Goal: Information Seeking & Learning: Compare options

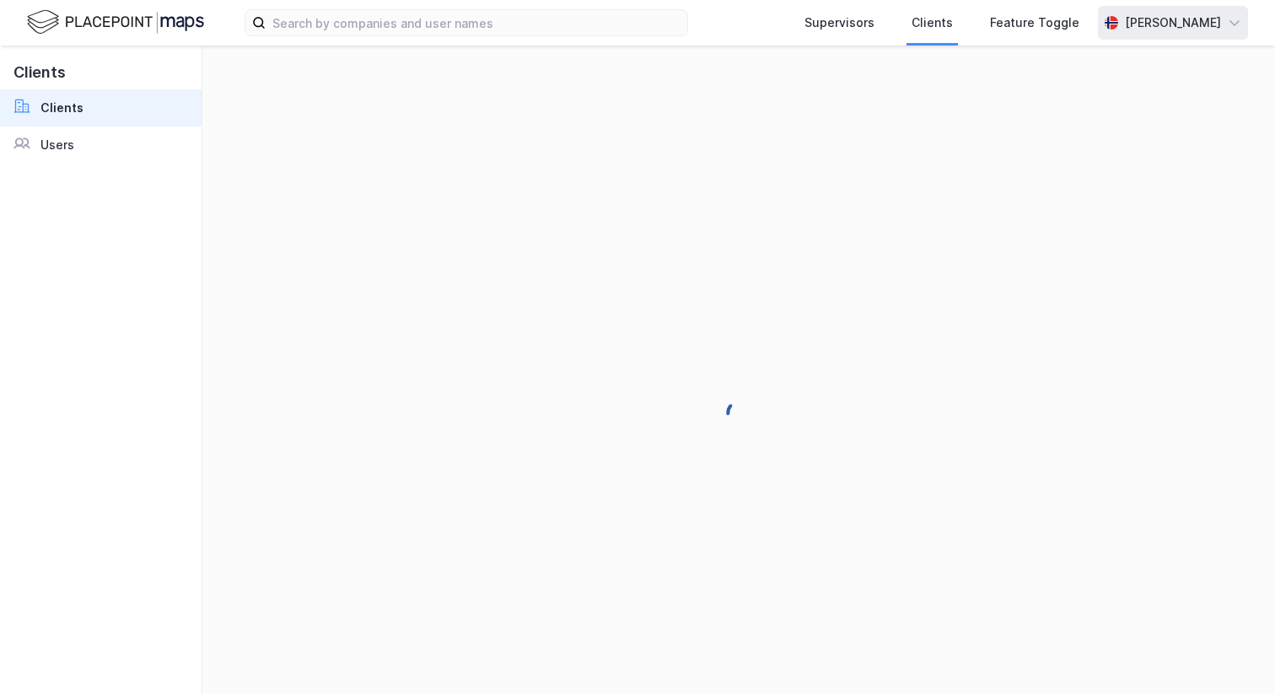
click at [1187, 36] on div "[PERSON_NAME]" at bounding box center [1173, 23] width 150 height 34
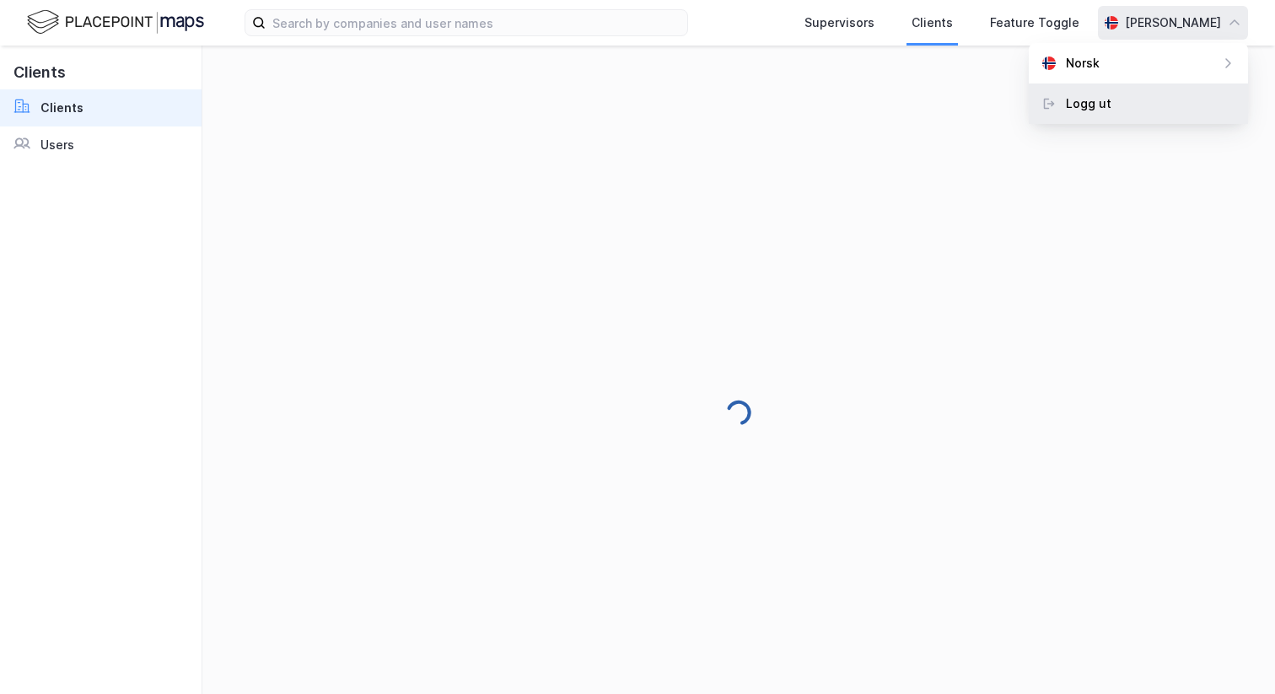
click at [1166, 91] on div "Logg ut" at bounding box center [1138, 103] width 219 height 40
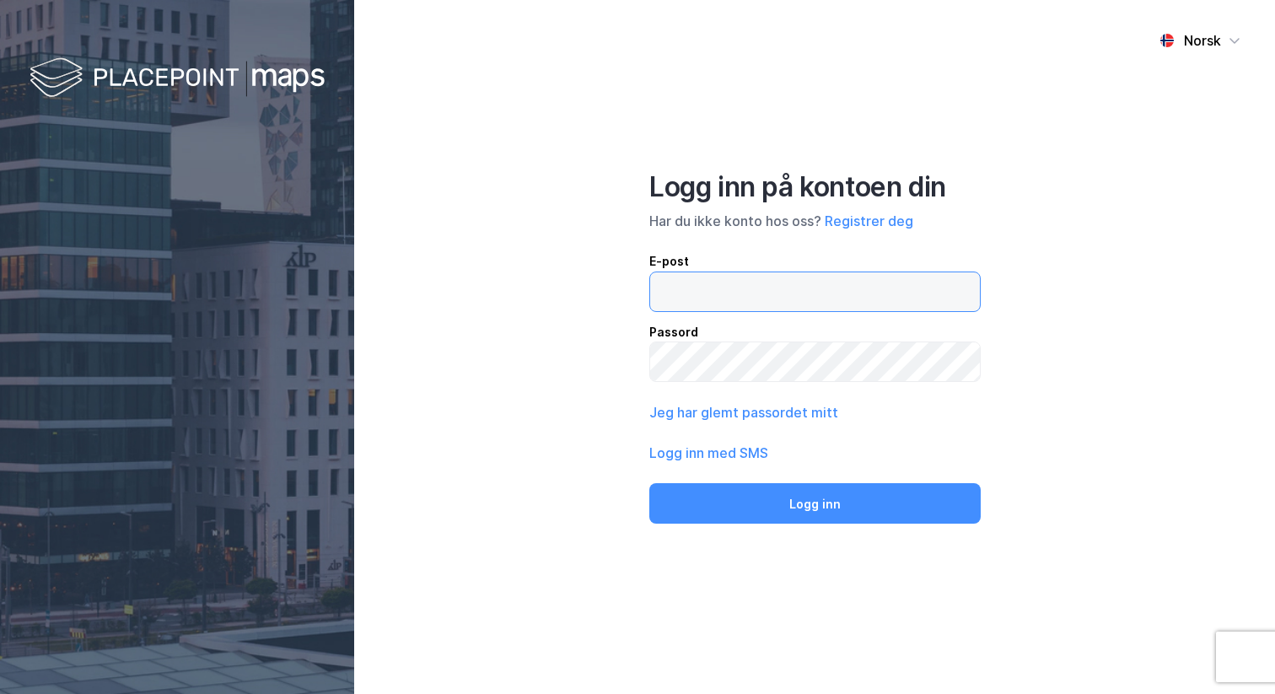
click at [678, 276] on input "email" at bounding box center [815, 291] width 330 height 39
type input "[PERSON_NAME][EMAIL_ADDRESS][DOMAIN_NAME]"
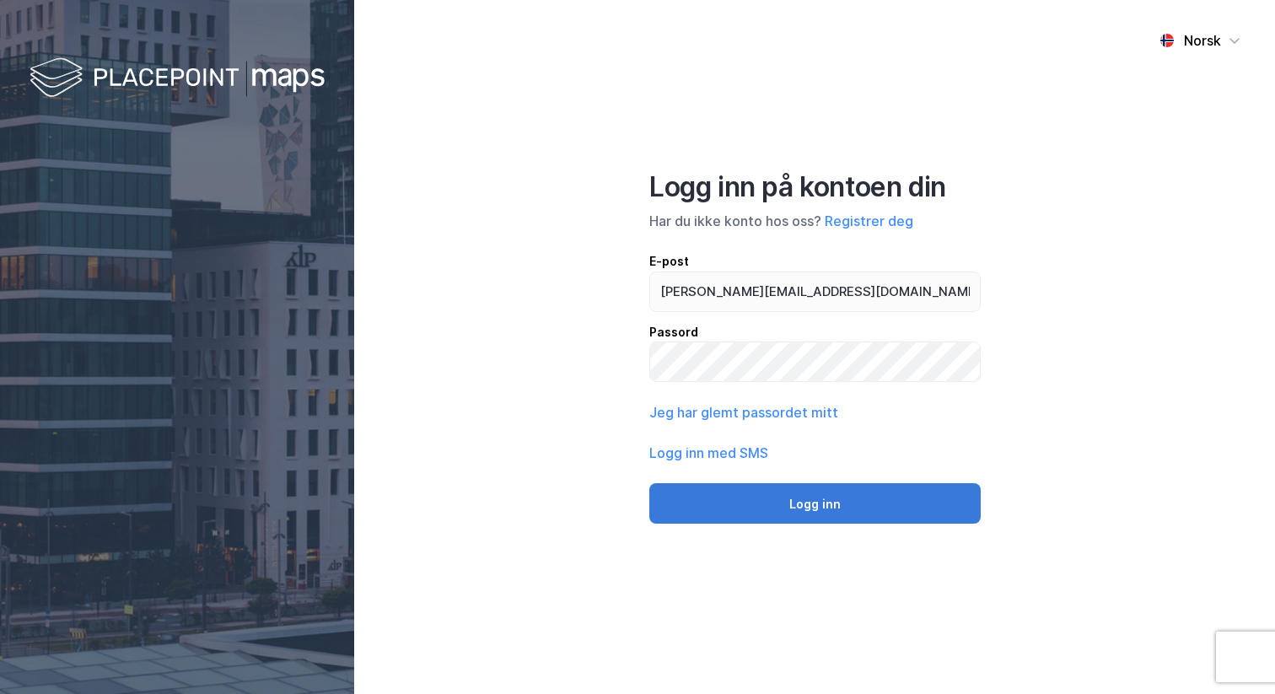
click at [839, 501] on button "Logg inn" at bounding box center [814, 503] width 331 height 40
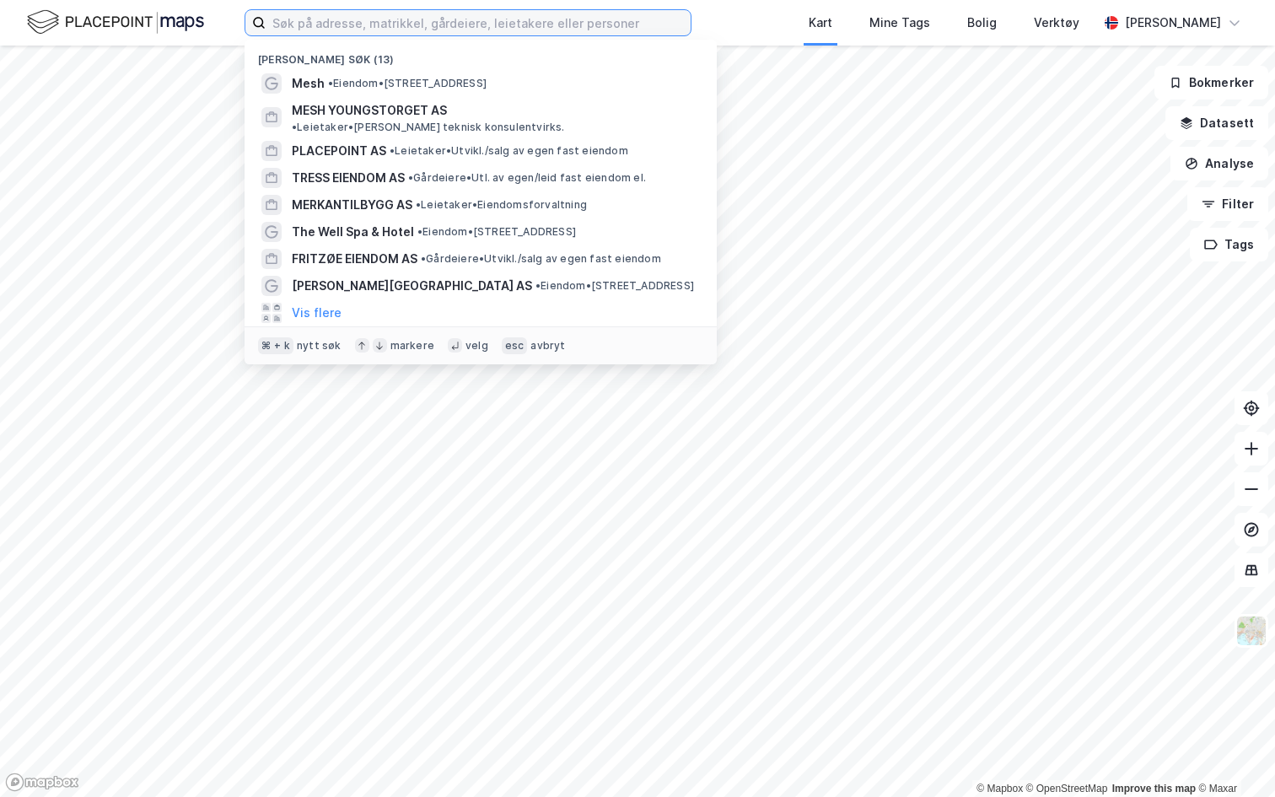
click at [367, 29] on input at bounding box center [478, 22] width 425 height 25
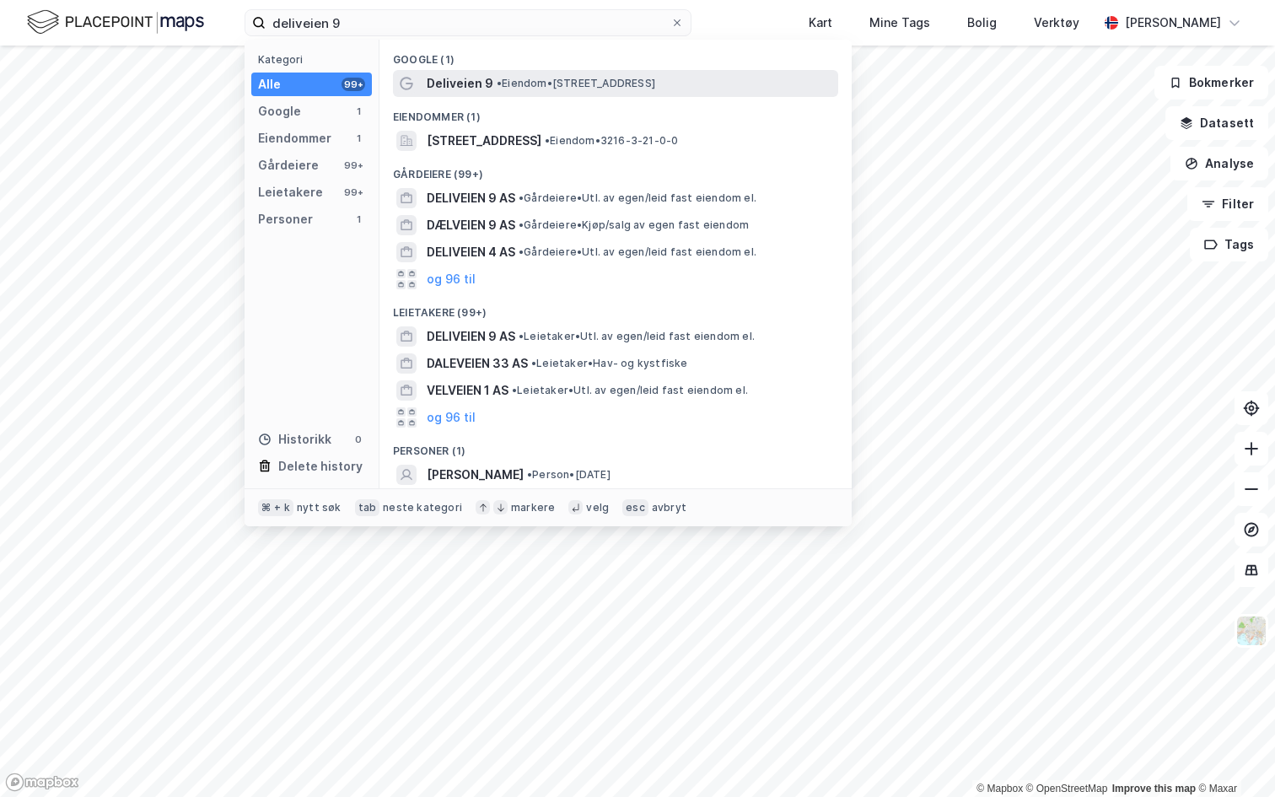
click at [484, 89] on span "Deliveien 9" at bounding box center [460, 83] width 67 height 20
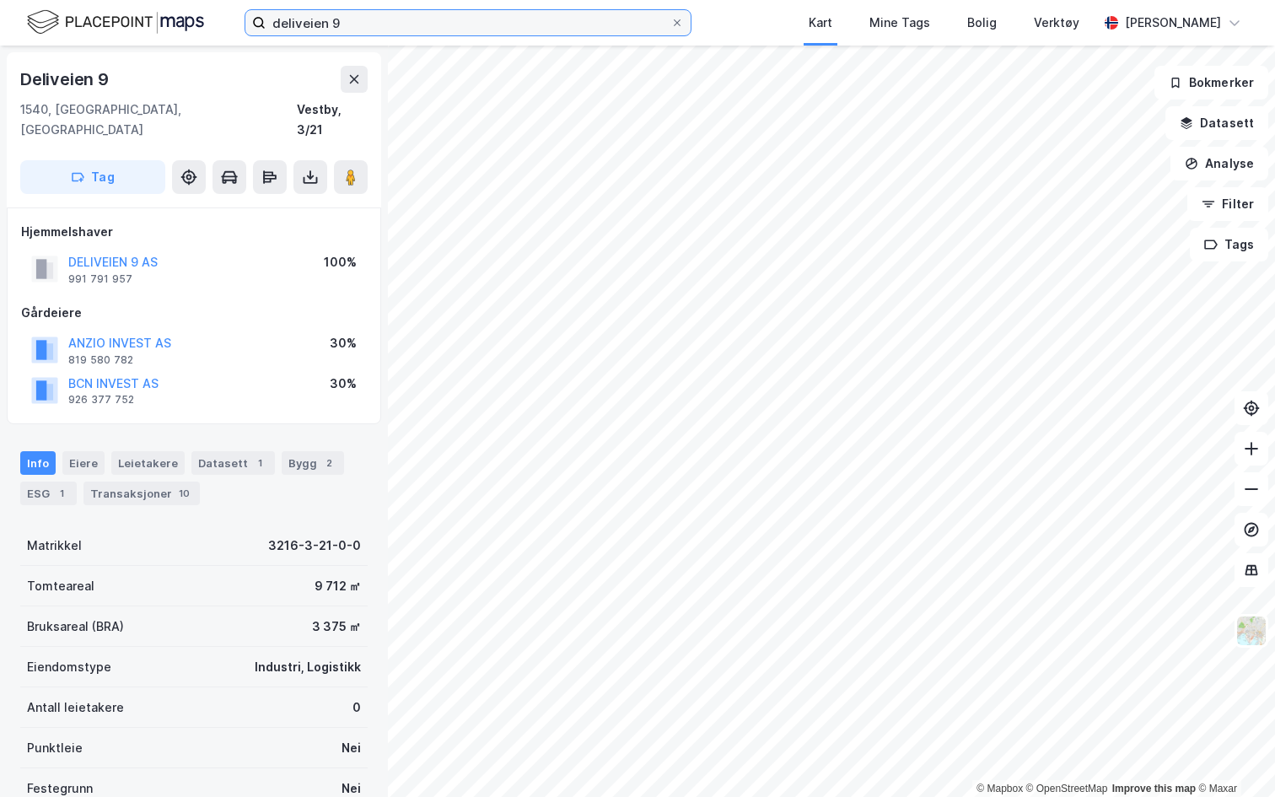
click at [374, 31] on input "deliveien 9" at bounding box center [468, 22] width 405 height 25
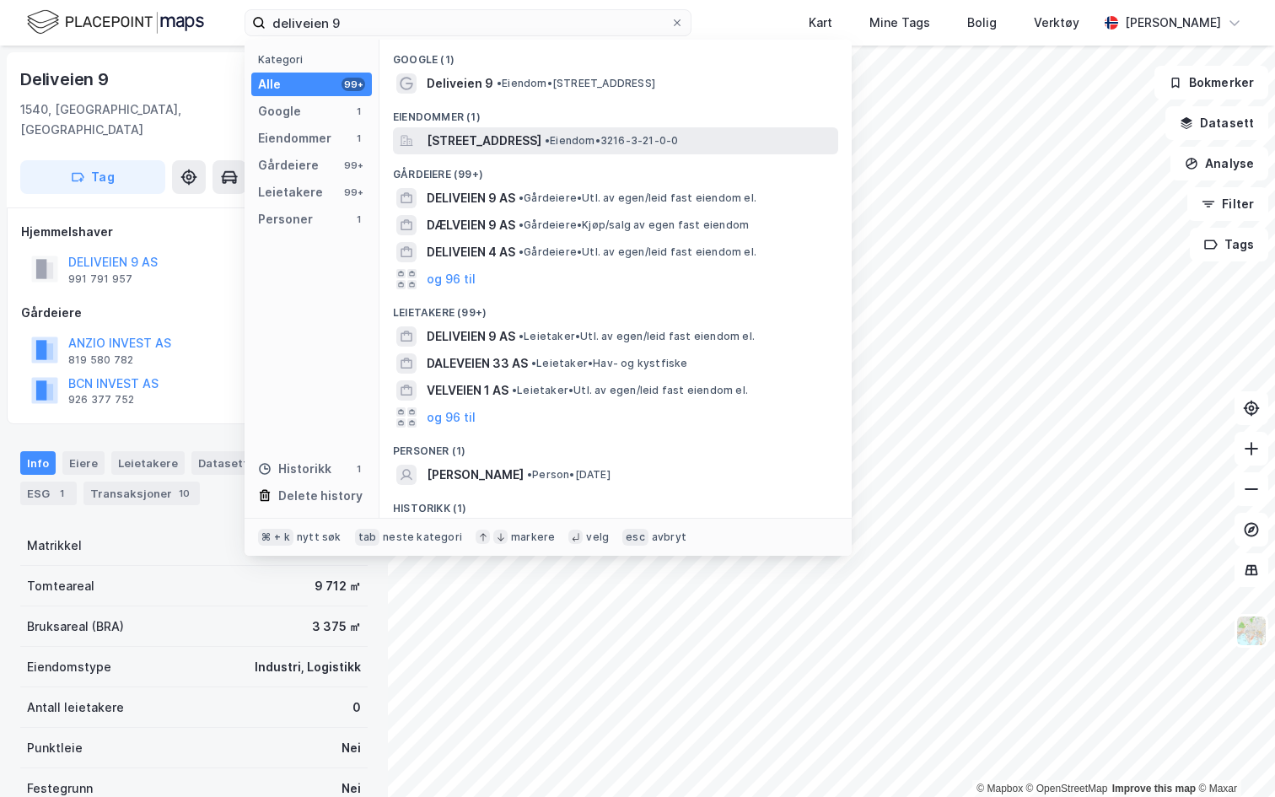
click at [472, 147] on span "[STREET_ADDRESS]" at bounding box center [484, 141] width 115 height 20
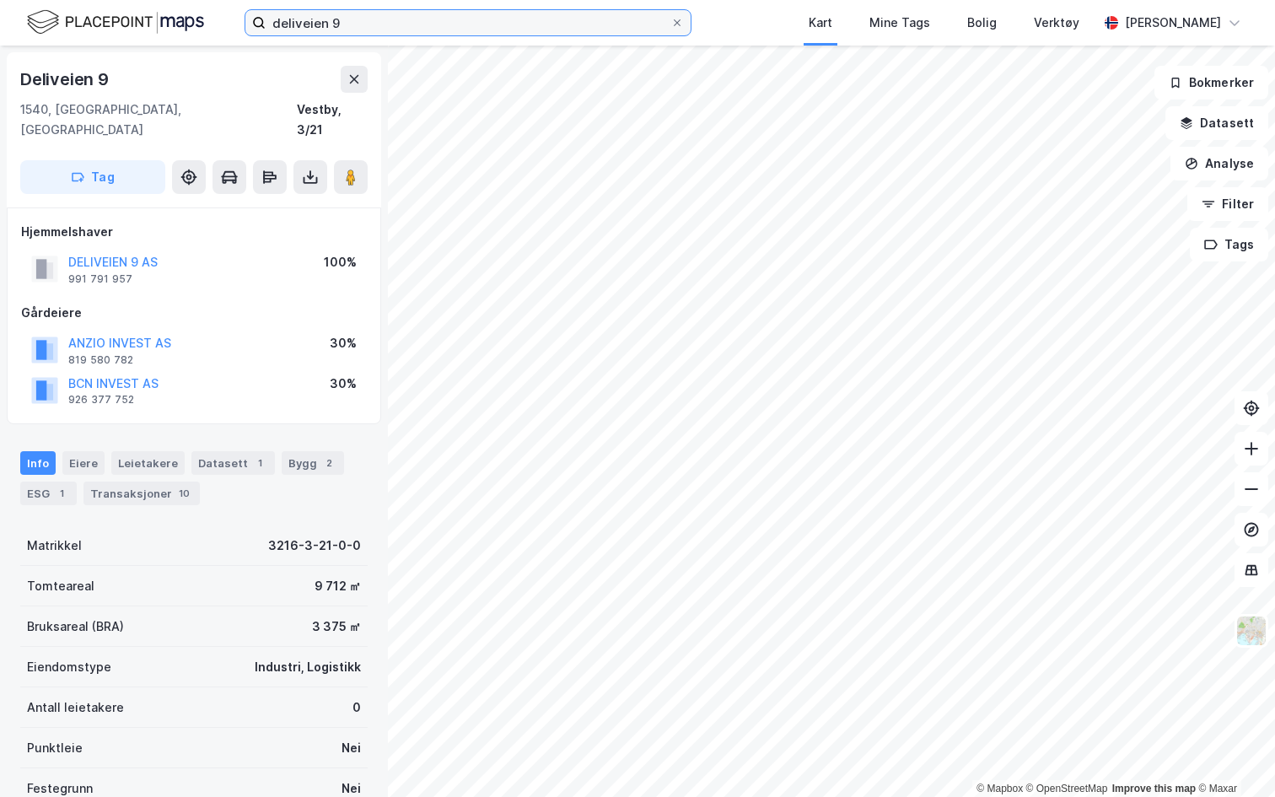
click at [314, 19] on input "deliveien 9" at bounding box center [468, 22] width 405 height 25
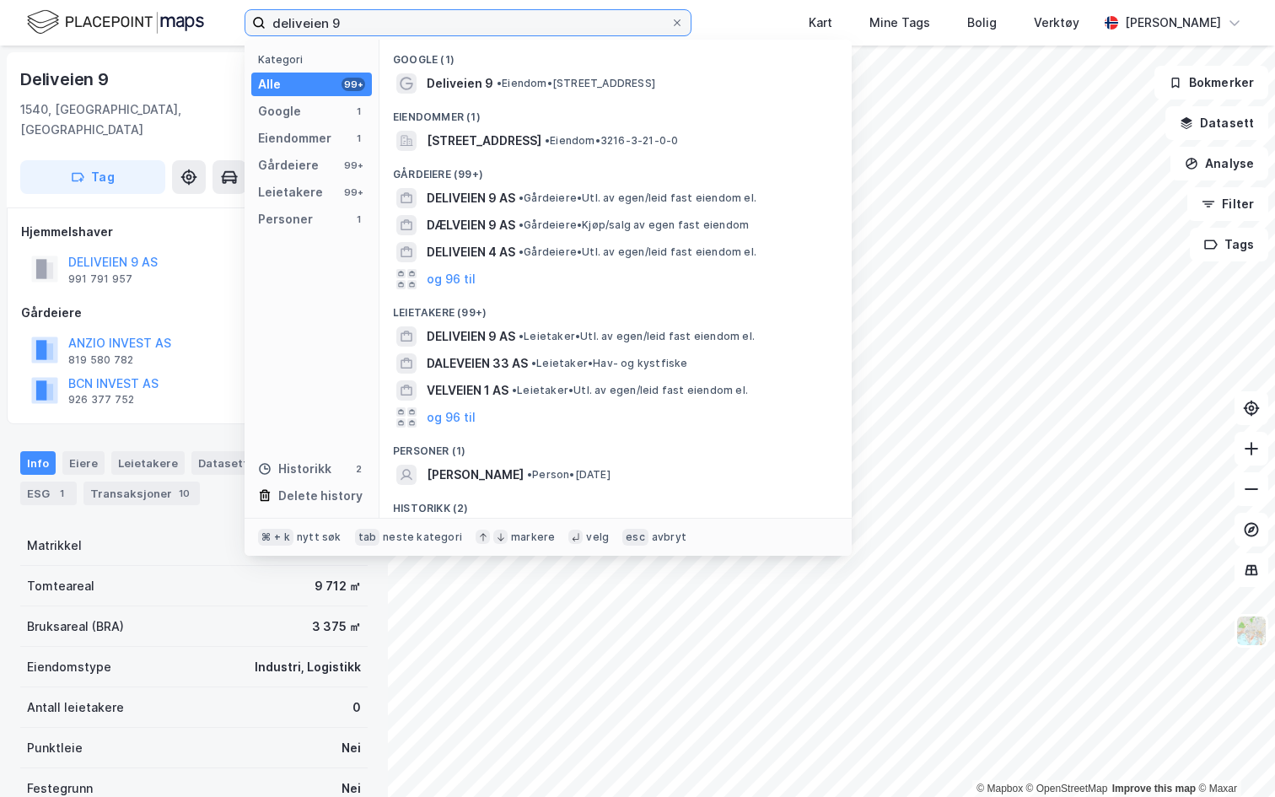
click at [314, 19] on input "deliveien 9" at bounding box center [468, 22] width 405 height 25
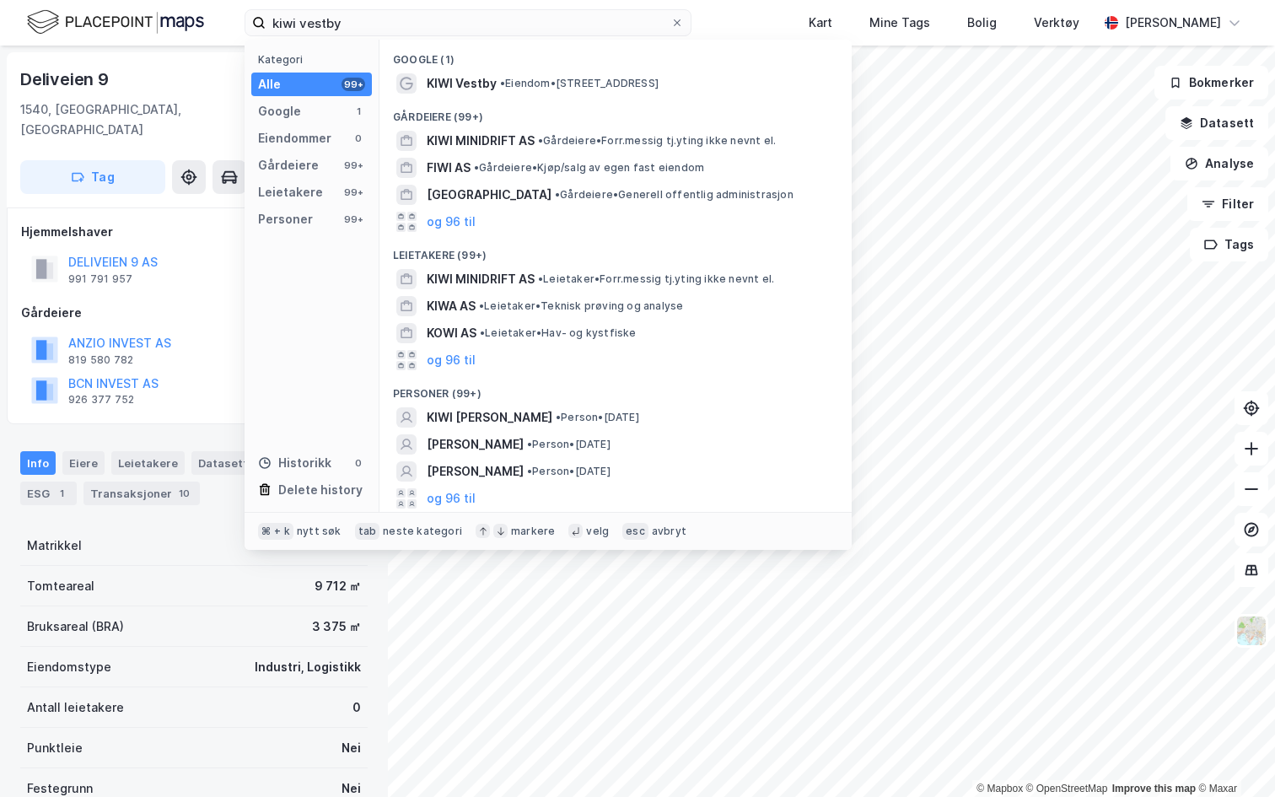
click at [180, 82] on div "Deliveien 9" at bounding box center [193, 79] width 347 height 27
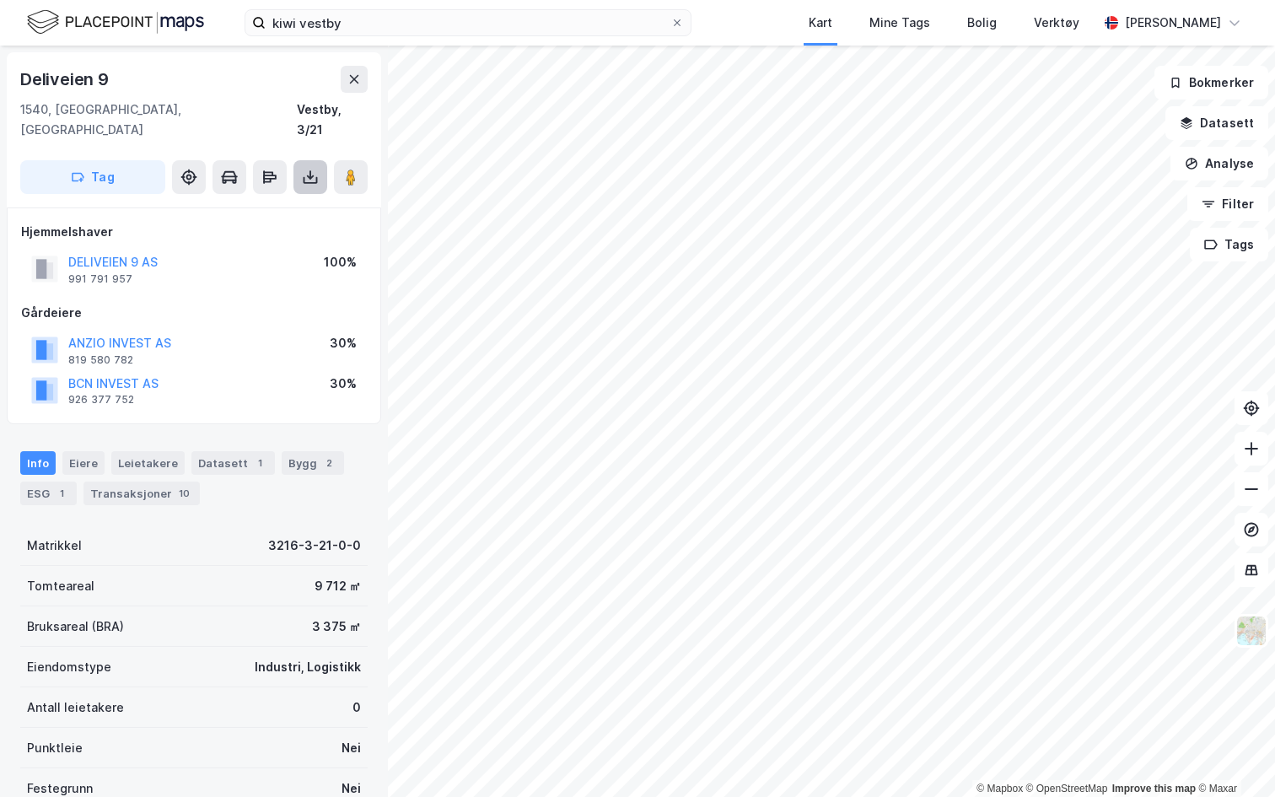
click at [312, 177] on icon at bounding box center [311, 180] width 14 height 7
click at [309, 177] on icon at bounding box center [311, 180] width 14 height 7
click at [304, 177] on icon at bounding box center [311, 180] width 14 height 7
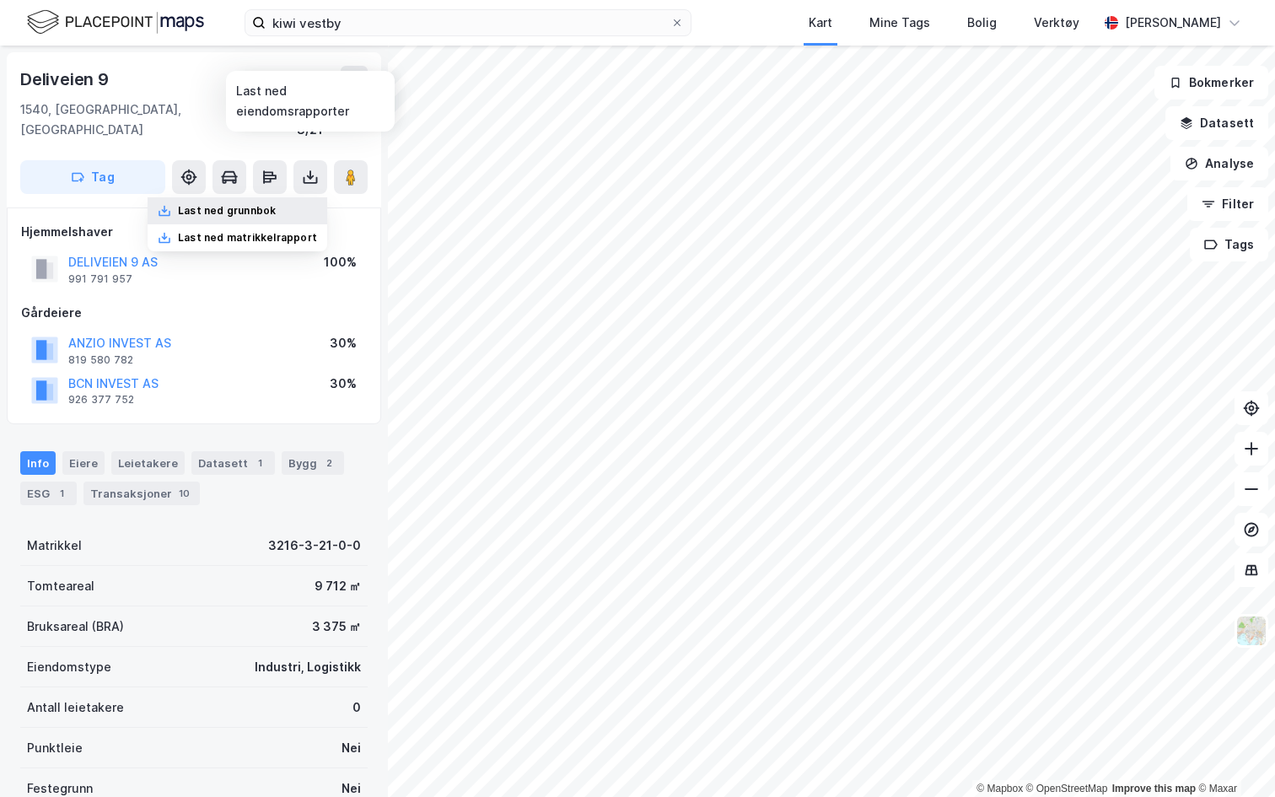
click at [225, 204] on div "Last ned grunnbok" at bounding box center [227, 210] width 98 height 13
click at [270, 303] on div "Gårdeiere" at bounding box center [194, 313] width 346 height 20
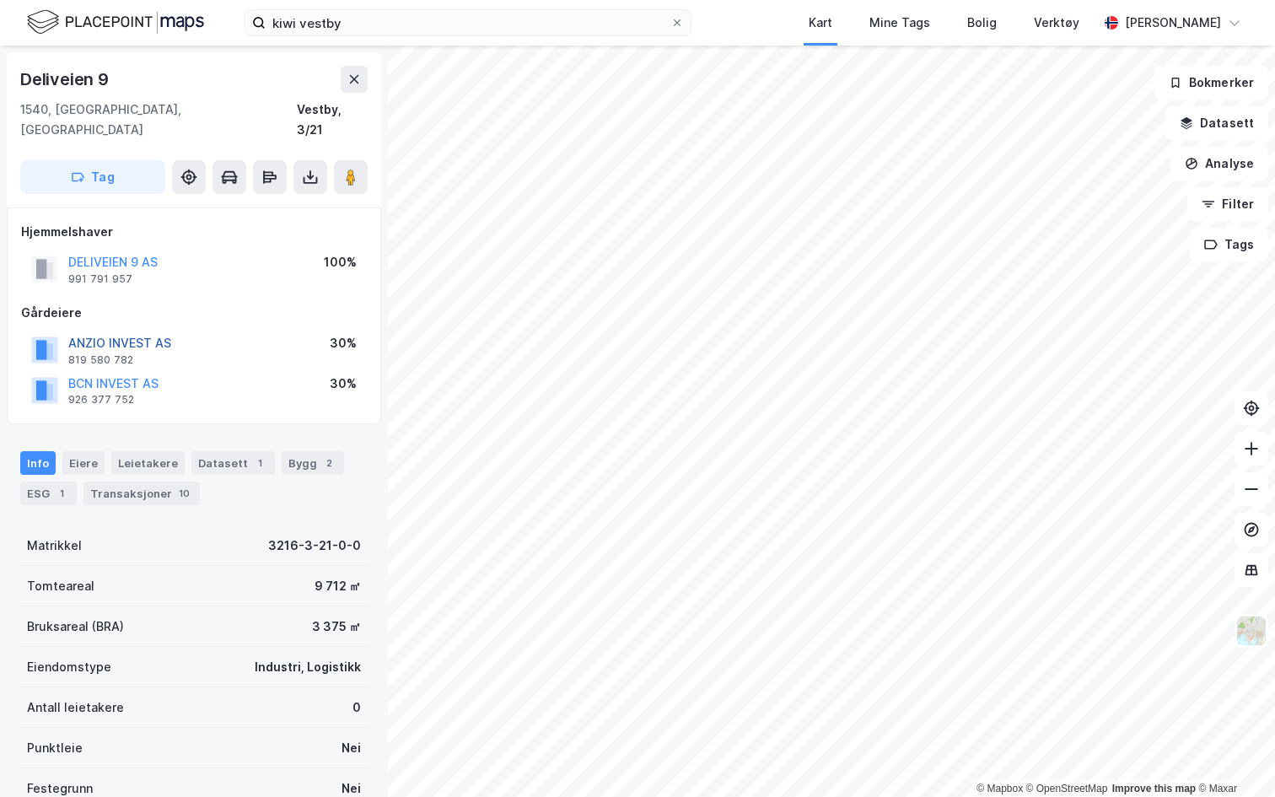
click at [0, 0] on button "ANZIO INVEST AS" at bounding box center [0, 0] width 0 height 0
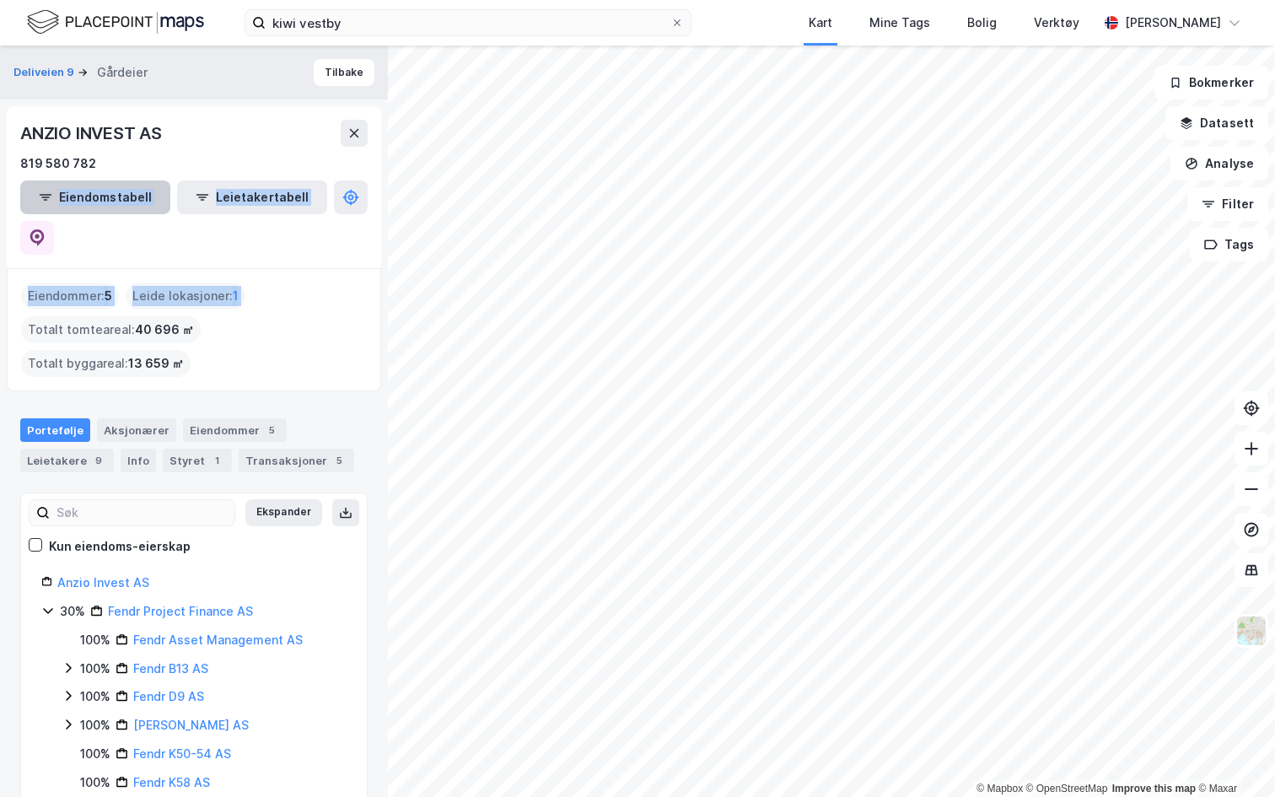
drag, startPoint x: 161, startPoint y: 278, endPoint x: 145, endPoint y: 202, distance: 78.4
click at [145, 202] on div "Deliveien 9 Gårdeier Tilbake ANZIO INVEST AS 819 580 782 Eiendomstabell Leietak…" at bounding box center [194, 421] width 388 height 751
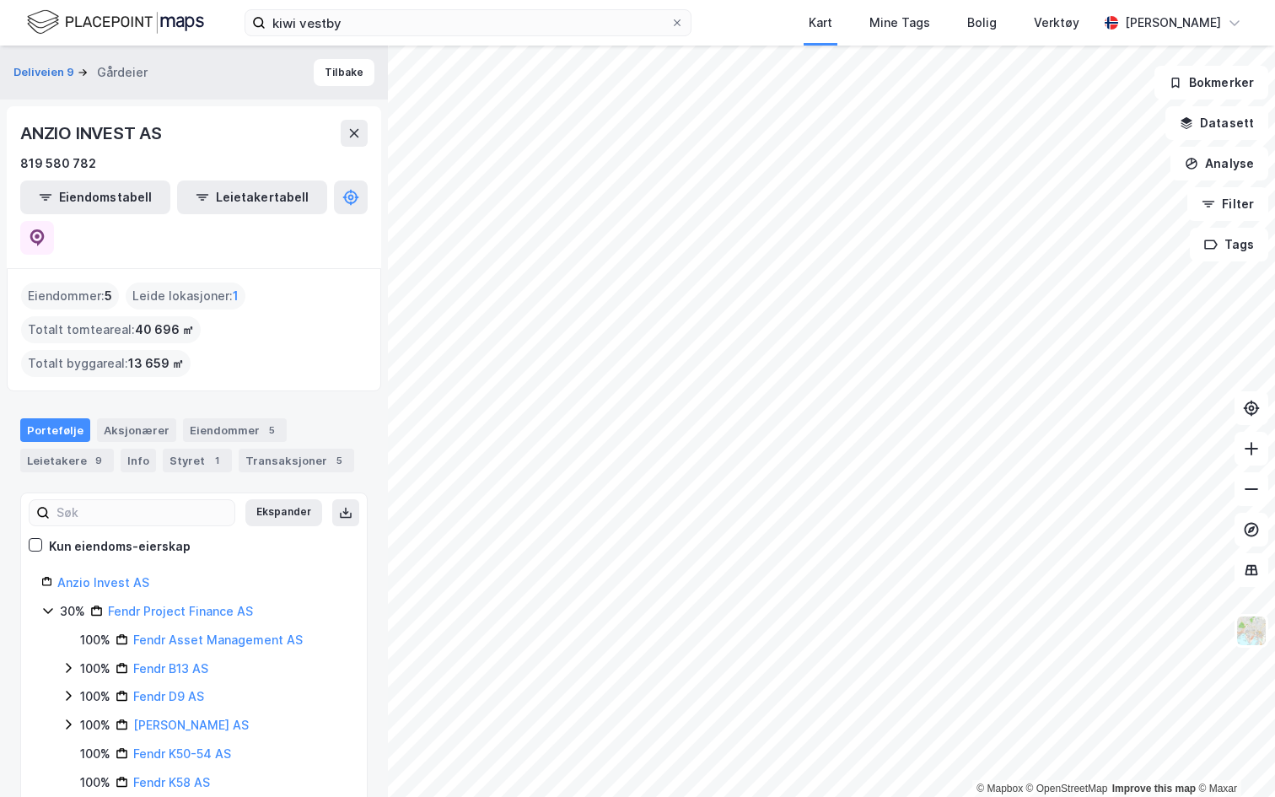
click at [229, 153] on div "819 580 782" at bounding box center [193, 163] width 347 height 20
click at [106, 205] on button "Eiendomstabell" at bounding box center [95, 197] width 150 height 34
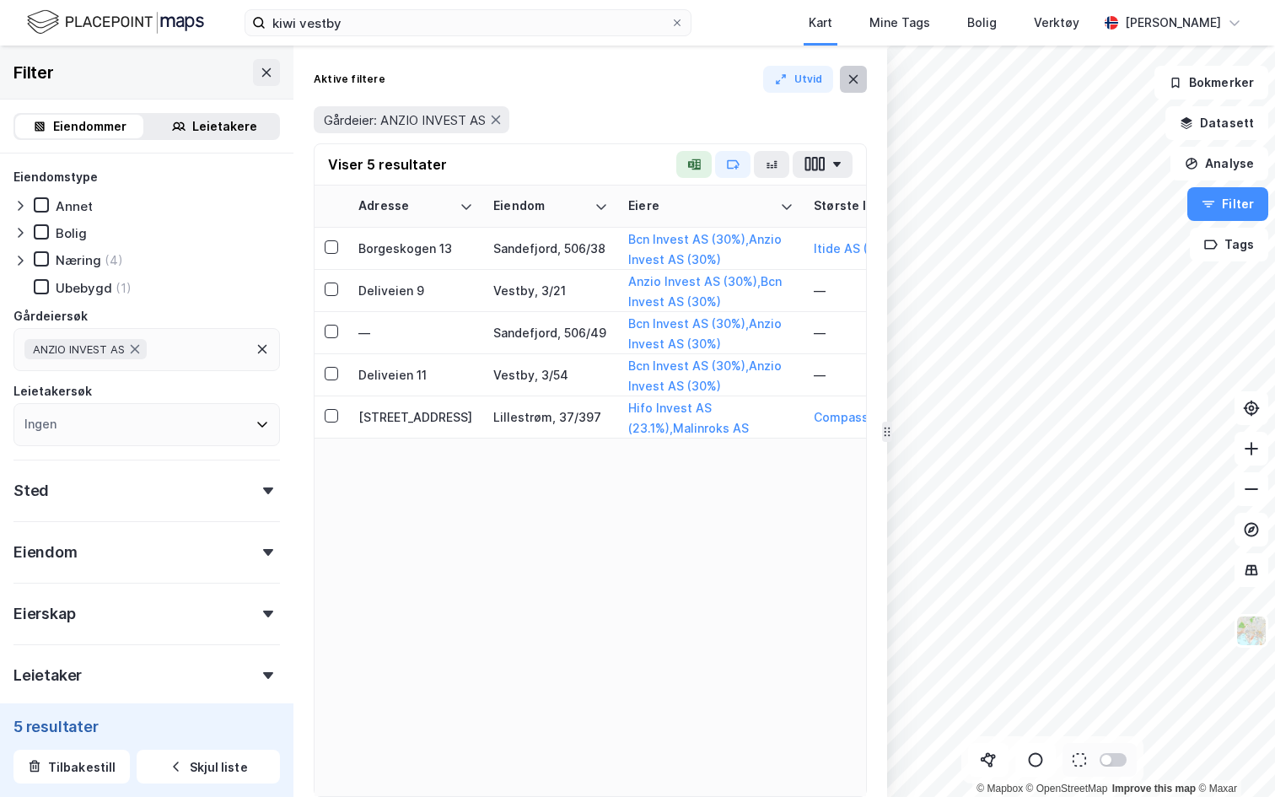
click at [854, 82] on icon at bounding box center [853, 79] width 13 height 13
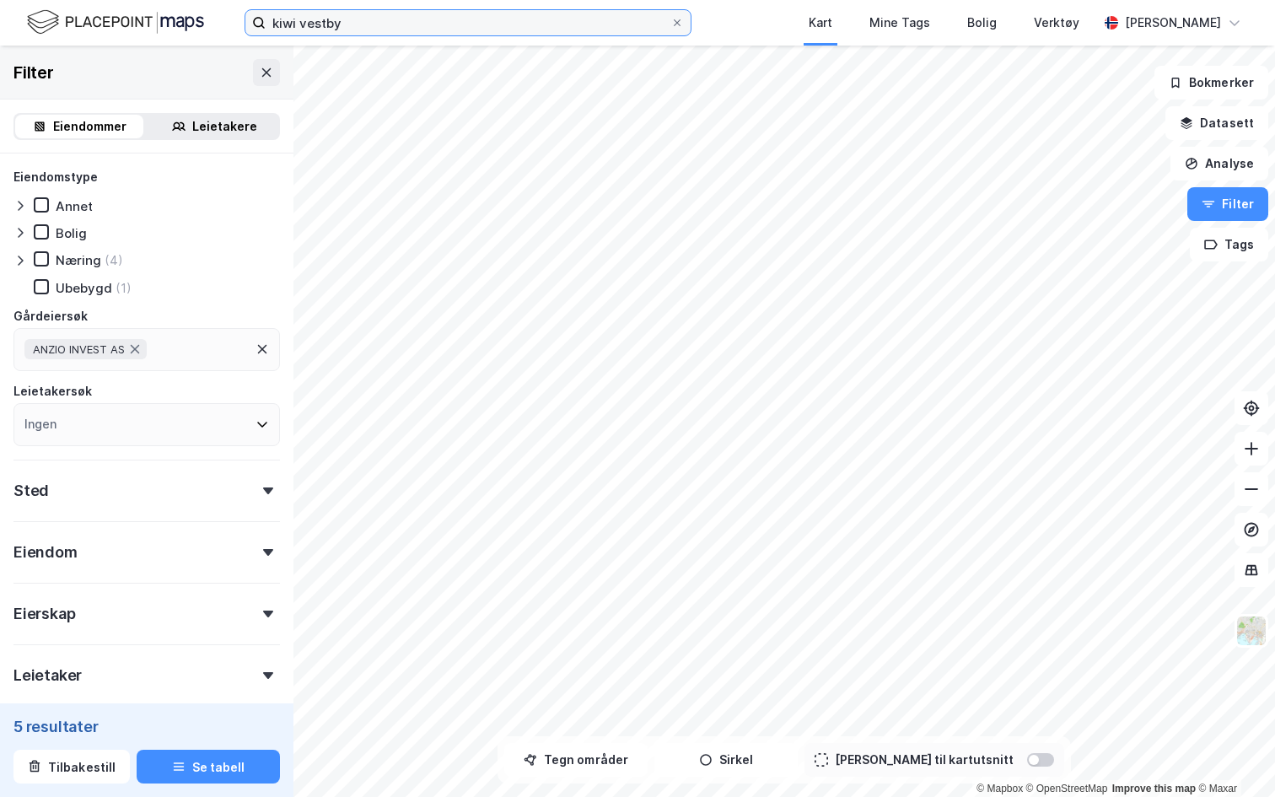
click at [321, 32] on input "kiwi vestby" at bounding box center [468, 22] width 405 height 25
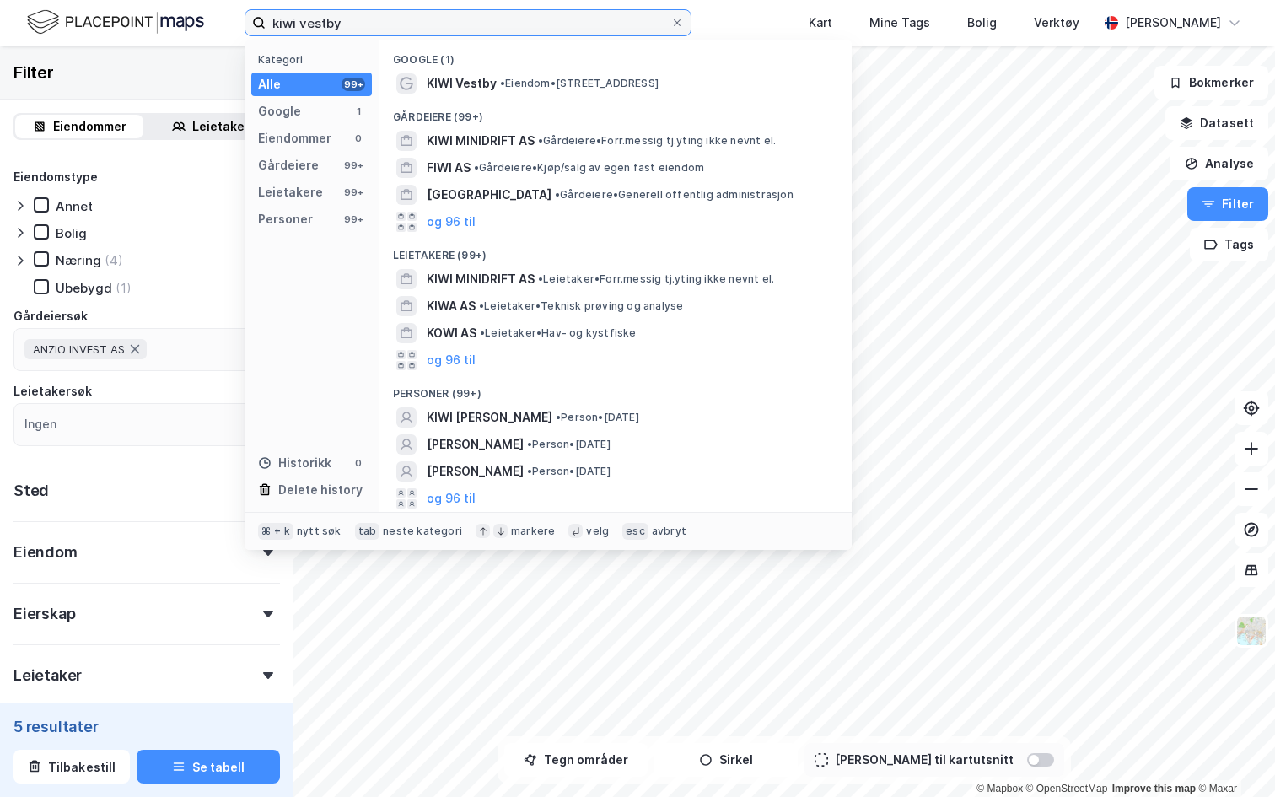
click at [321, 32] on input "kiwi vestby" at bounding box center [468, 22] width 405 height 25
type input "k"
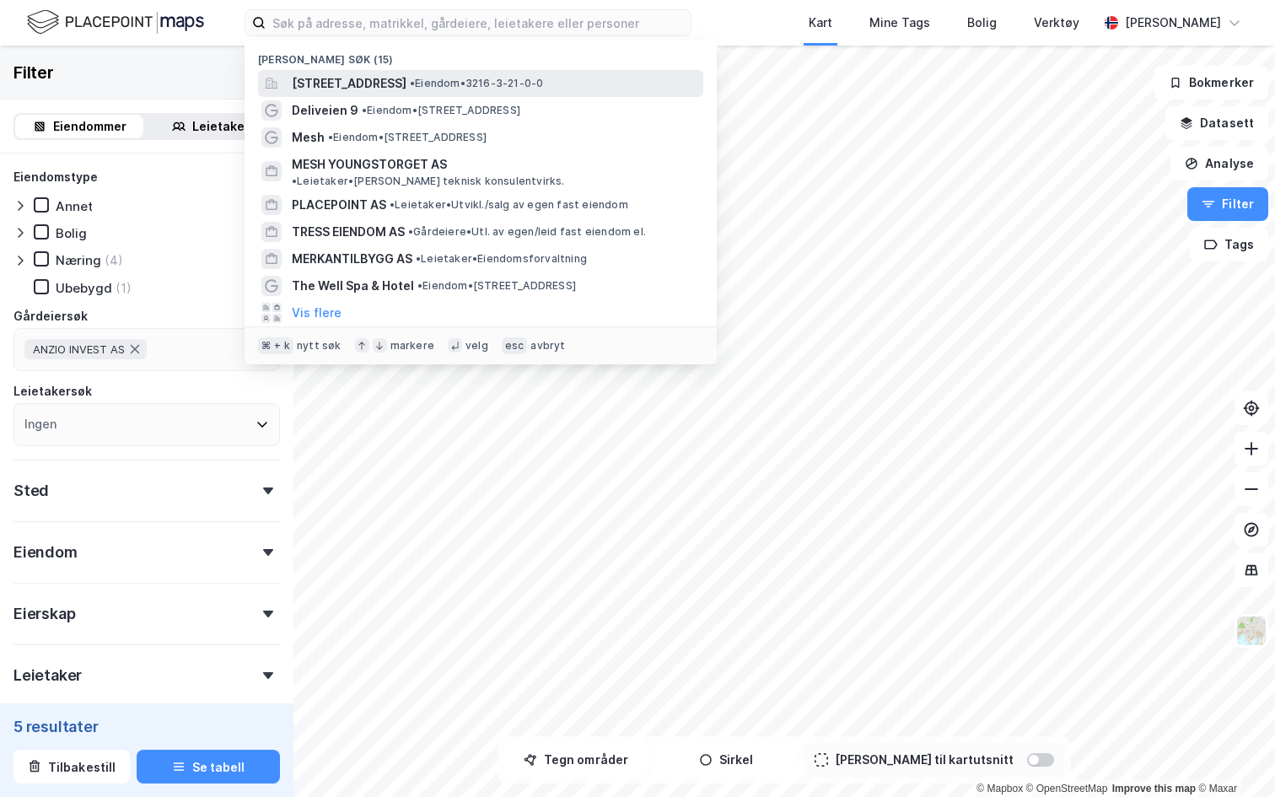
click at [379, 89] on span "[STREET_ADDRESS]" at bounding box center [349, 83] width 115 height 20
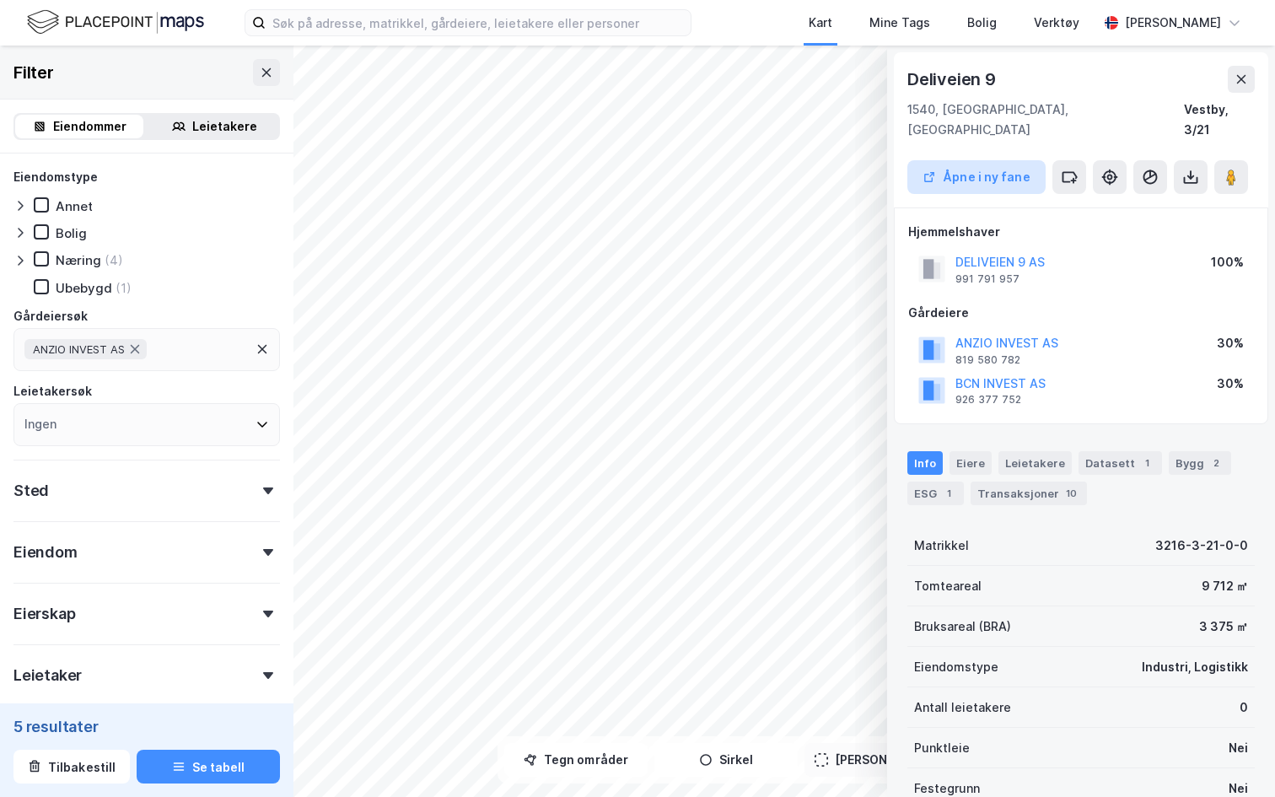
click at [1012, 164] on button "Åpne i ny fane" at bounding box center [976, 177] width 138 height 34
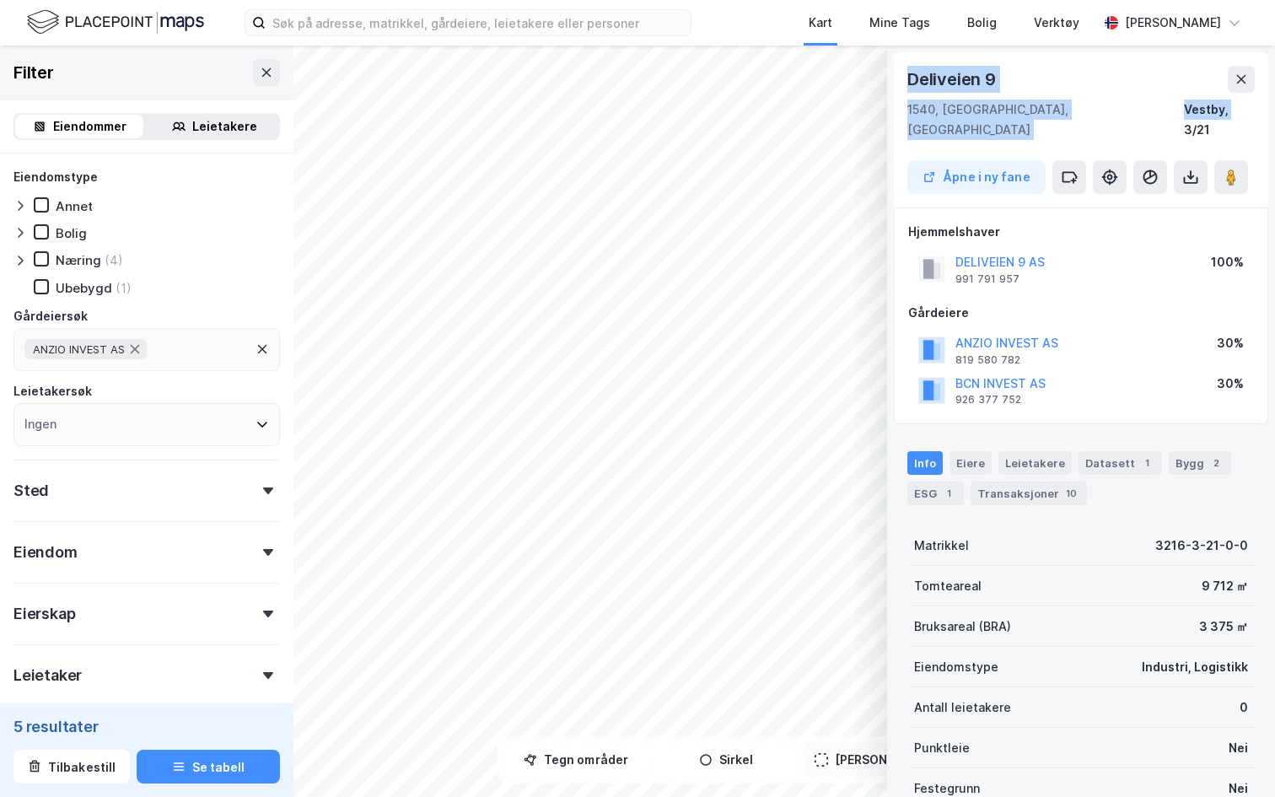
drag, startPoint x: 1229, startPoint y: 105, endPoint x: 805, endPoint y: -31, distance: 444.5
click at [805, 0] on html "Kart Mine Tags Bolig Verktøy Andreas Vestadmin © Mapbox © OpenStreetMap Improve…" at bounding box center [637, 398] width 1275 height 797
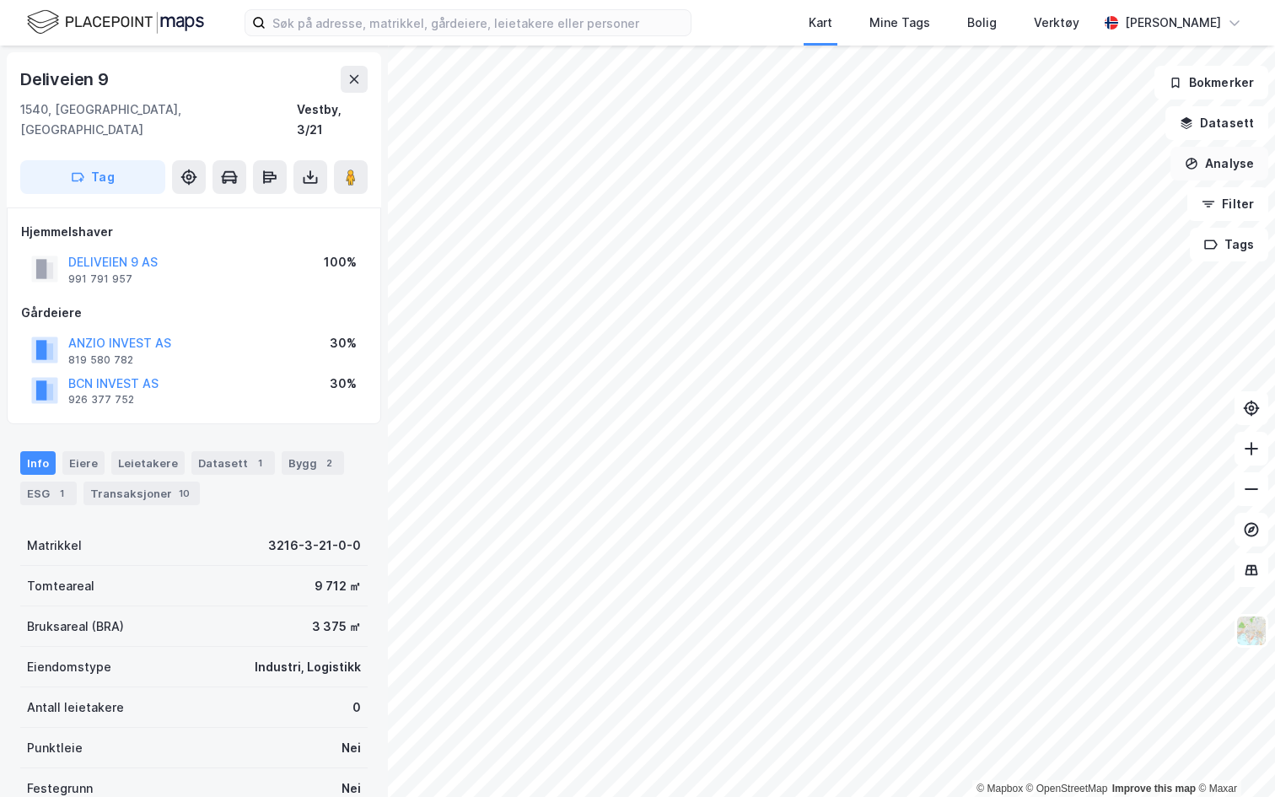
click at [1210, 159] on button "Analyse" at bounding box center [1219, 164] width 98 height 34
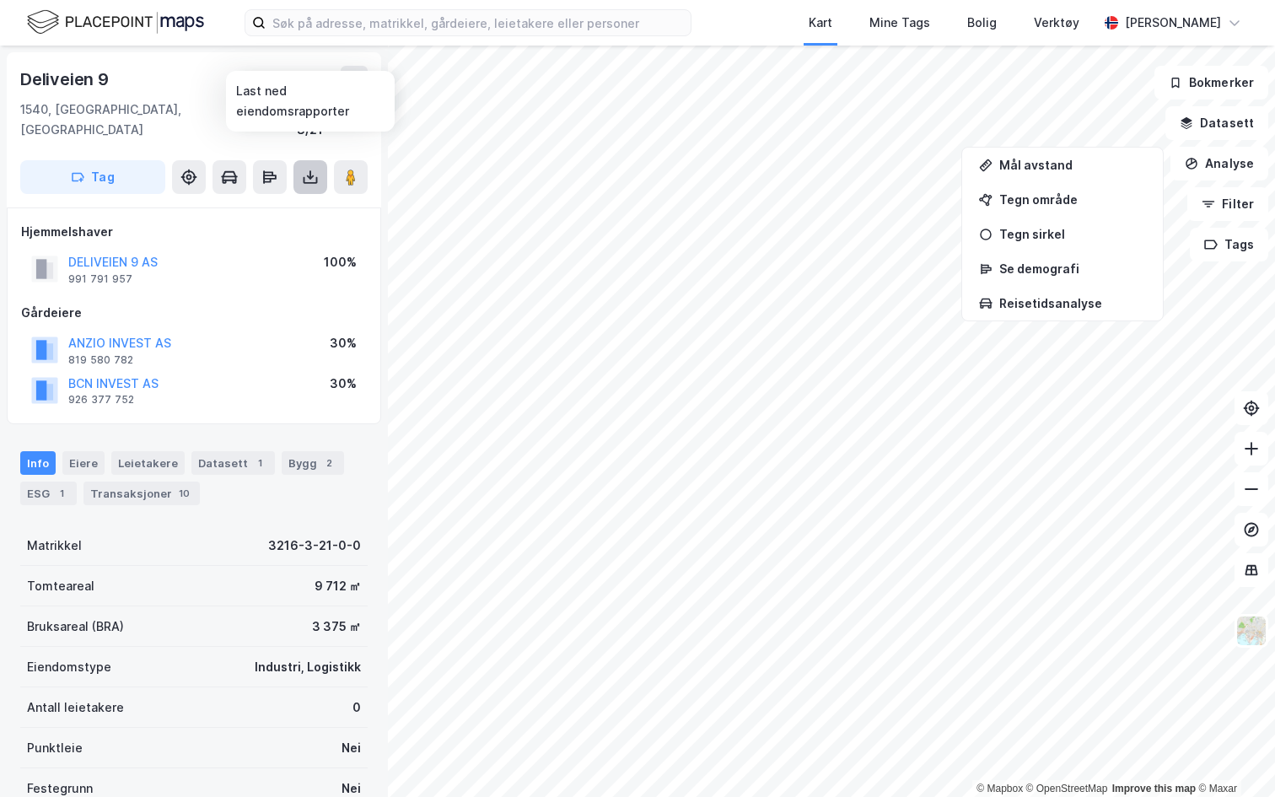
click at [309, 169] on icon at bounding box center [310, 177] width 17 height 17
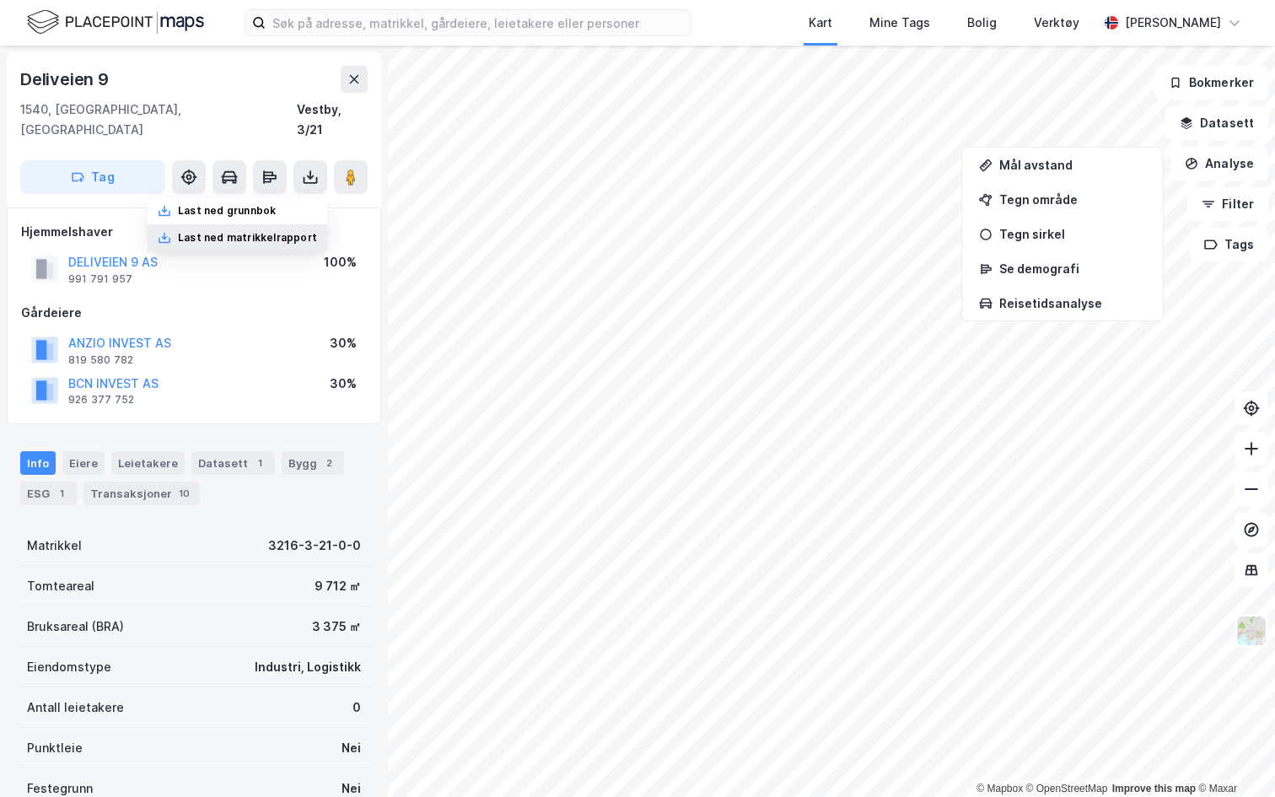
click at [284, 231] on div "Last ned matrikkelrapport" at bounding box center [247, 237] width 139 height 13
click at [350, 80] on icon at bounding box center [353, 79] width 13 height 13
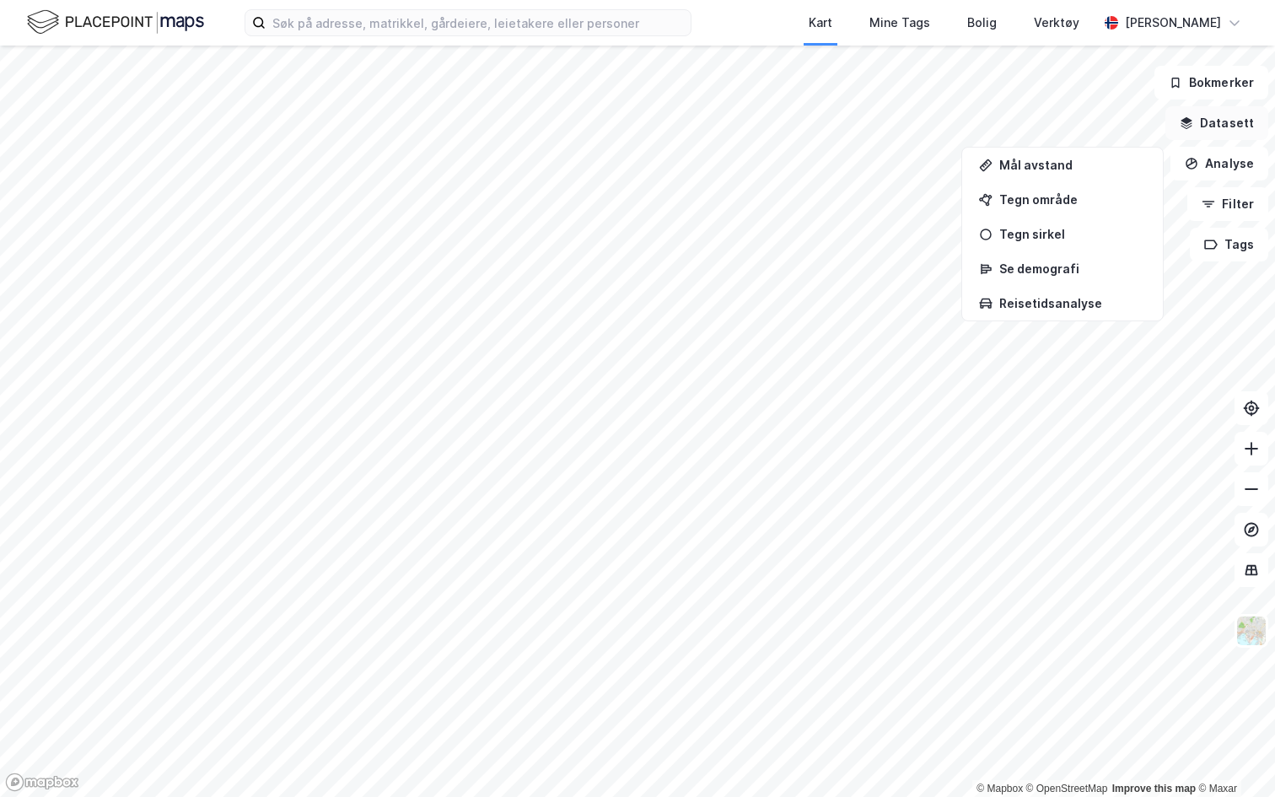
click at [1209, 128] on button "Datasett" at bounding box center [1216, 123] width 103 height 34
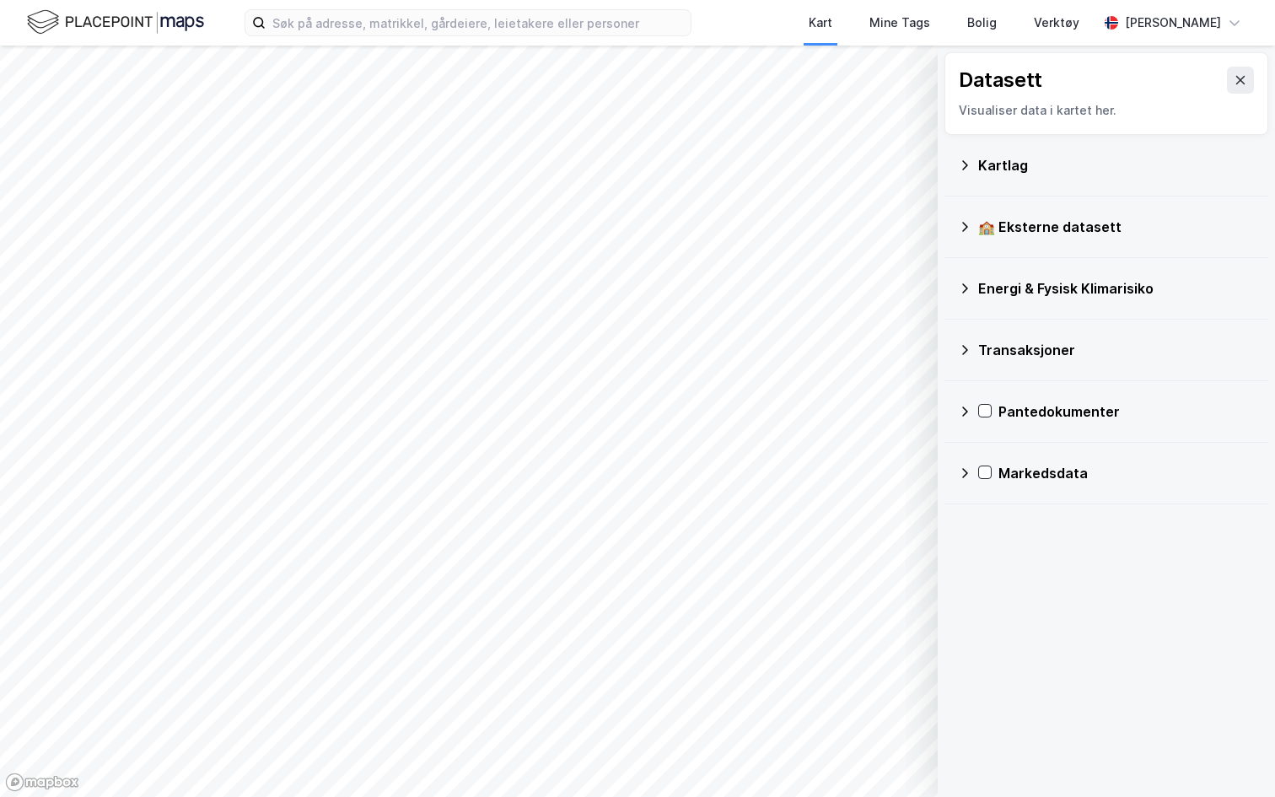
click at [1014, 165] on div "Kartlag" at bounding box center [1116, 165] width 277 height 20
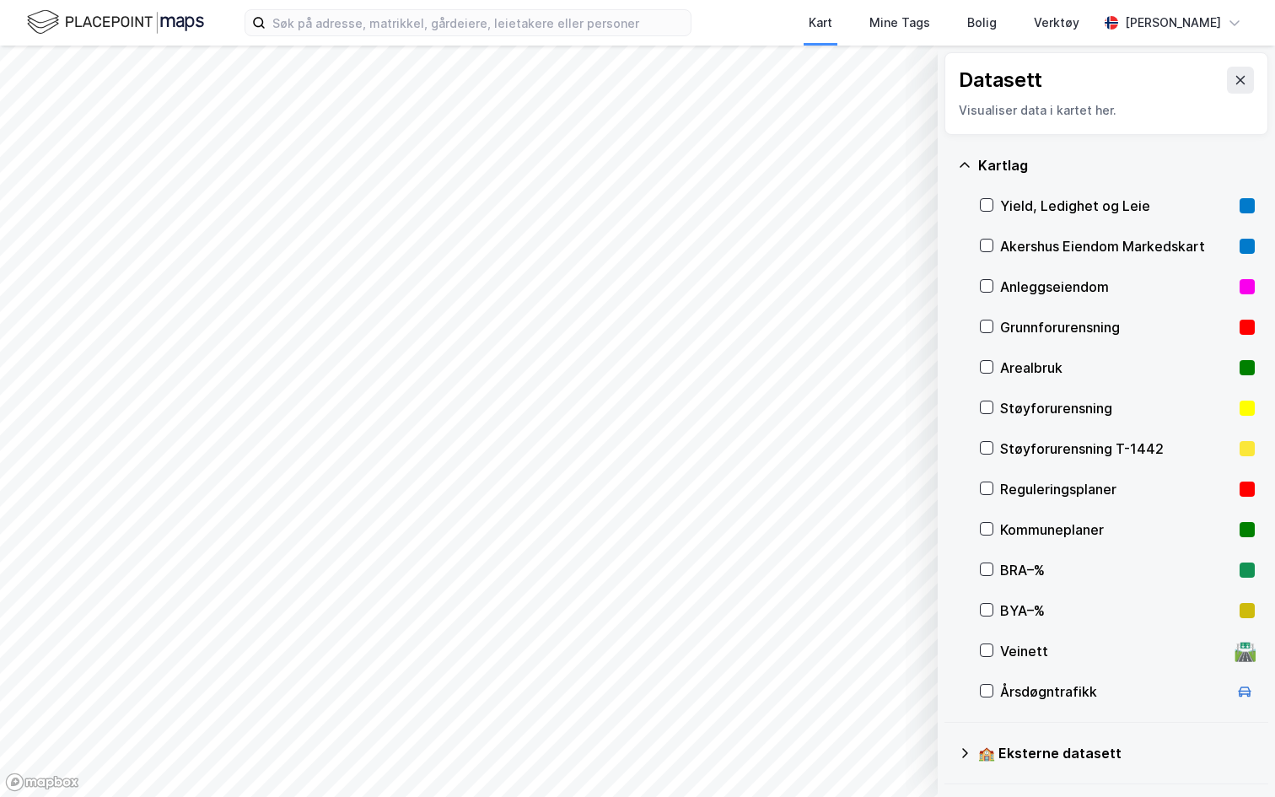
click at [1036, 490] on div "Reguleringsplaner" at bounding box center [1116, 489] width 233 height 20
click at [1030, 515] on div "Kommuneplaner" at bounding box center [1117, 529] width 275 height 40
click at [1029, 618] on div "BYA–%" at bounding box center [1116, 610] width 233 height 20
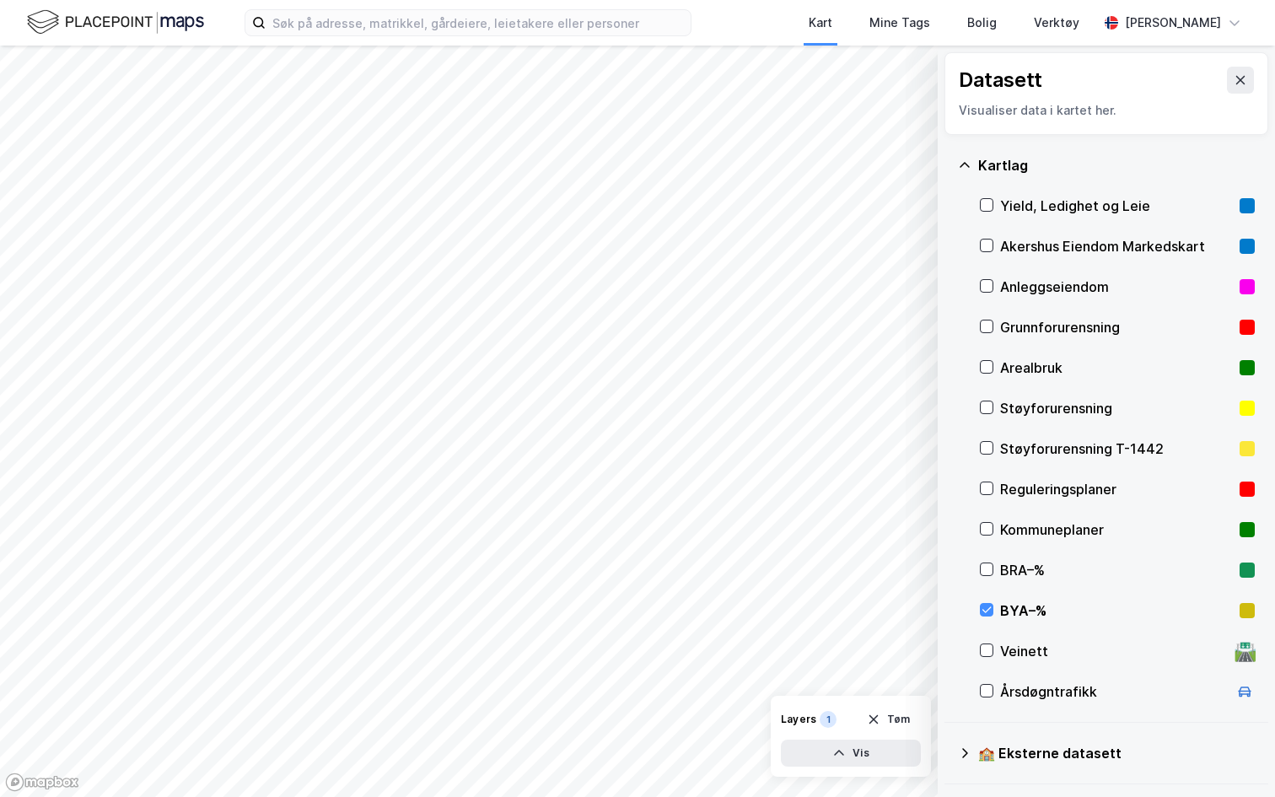
click at [1013, 614] on div "BYA–%" at bounding box center [1116, 610] width 233 height 20
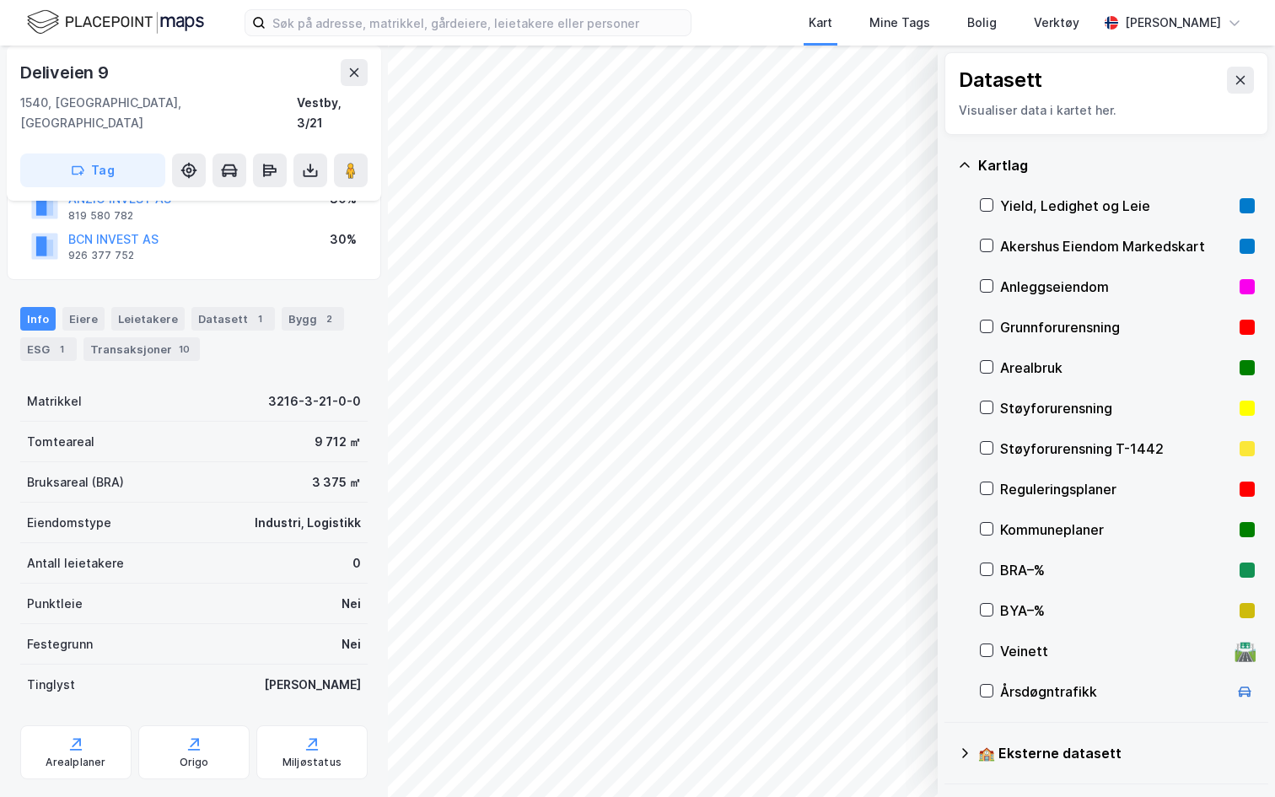
scroll to position [161, 0]
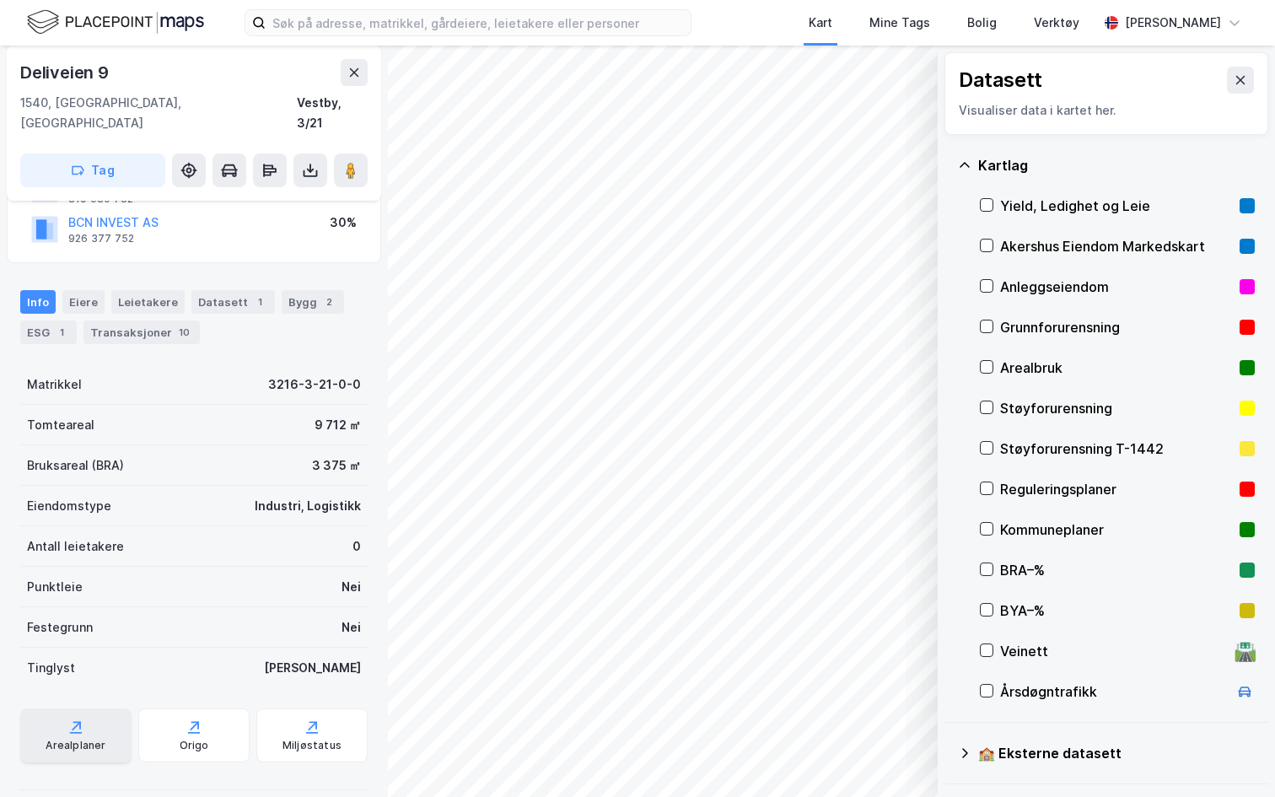
click at [78, 739] on div "Arealplaner" at bounding box center [76, 745] width 60 height 13
click at [200, 718] on icon at bounding box center [194, 726] width 17 height 17
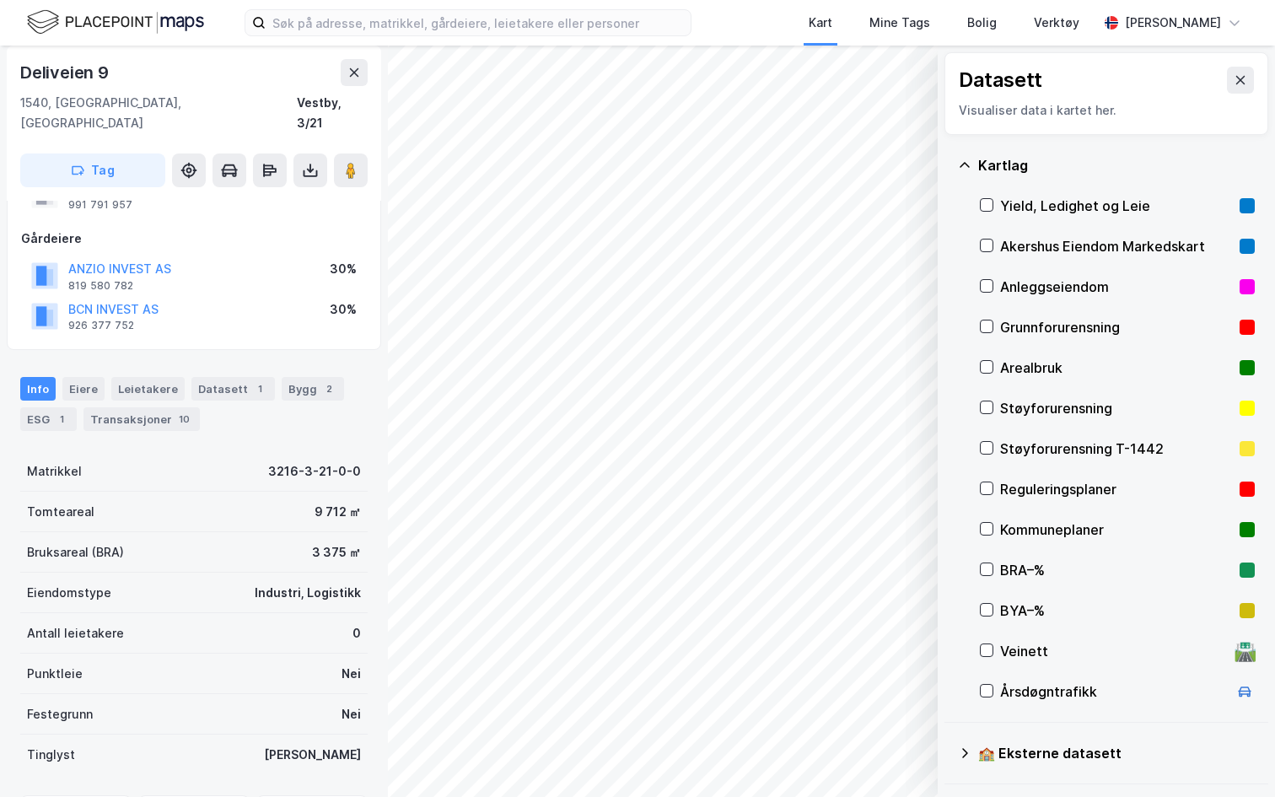
scroll to position [0, 0]
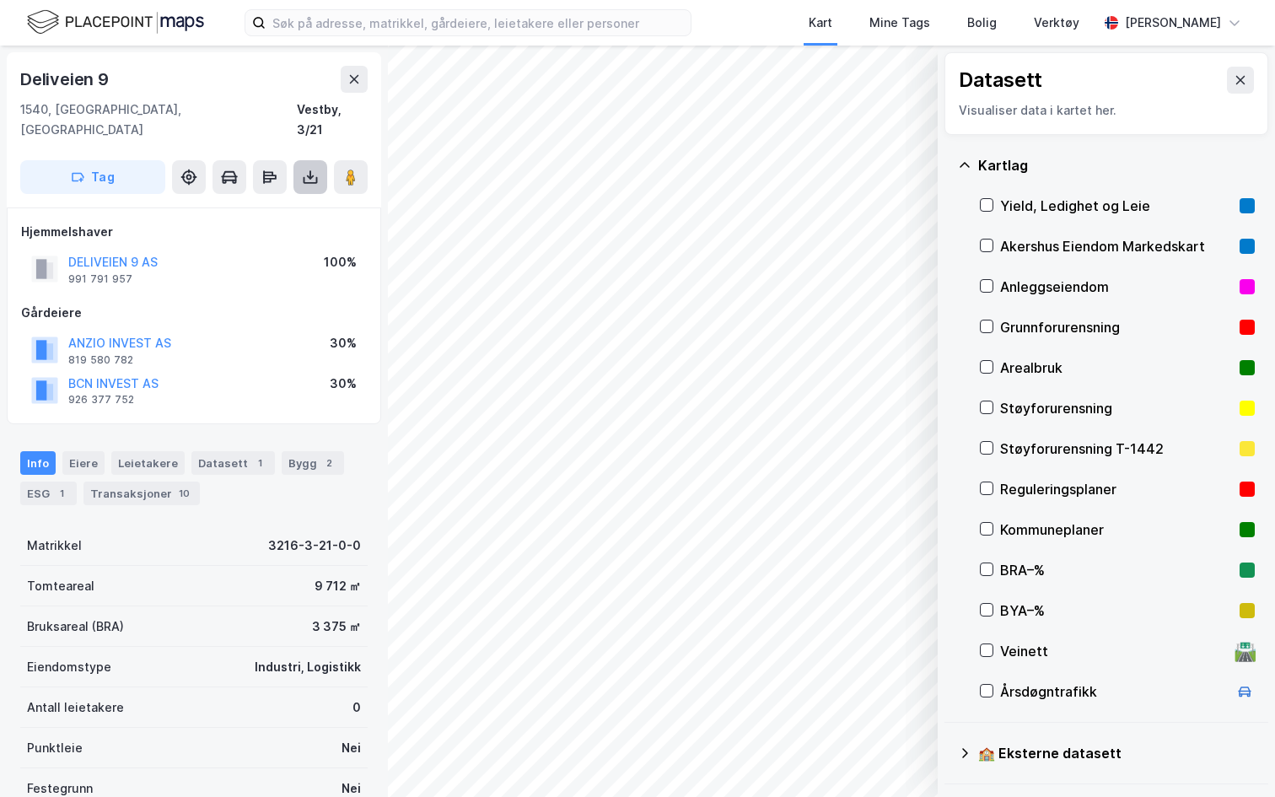
click at [315, 169] on icon at bounding box center [310, 177] width 17 height 17
click at [315, 168] on button at bounding box center [310, 177] width 34 height 34
click at [1242, 70] on button at bounding box center [1240, 80] width 27 height 27
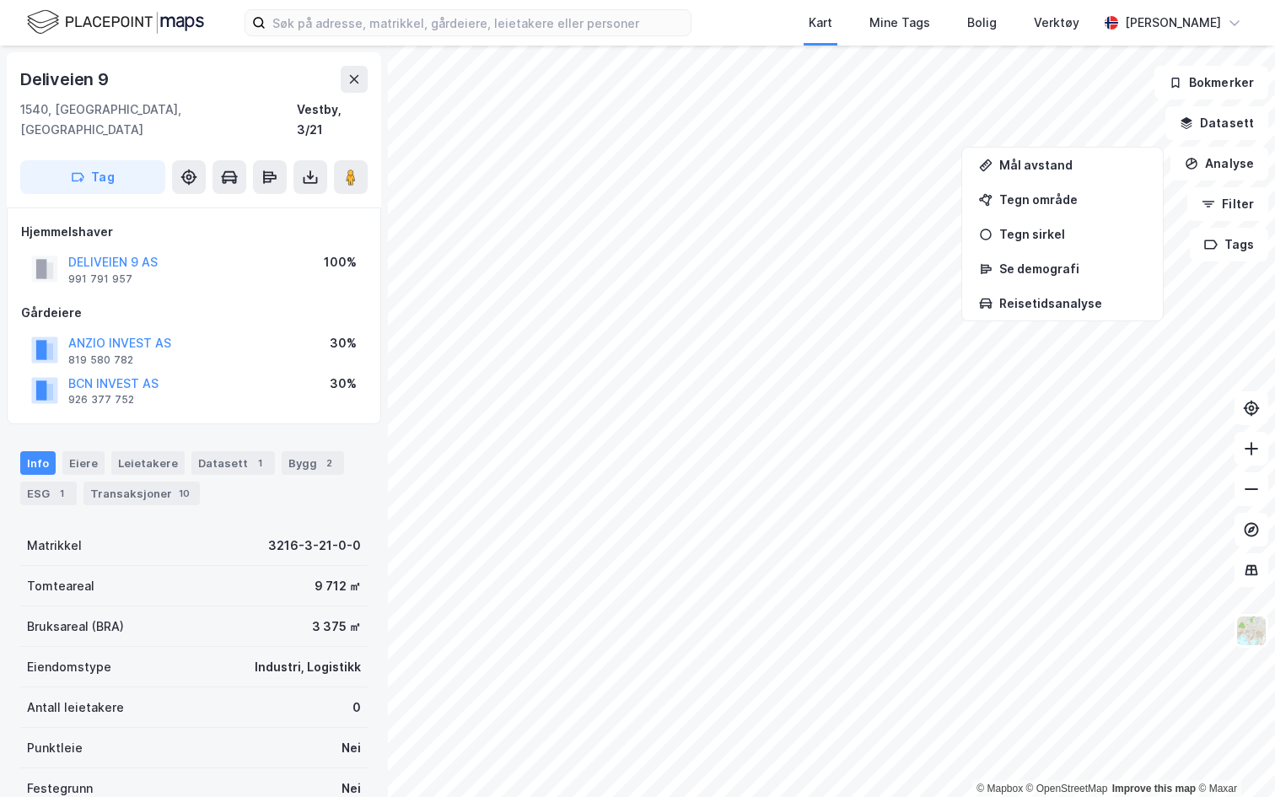
click at [348, 64] on div "[STREET_ADDRESS], 3/21 Tag" at bounding box center [194, 129] width 374 height 155
click at [351, 79] on icon at bounding box center [353, 79] width 13 height 13
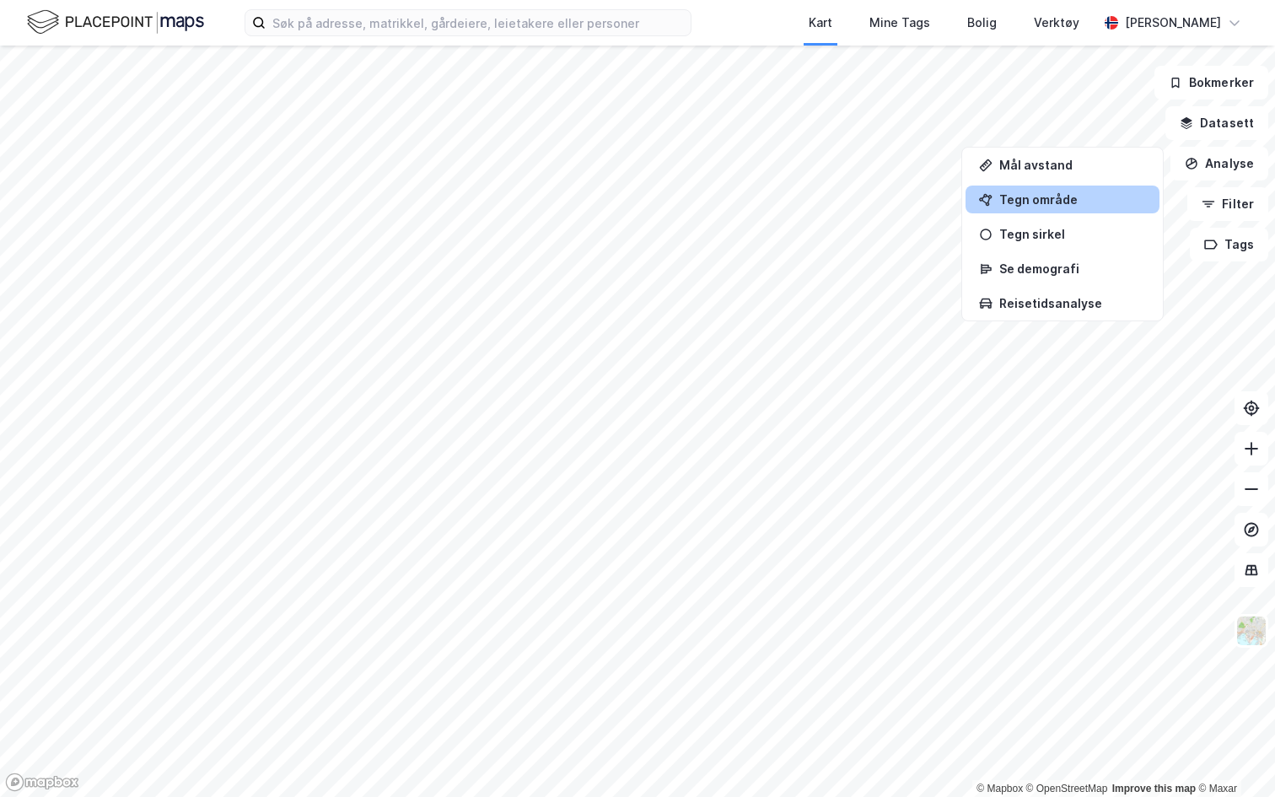
click at [1023, 205] on div "Tegn område" at bounding box center [1072, 199] width 147 height 14
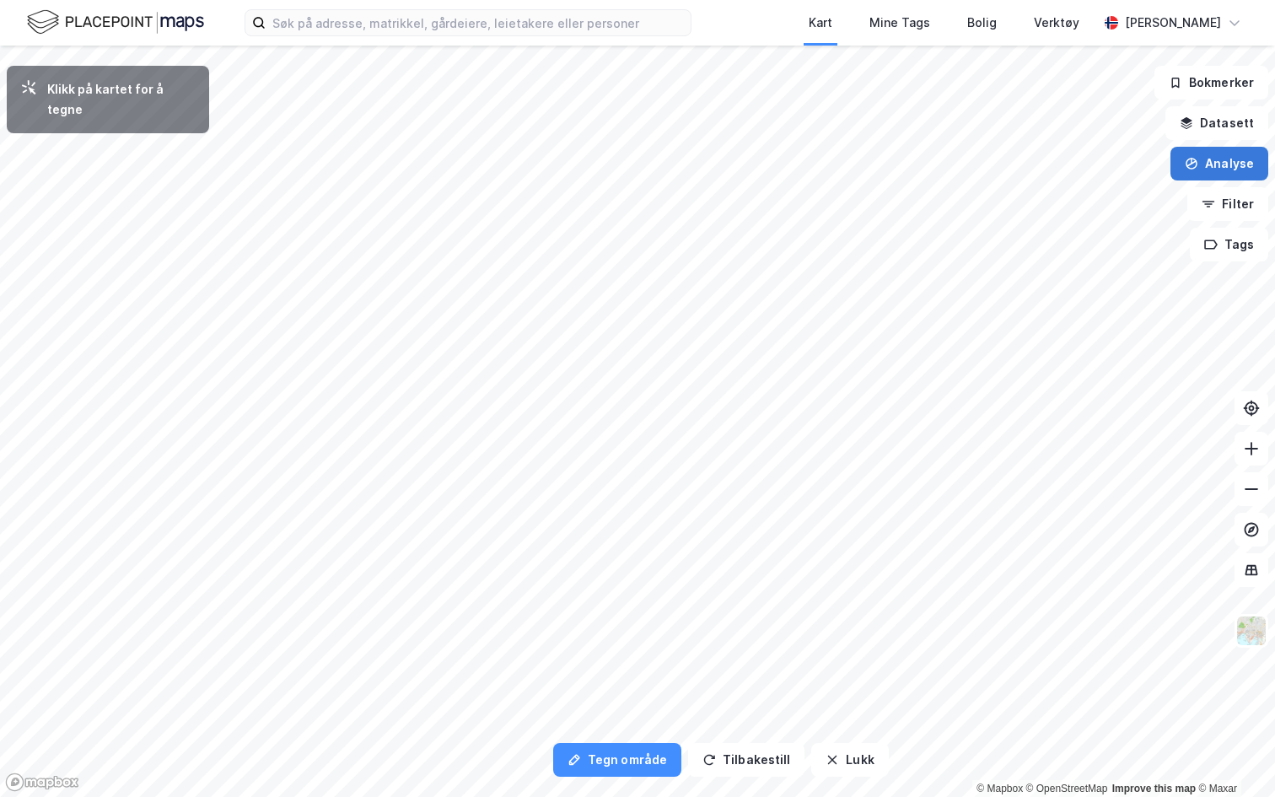
click at [1194, 177] on button "Analyse" at bounding box center [1219, 164] width 98 height 34
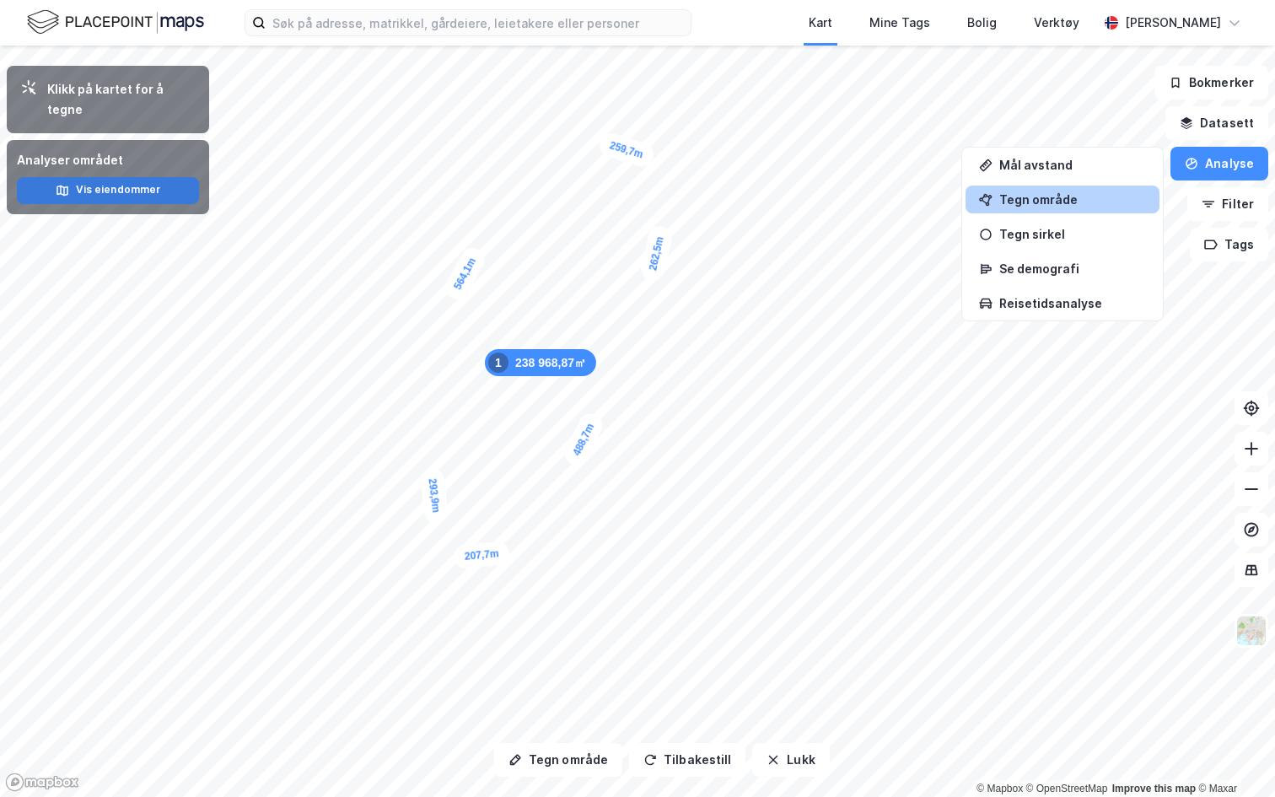
click at [104, 177] on button "Vis eiendommer" at bounding box center [108, 190] width 182 height 27
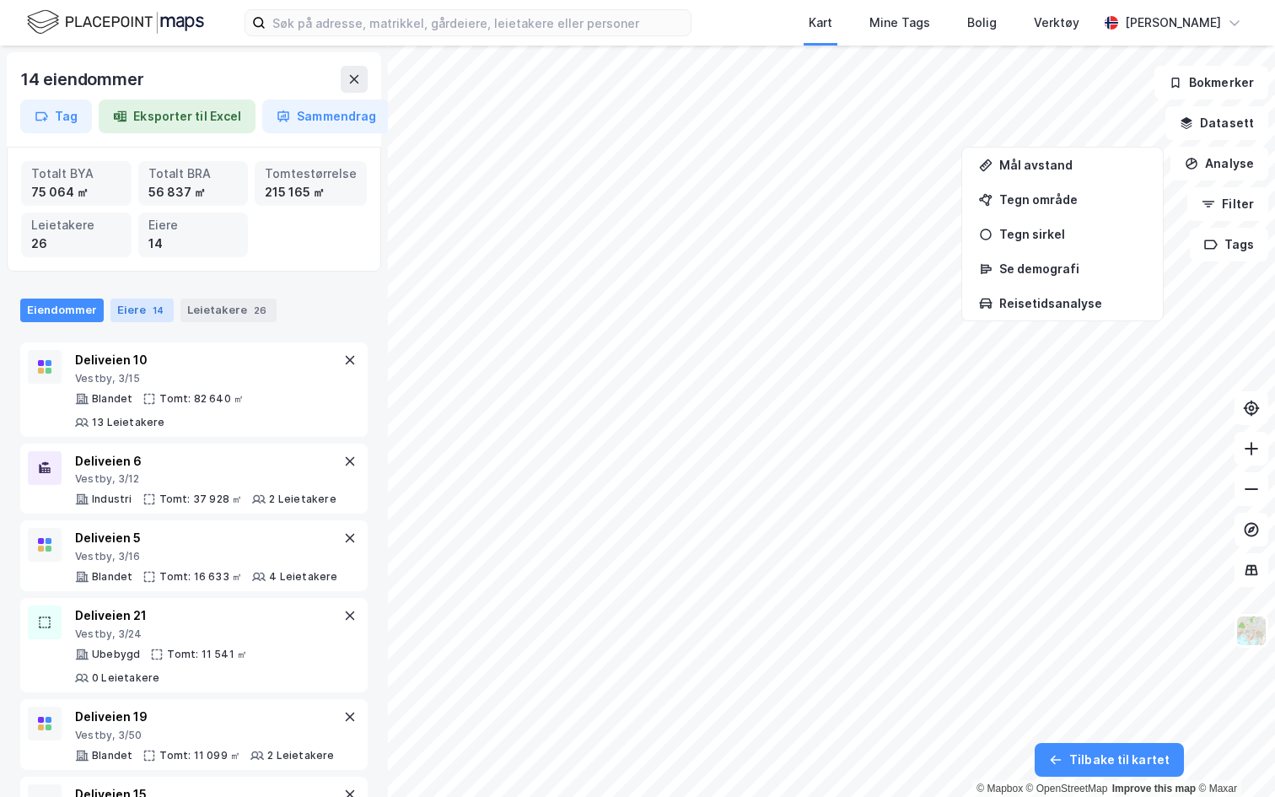
click at [144, 305] on div "Eiere 14" at bounding box center [141, 311] width 63 height 24
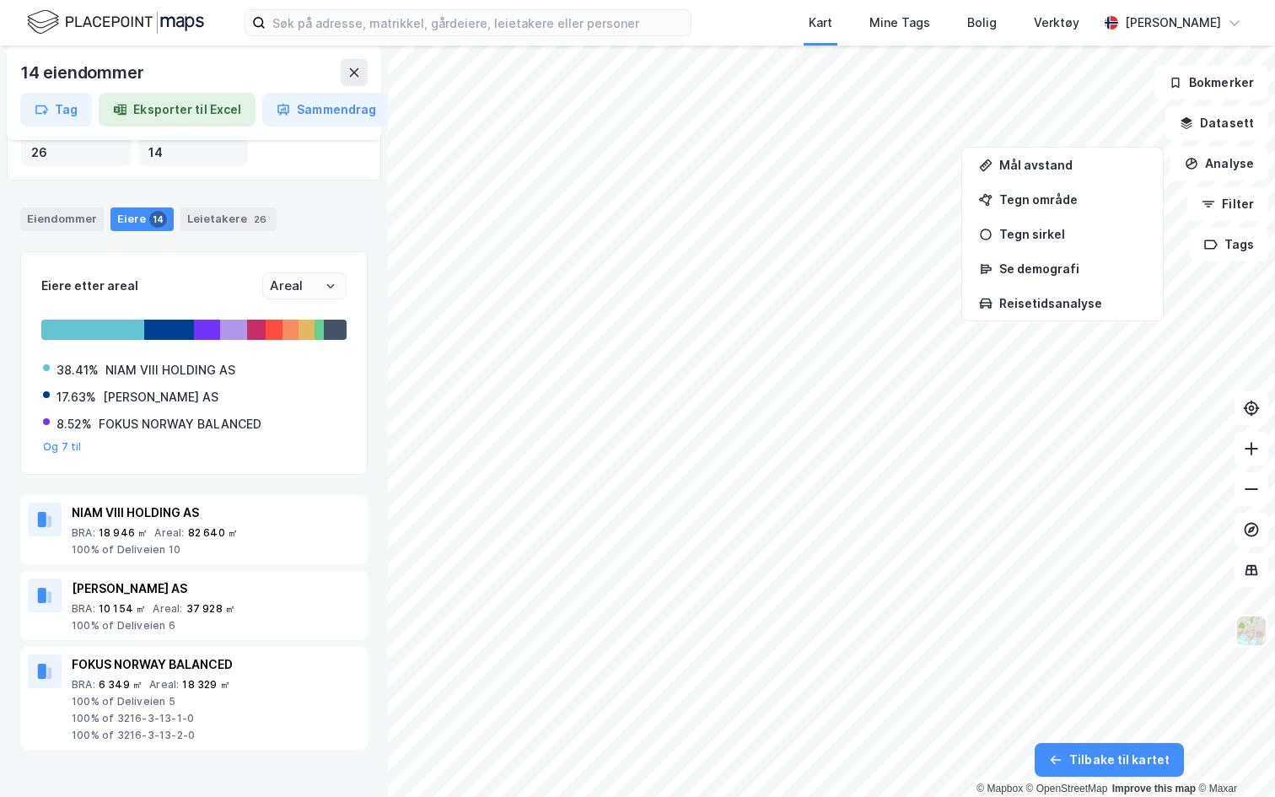
scroll to position [98, 0]
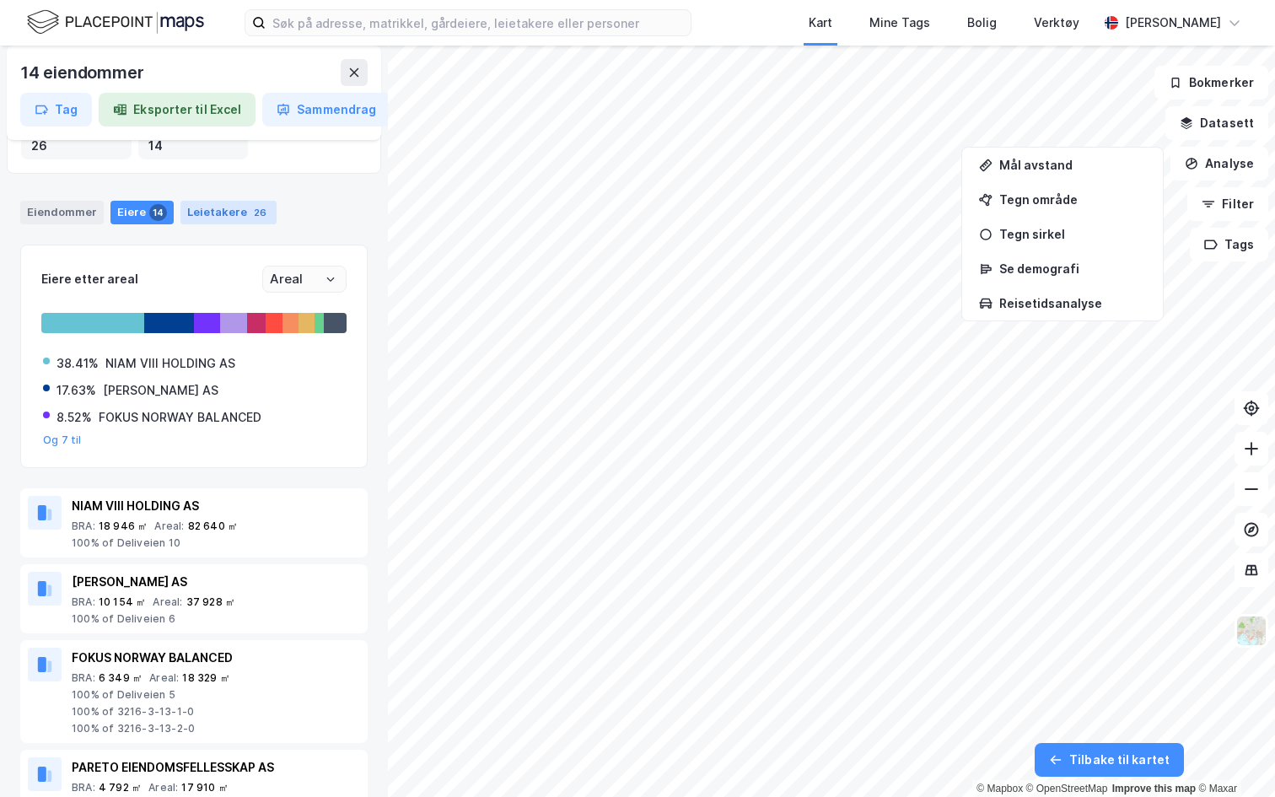
click at [218, 219] on div "Leietakere 26" at bounding box center [228, 213] width 96 height 24
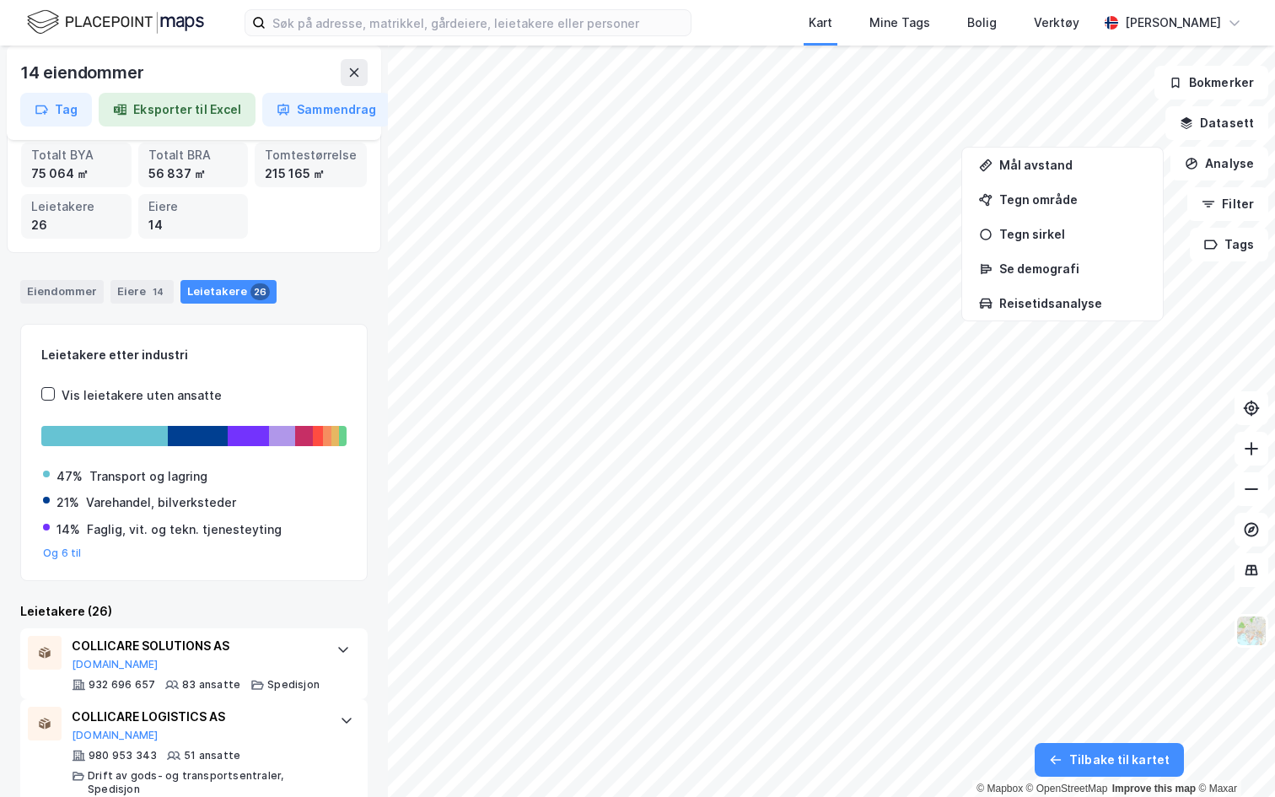
scroll to position [0, 0]
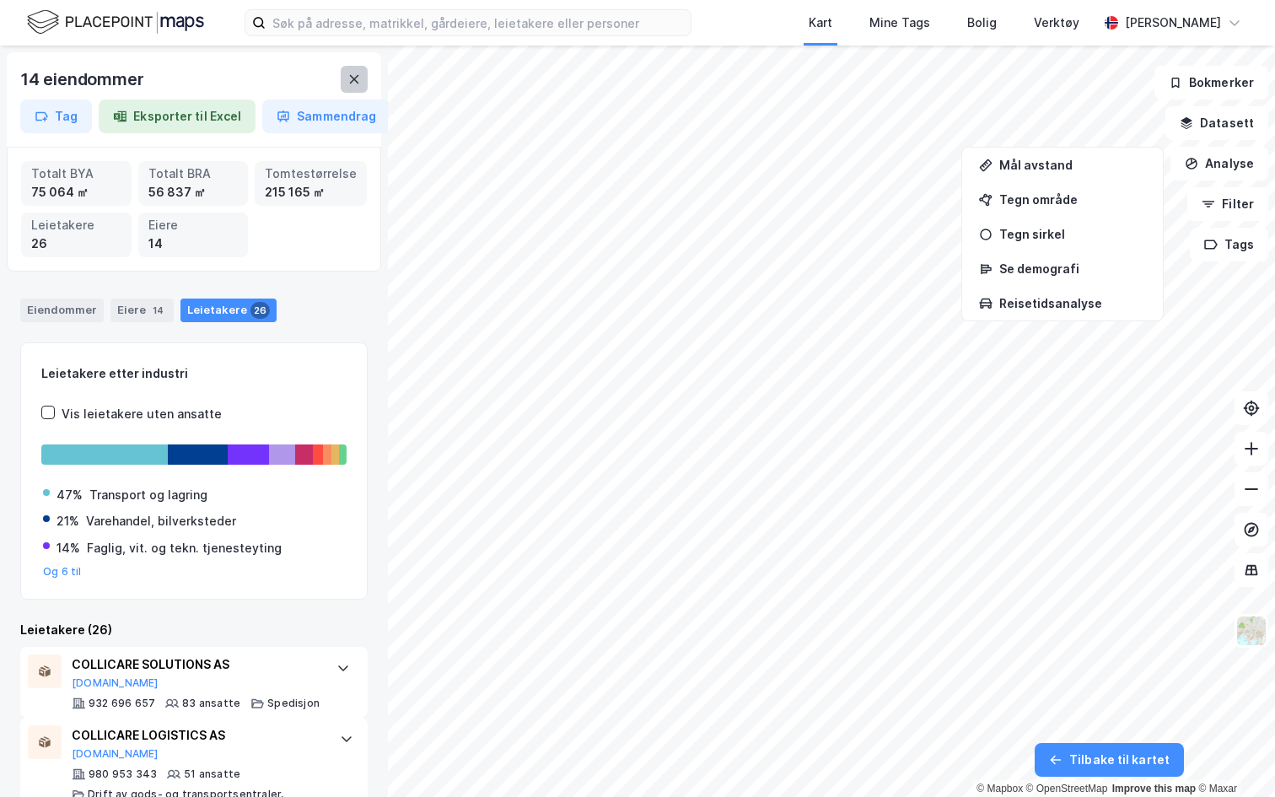
click at [361, 89] on button at bounding box center [354, 79] width 27 height 27
click at [355, 87] on button at bounding box center [354, 79] width 27 height 27
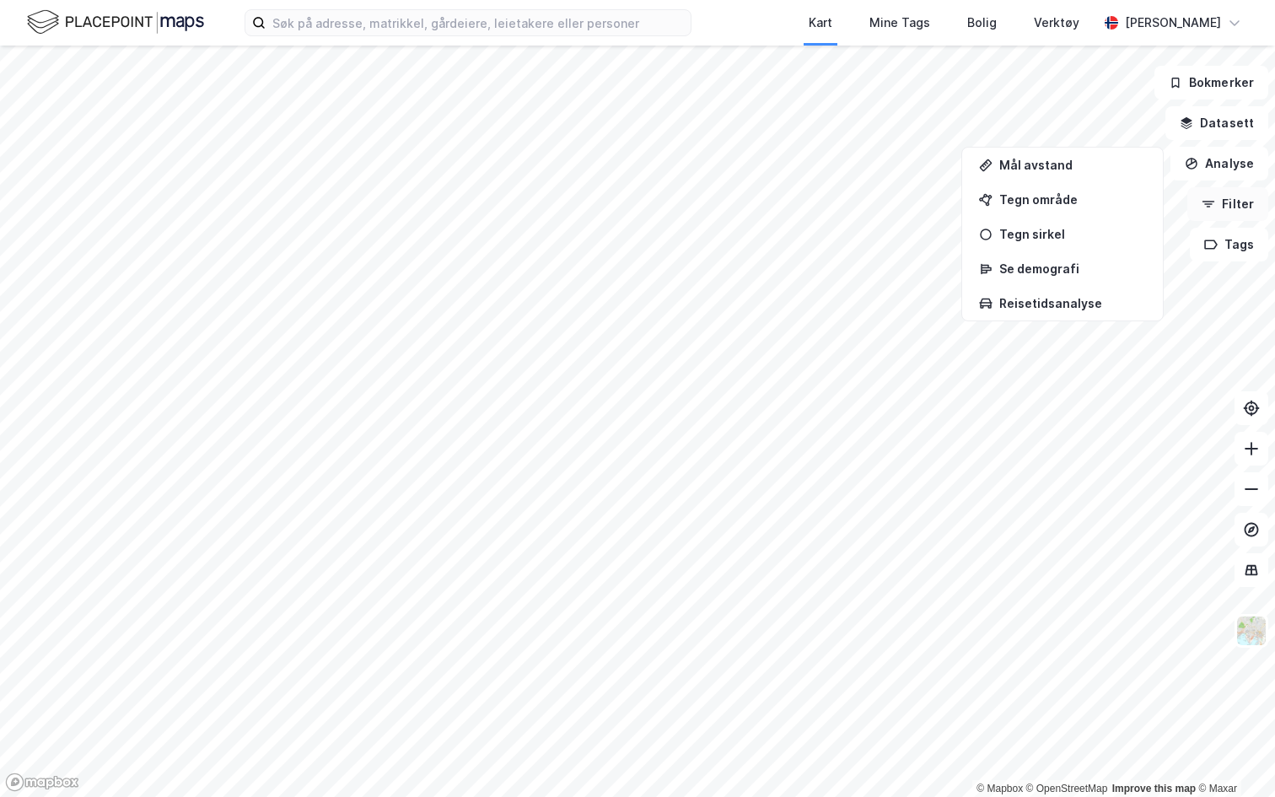
click at [1227, 202] on button "Filter" at bounding box center [1227, 204] width 81 height 34
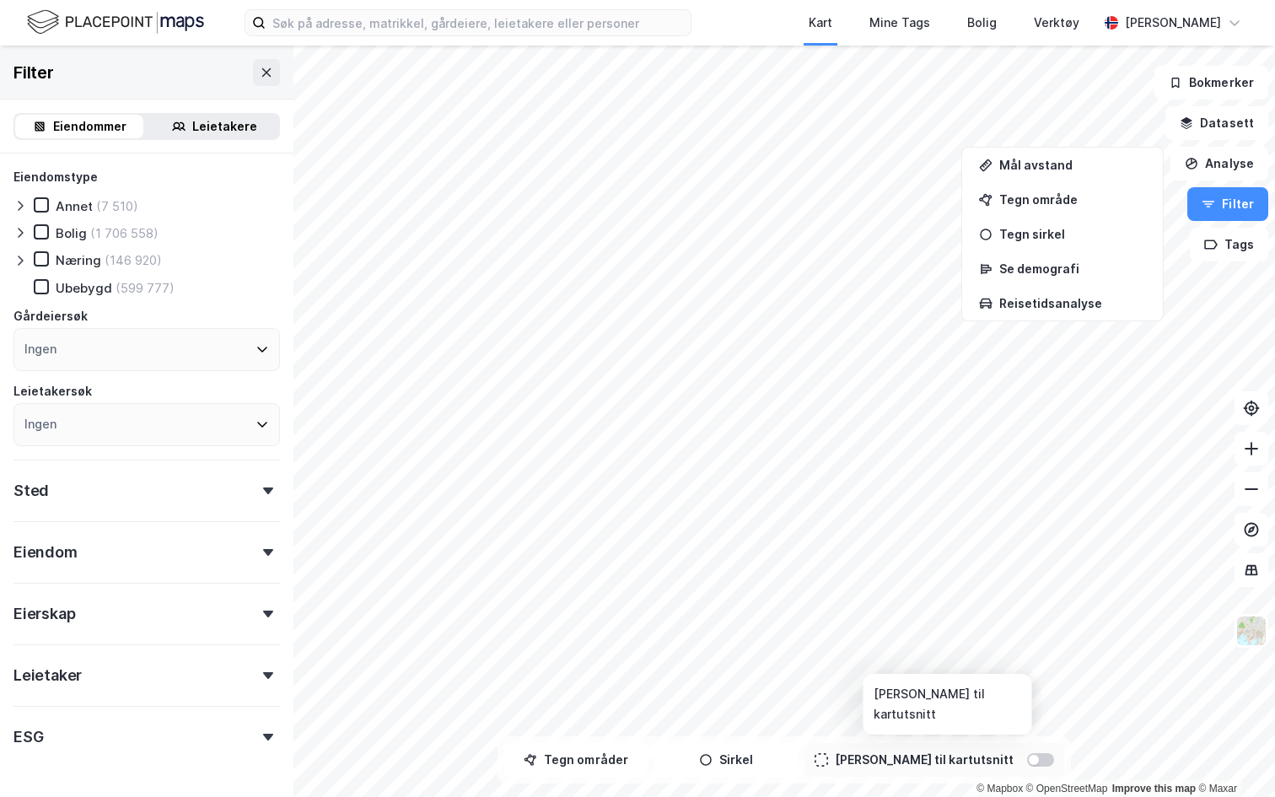
click at [1029, 761] on div at bounding box center [1034, 760] width 10 height 10
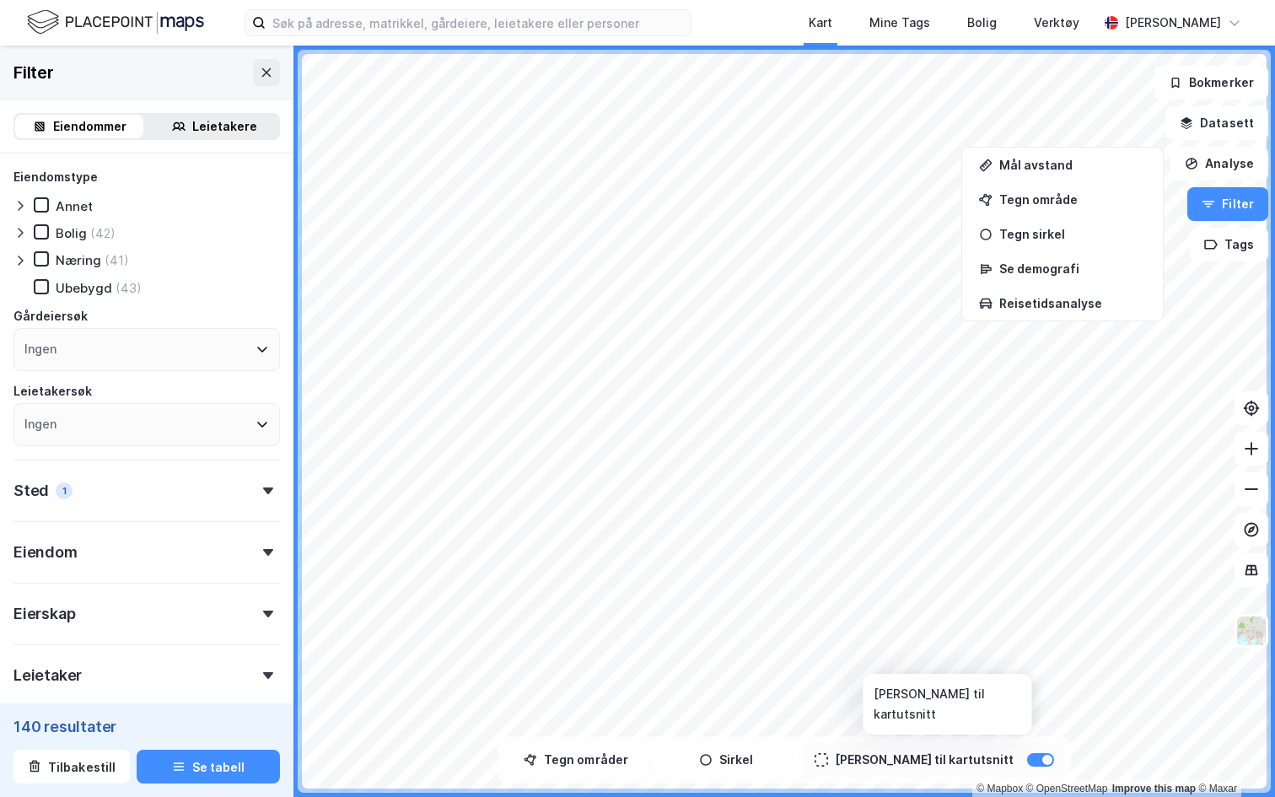
click at [1027, 761] on div at bounding box center [1040, 759] width 27 height 13
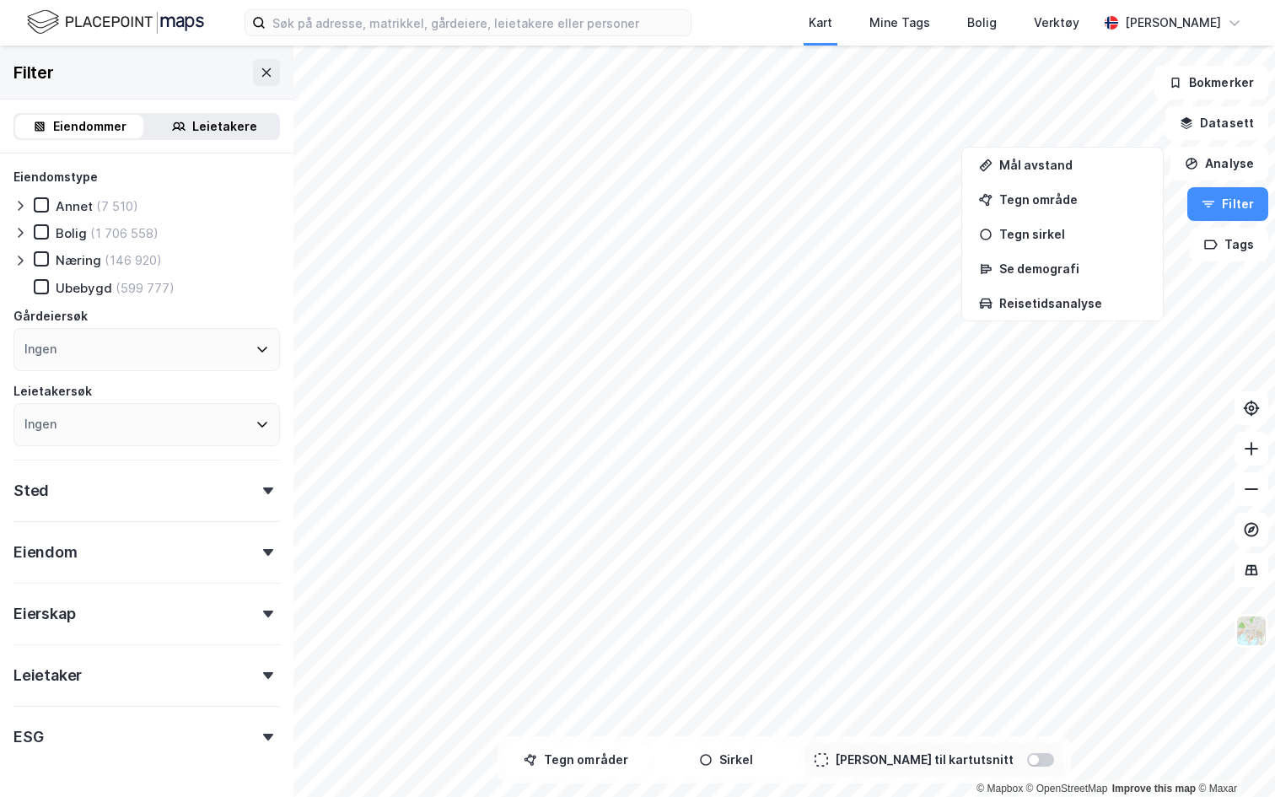
click at [1027, 754] on div at bounding box center [1040, 759] width 27 height 13
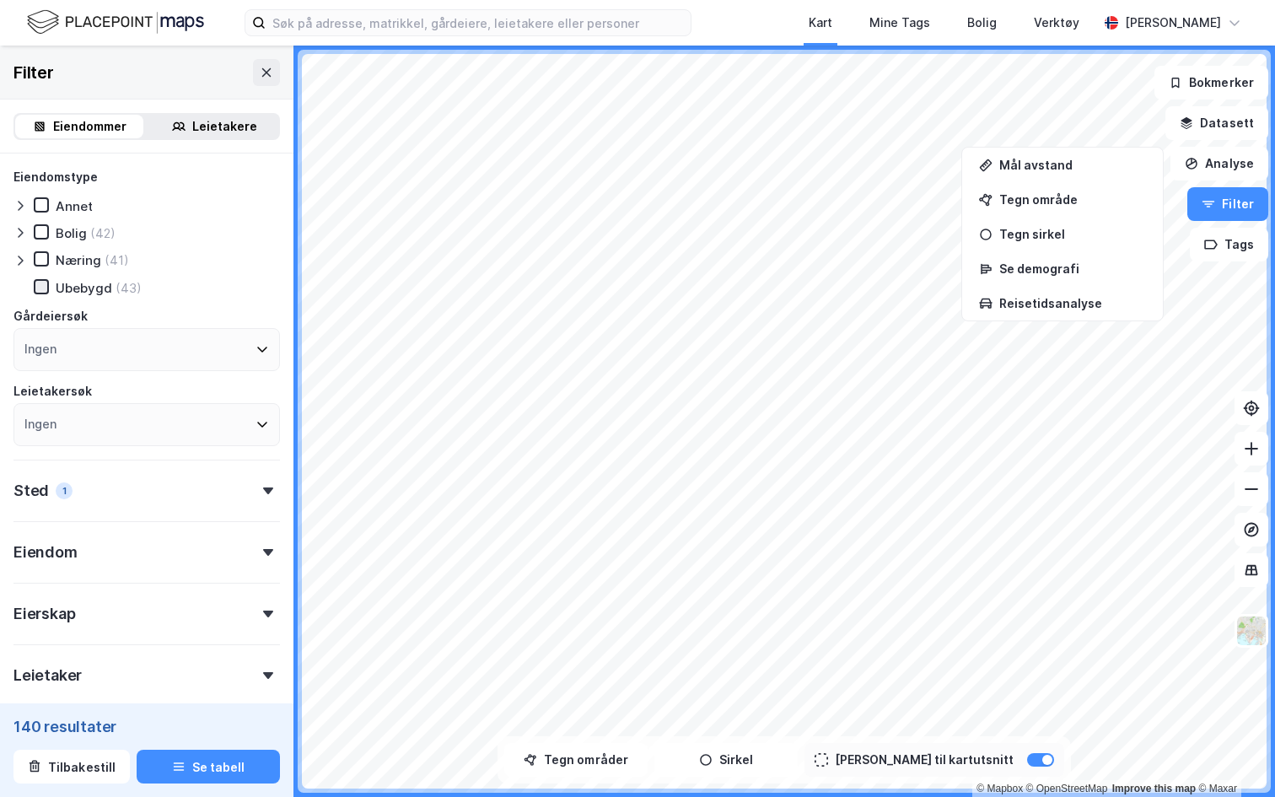
click at [46, 287] on icon at bounding box center [41, 287] width 12 height 12
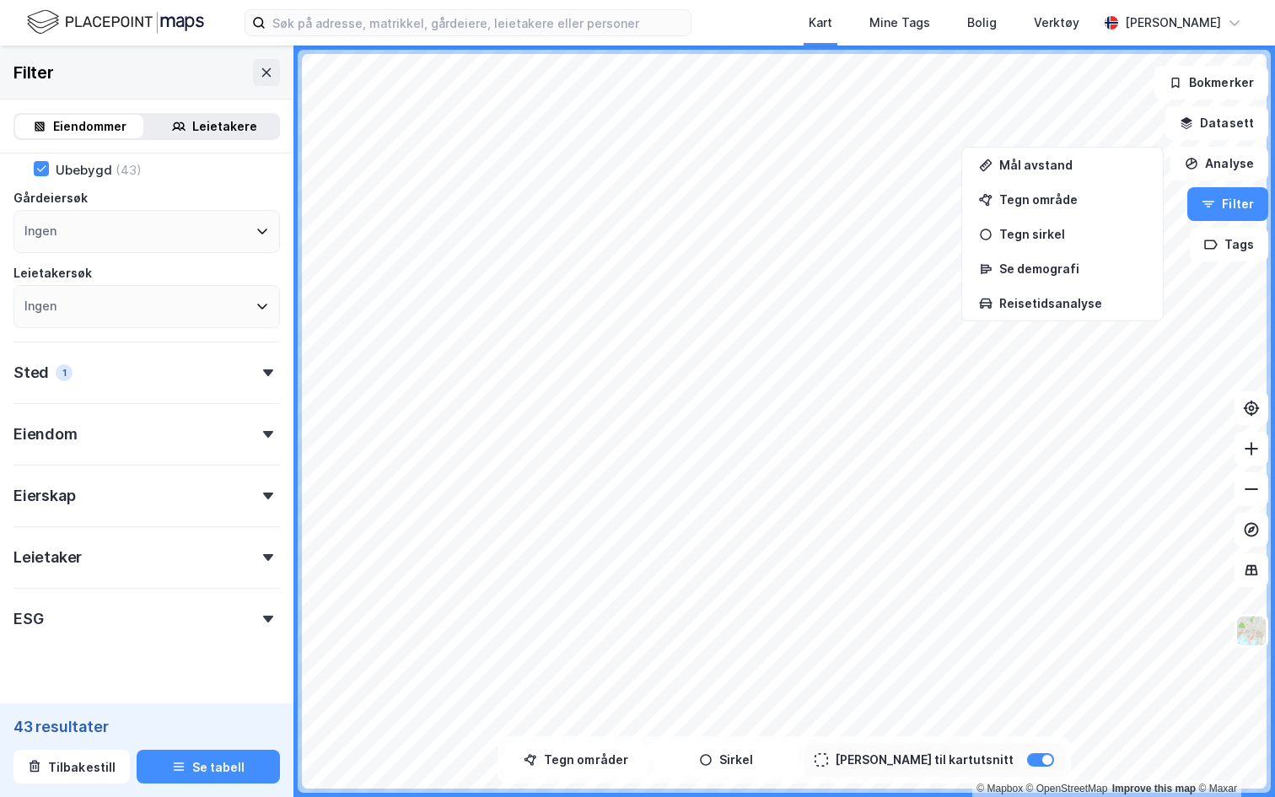
click at [180, 440] on div "Eiendom" at bounding box center [146, 427] width 266 height 48
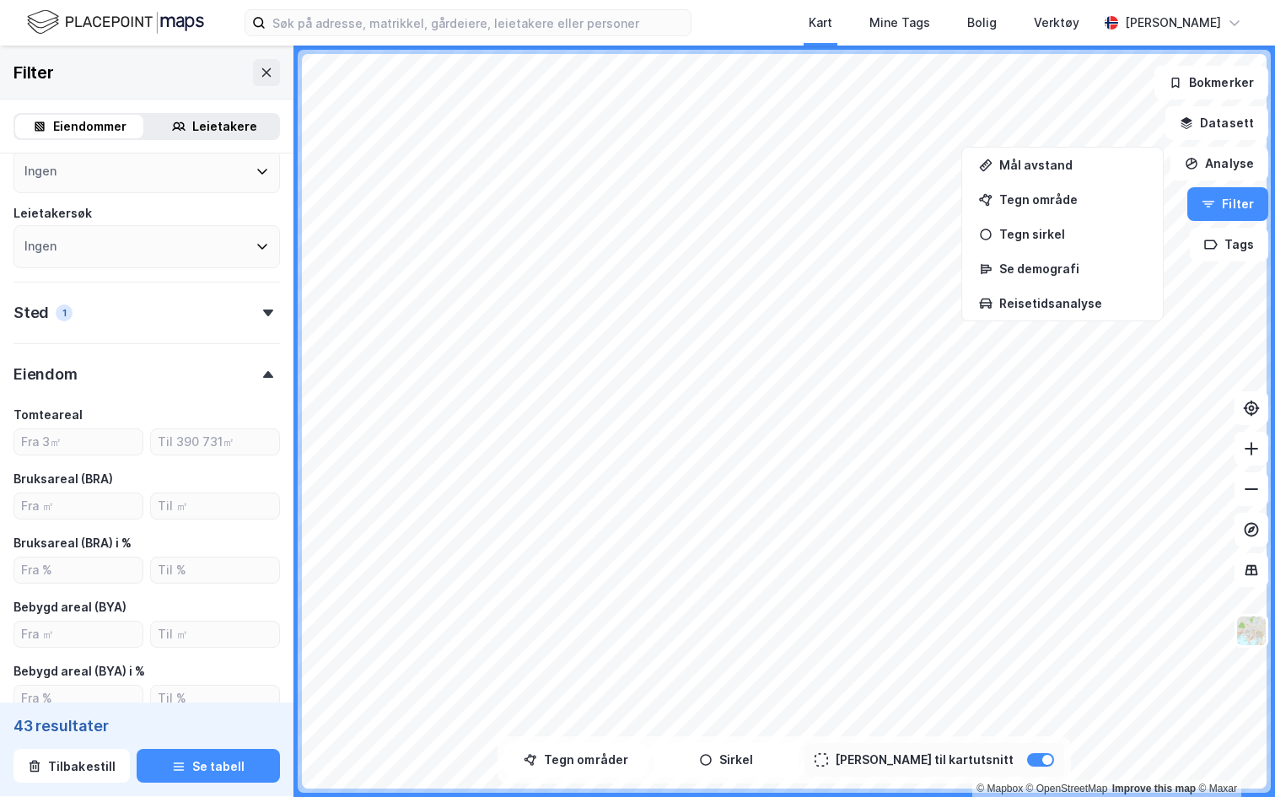
scroll to position [191, 0]
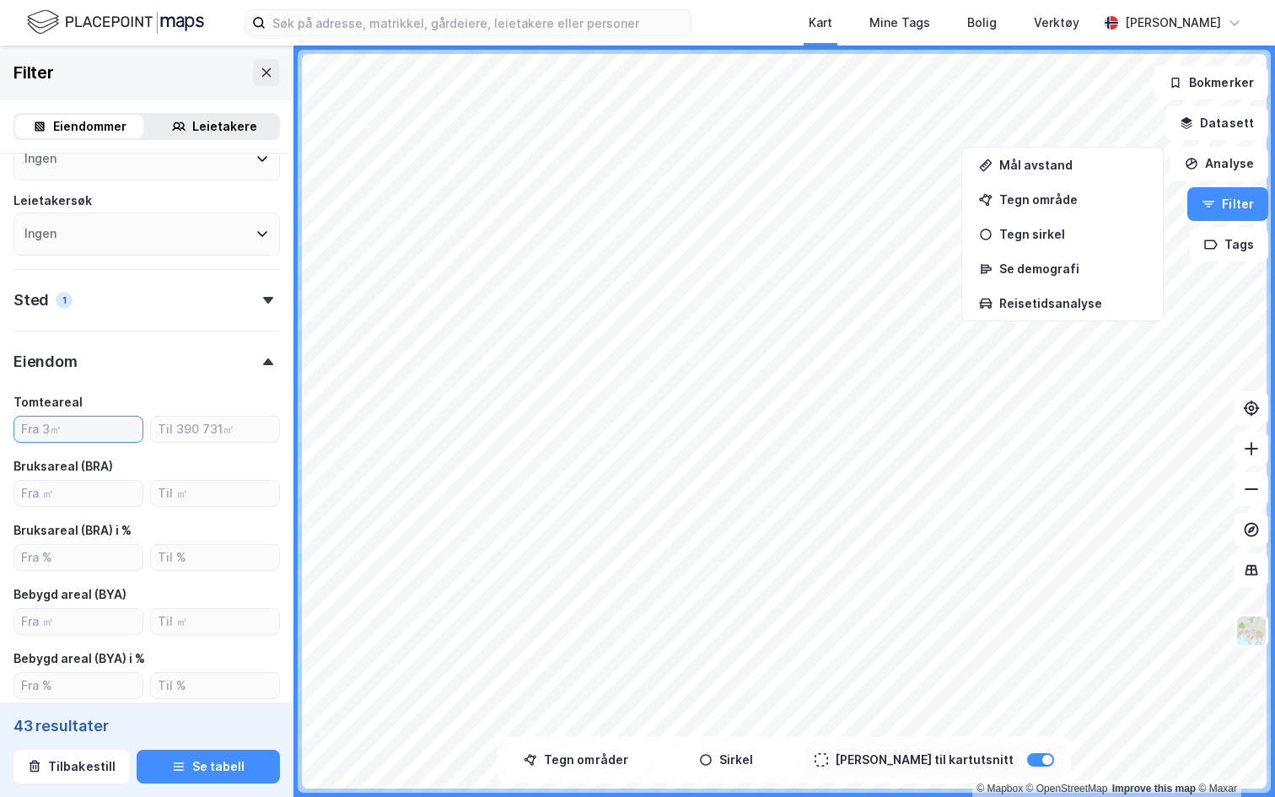
click at [86, 428] on input "number" at bounding box center [78, 429] width 128 height 25
type input "5000"
type input "Inkluder (10)"
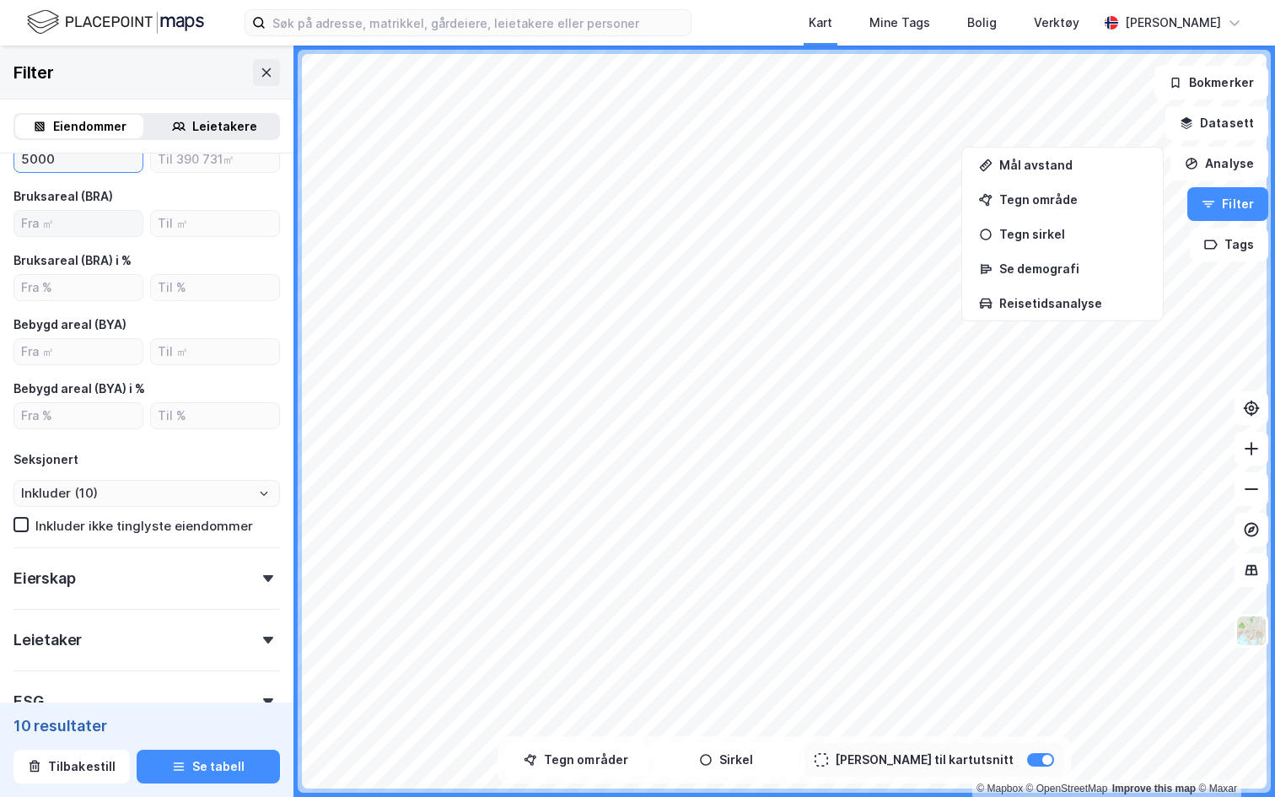
scroll to position [534, 0]
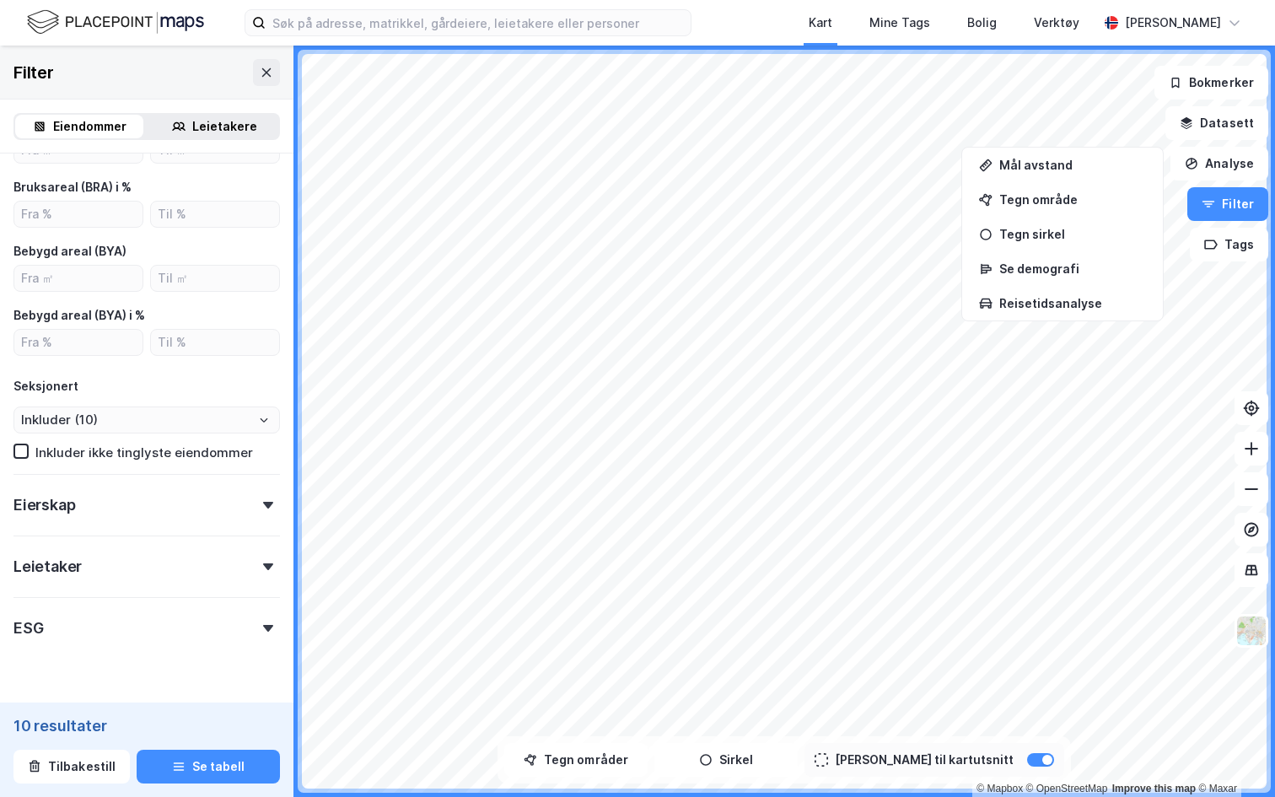
type input "5000"
click at [92, 502] on div "Eierskap" at bounding box center [146, 498] width 266 height 48
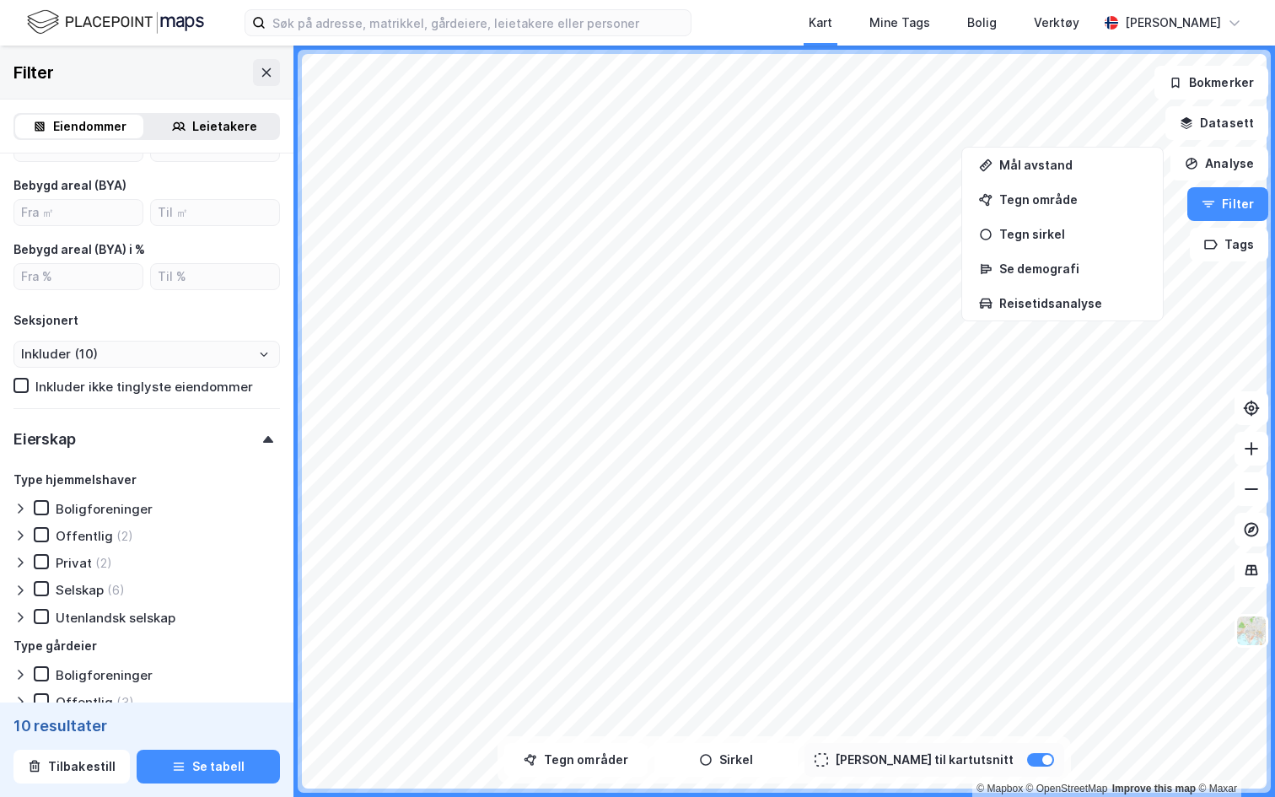
scroll to position [626, 0]
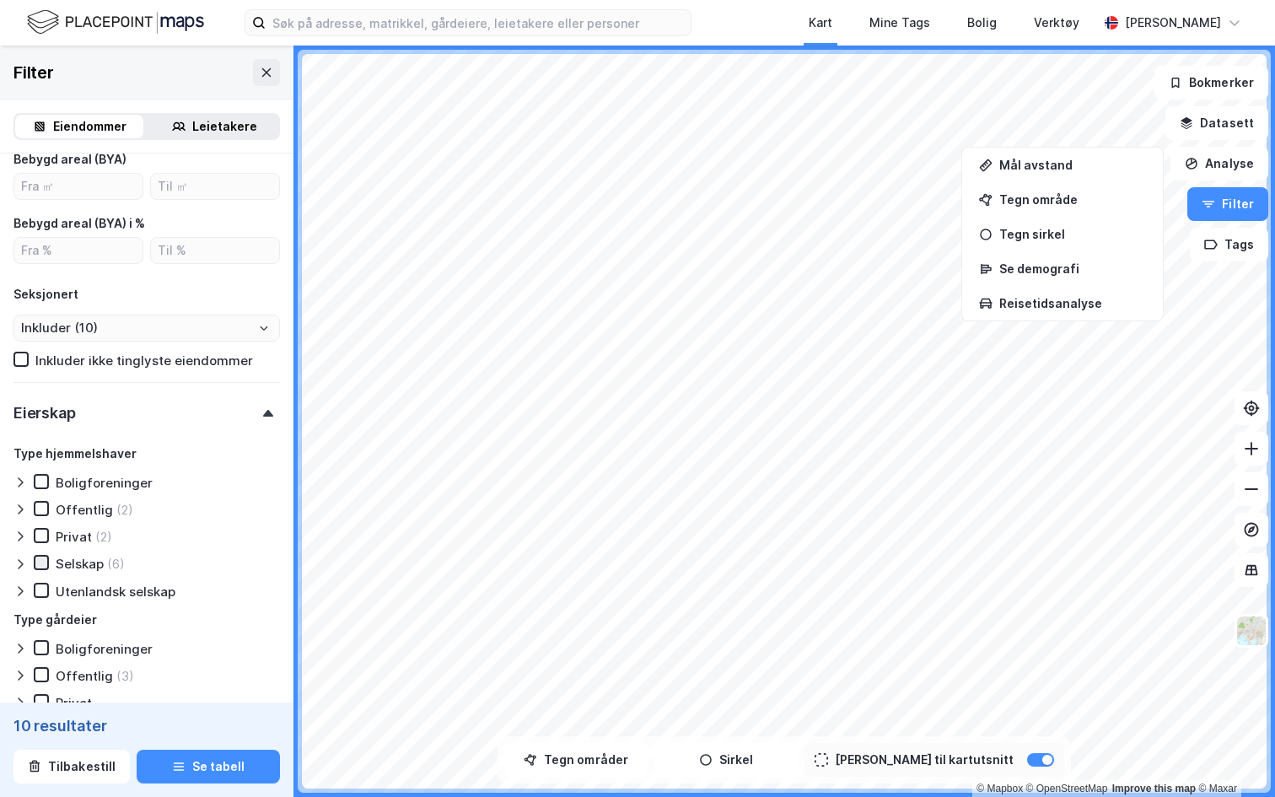
click at [40, 564] on icon at bounding box center [41, 563] width 12 height 12
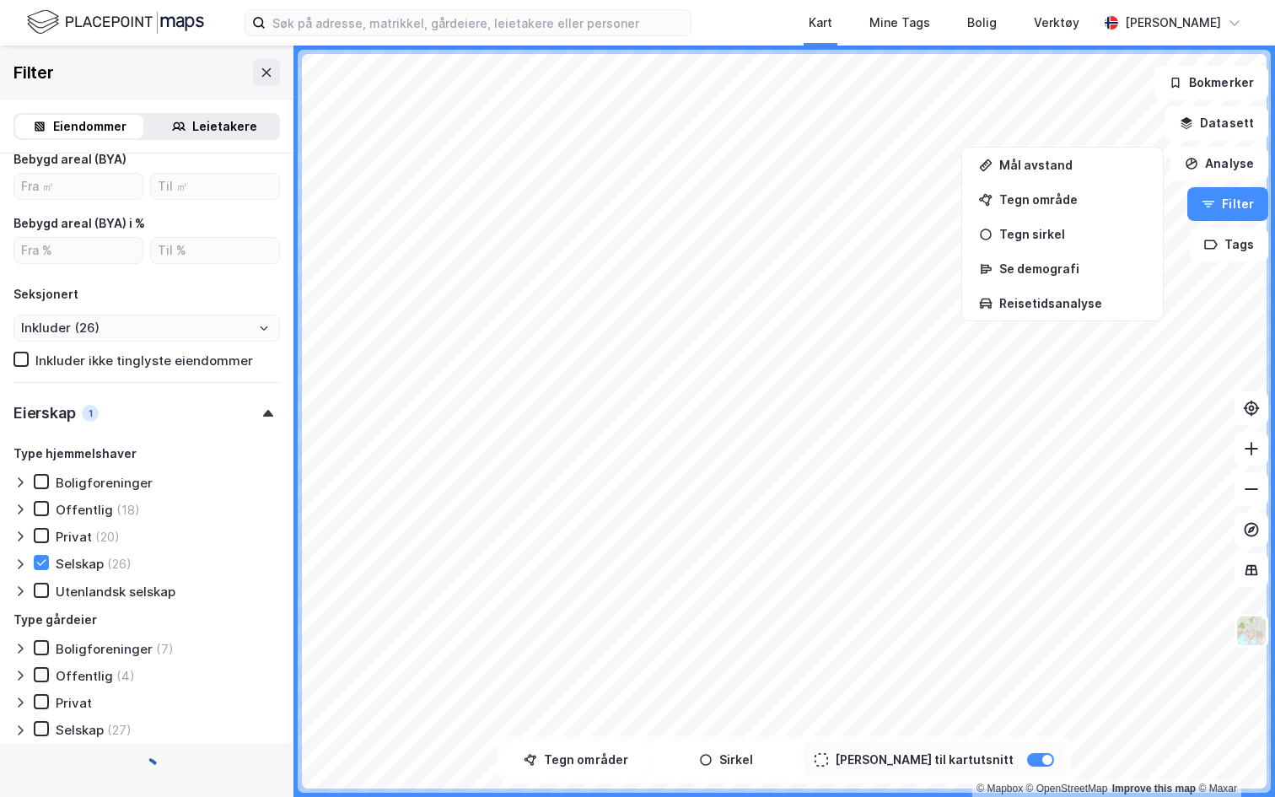
type input "Inkluder (28)"
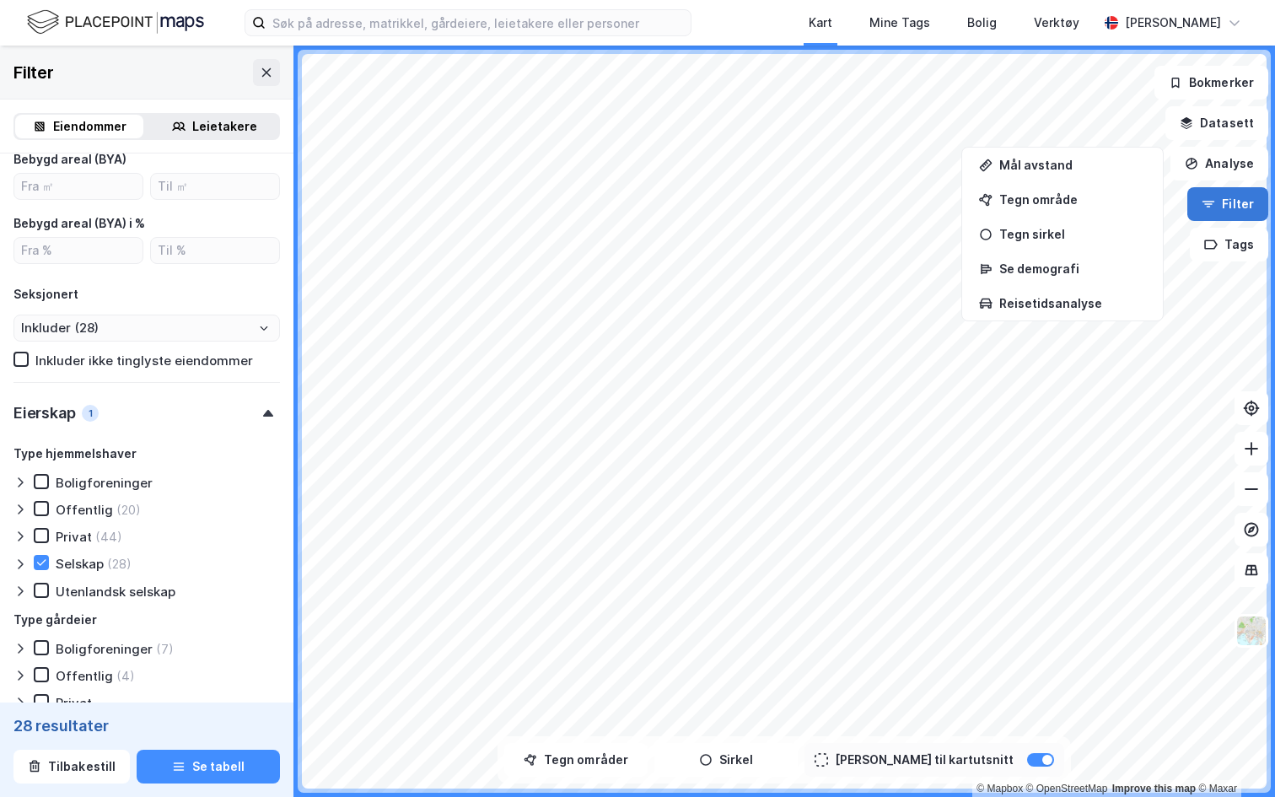
click at [1226, 212] on button "Filter" at bounding box center [1227, 204] width 81 height 34
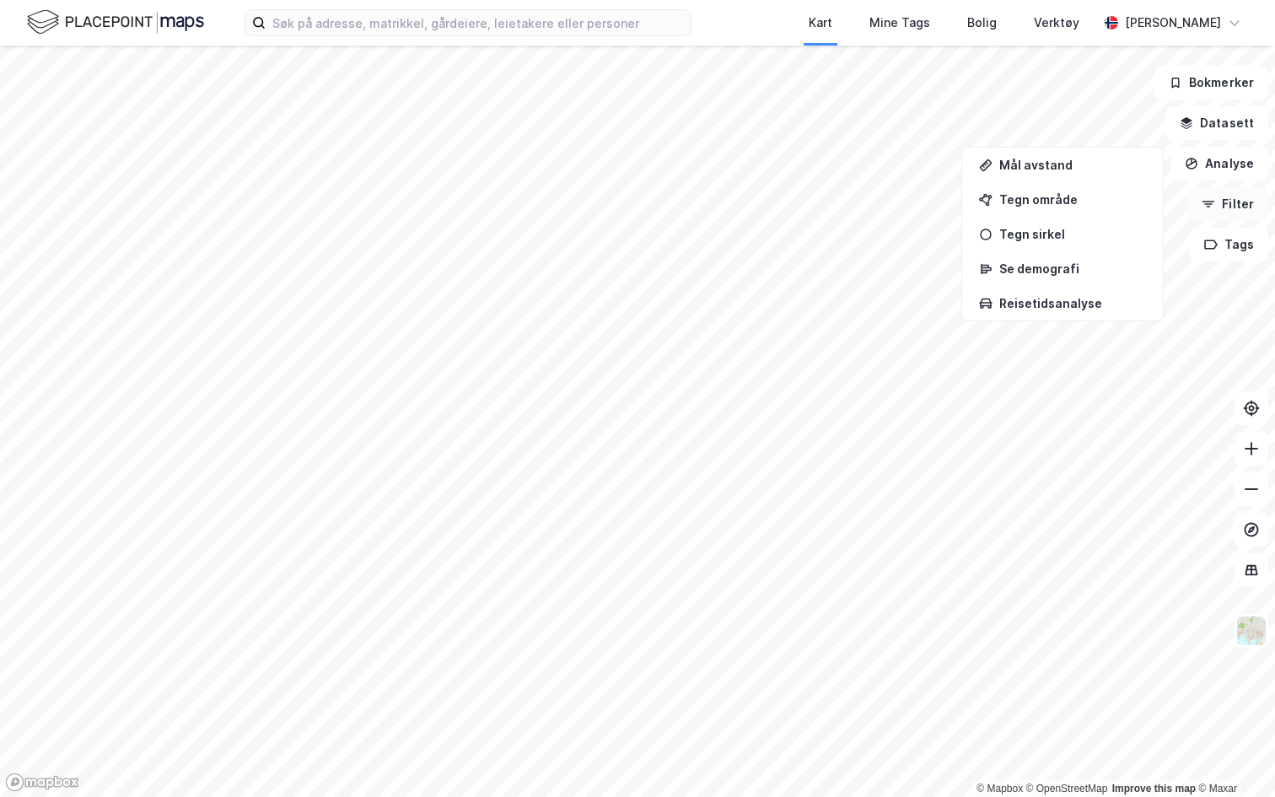
click at [1226, 212] on button "Filter" at bounding box center [1227, 204] width 81 height 34
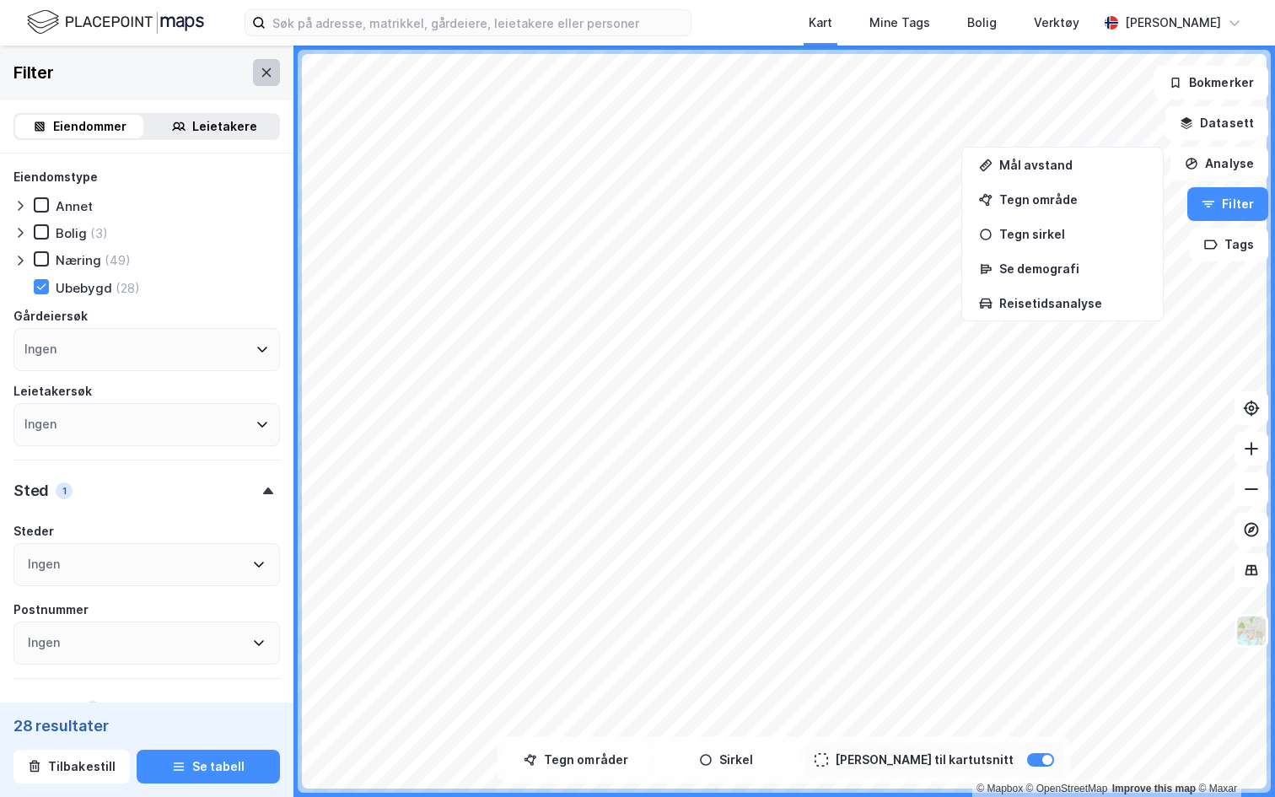
click at [269, 73] on icon at bounding box center [266, 72] width 13 height 13
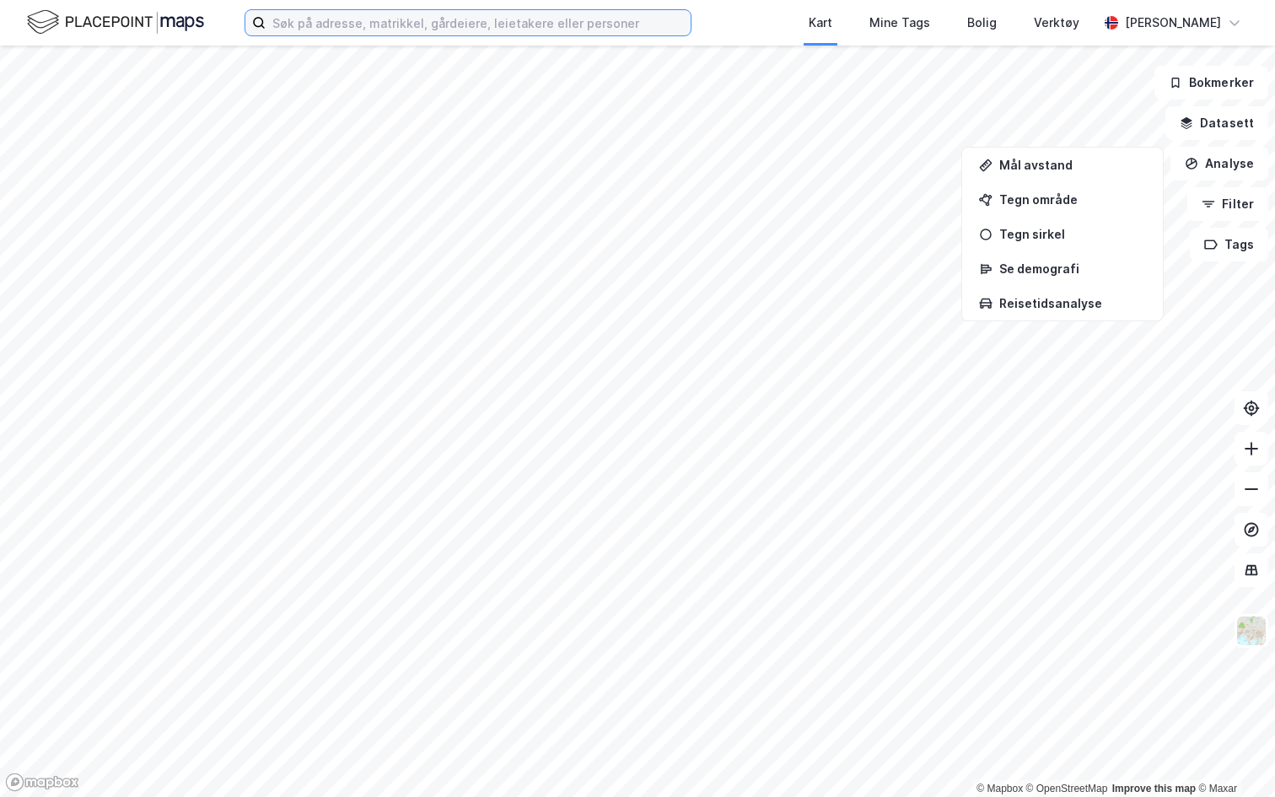
click at [337, 34] on input at bounding box center [478, 22] width 425 height 25
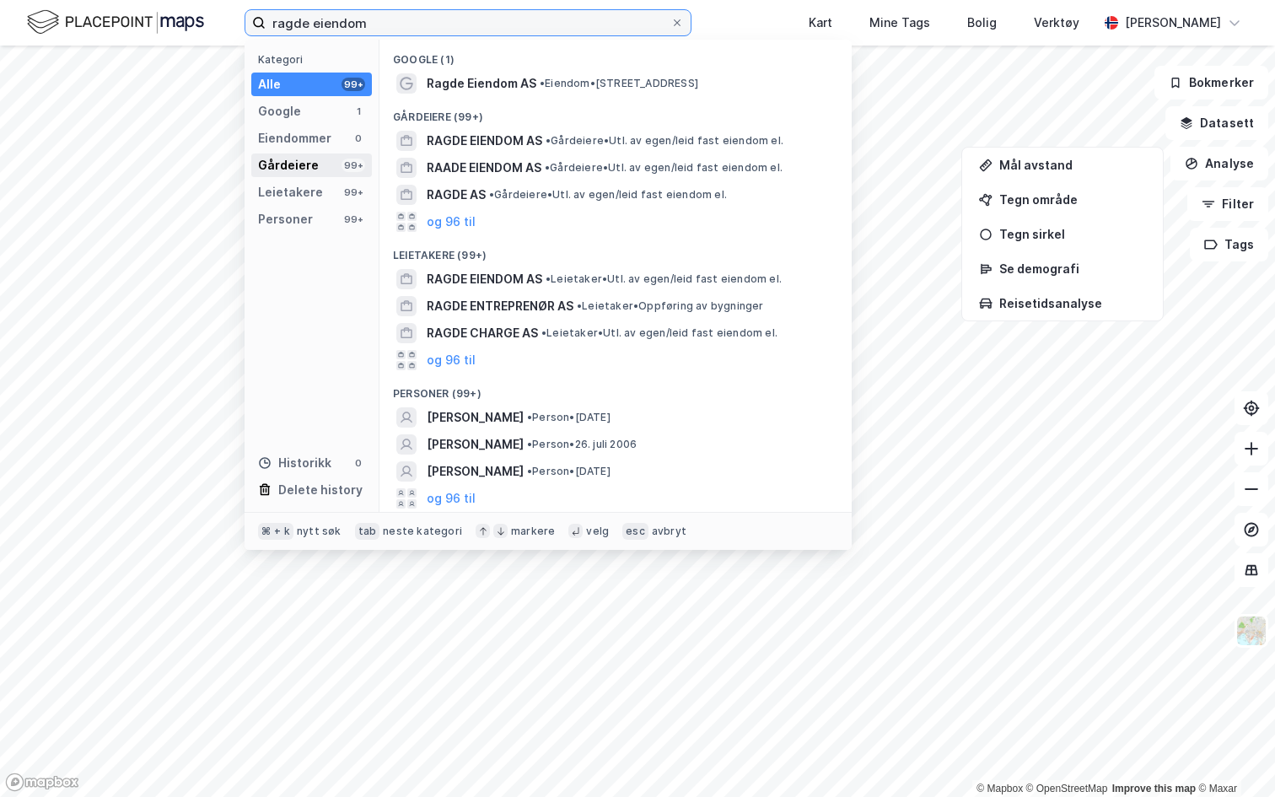
type input "ragde eiendom"
click at [318, 162] on div "Gårdeiere 99+" at bounding box center [311, 165] width 121 height 24
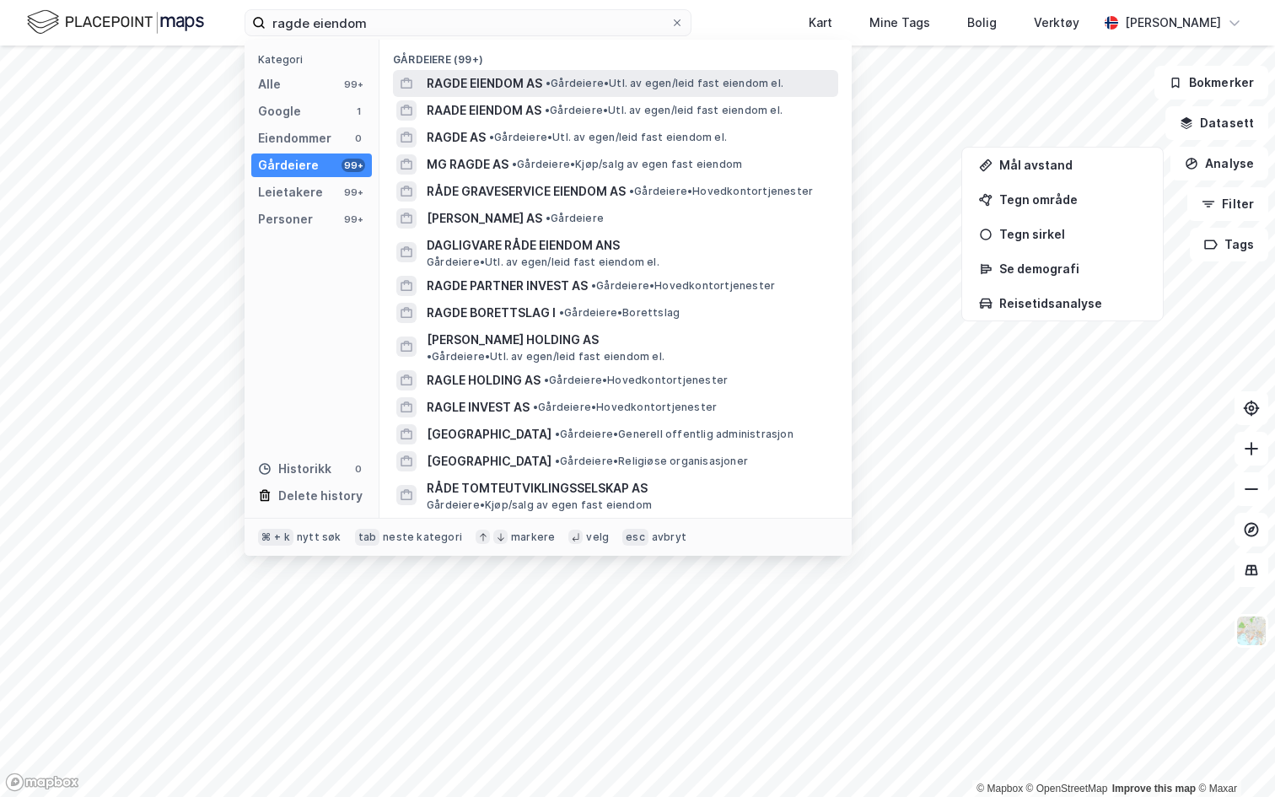
click at [492, 76] on span "RAGDE EIENDOM AS" at bounding box center [485, 83] width 116 height 20
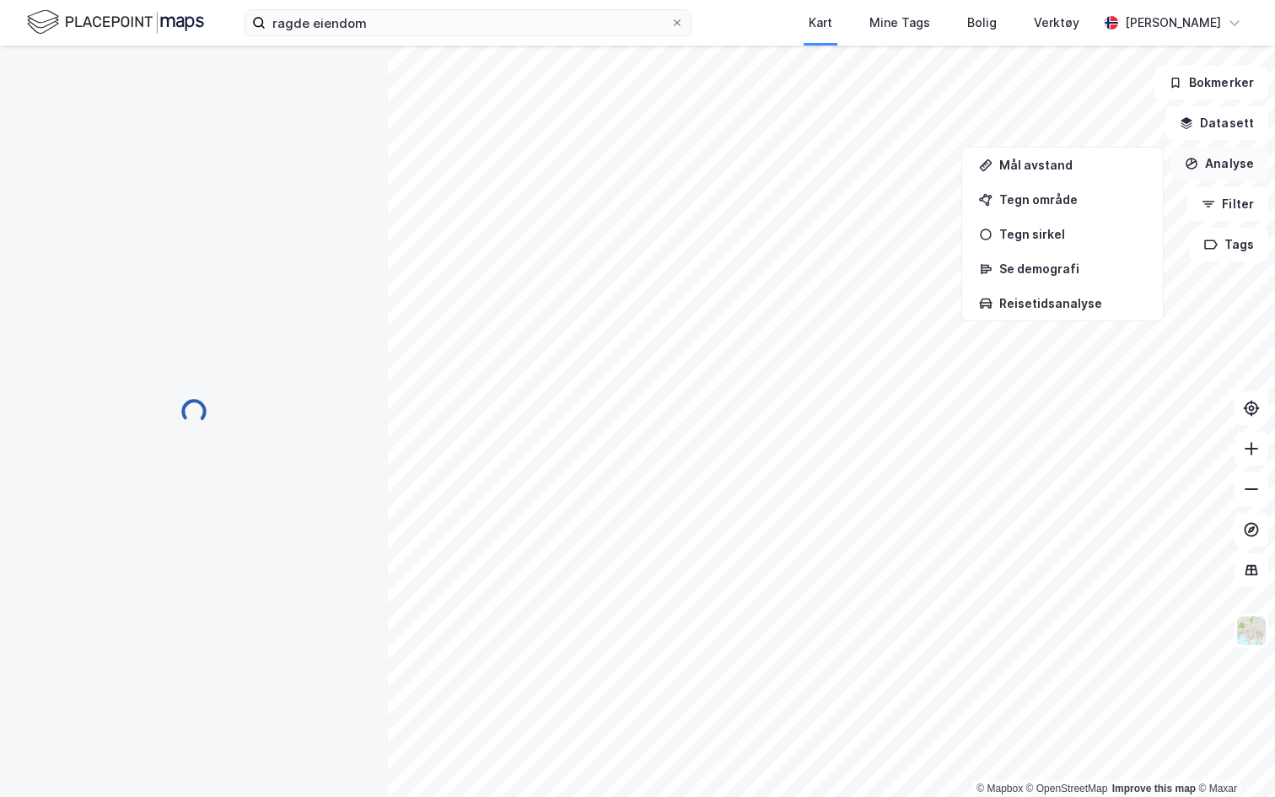
click at [1222, 171] on button "Analyse" at bounding box center [1219, 164] width 98 height 34
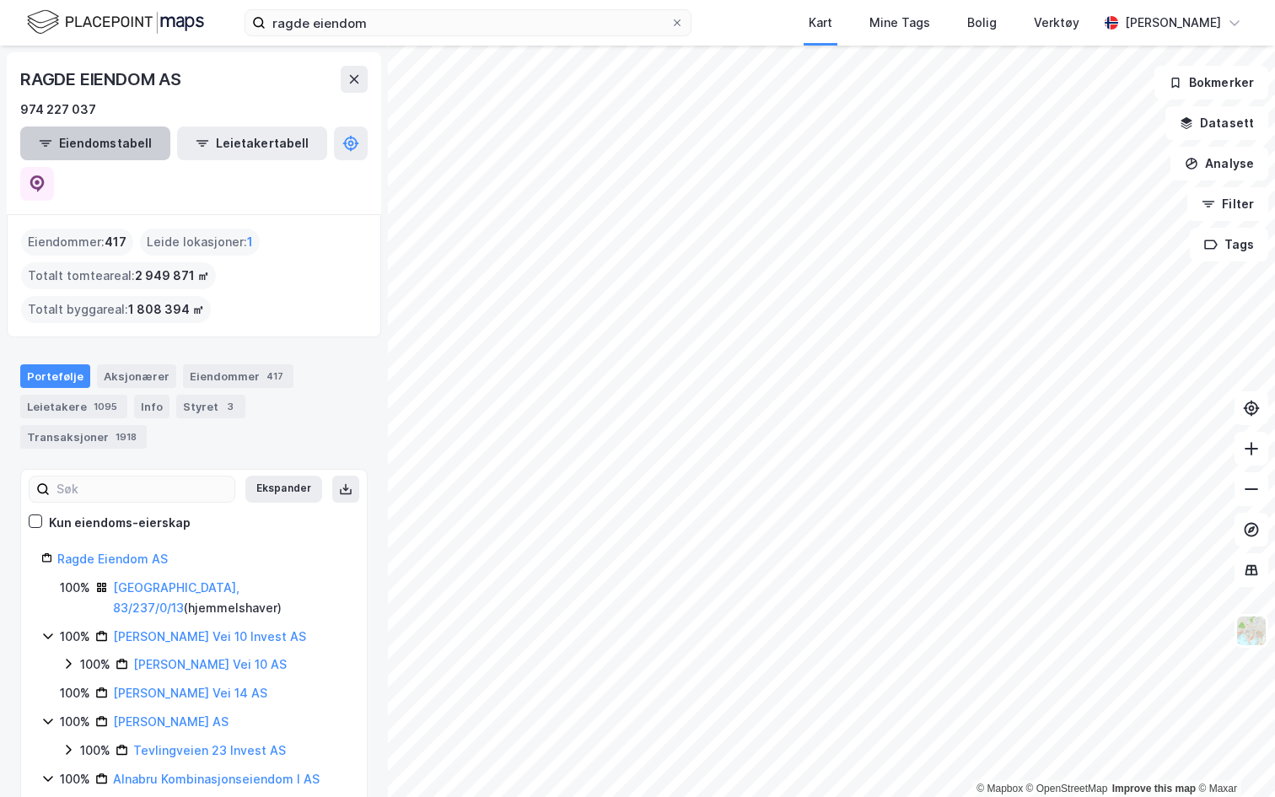
click at [90, 148] on button "Eiendomstabell" at bounding box center [95, 143] width 150 height 34
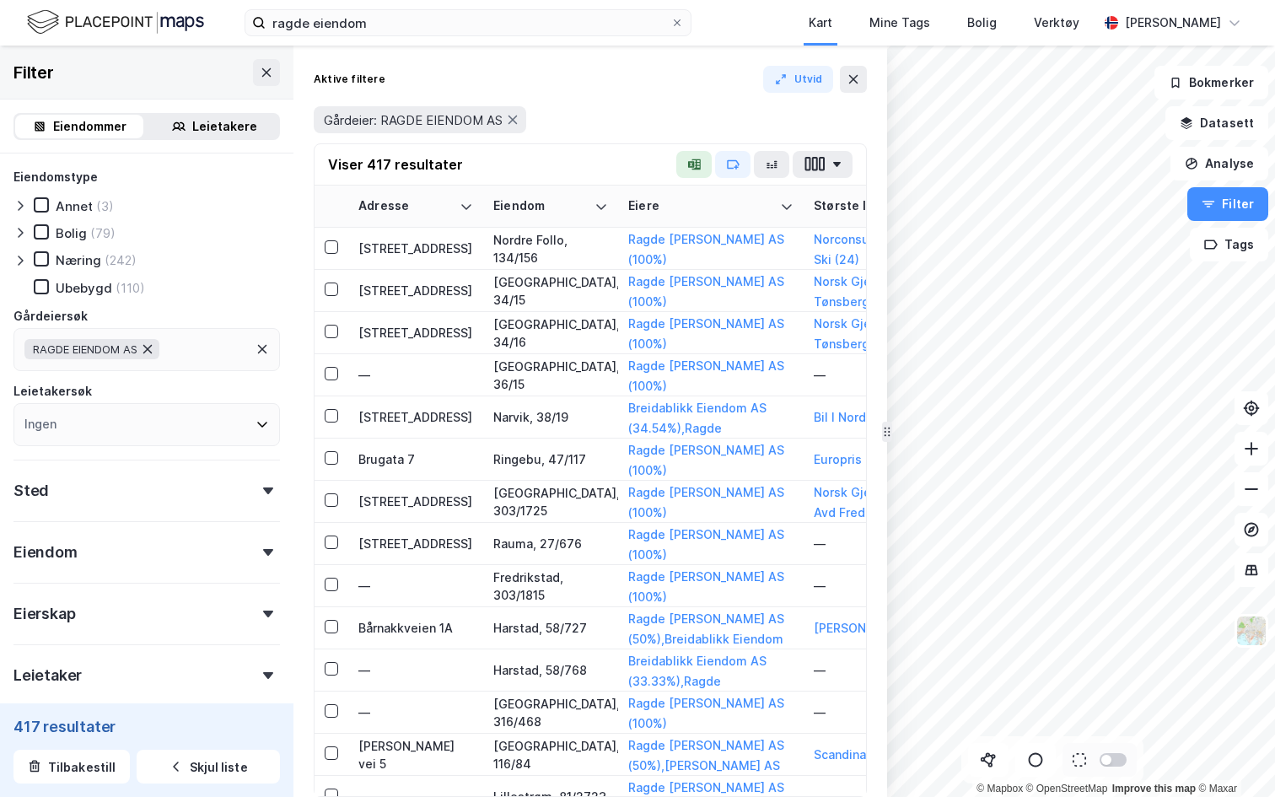
click at [153, 348] on icon at bounding box center [147, 348] width 13 height 13
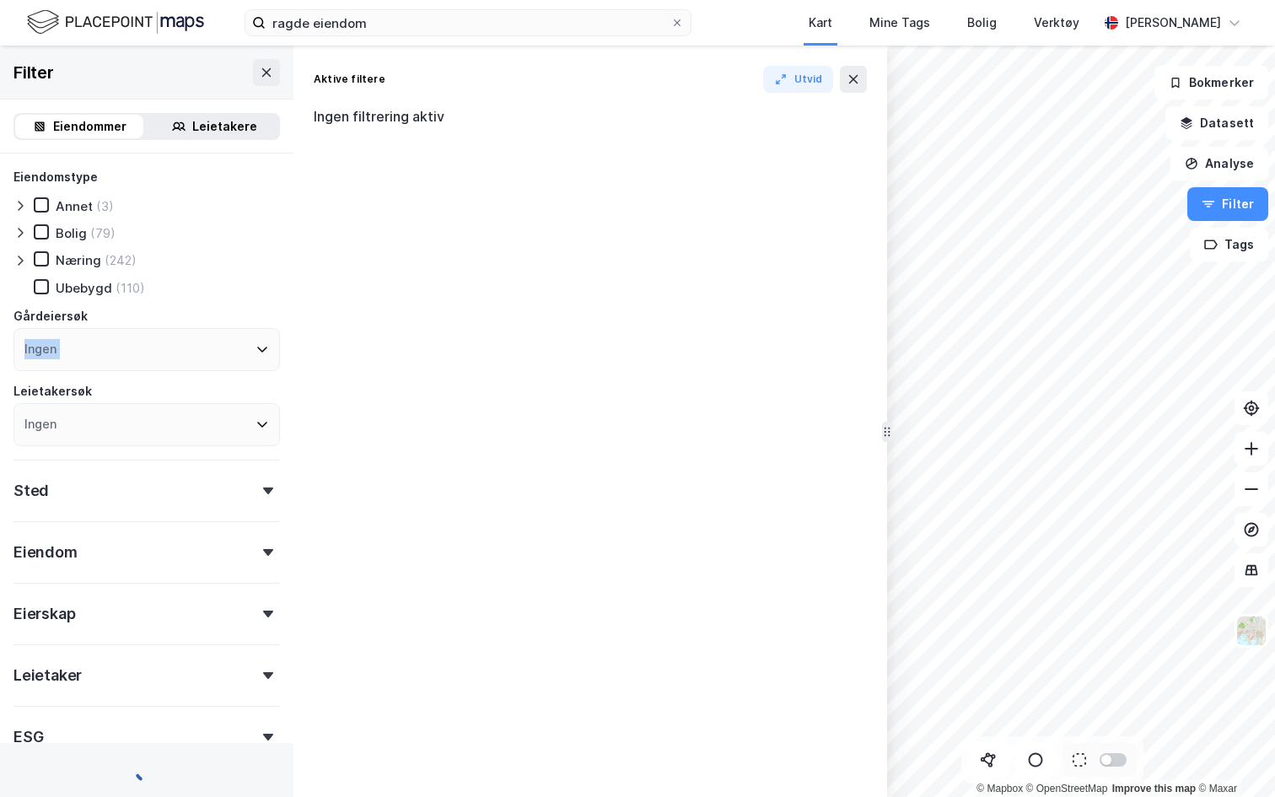
click at [153, 348] on div "Ingen" at bounding box center [146, 349] width 266 height 43
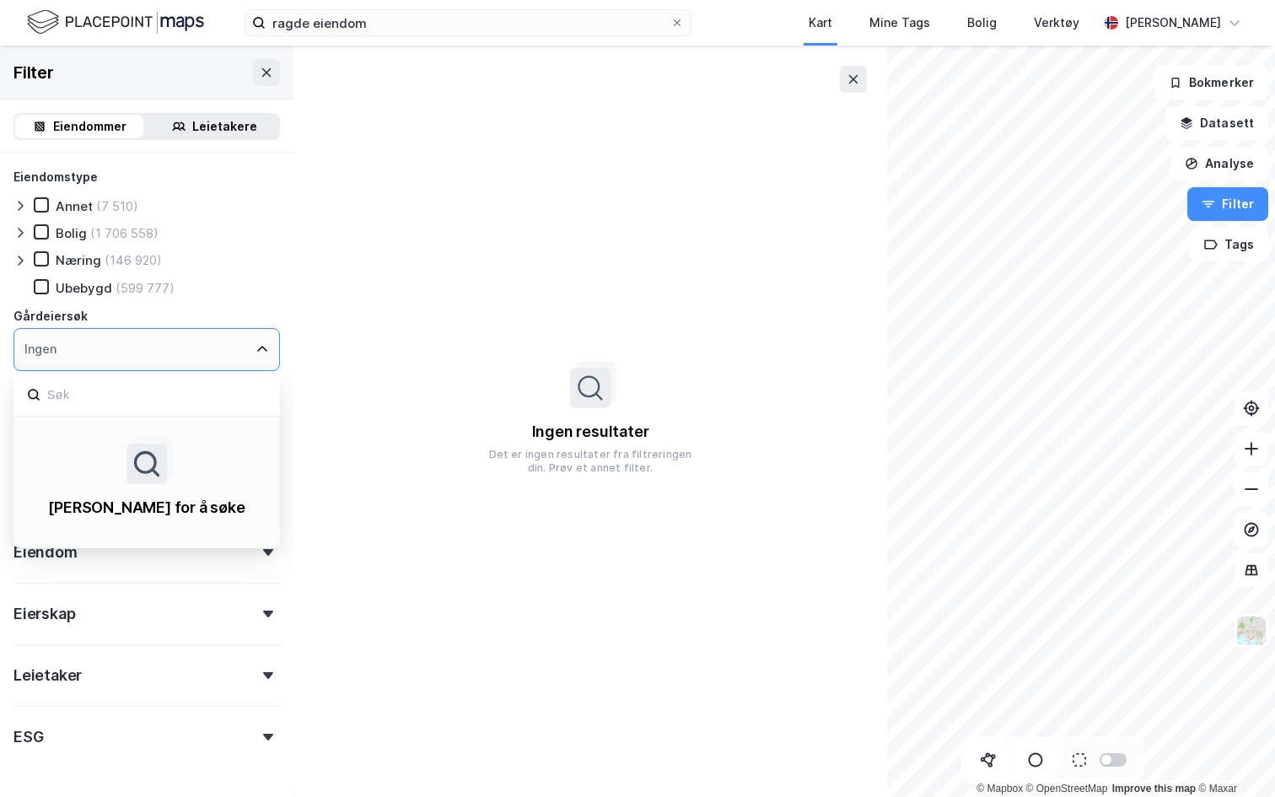
click at [121, 342] on div "Ingen" at bounding box center [146, 349] width 266 height 43
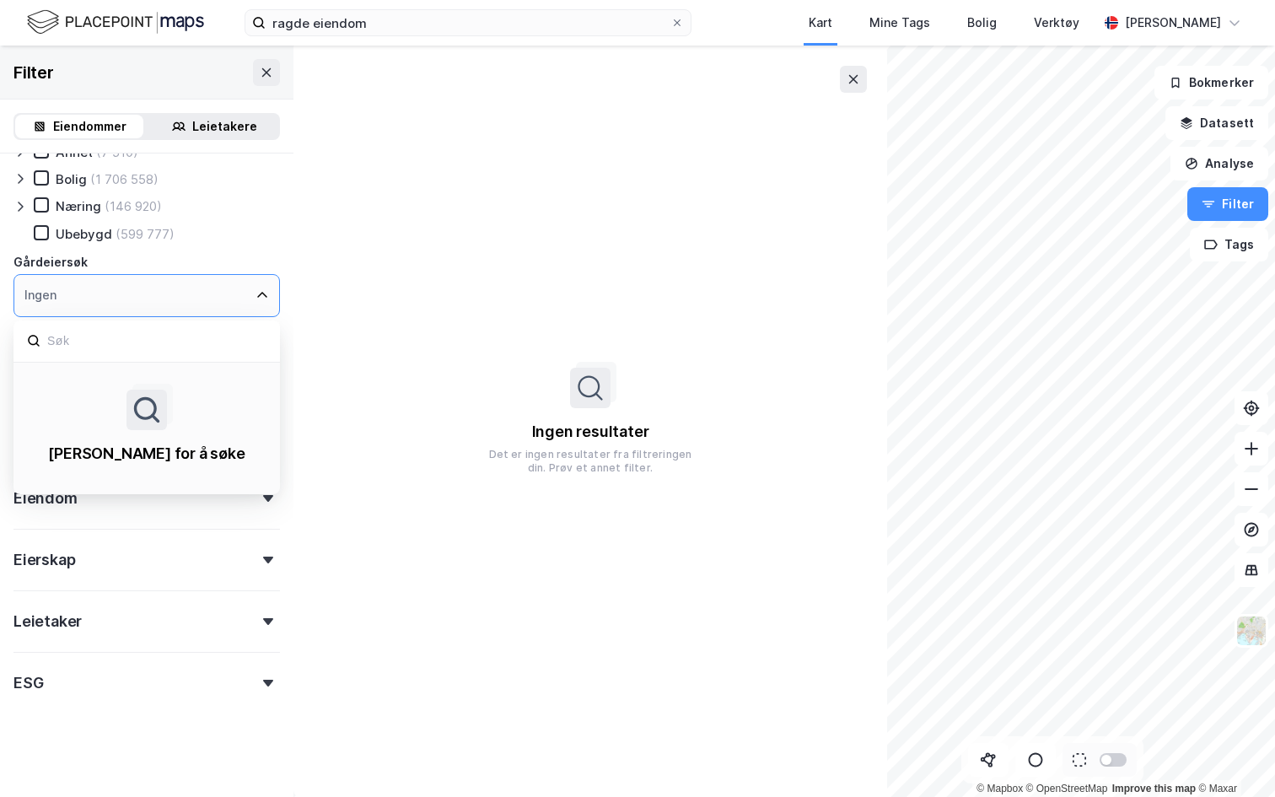
click at [72, 363] on div "[PERSON_NAME] for å søke" at bounding box center [146, 427] width 266 height 128
click at [72, 332] on input at bounding box center [156, 341] width 221 height 23
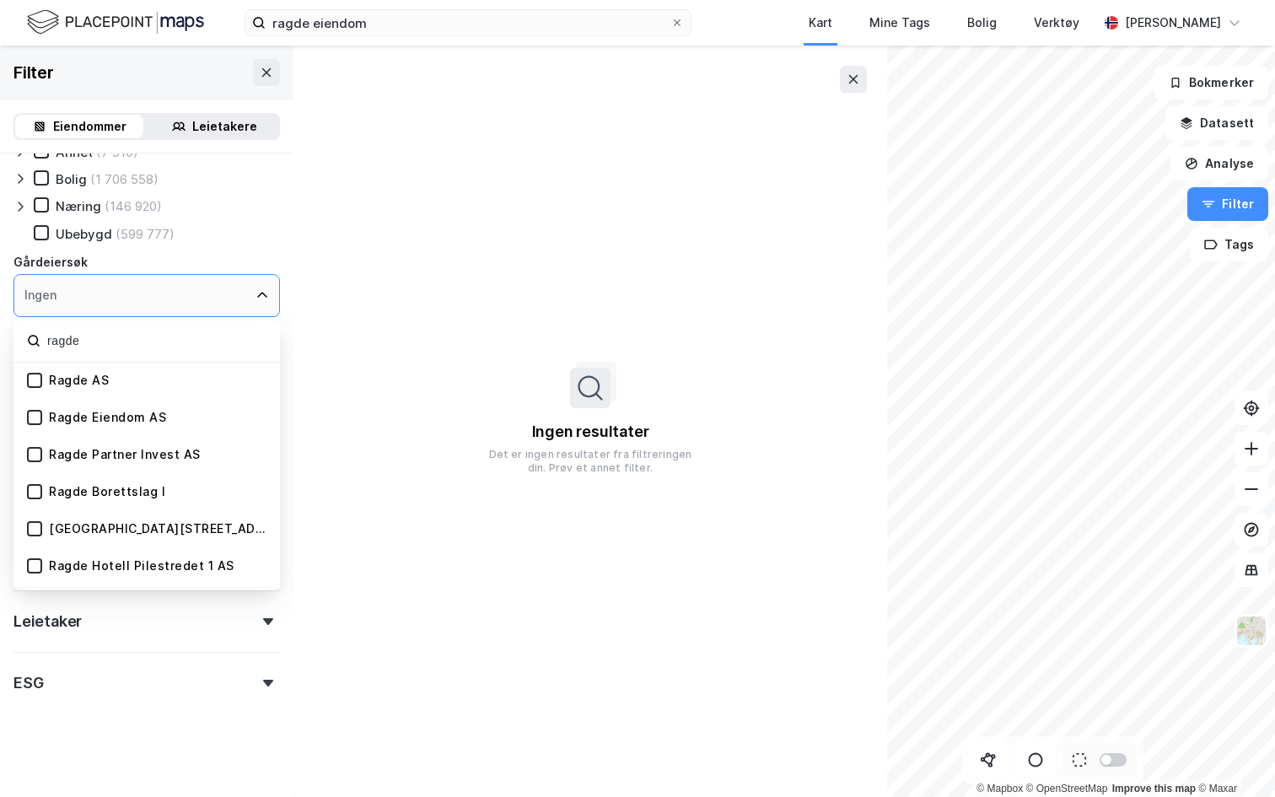
type input "ragde"
click at [70, 419] on div "Ragde Eiendom AS" at bounding box center [107, 418] width 117 height 16
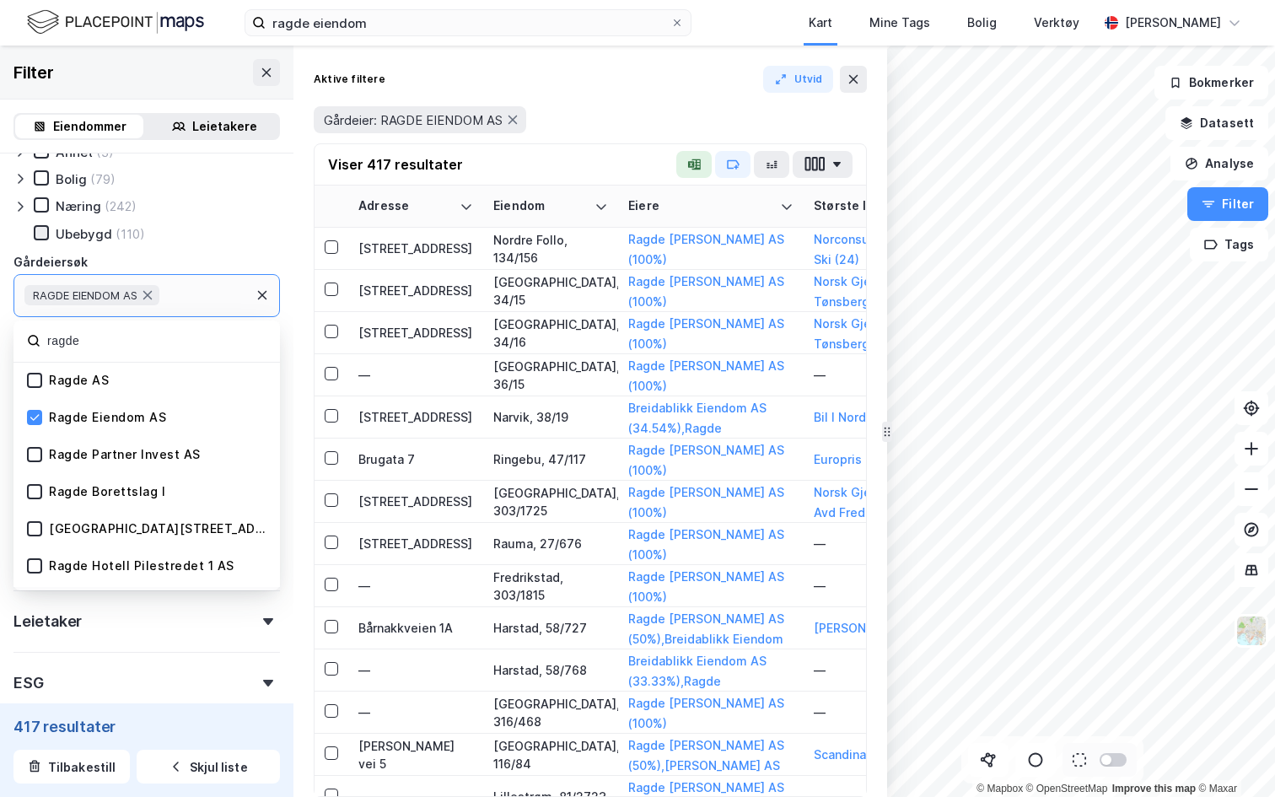
click at [40, 233] on icon at bounding box center [41, 233] width 12 height 12
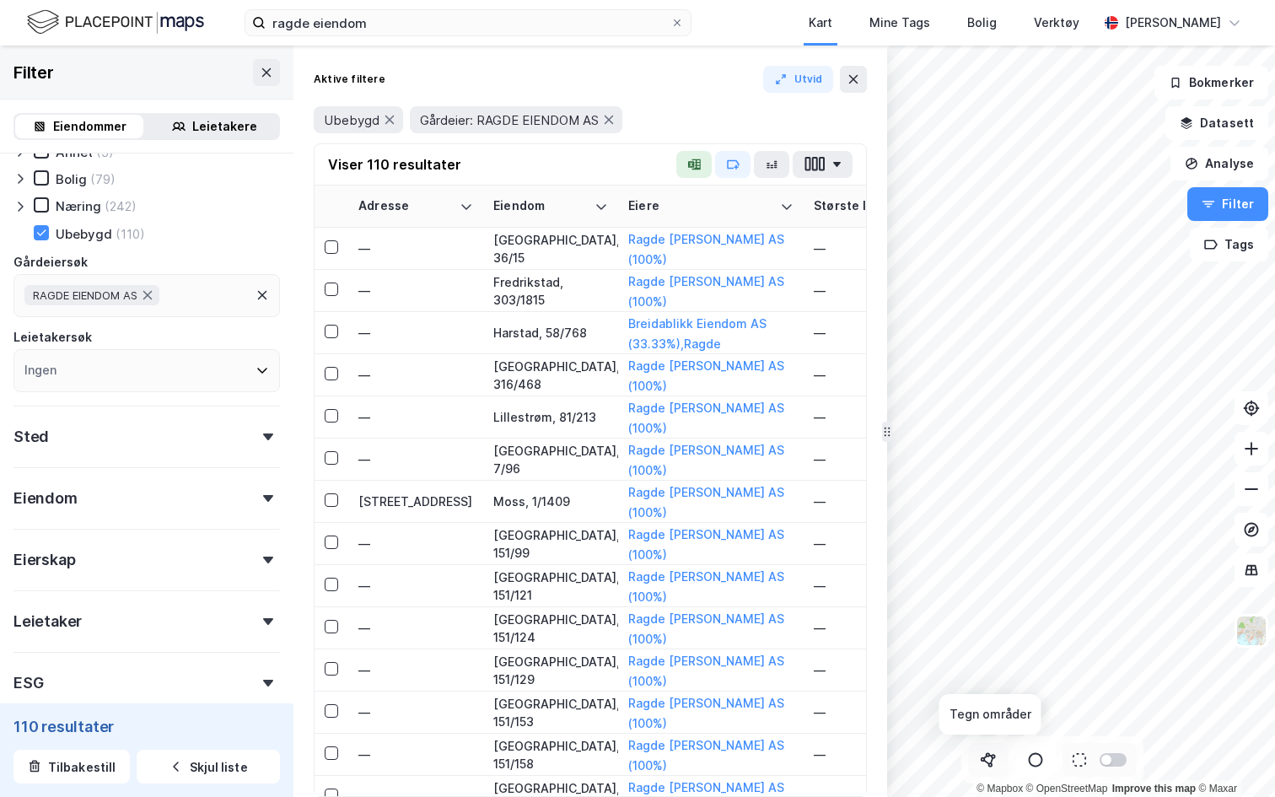
click at [998, 758] on button at bounding box center [988, 760] width 40 height 34
click at [976, 420] on div "183 471,4m" at bounding box center [994, 446] width 60 height 75
click at [1021, 404] on div "200 713,8m" at bounding box center [1015, 439] width 33 height 77
click at [1073, 404] on div "144 449,8m" at bounding box center [1046, 404] width 74 height 24
click at [1081, 471] on div "194 677,7m" at bounding box center [1047, 473] width 76 height 28
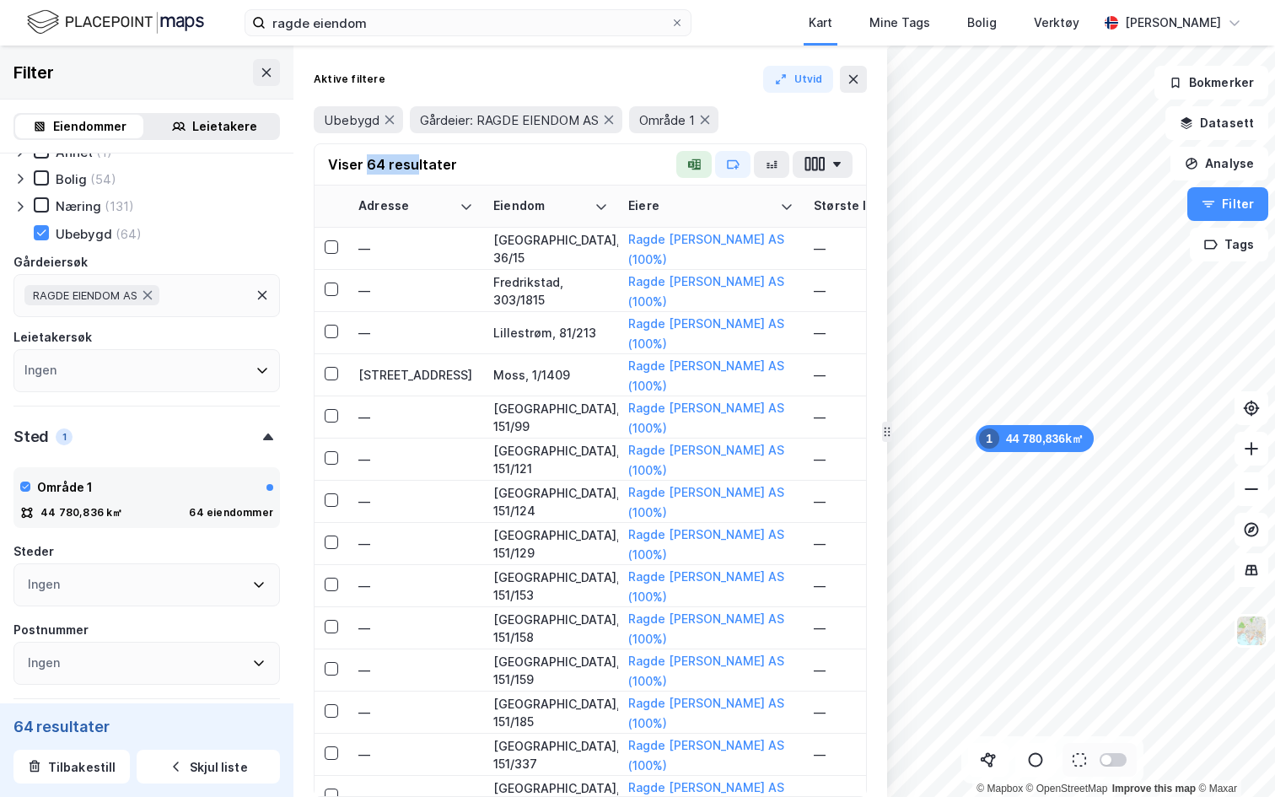
drag, startPoint x: 365, startPoint y: 161, endPoint x: 412, endPoint y: 160, distance: 47.2
click at [412, 160] on div "Viser 64 resultater" at bounding box center [392, 164] width 129 height 20
click at [799, 81] on button "Utvid" at bounding box center [798, 79] width 71 height 27
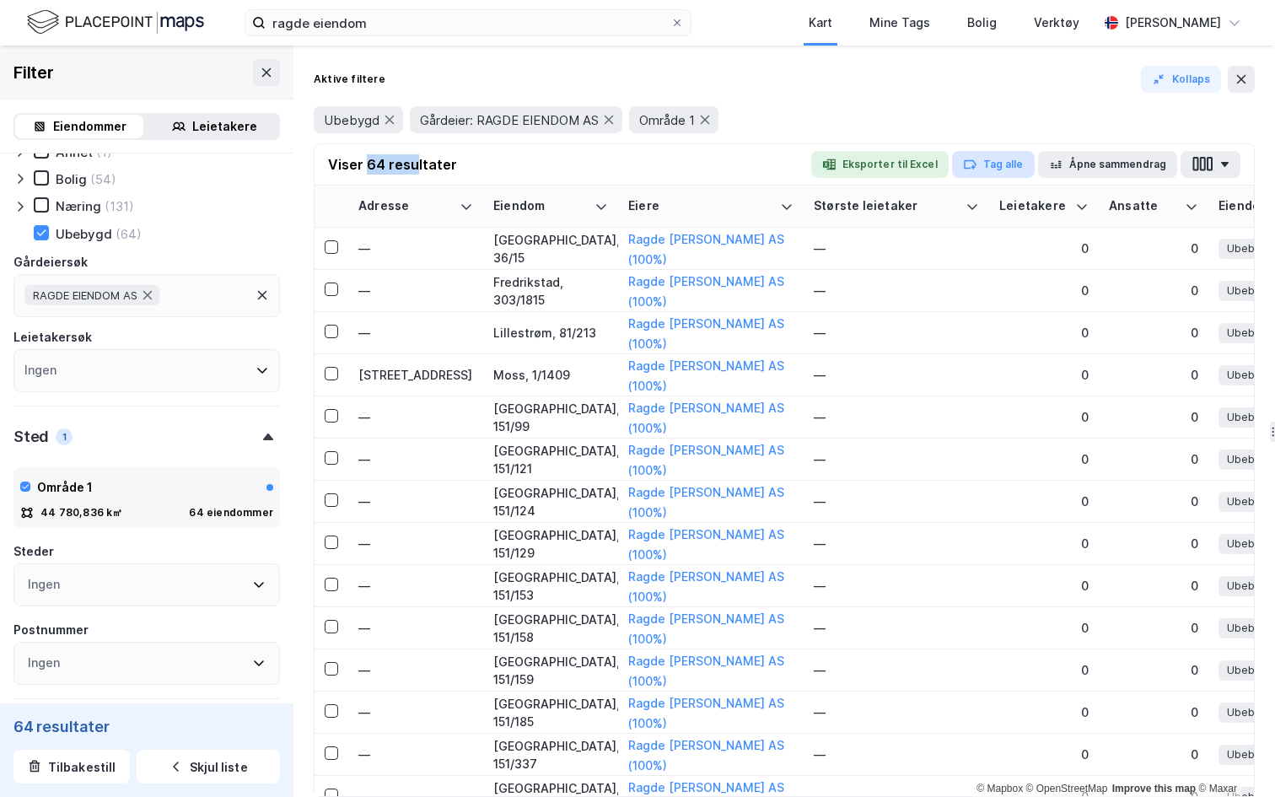
click at [991, 170] on button "Tag alle" at bounding box center [993, 164] width 83 height 27
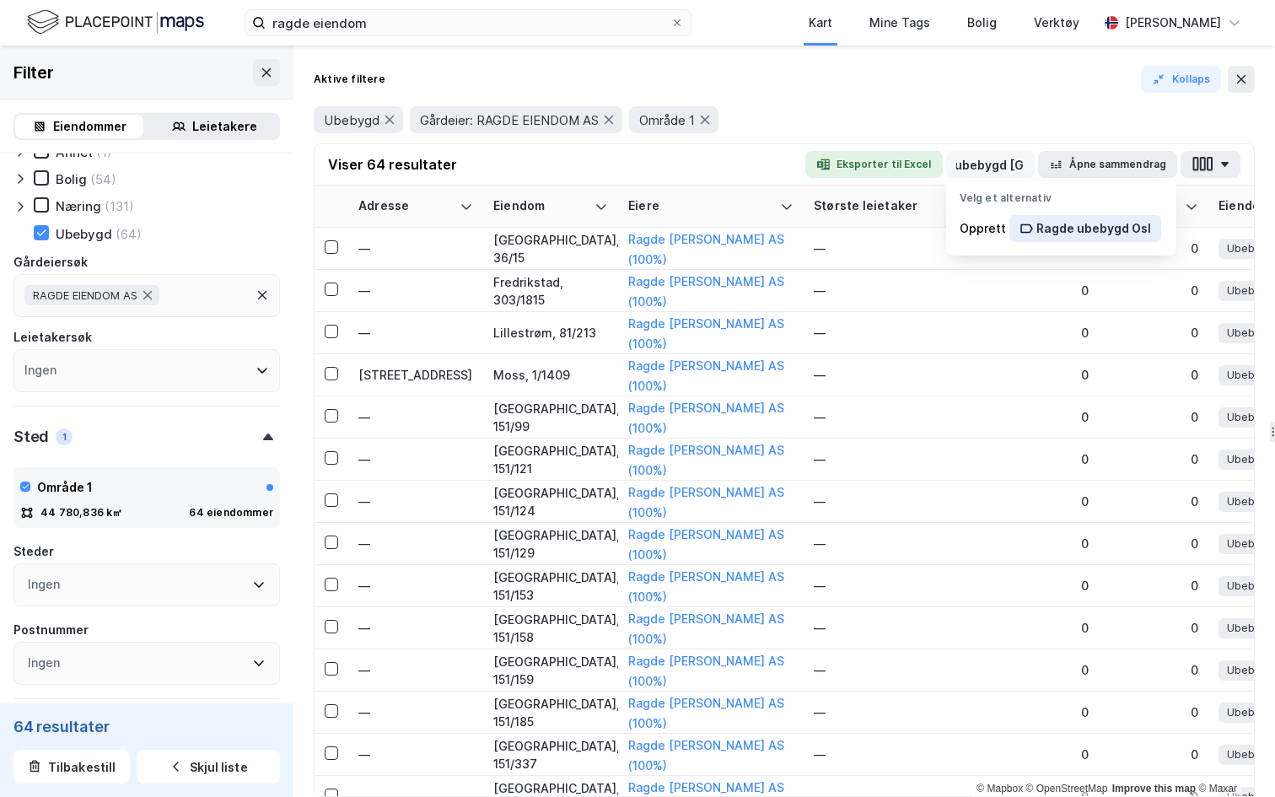
scroll to position [0, 50]
type input "Ragde ubebygd [GEOGRAPHIC_DATA]"
click at [1111, 237] on div "Ragde ubebygd [GEOGRAPHIC_DATA]" at bounding box center [1112, 228] width 152 height 20
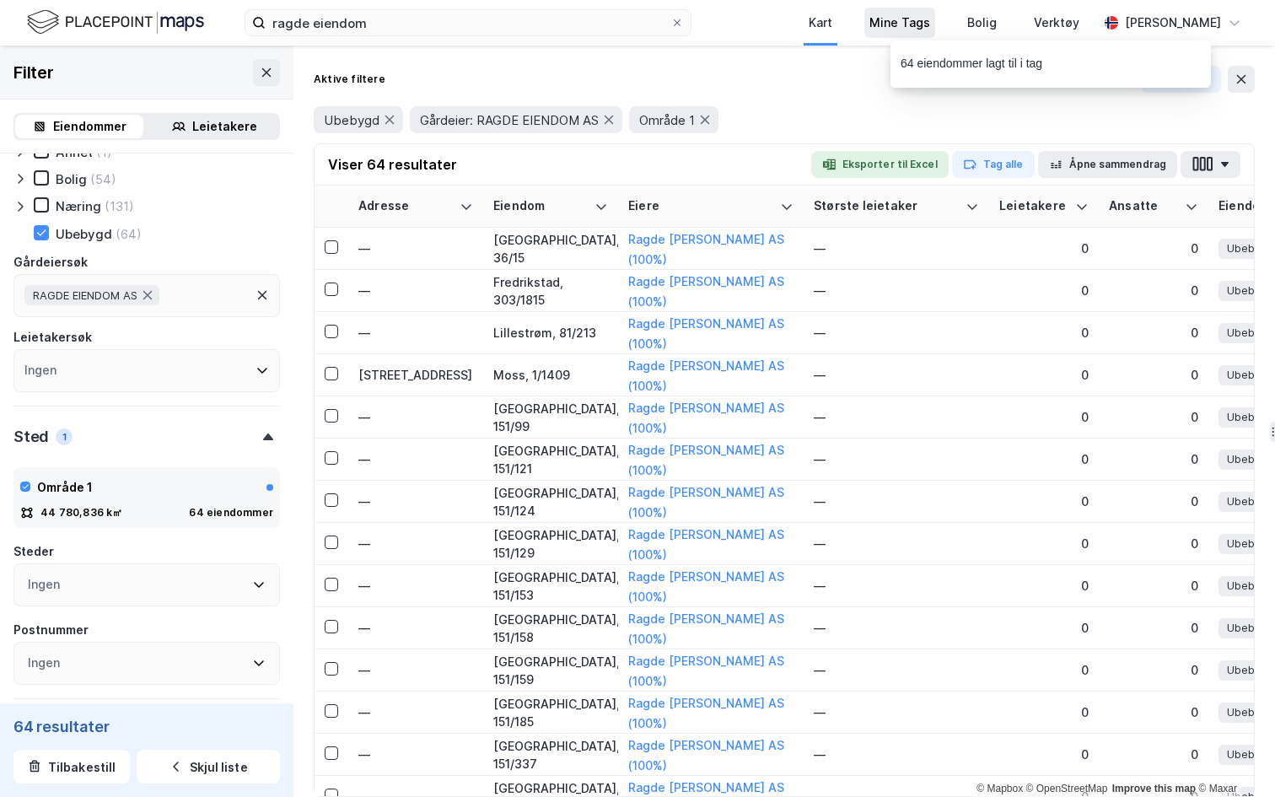
click at [877, 20] on div "Mine Tags" at bounding box center [899, 23] width 61 height 20
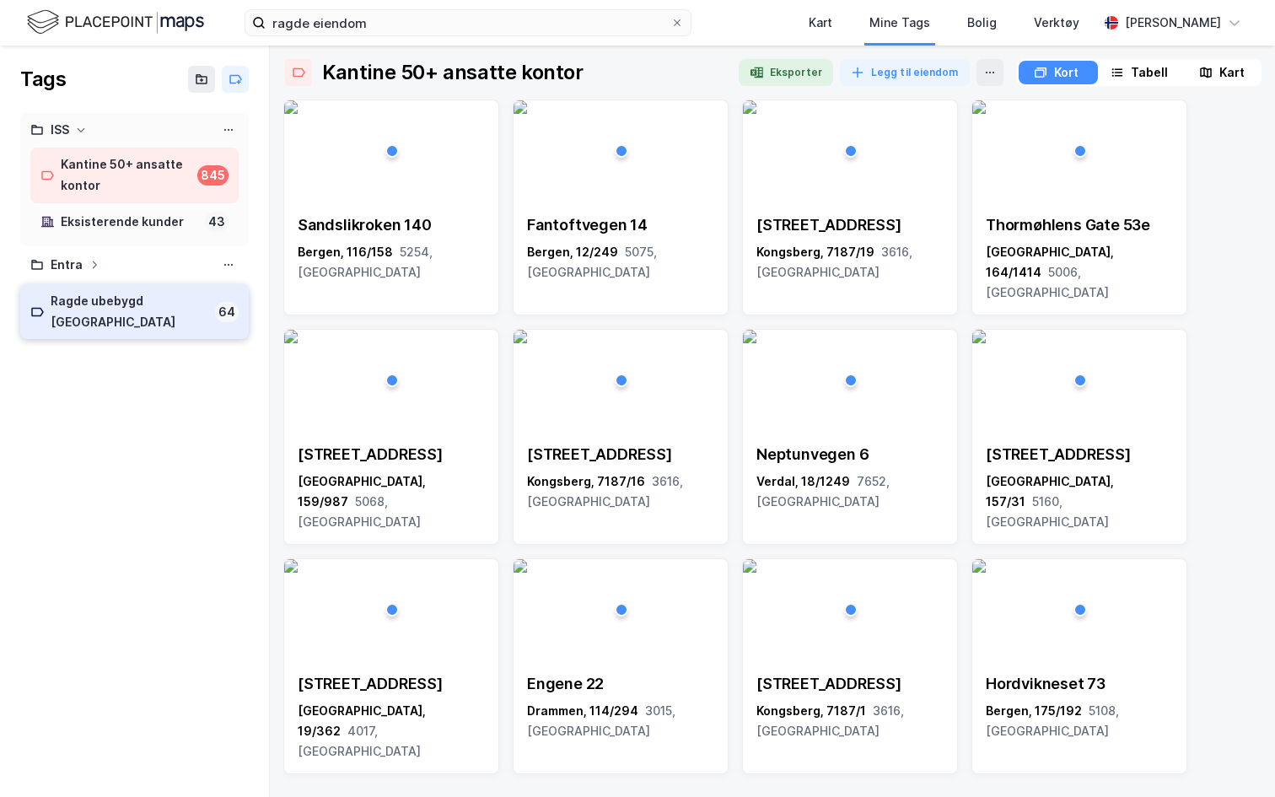
click at [105, 295] on div "Ragde ubebygd [GEOGRAPHIC_DATA]" at bounding box center [130, 312] width 158 height 42
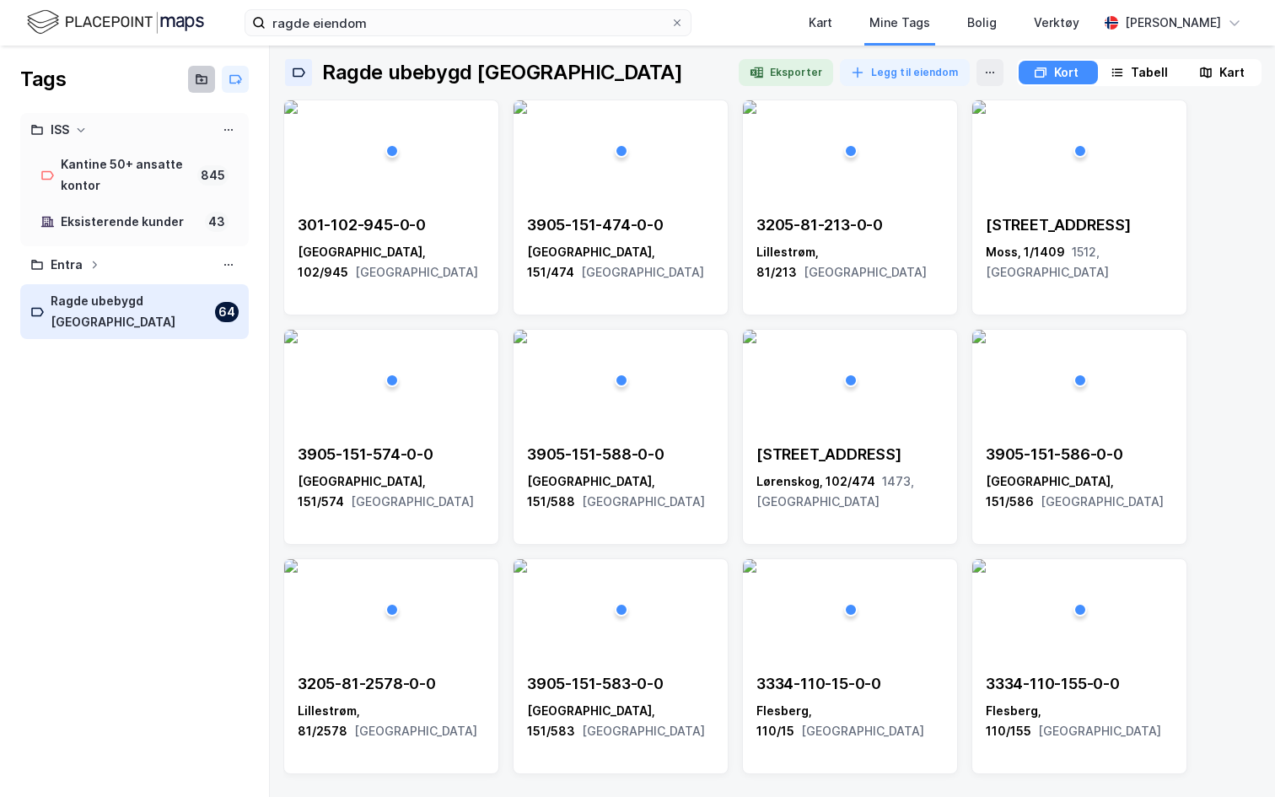
click at [197, 78] on icon at bounding box center [201, 79] width 13 height 13
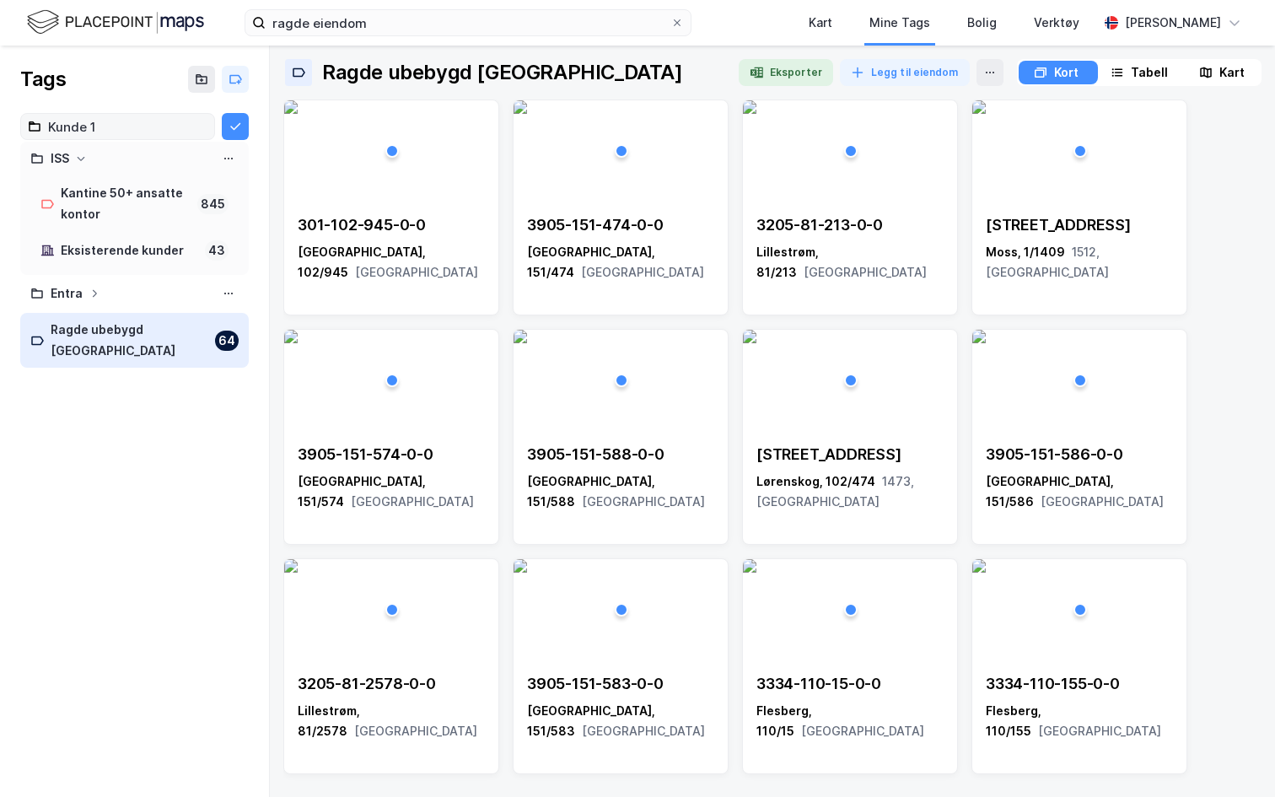
type input "Kunde 1"
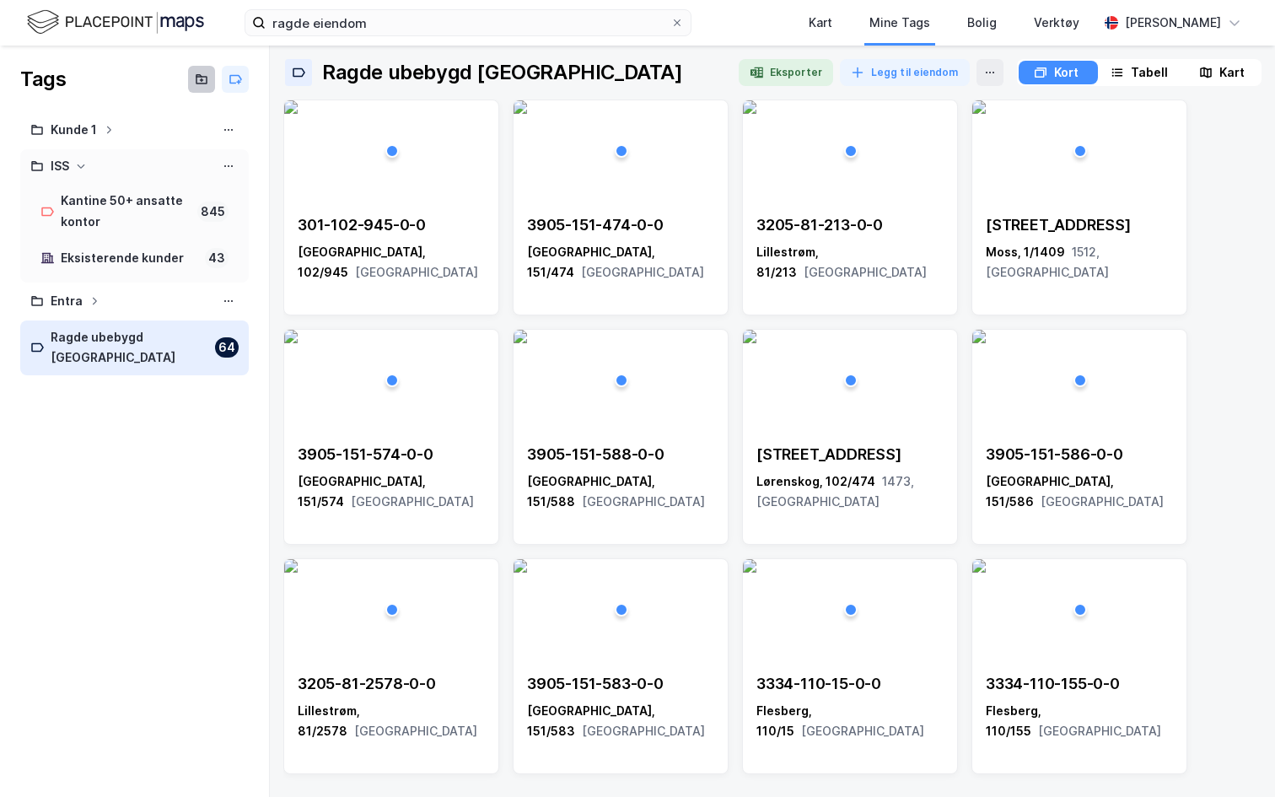
click at [199, 79] on icon at bounding box center [201, 79] width 13 height 13
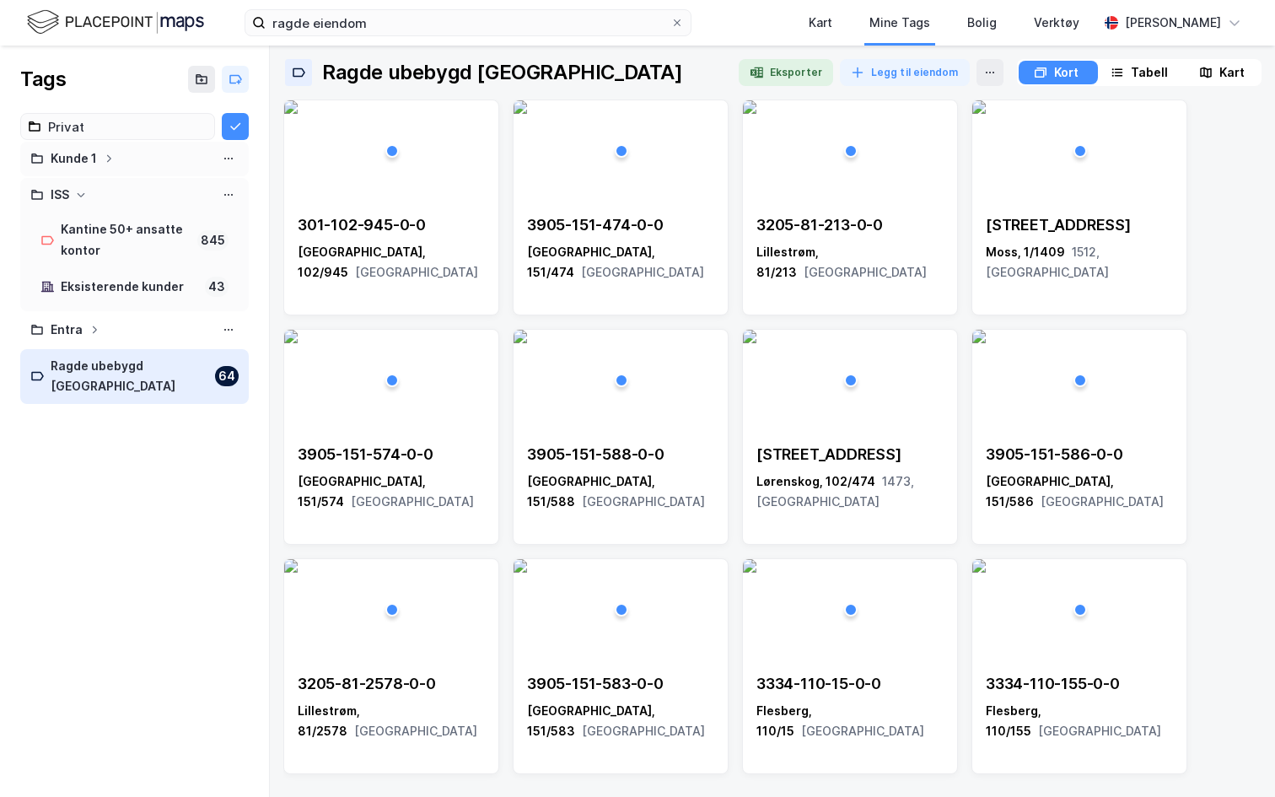
type input "Privat"
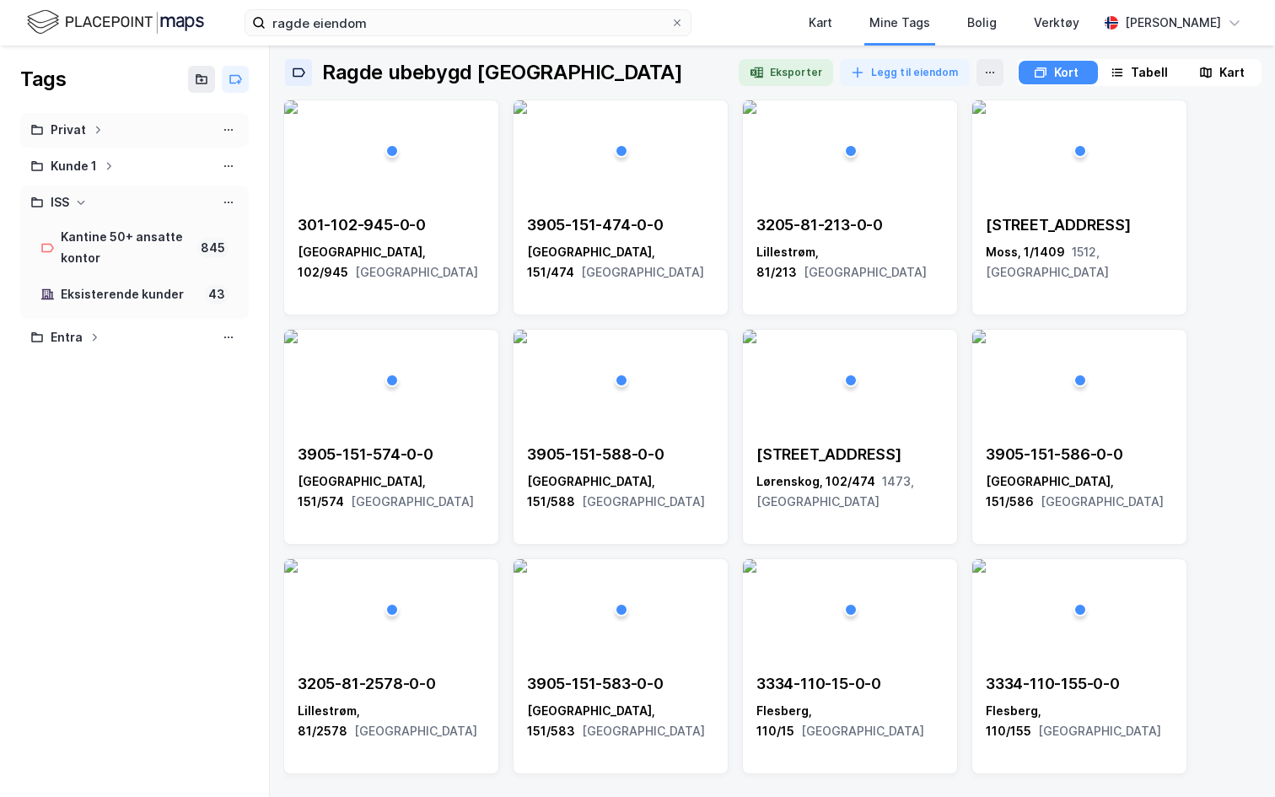
click at [89, 131] on div "Privat" at bounding box center [134, 130] width 208 height 21
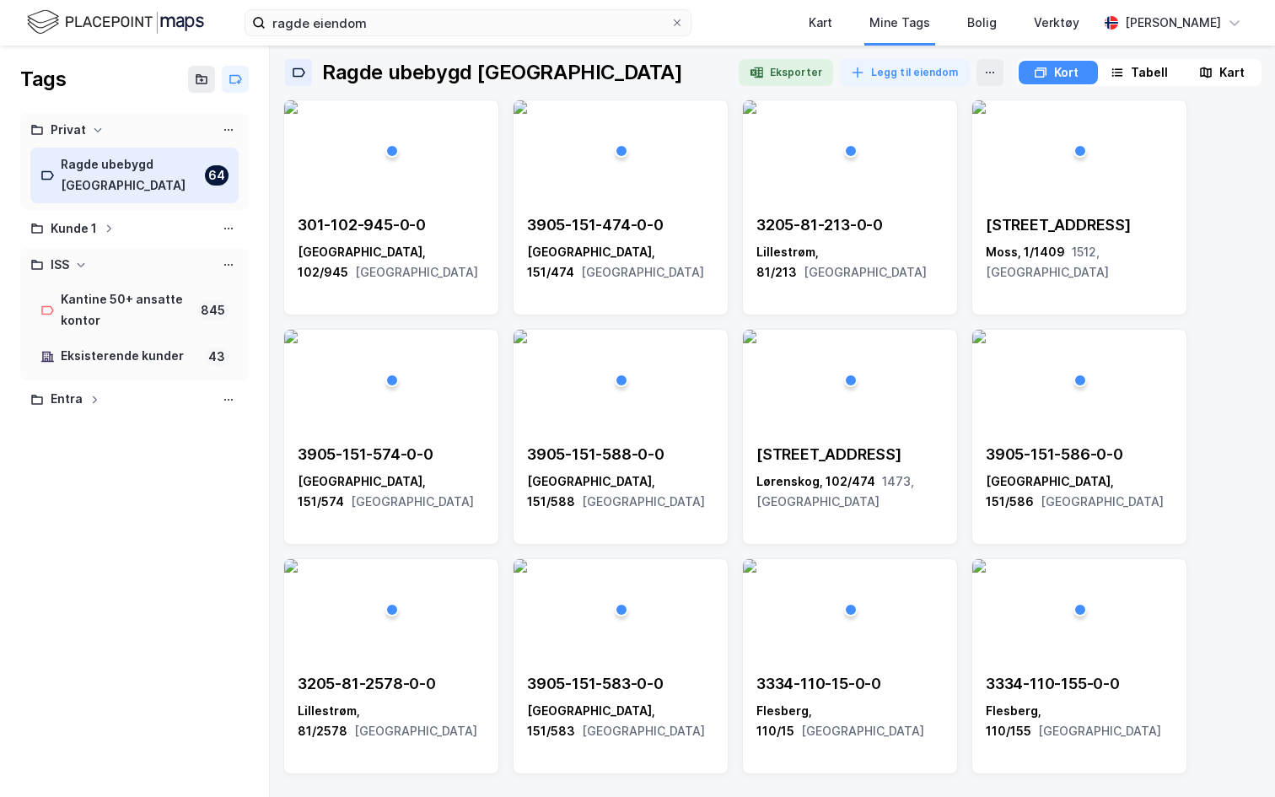
click at [137, 165] on div "Ragde ubebygd [GEOGRAPHIC_DATA]" at bounding box center [129, 175] width 137 height 42
click at [1123, 78] on div "Tabell" at bounding box center [1139, 73] width 76 height 24
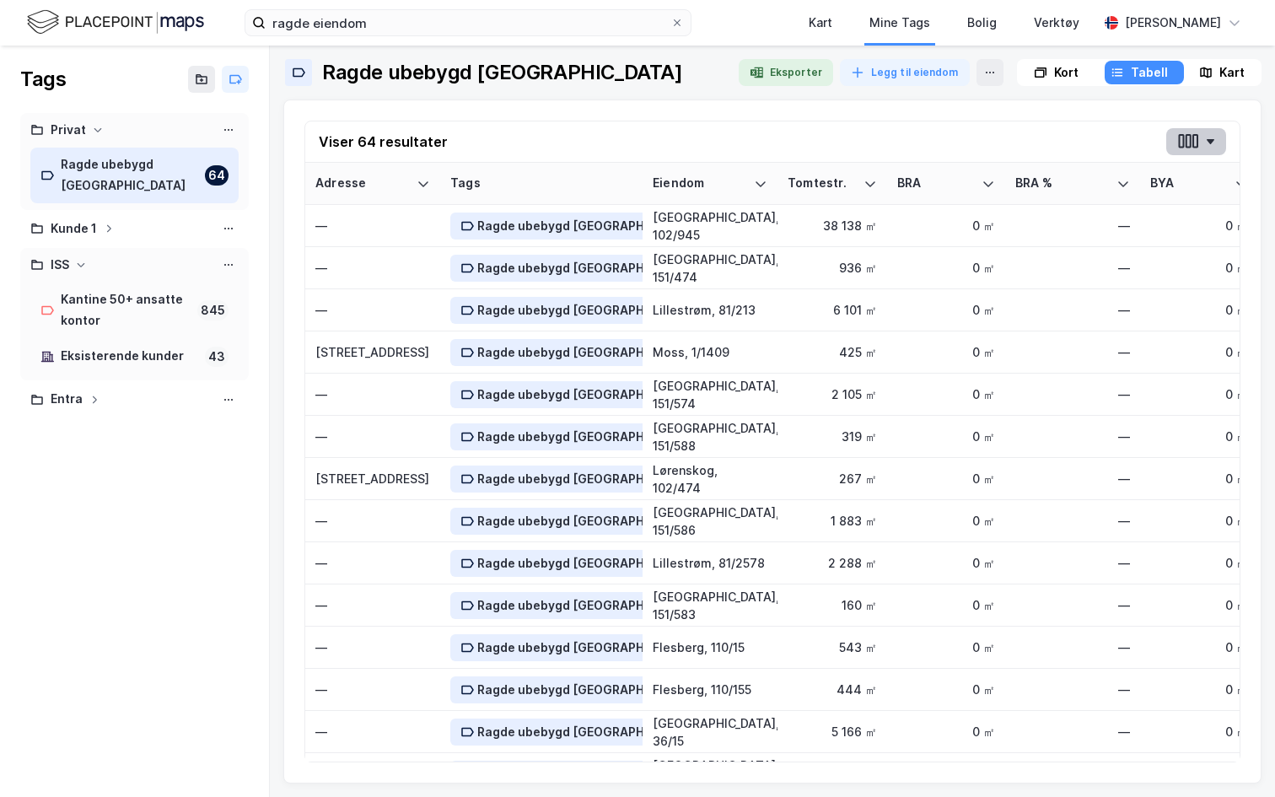
click at [1202, 135] on button "button" at bounding box center [1196, 141] width 60 height 27
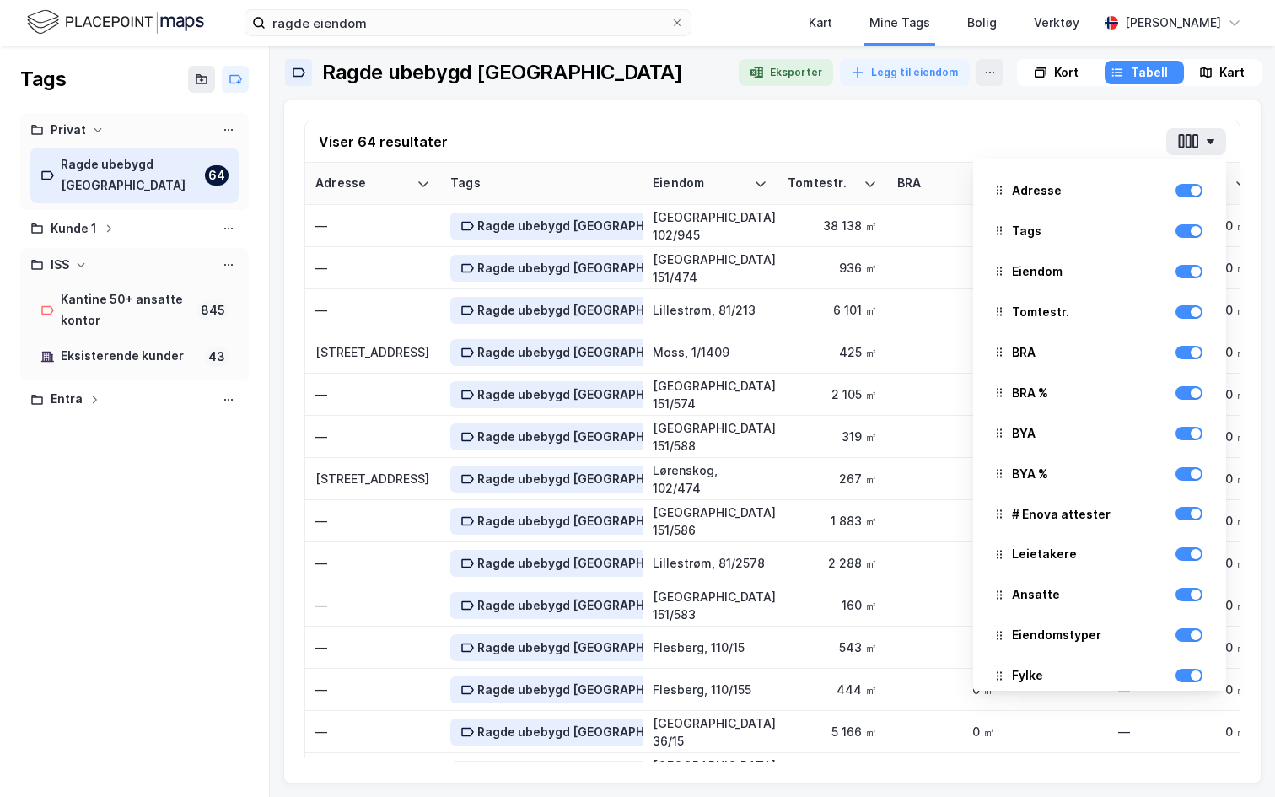
scroll to position [1, 0]
click at [971, 147] on div "Viser 64 resultater Adresse Tags Eiendom Tomtestr. BRA BRA % BYA BYA % # Enova …" at bounding box center [772, 141] width 934 height 41
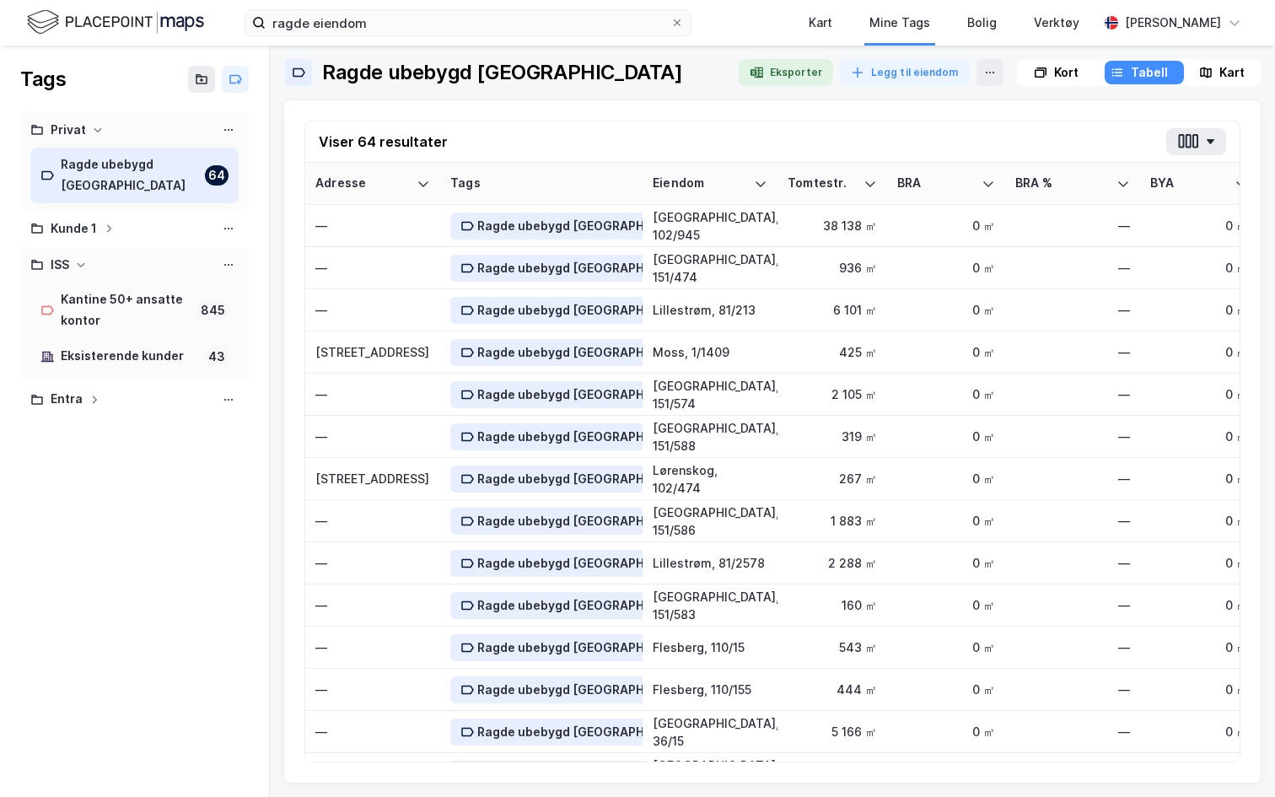
click at [89, 255] on div "ISS" at bounding box center [134, 265] width 208 height 21
click at [106, 289] on div "Kantine 50+ ansatte kontor" at bounding box center [126, 310] width 130 height 42
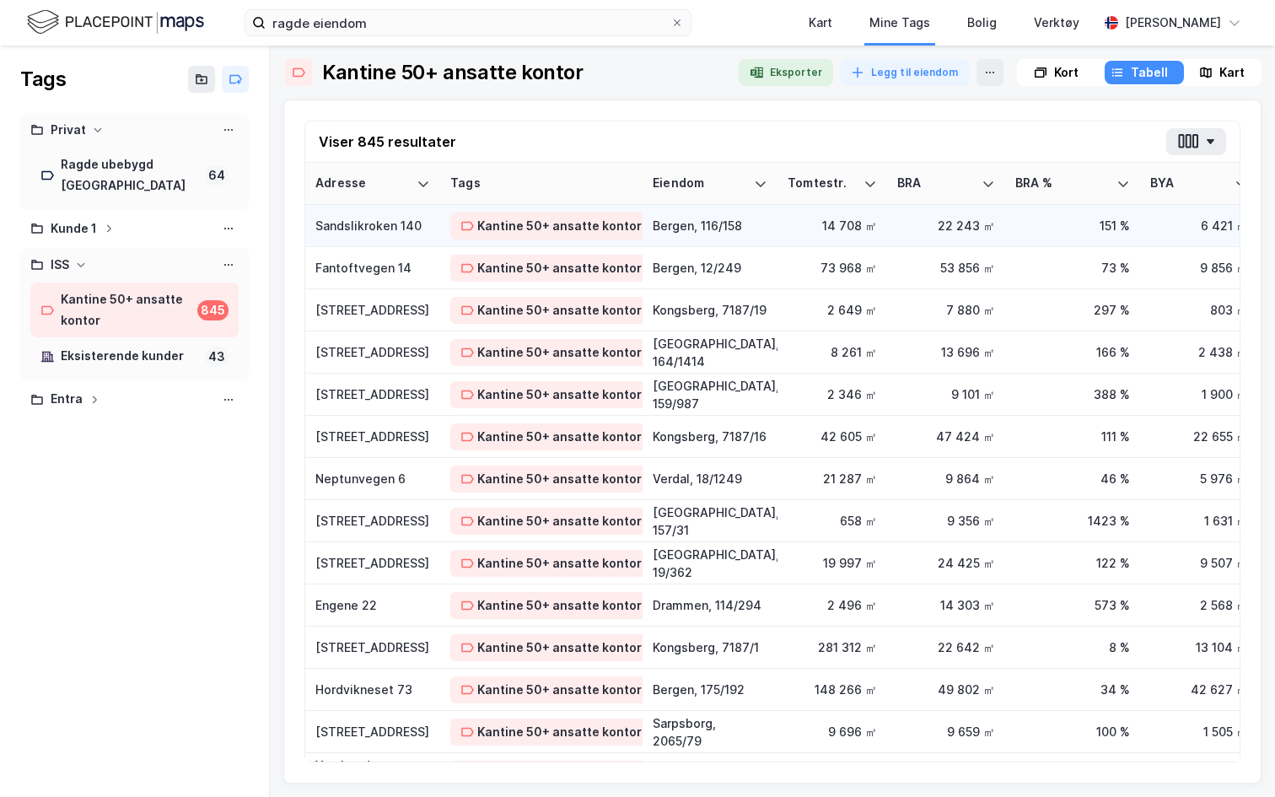
click at [375, 233] on div "Sandslikroken 140" at bounding box center [372, 226] width 115 height 18
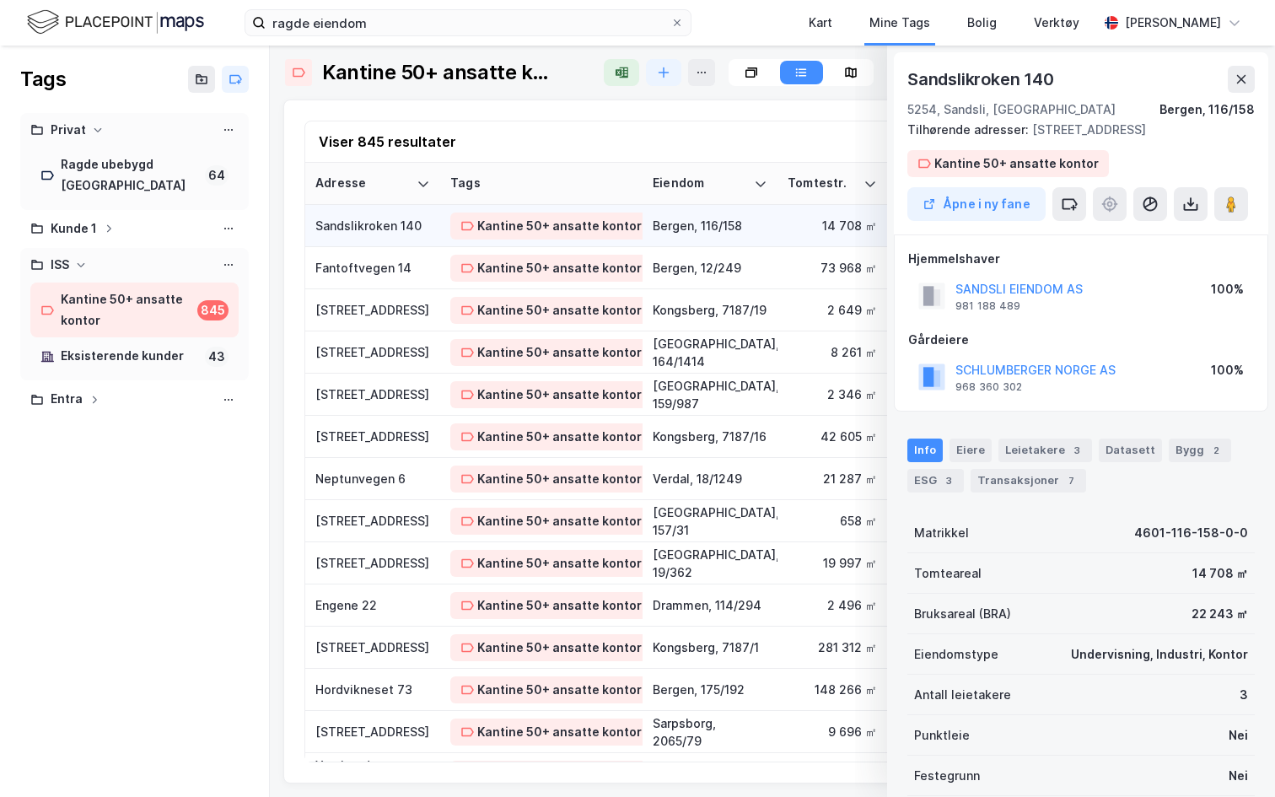
scroll to position [14, 0]
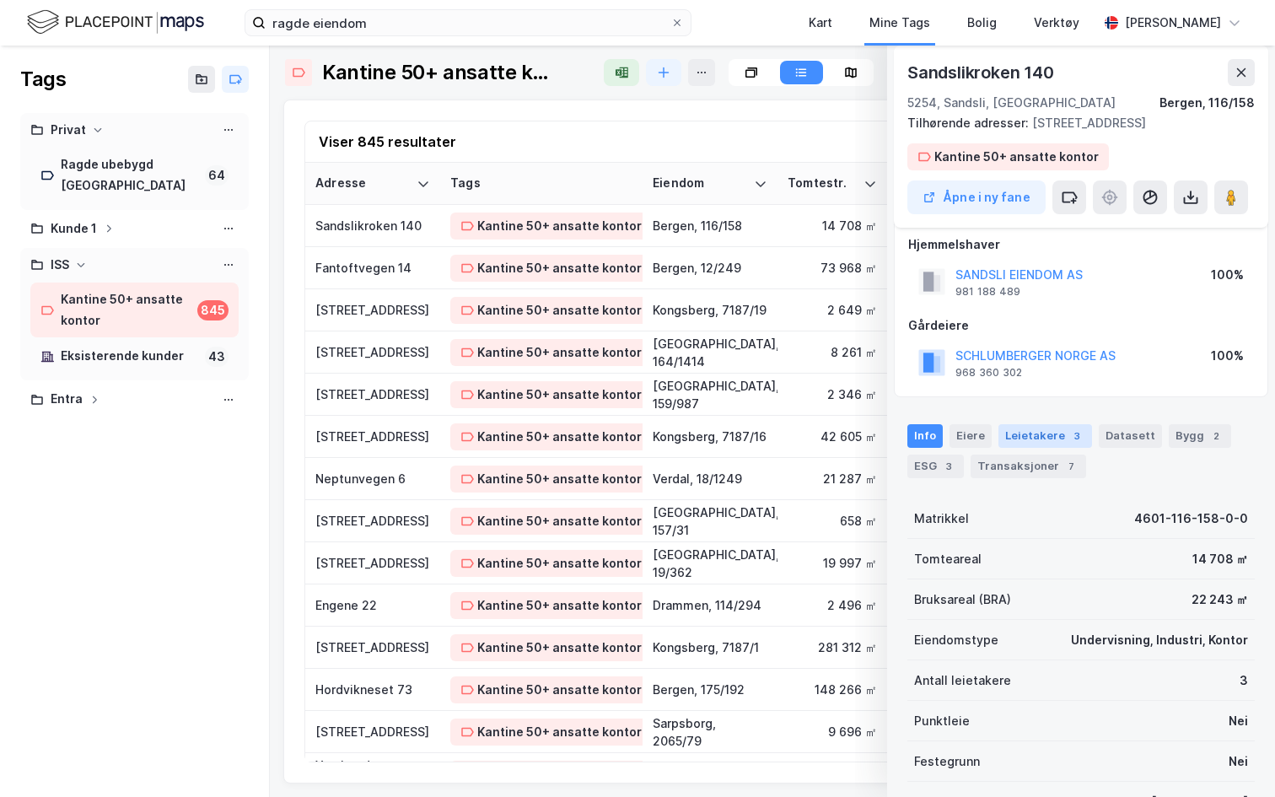
click at [1036, 442] on div "Leietakere 3" at bounding box center [1045, 436] width 94 height 24
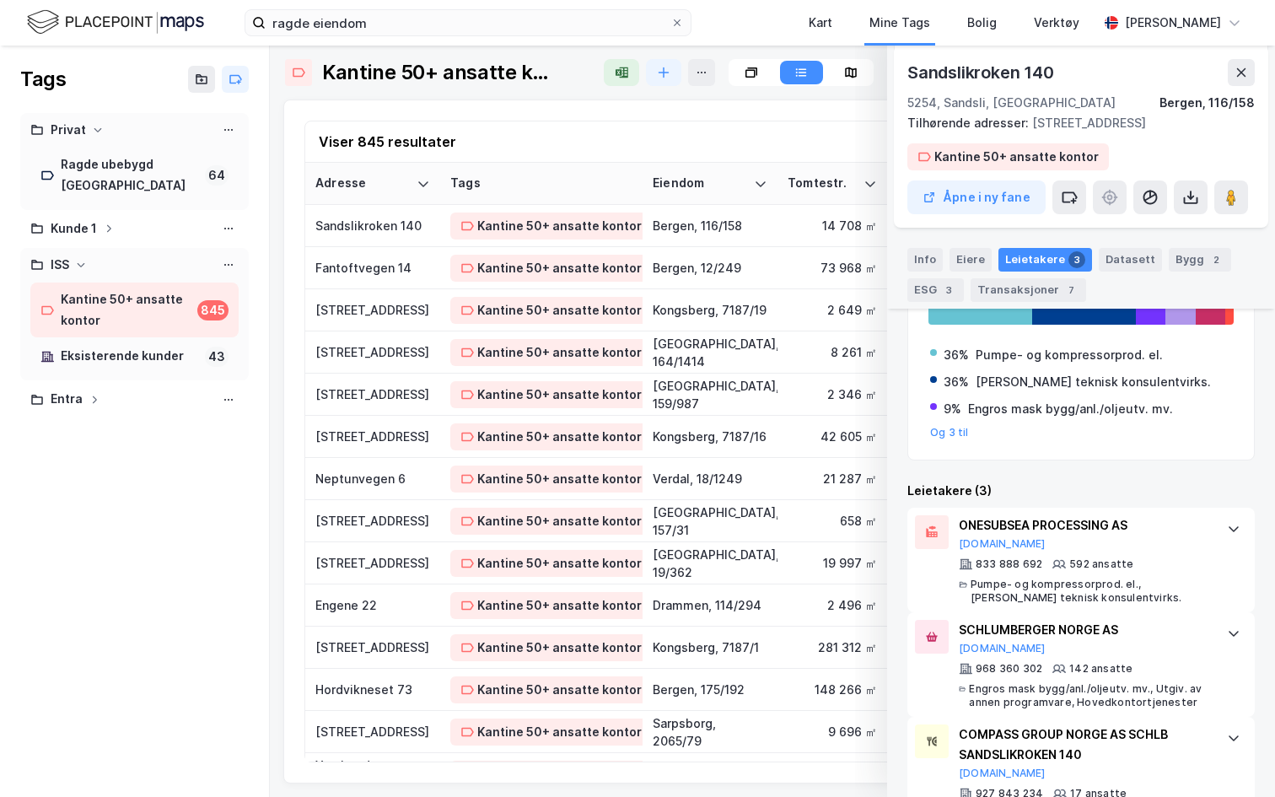
scroll to position [361, 0]
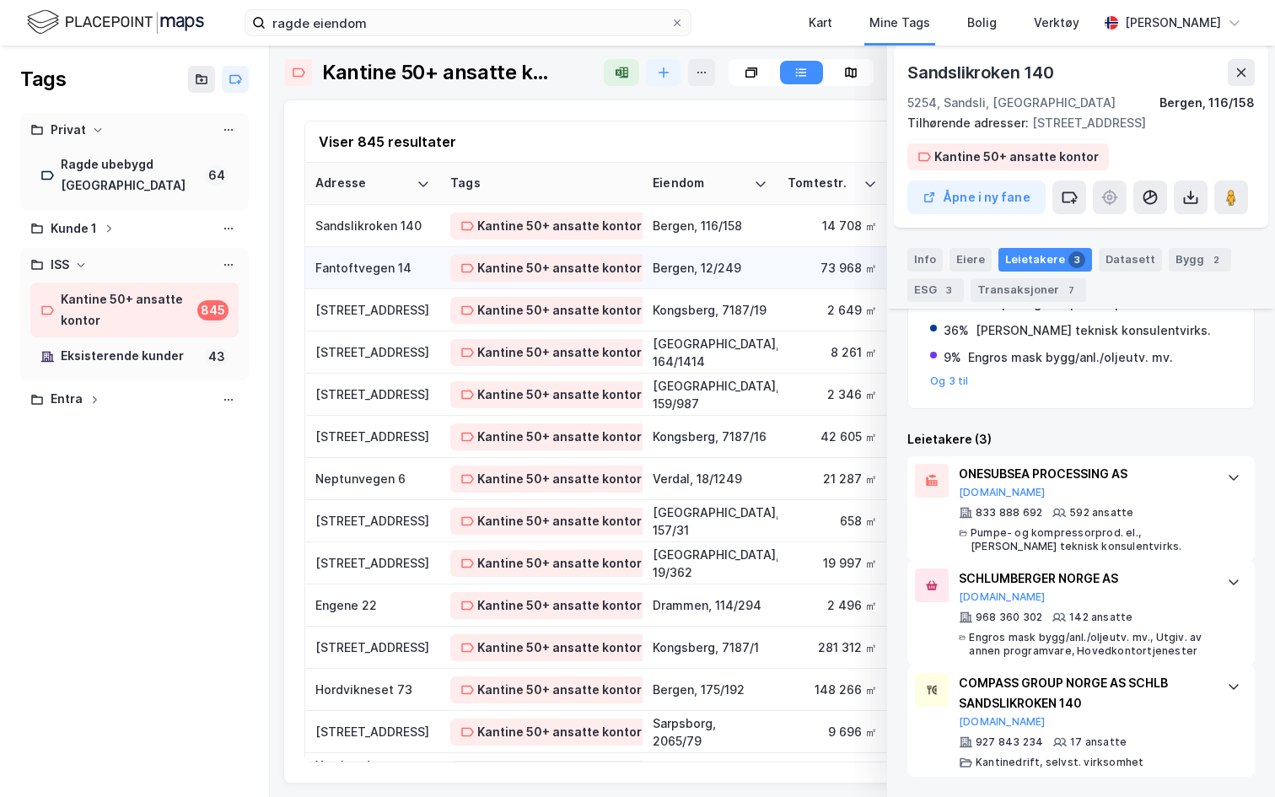
click at [387, 262] on div "Fantoftvegen 14" at bounding box center [372, 268] width 115 height 18
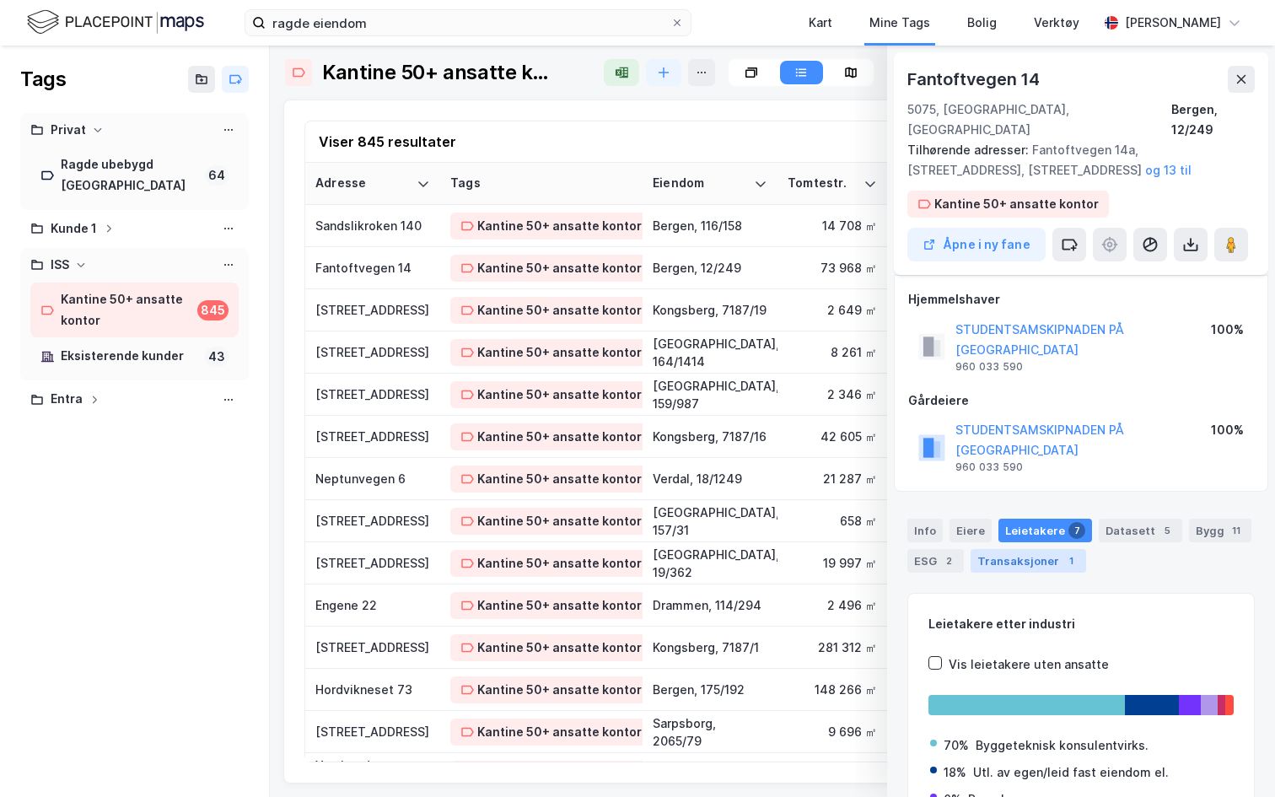
scroll to position [61, 0]
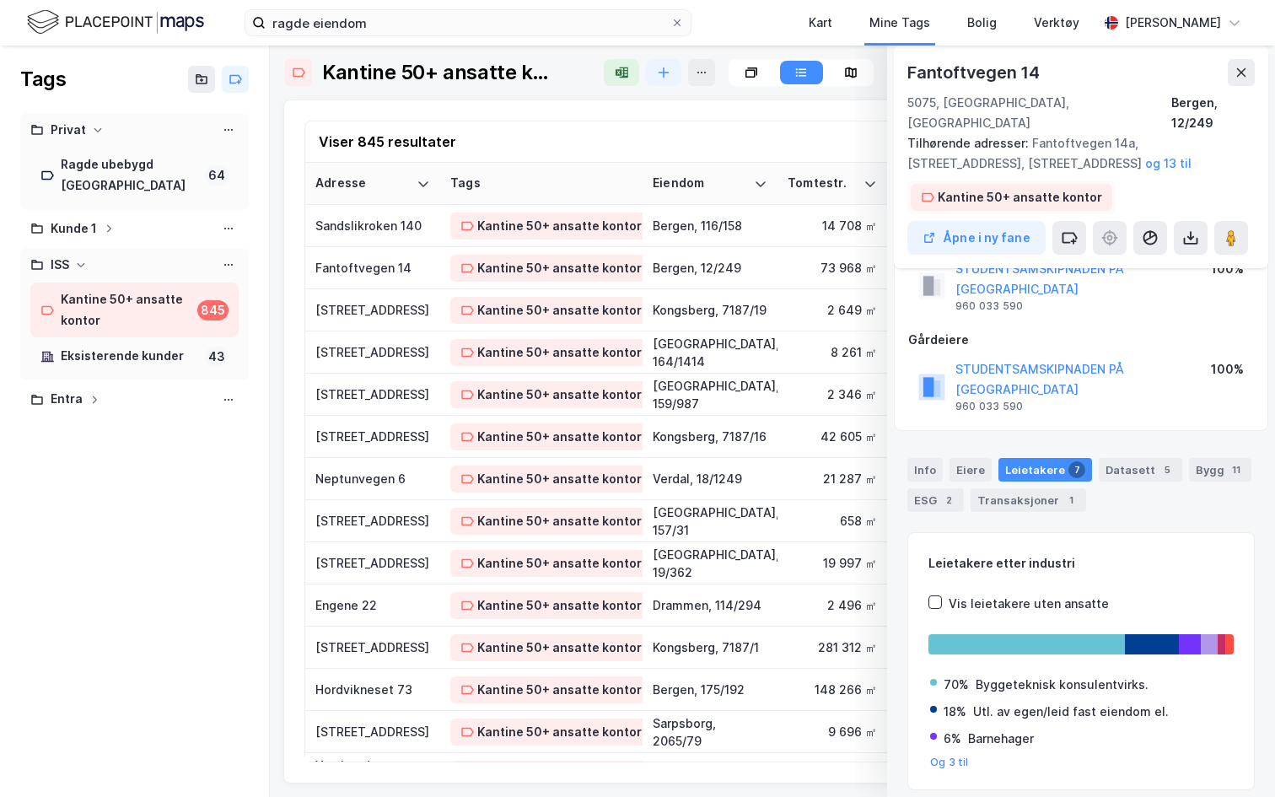
click at [1003, 187] on div "Kantine 50+ ansatte kontor" at bounding box center [1020, 197] width 164 height 20
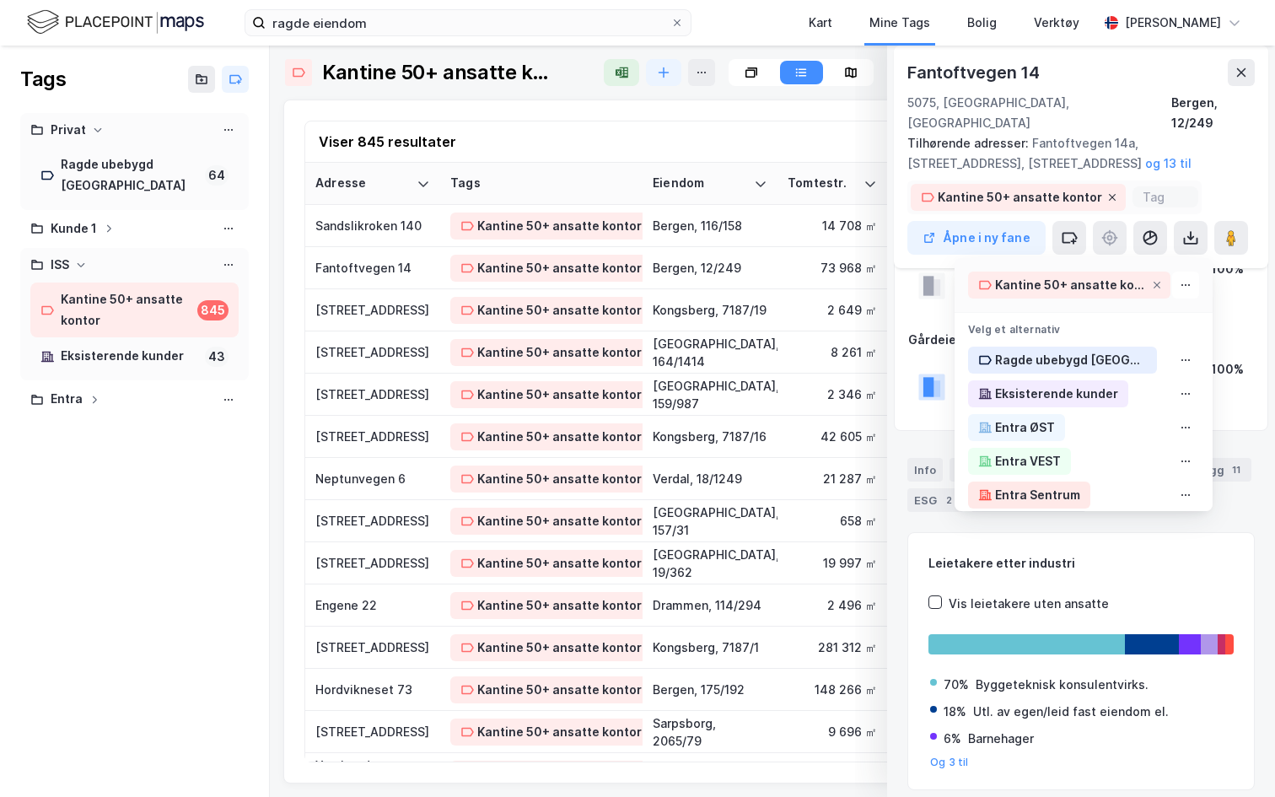
click at [1109, 194] on icon at bounding box center [1112, 197] width 7 height 7
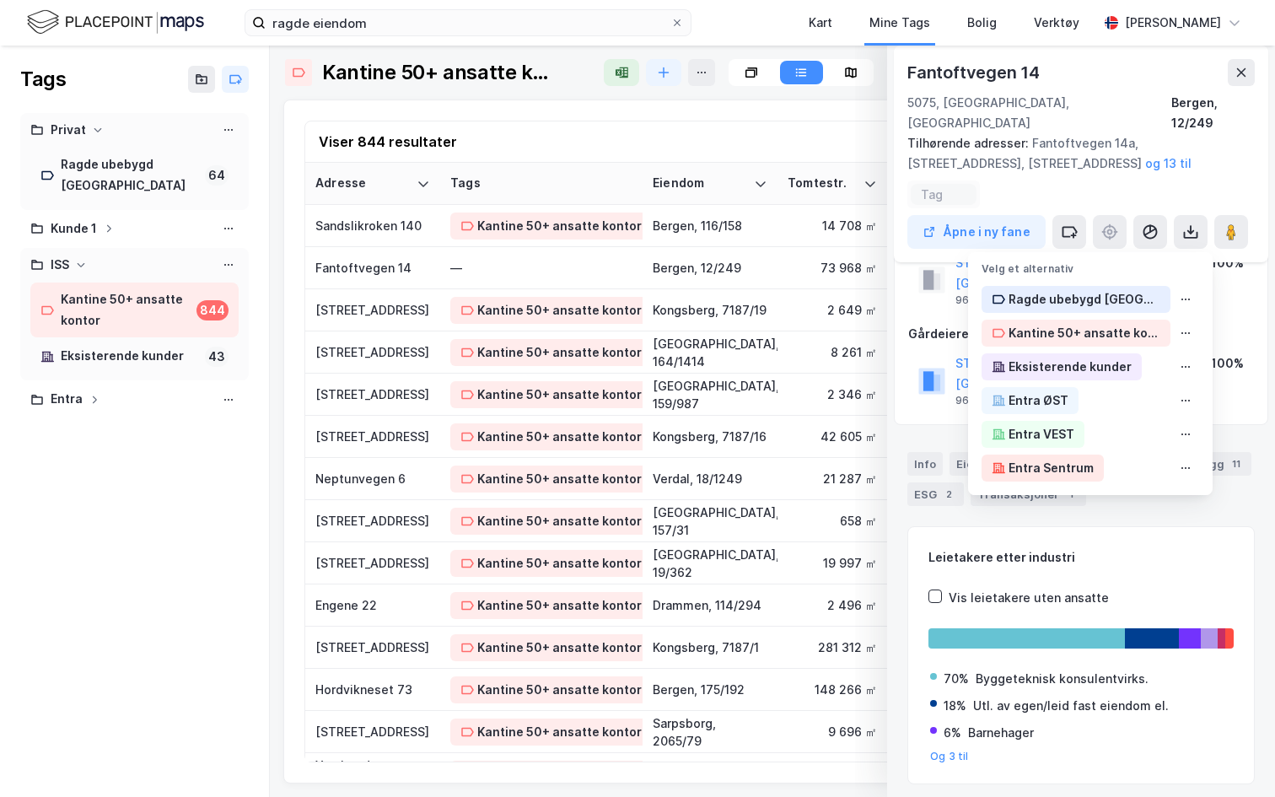
scroll to position [55, 0]
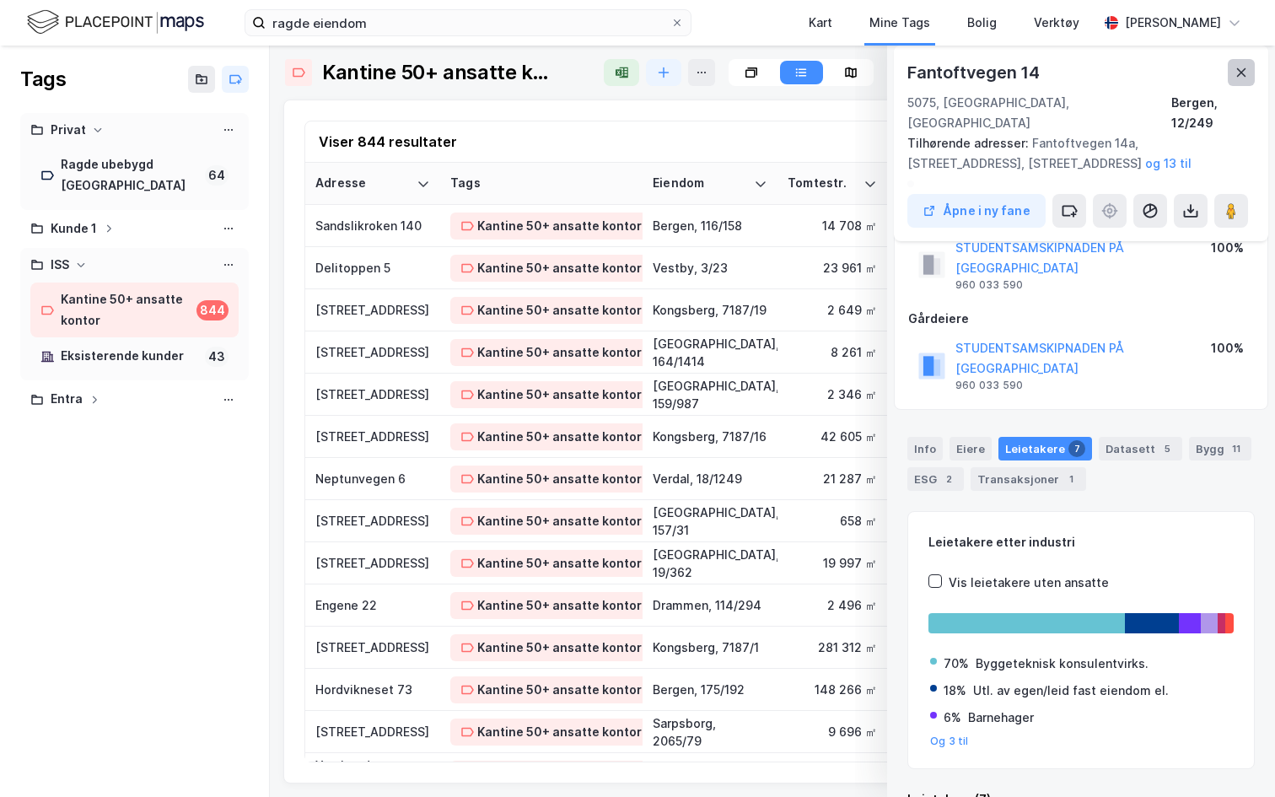
click at [1235, 70] on icon at bounding box center [1241, 72] width 13 height 13
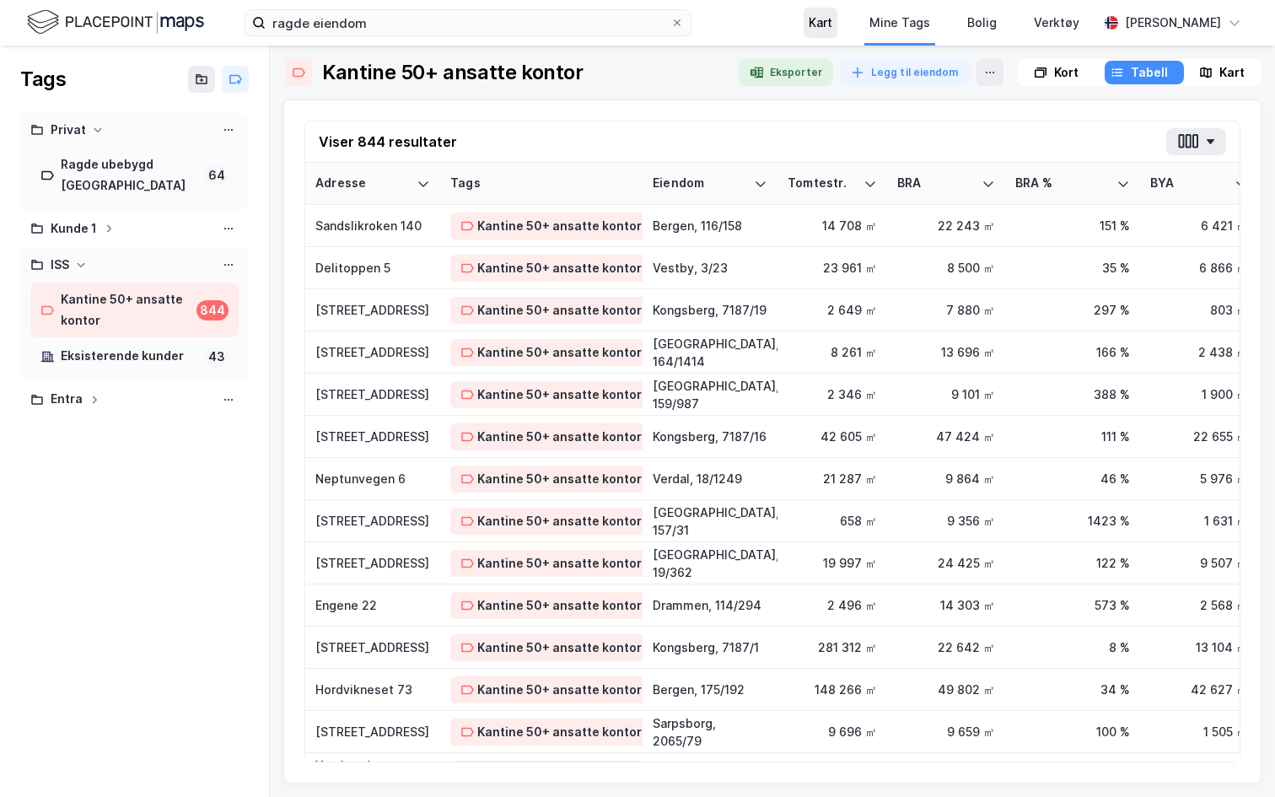
click at [815, 25] on div "Kart" at bounding box center [821, 23] width 24 height 20
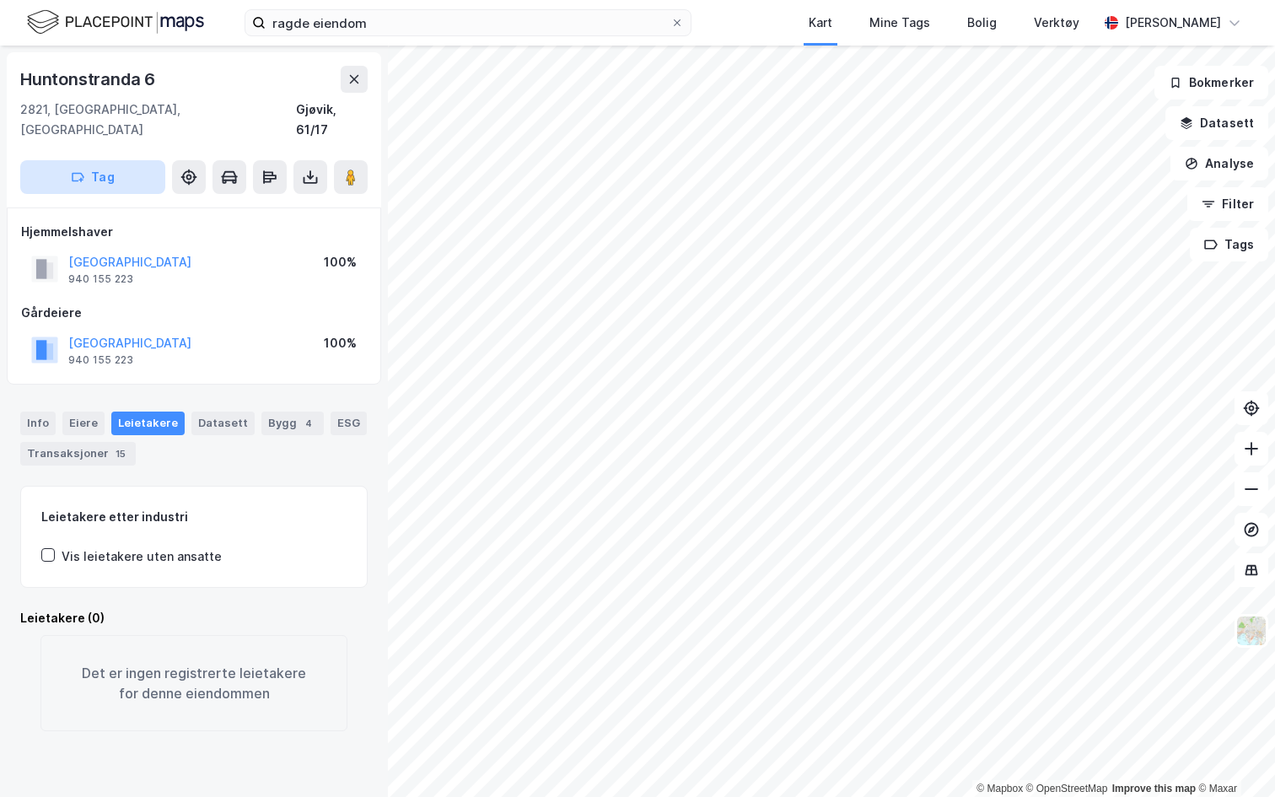
click at [122, 165] on button "Tag" at bounding box center [92, 177] width 145 height 34
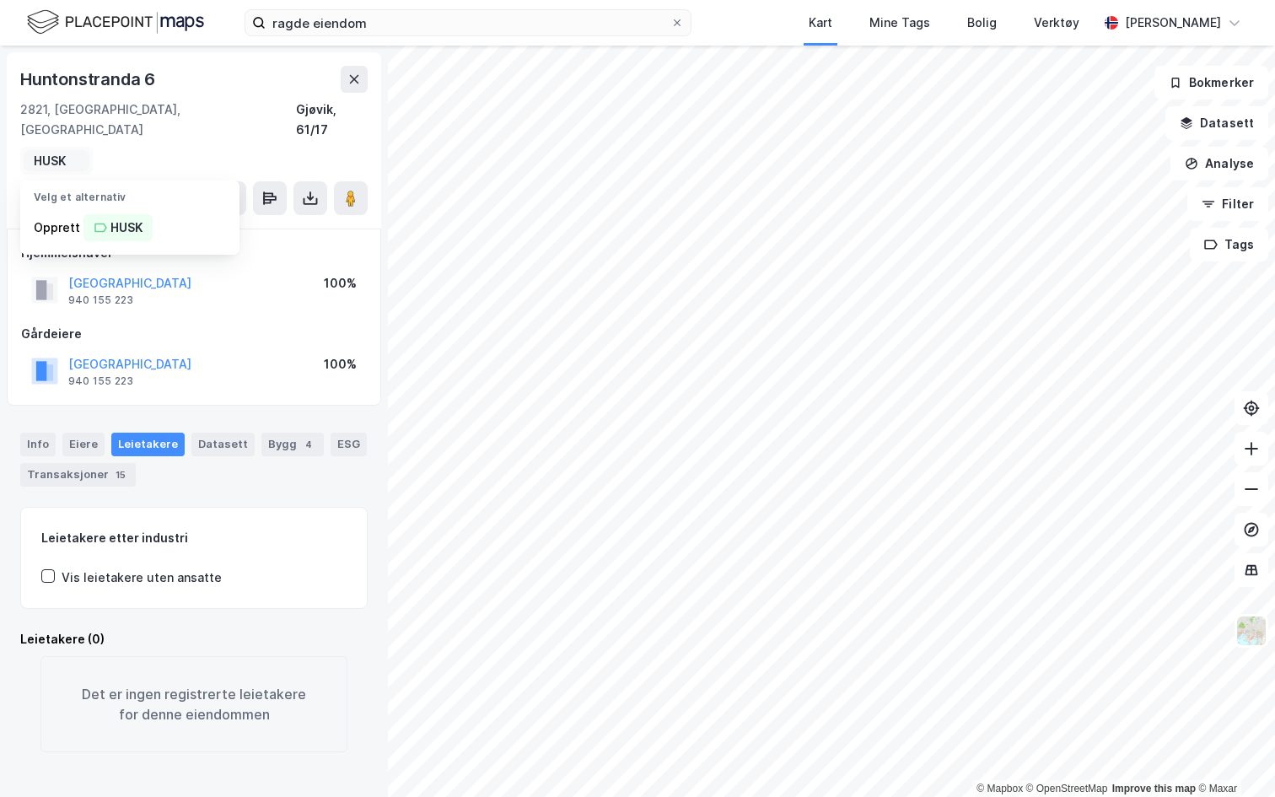
type input "HUSK"
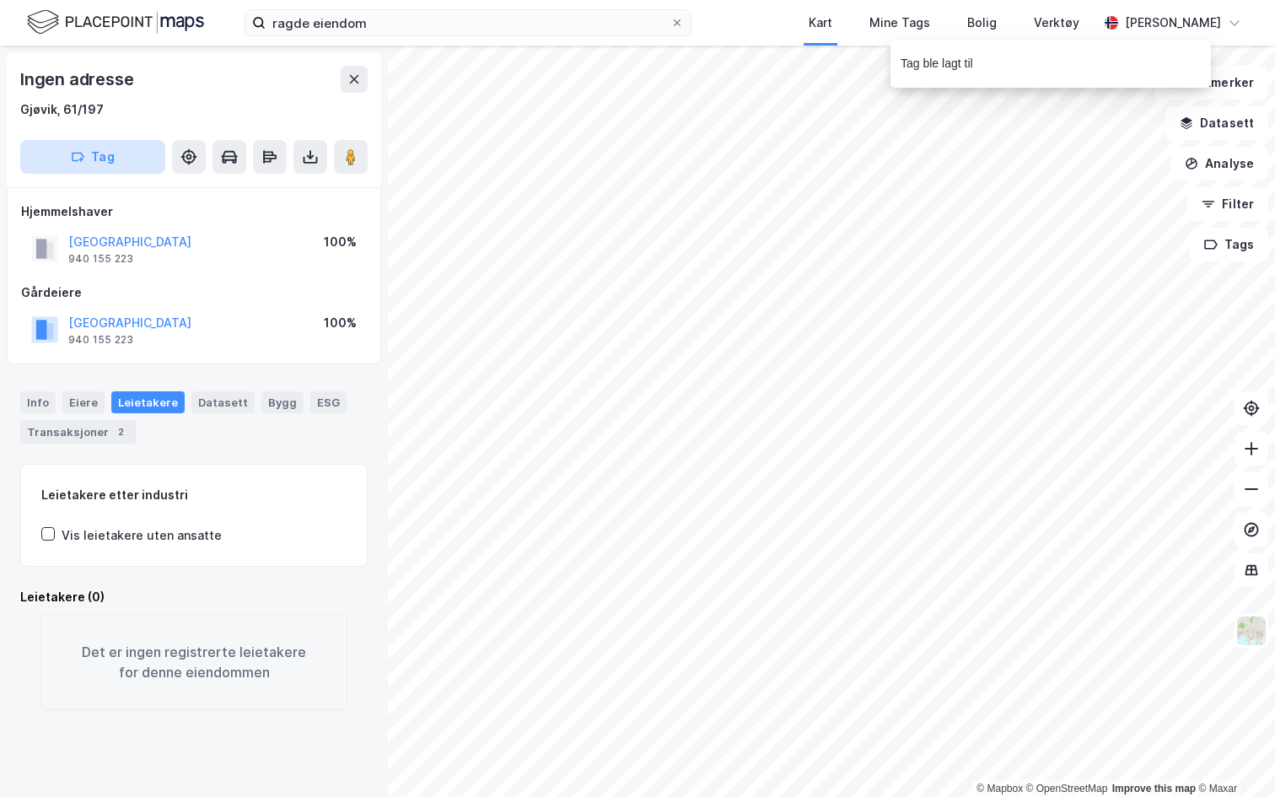
click at [107, 161] on button "Tag" at bounding box center [92, 157] width 145 height 34
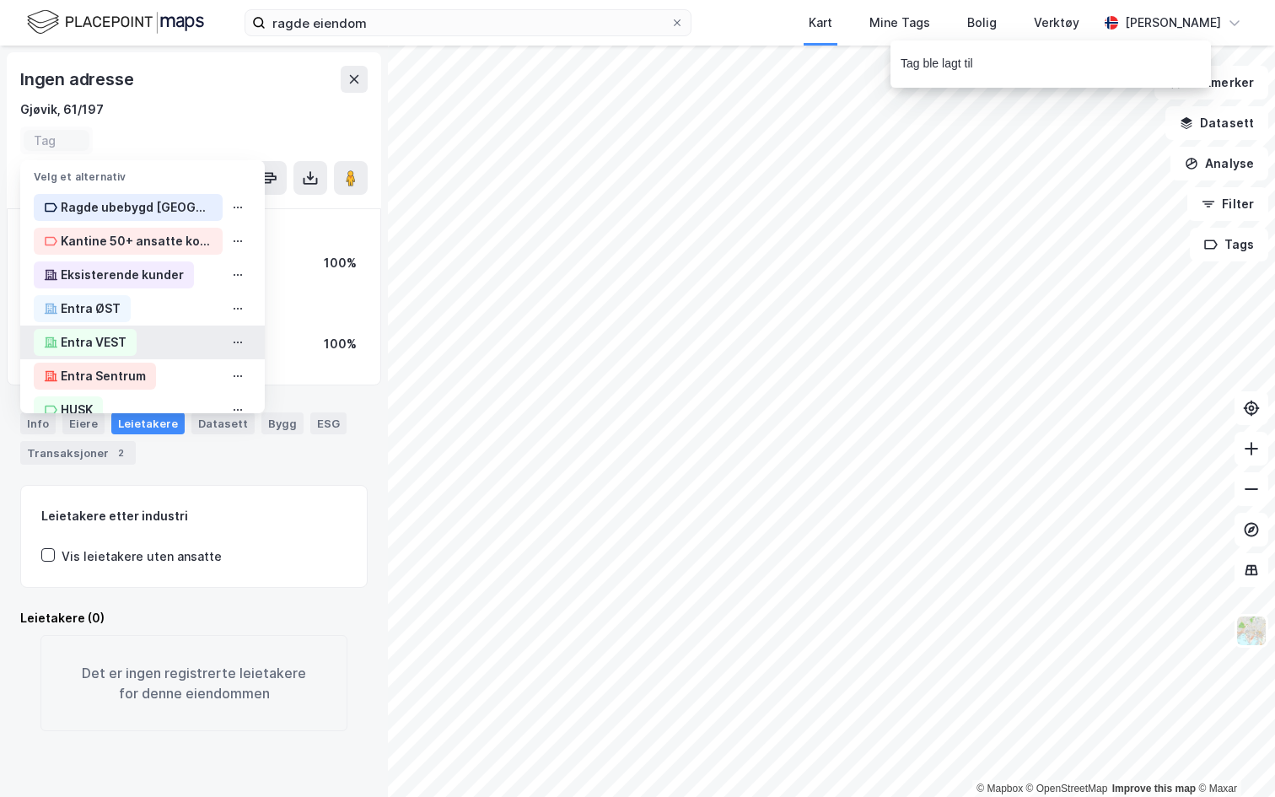
scroll to position [24, 0]
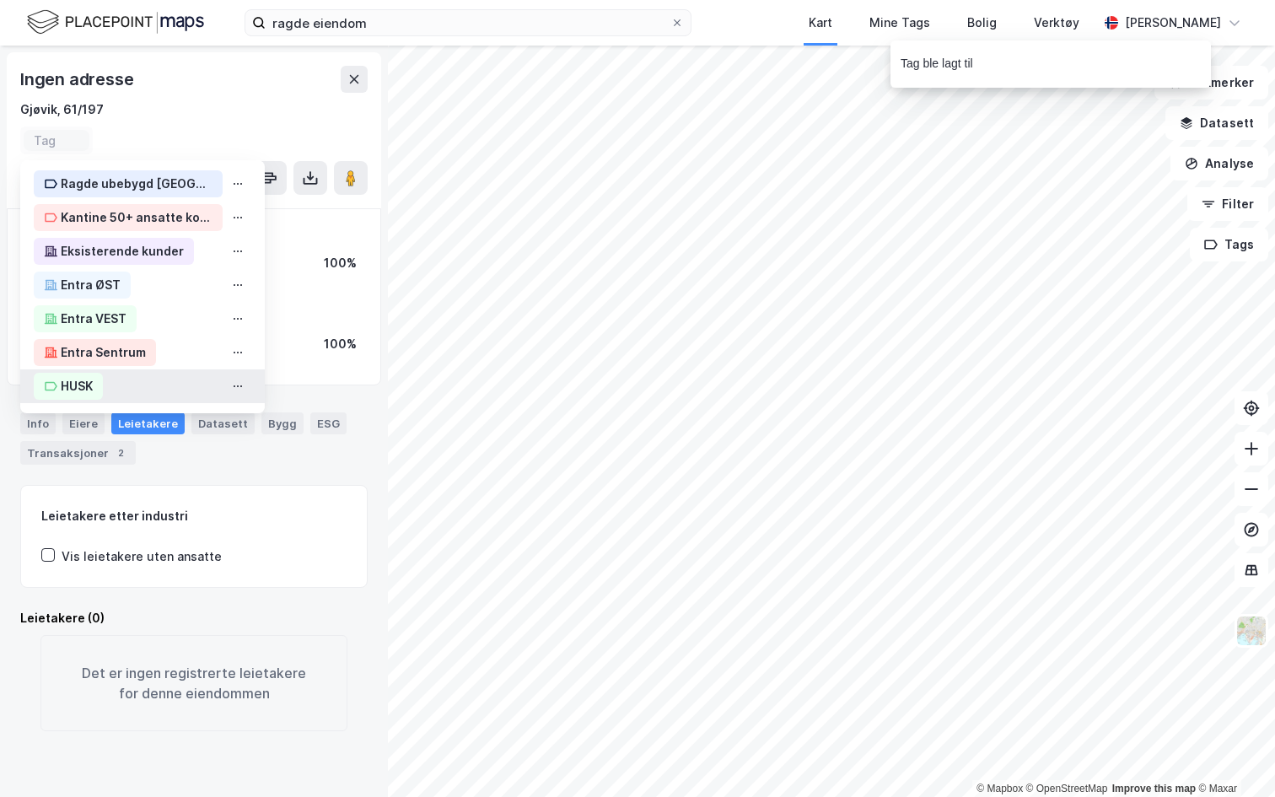
click at [89, 381] on div "HUSK" at bounding box center [77, 386] width 32 height 20
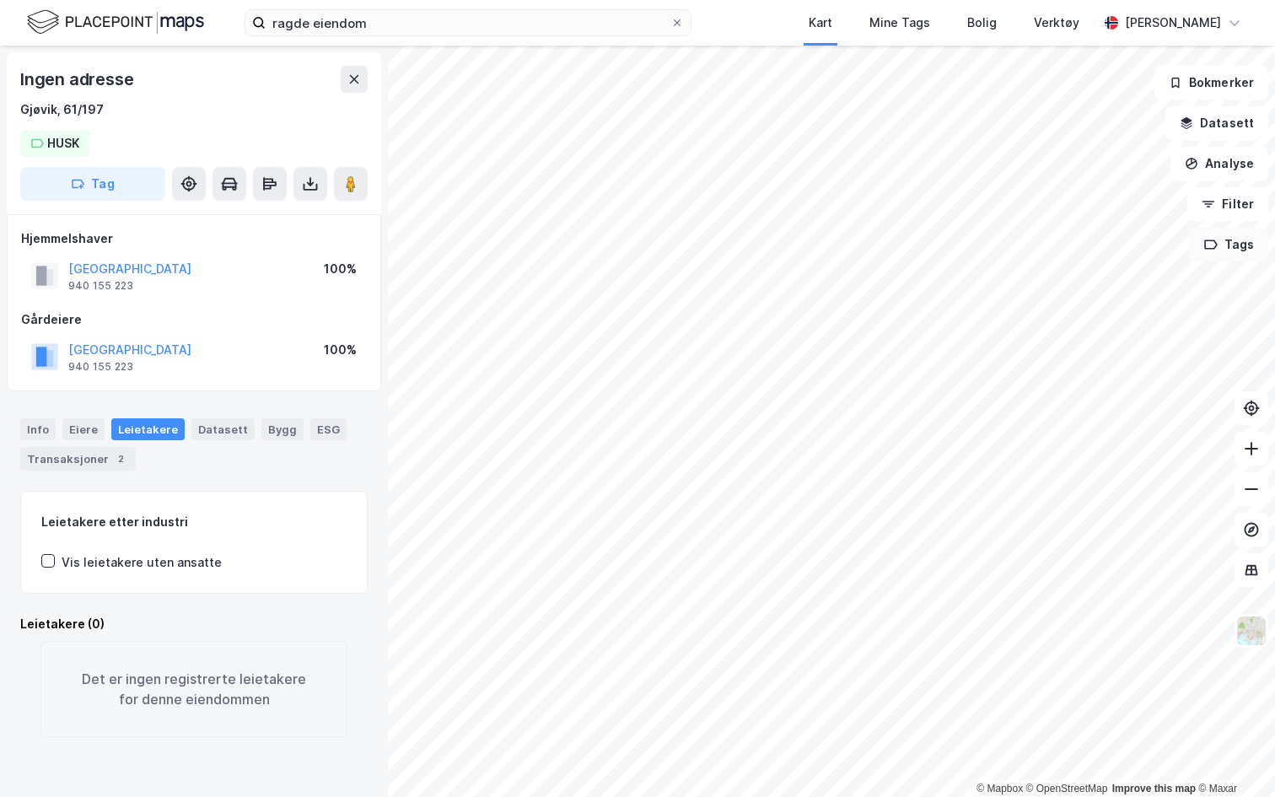
click at [1247, 247] on button "Tags" at bounding box center [1229, 245] width 78 height 34
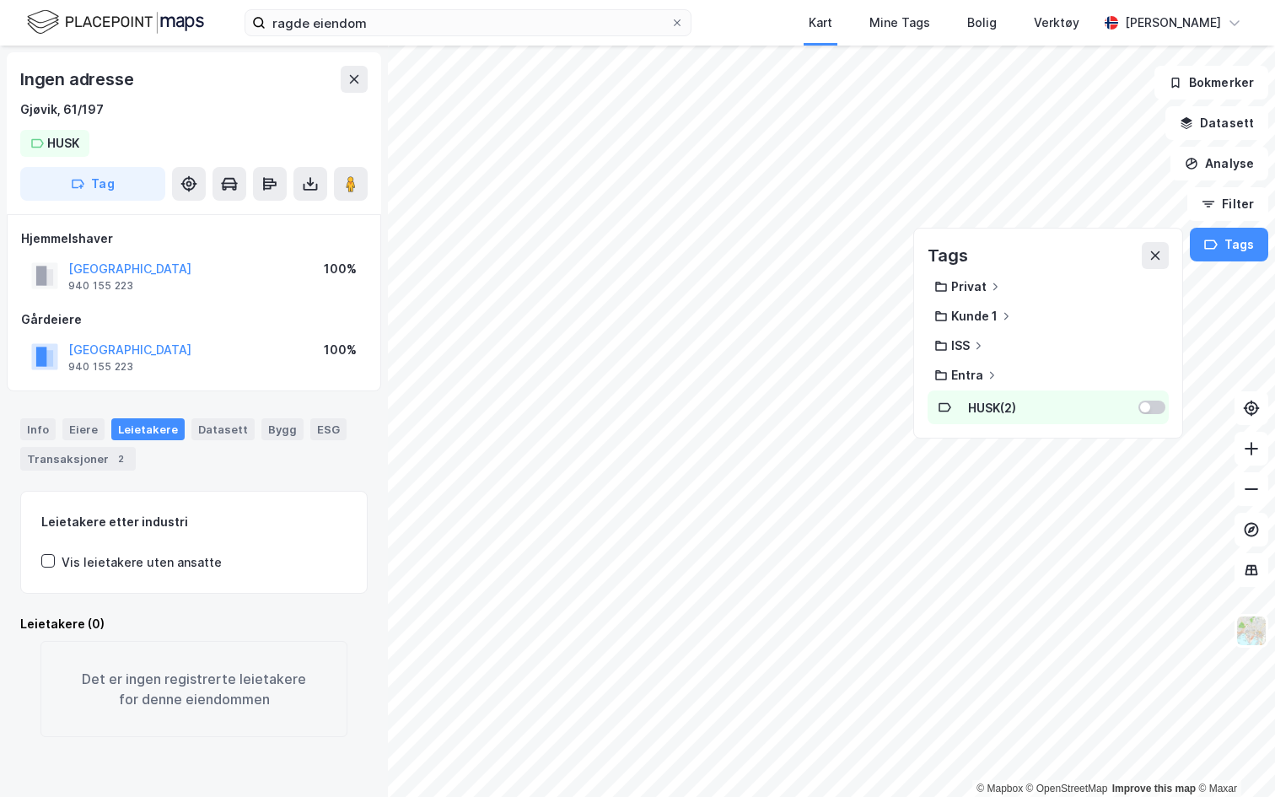
click at [1157, 414] on div "HUSK ( 2 )" at bounding box center [1048, 407] width 241 height 34
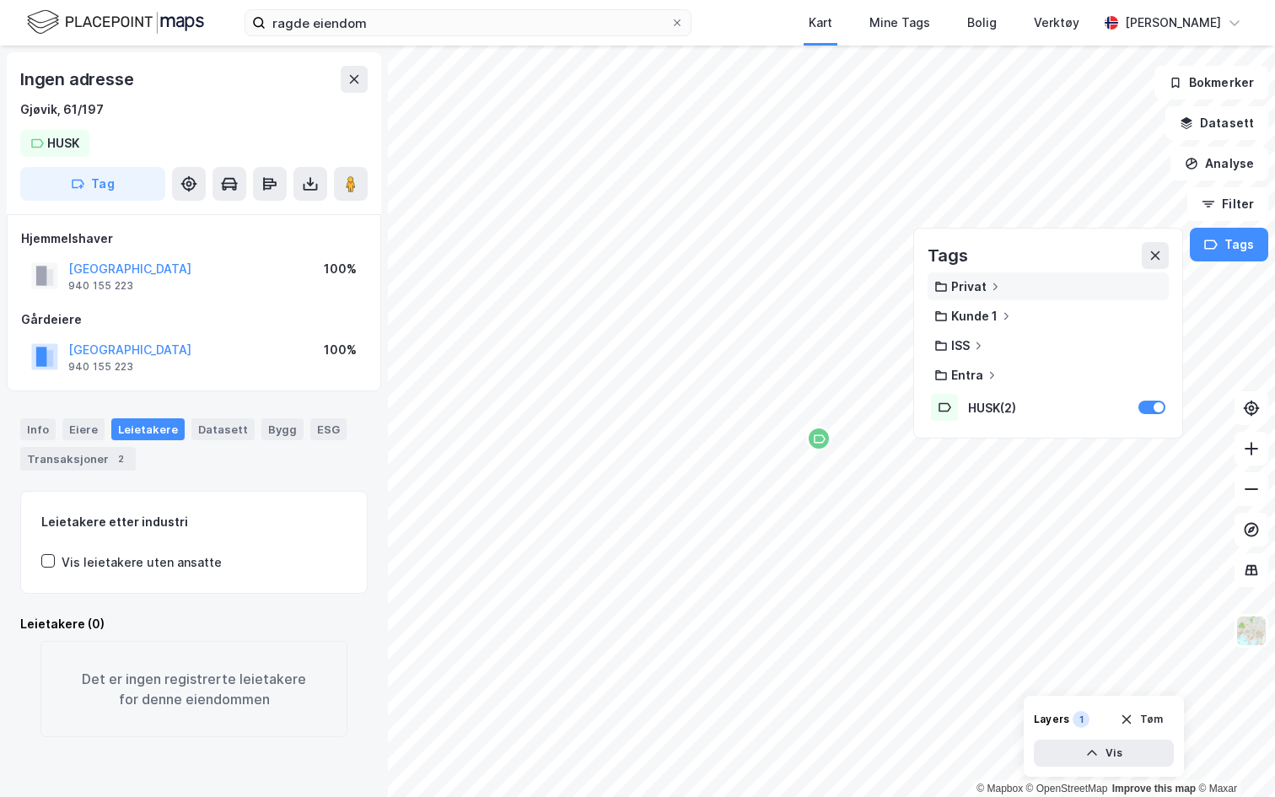
click at [984, 281] on div "Privat" at bounding box center [968, 286] width 35 height 14
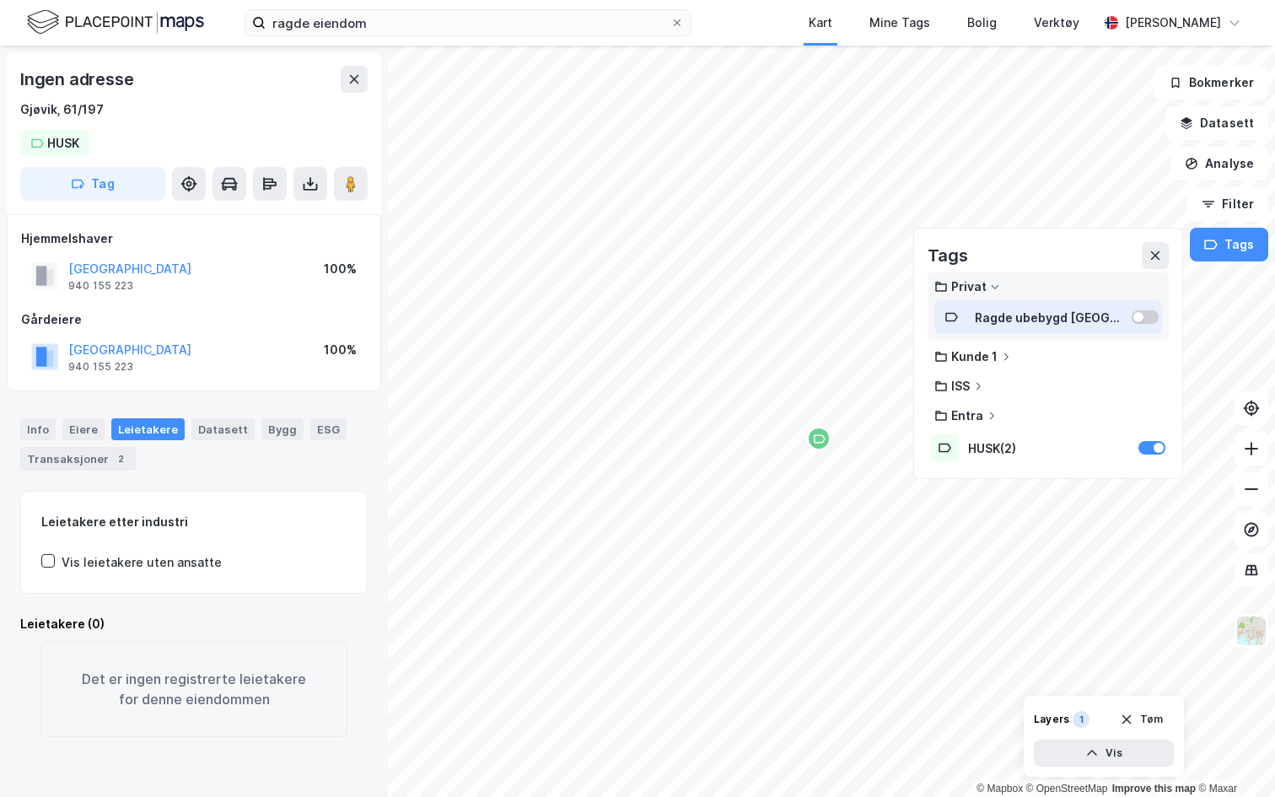
click at [1139, 308] on div "Ragde ubebygd [GEOGRAPHIC_DATA] ( 64 )" at bounding box center [1048, 317] width 228 height 34
drag, startPoint x: 928, startPoint y: 386, endPoint x: 645, endPoint y: 417, distance: 284.2
click at [736, 423] on icon "Map marker" at bounding box center [742, 429] width 13 height 13
drag, startPoint x: 645, startPoint y: 417, endPoint x: 644, endPoint y: 333, distance: 84.3
click at [644, 333] on icon "Map marker" at bounding box center [648, 332] width 13 height 13
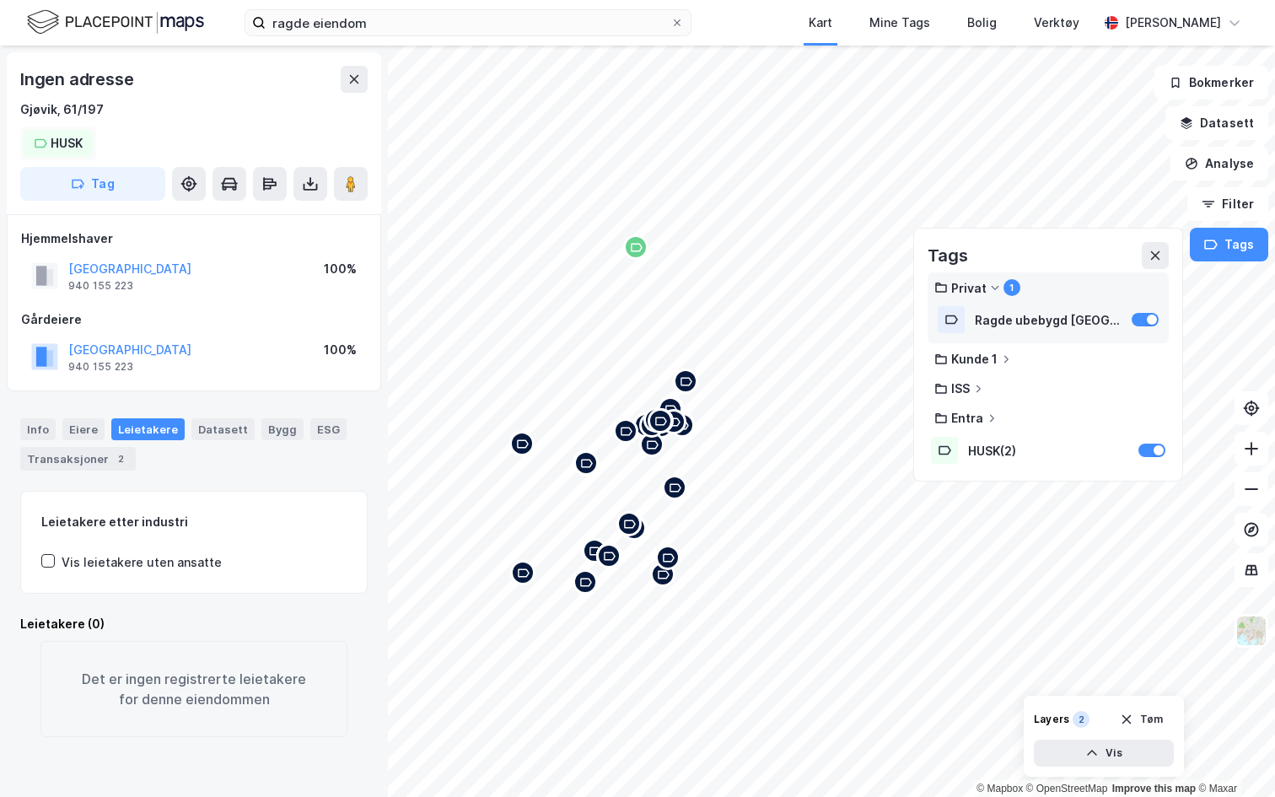
click at [52, 146] on div "HUSK" at bounding box center [67, 143] width 32 height 20
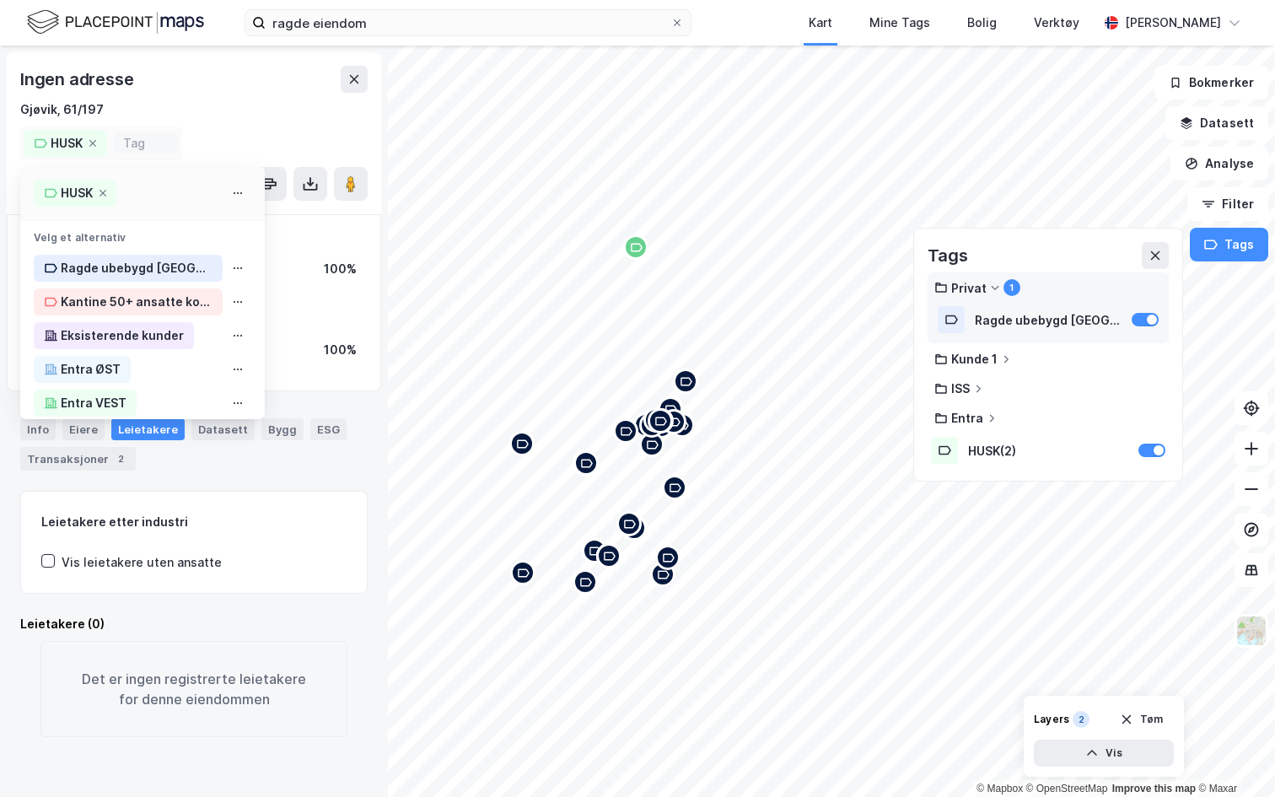
click at [234, 200] on button at bounding box center [237, 193] width 27 height 27
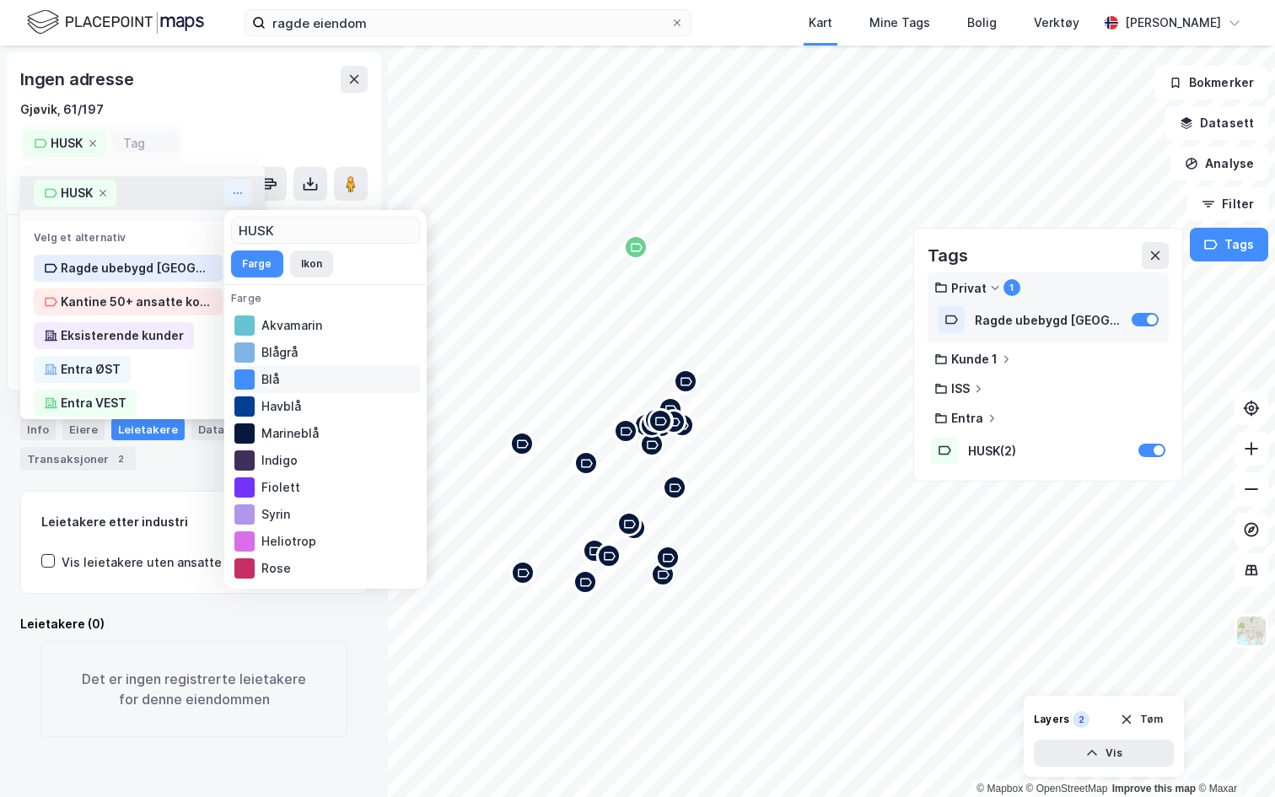
click at [274, 382] on div "Blå" at bounding box center [325, 379] width 189 height 27
click at [306, 266] on button "Ikon" at bounding box center [311, 263] width 43 height 27
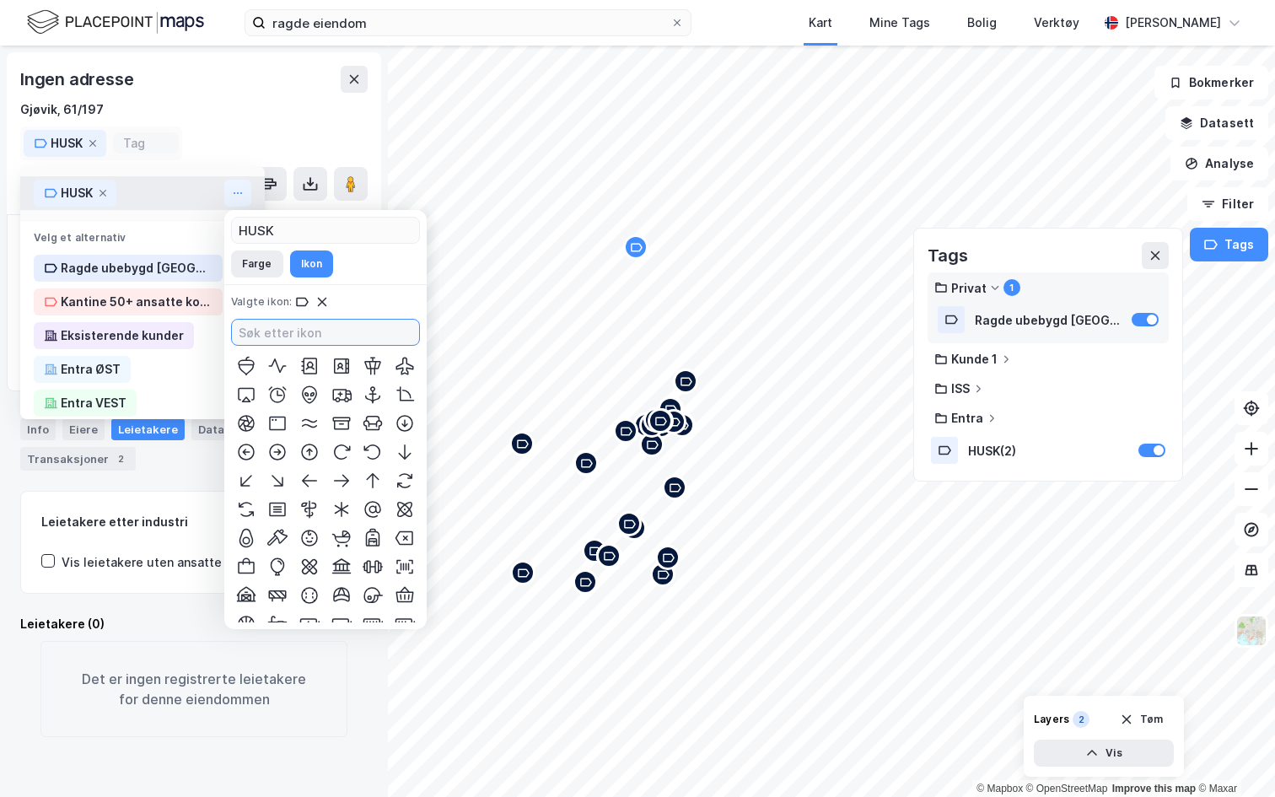
click at [275, 338] on input at bounding box center [325, 332] width 187 height 25
type input "!"
type input "f"
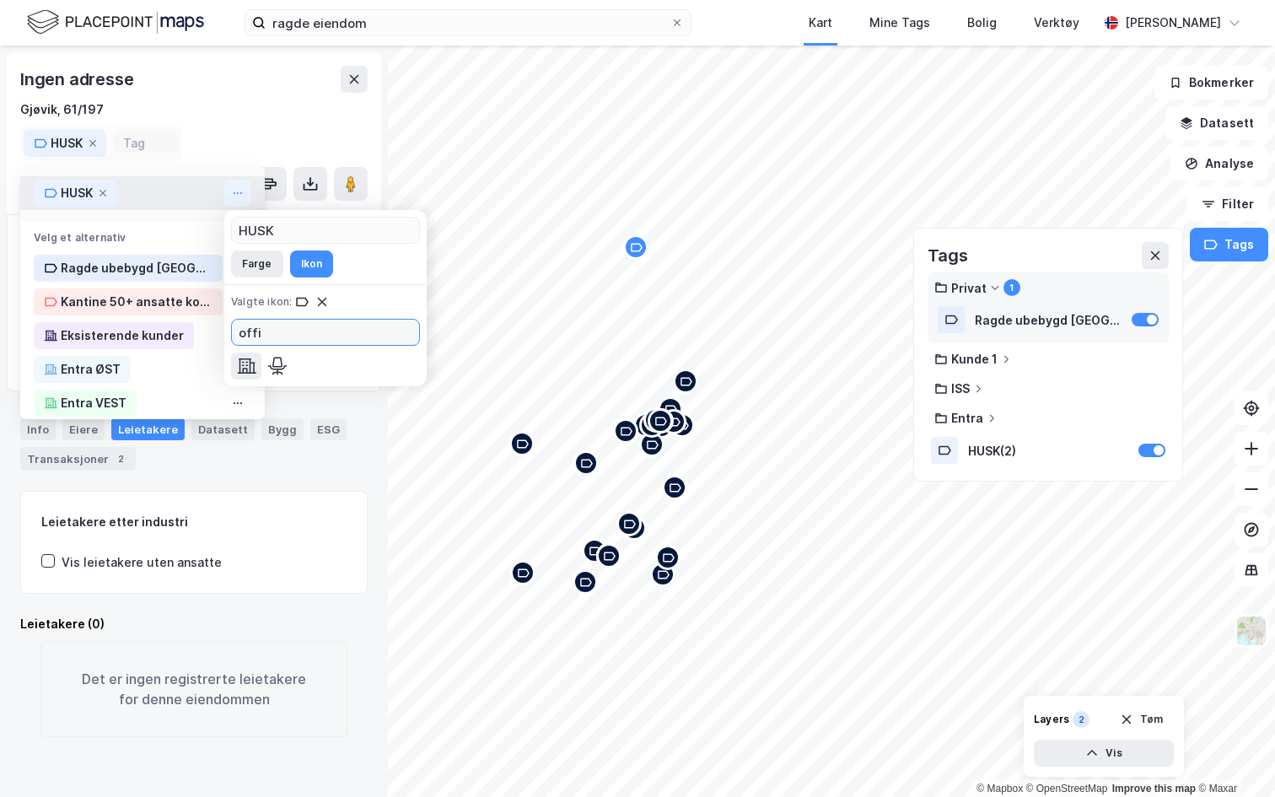
type input "offi"
click at [248, 370] on icon at bounding box center [246, 366] width 20 height 20
click at [346, 91] on button at bounding box center [354, 79] width 27 height 27
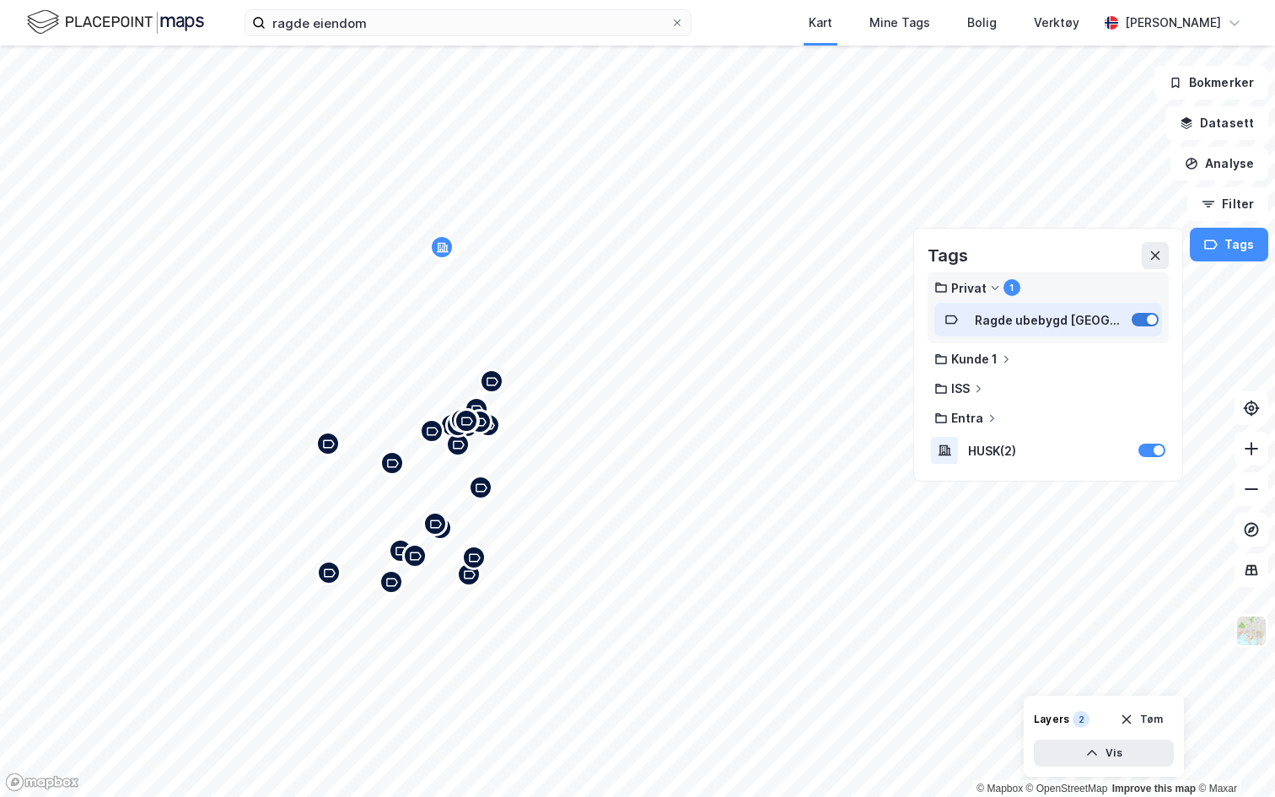
click at [1147, 319] on div at bounding box center [1145, 319] width 27 height 13
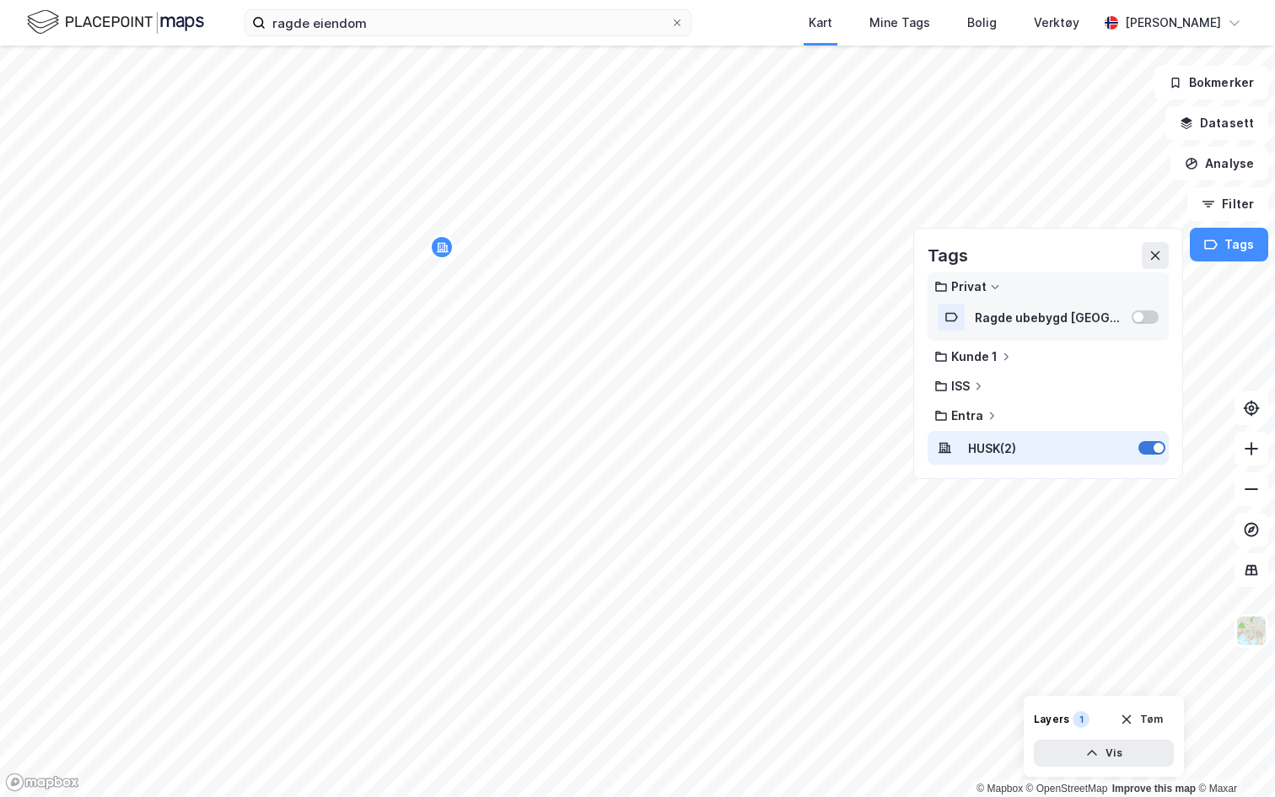
click at [1150, 444] on div at bounding box center [1151, 447] width 27 height 13
click at [1208, 121] on button "Datasett" at bounding box center [1216, 123] width 103 height 34
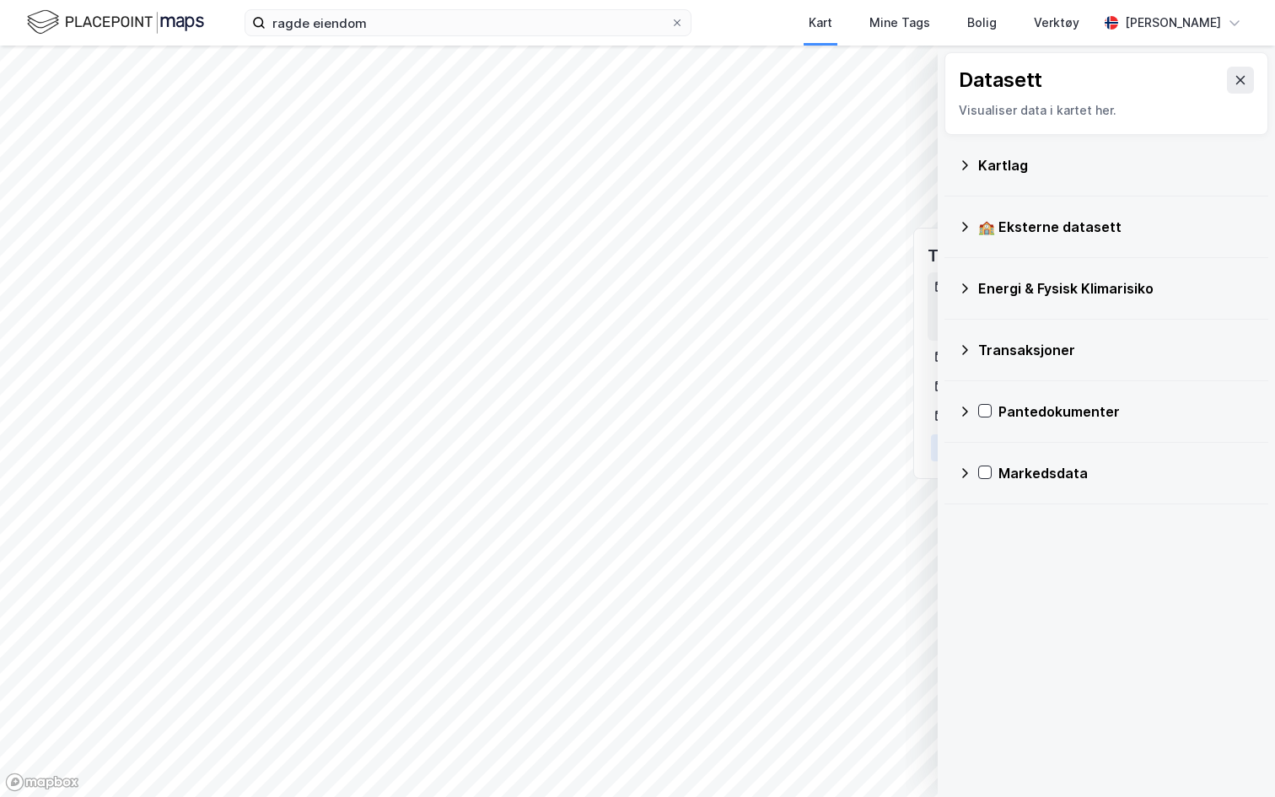
click at [1036, 180] on div "Kartlag" at bounding box center [1106, 165] width 297 height 40
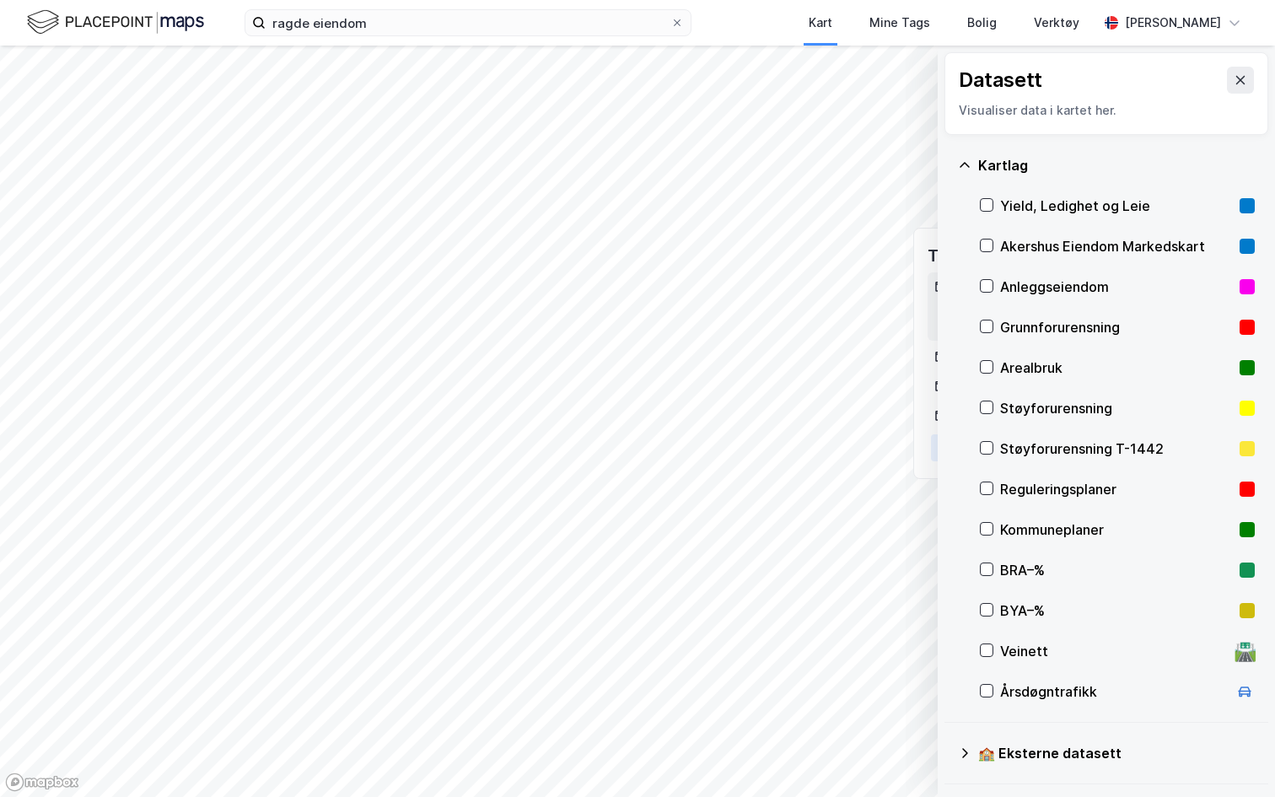
click at [1044, 490] on div "Reguleringsplaner" at bounding box center [1116, 489] width 233 height 20
click at [1234, 79] on icon at bounding box center [1240, 79] width 13 height 13
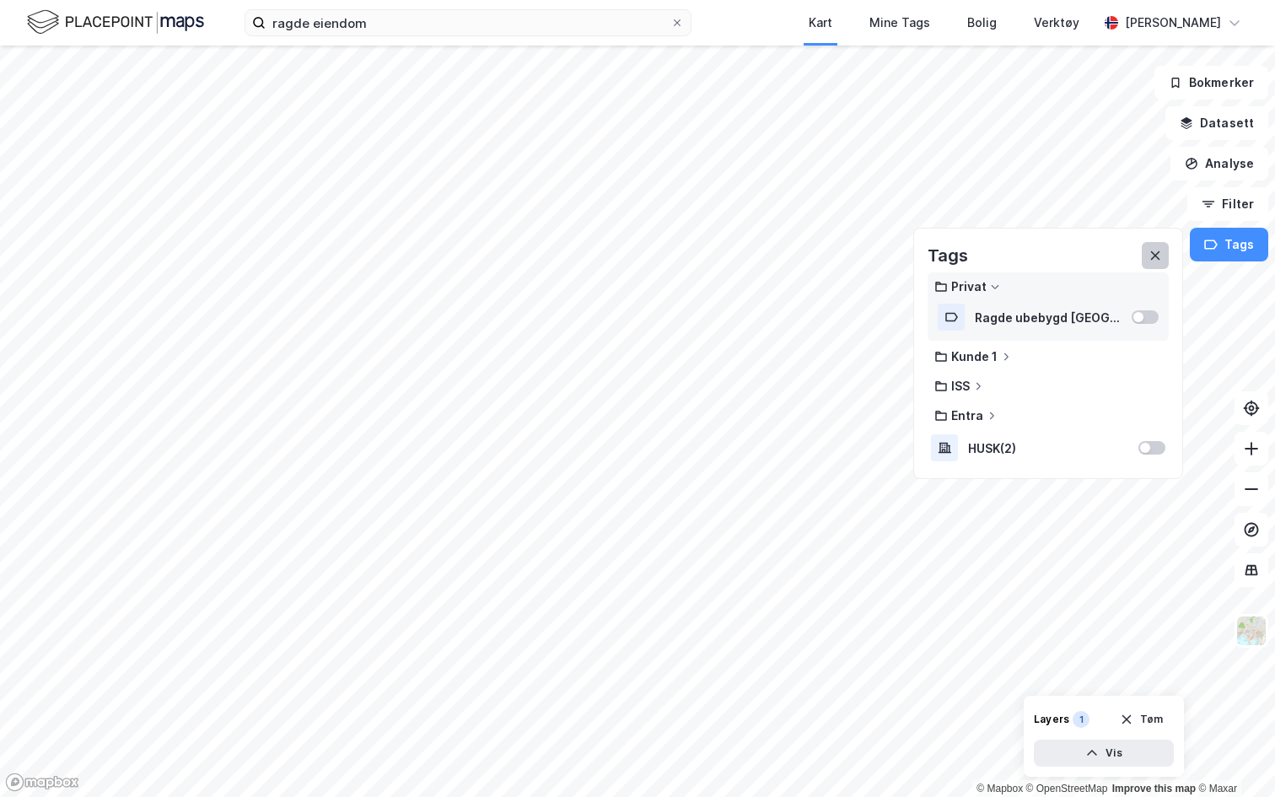
click at [1160, 256] on icon at bounding box center [1155, 255] width 13 height 13
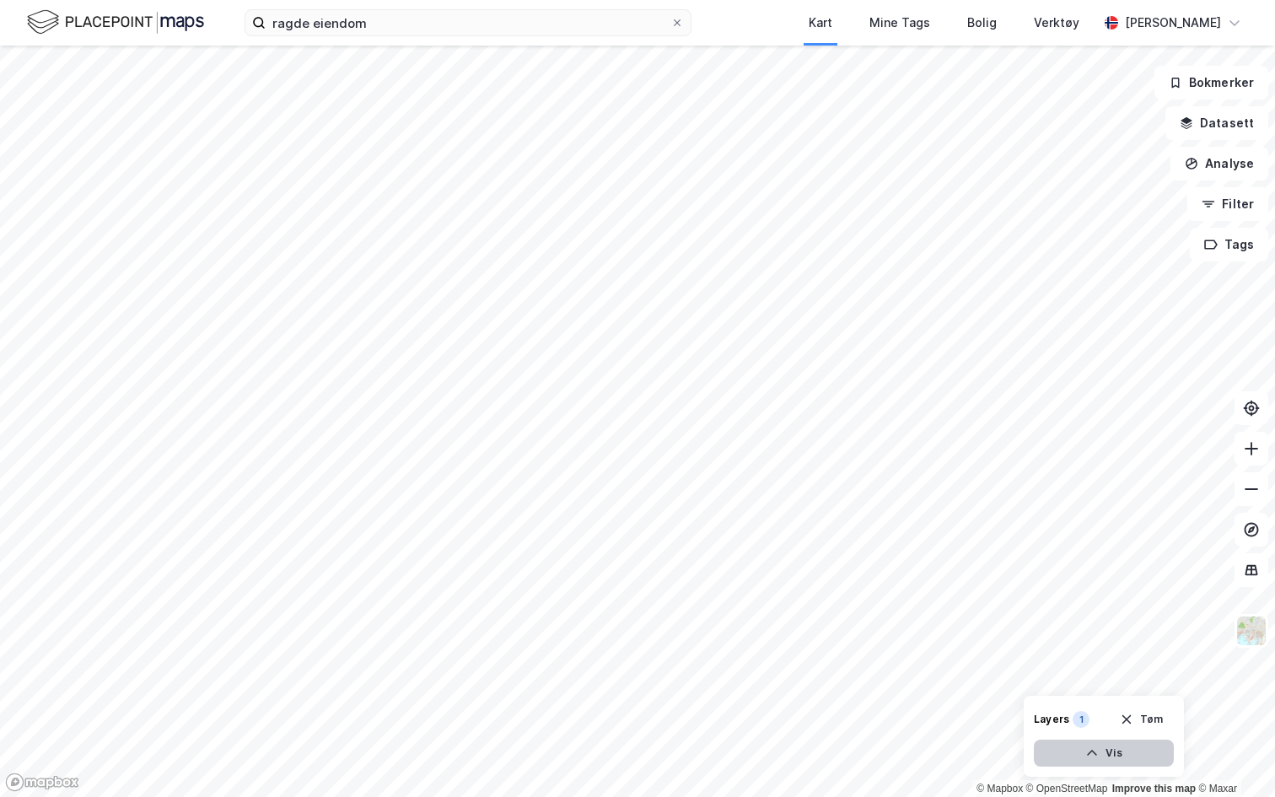
click at [1101, 755] on button "Vis" at bounding box center [1104, 753] width 140 height 27
click at [1095, 713] on icon at bounding box center [1096, 717] width 12 height 8
click at [1213, 133] on button "Datasett" at bounding box center [1216, 123] width 103 height 34
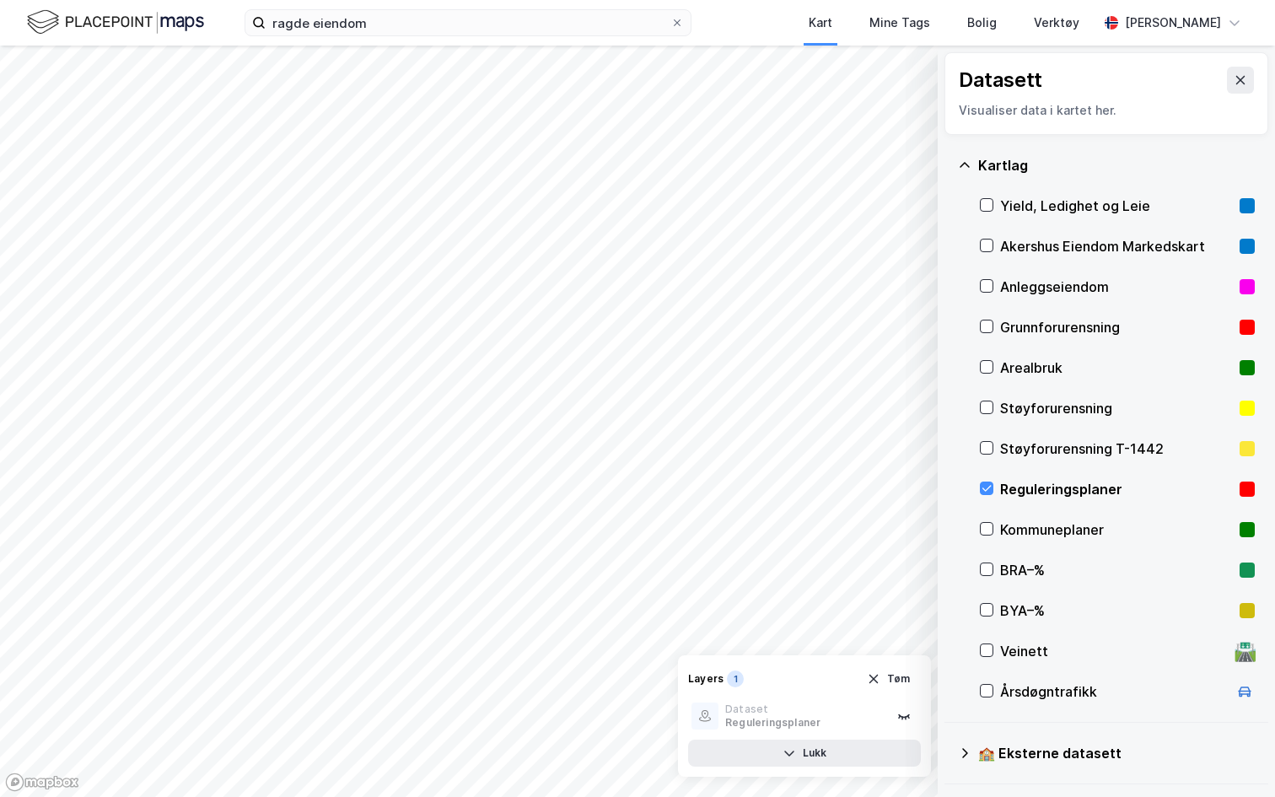
scroll to position [33, 0]
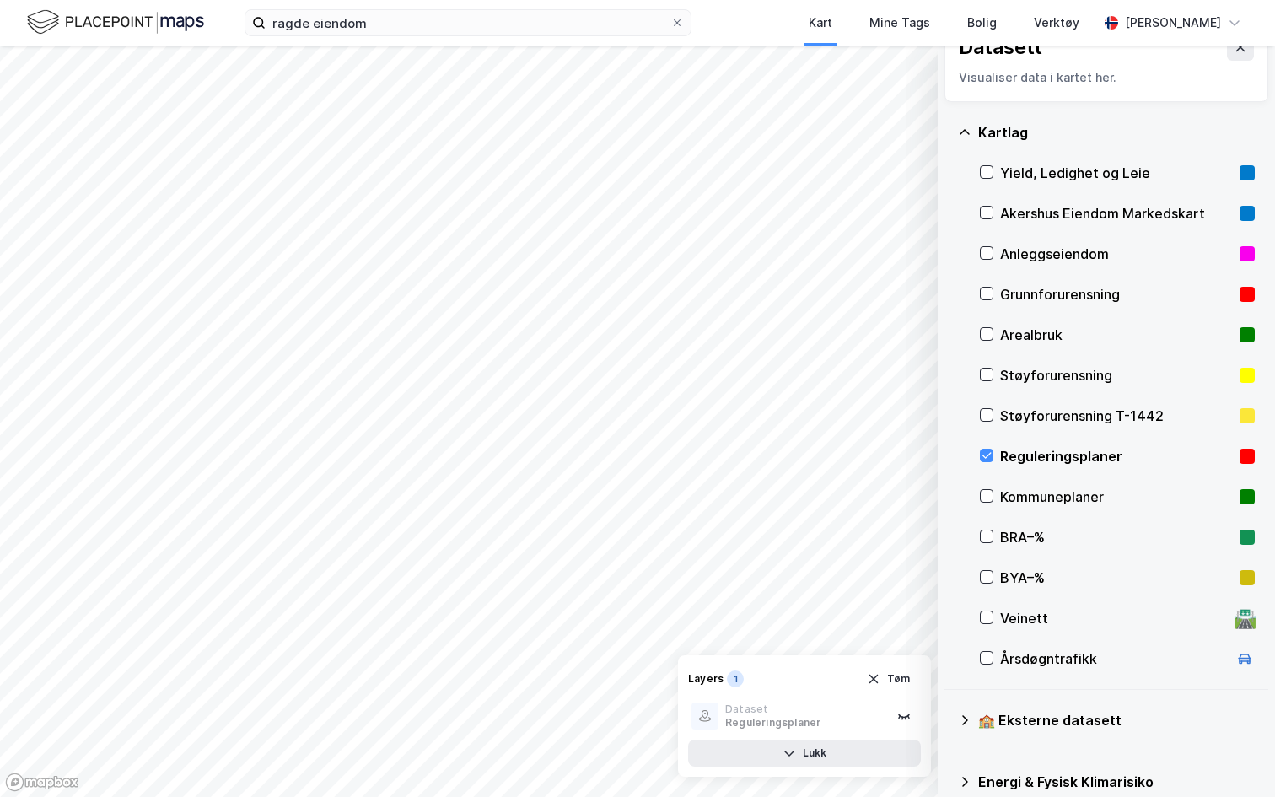
click at [1089, 406] on div "Støyforurensning T-1442" at bounding box center [1116, 416] width 233 height 20
click at [1044, 498] on div "Kommuneplaner" at bounding box center [1116, 497] width 233 height 20
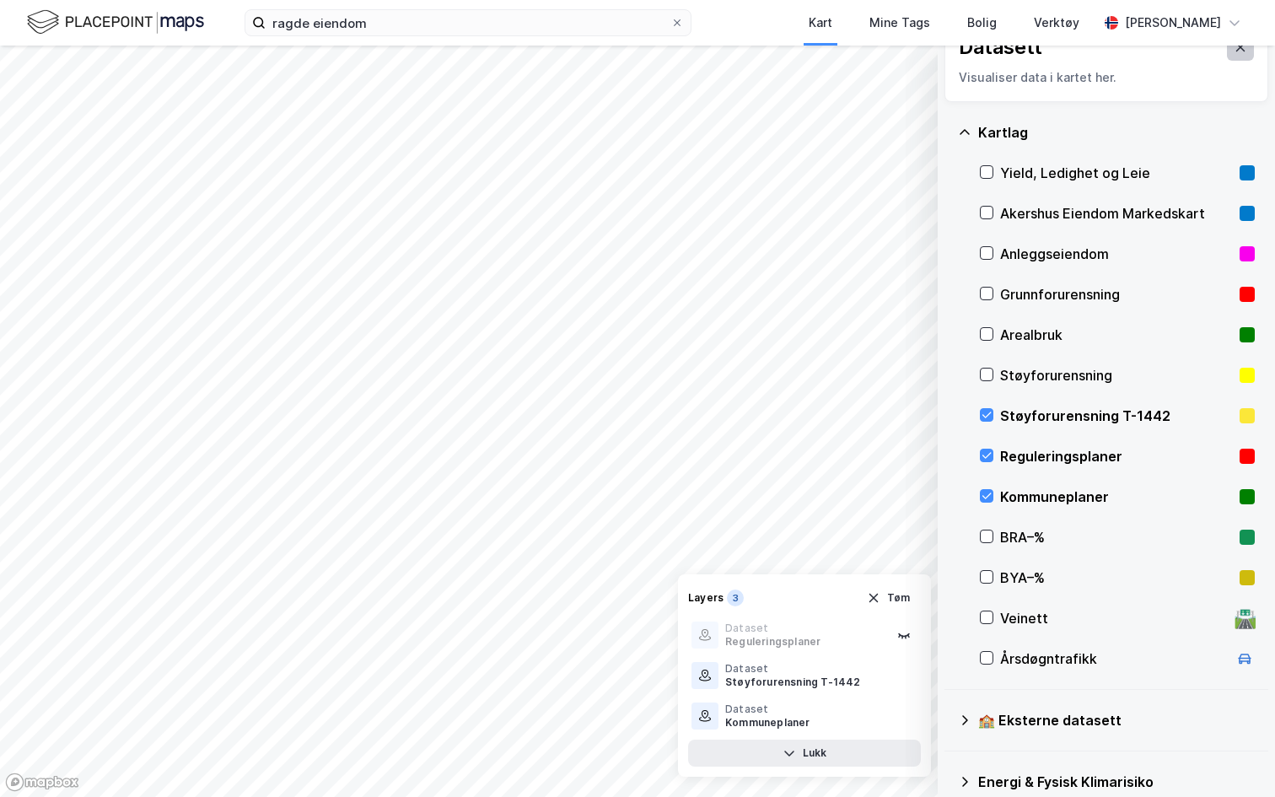
click at [1235, 56] on button at bounding box center [1240, 47] width 27 height 27
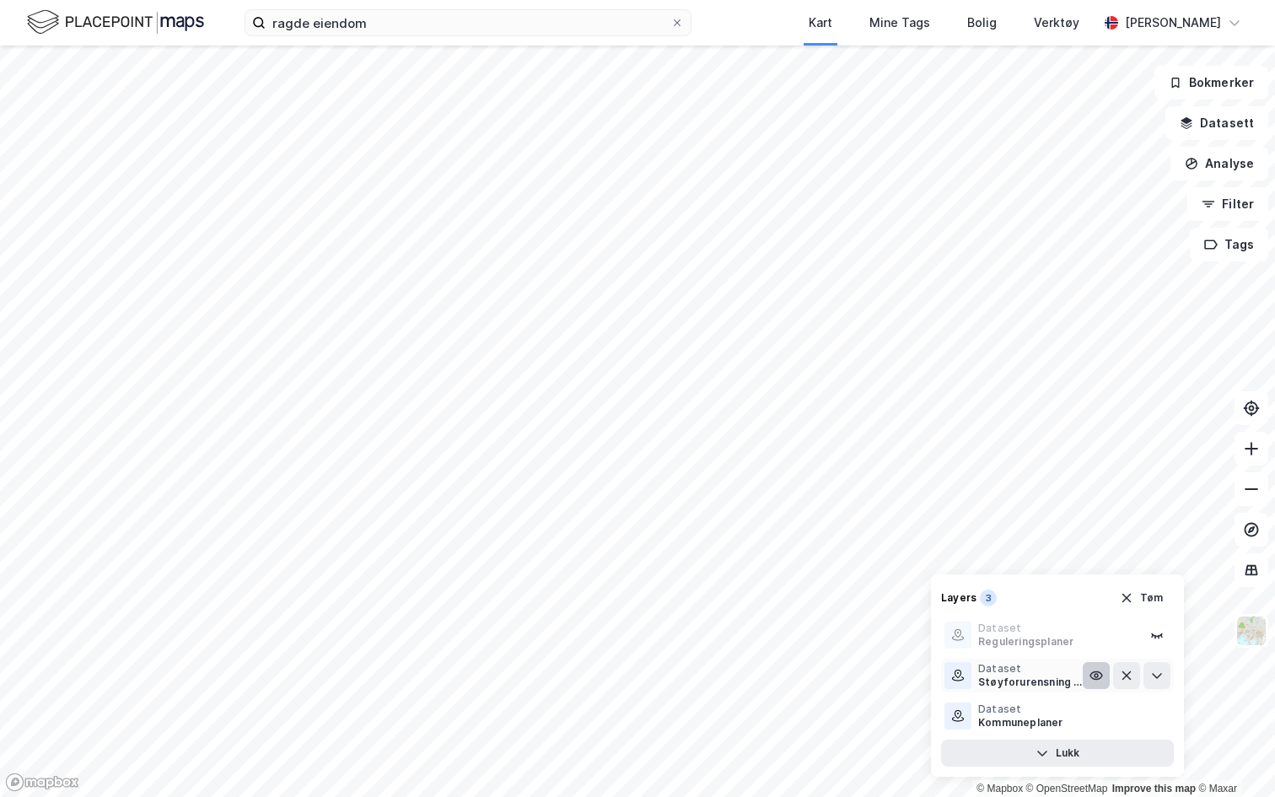
click at [1095, 678] on icon at bounding box center [1095, 675] width 13 height 13
click at [1099, 721] on icon at bounding box center [1095, 715] width 13 height 13
click at [1095, 640] on icon at bounding box center [1095, 634] width 13 height 13
click at [1253, 131] on button "Datasett" at bounding box center [1216, 123] width 103 height 34
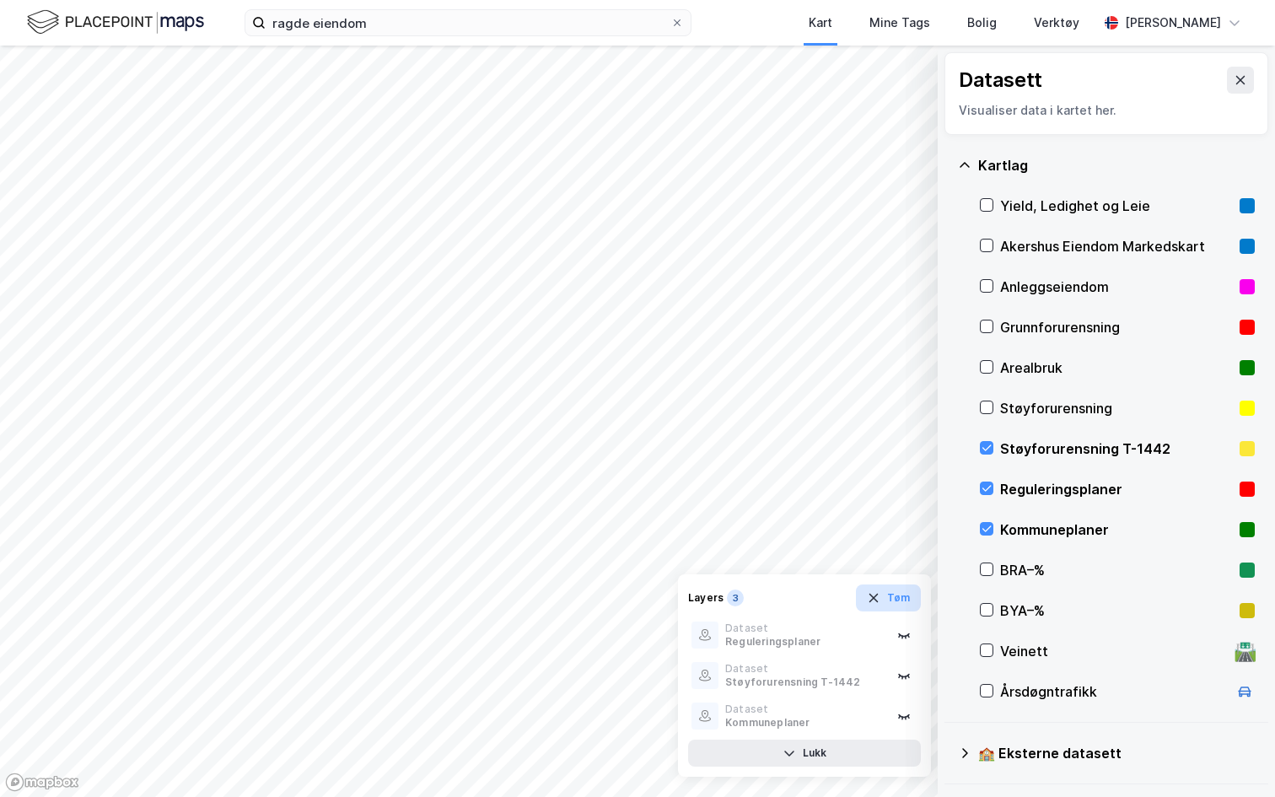
click at [872, 597] on icon "button" at bounding box center [873, 597] width 13 height 13
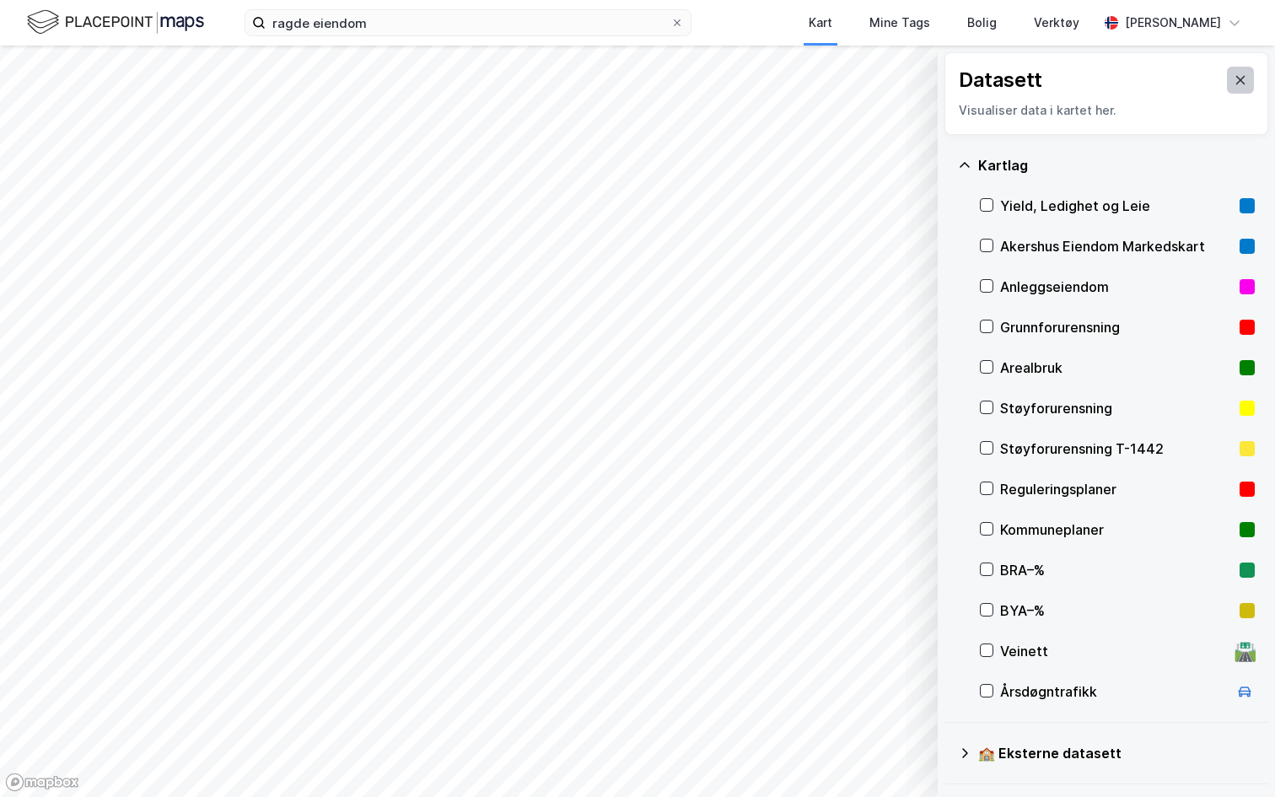
click at [1240, 79] on icon at bounding box center [1240, 80] width 9 height 8
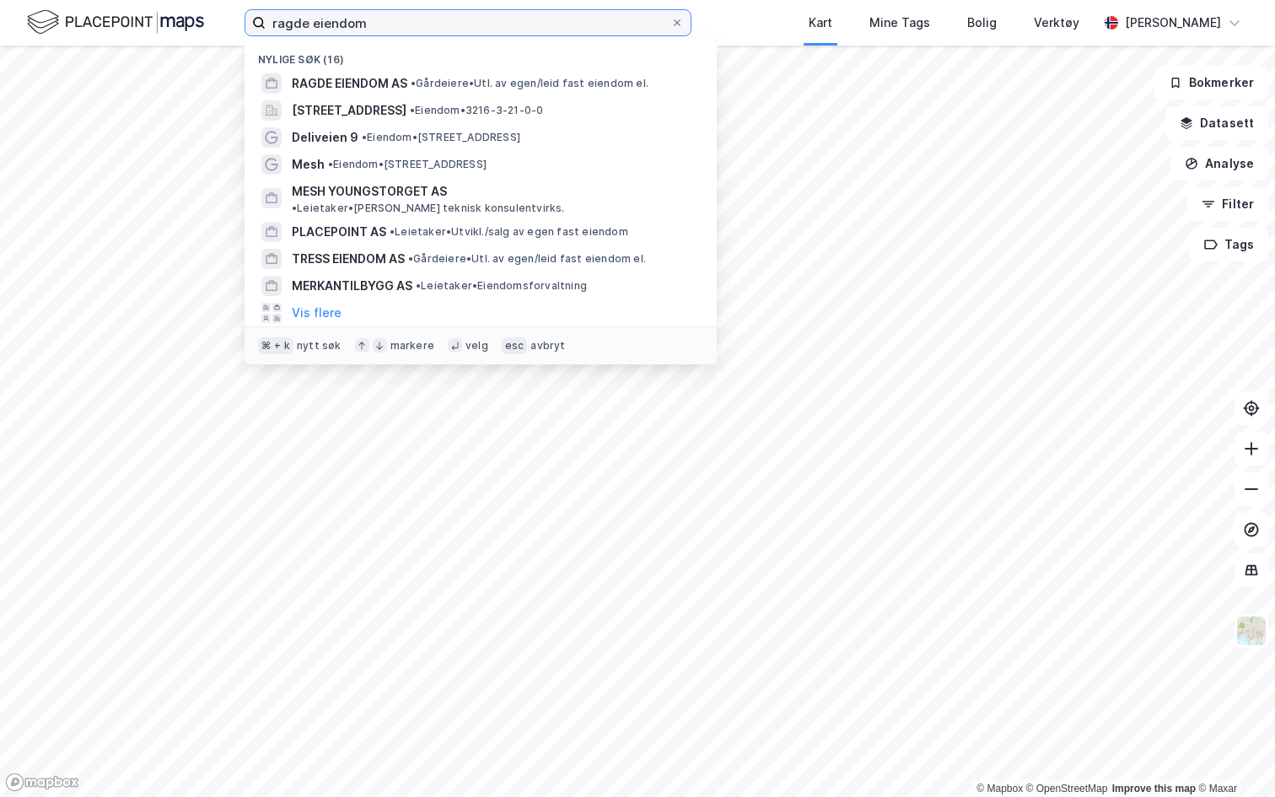
click at [370, 32] on input "ragde eiendom" at bounding box center [468, 22] width 405 height 25
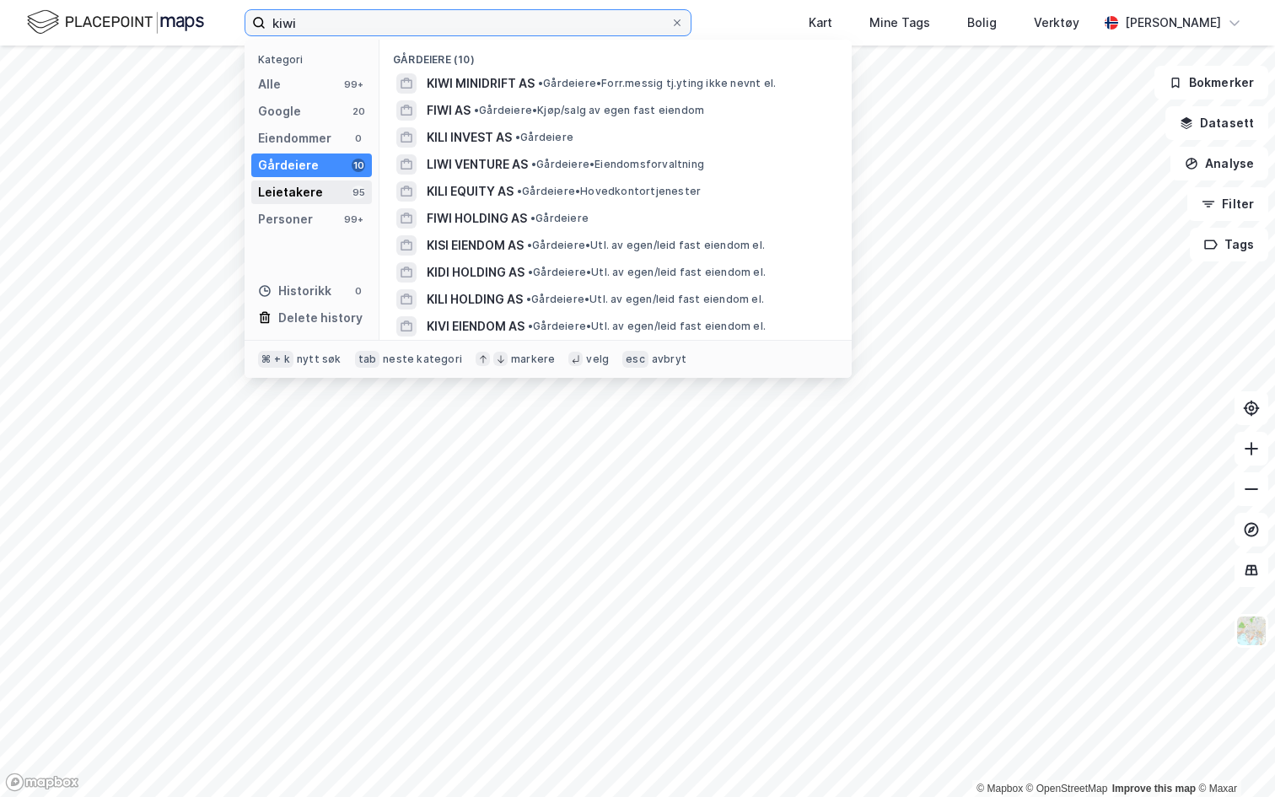
type input "kiwi"
click at [304, 194] on div "Leietakere" at bounding box center [290, 192] width 65 height 20
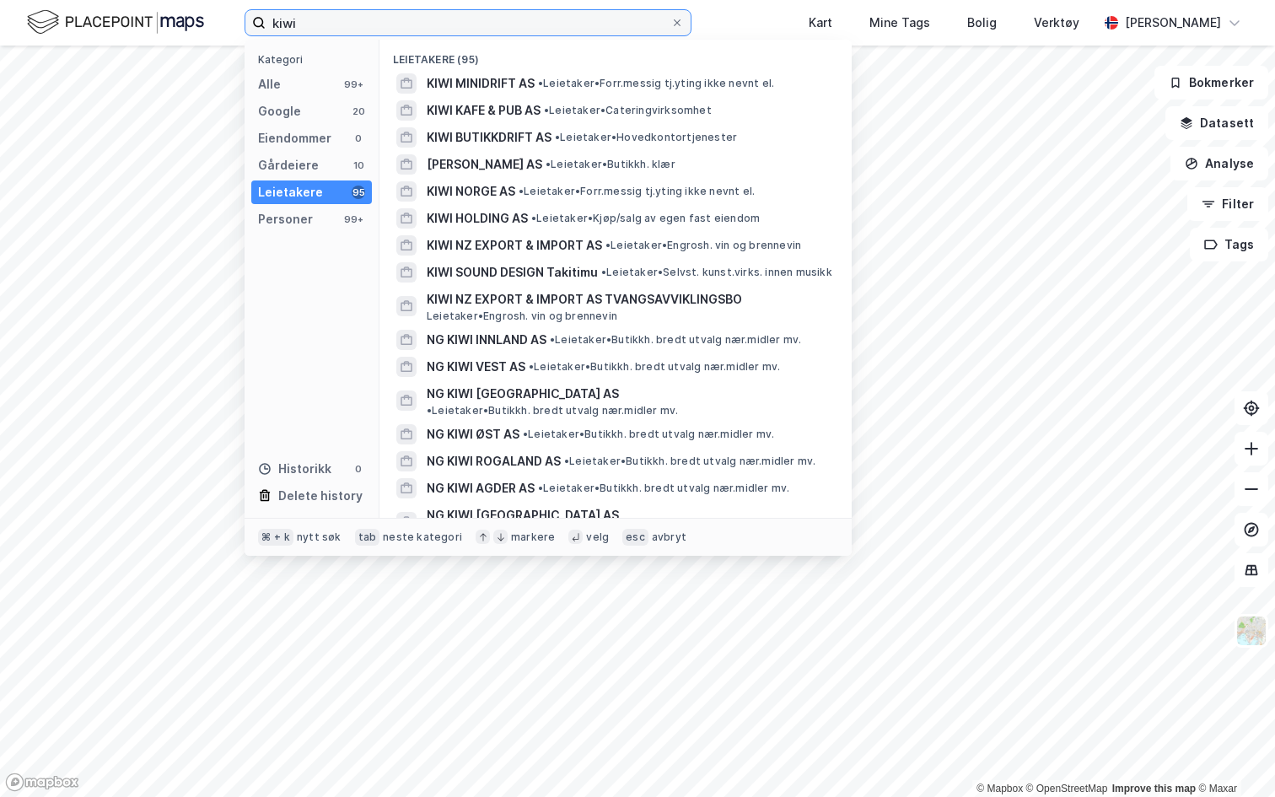
click at [380, 24] on input "kiwi" at bounding box center [468, 22] width 405 height 25
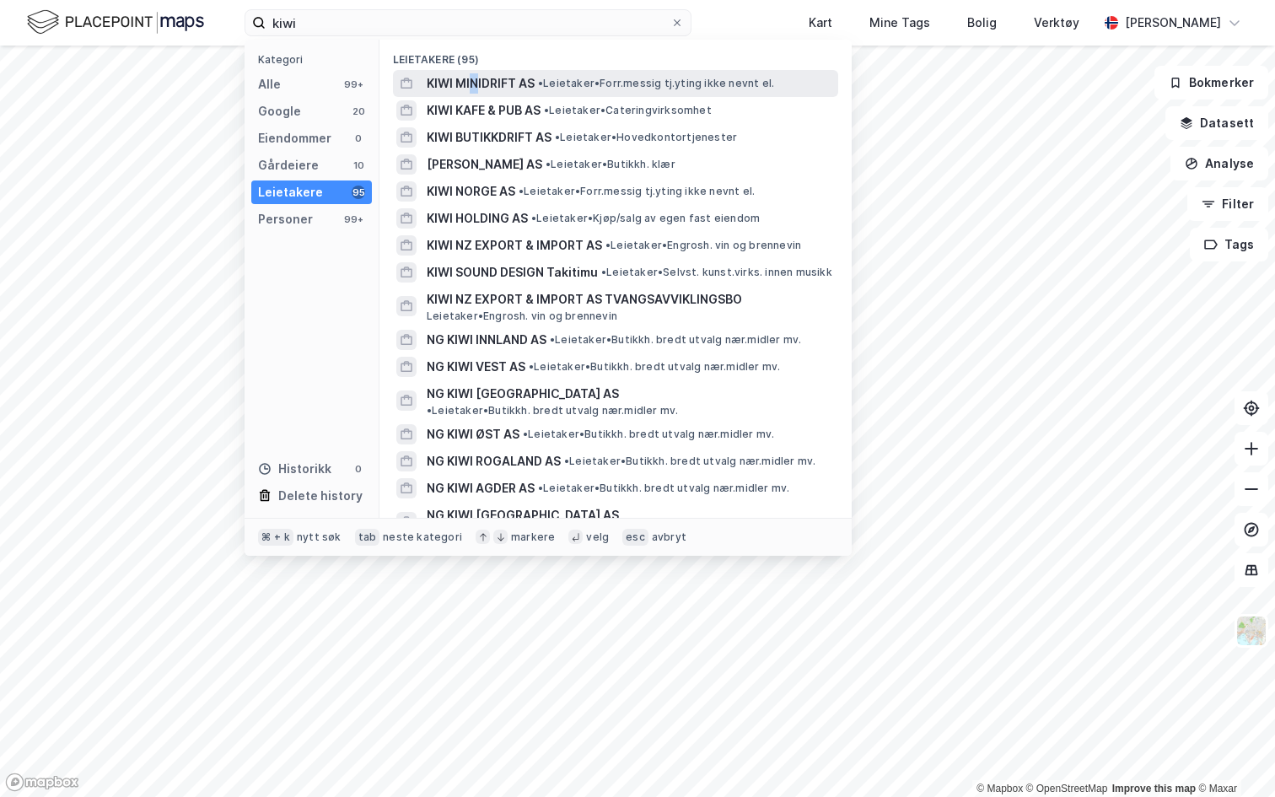
click at [475, 87] on span "KIWI MINIDRIFT AS" at bounding box center [481, 83] width 108 height 20
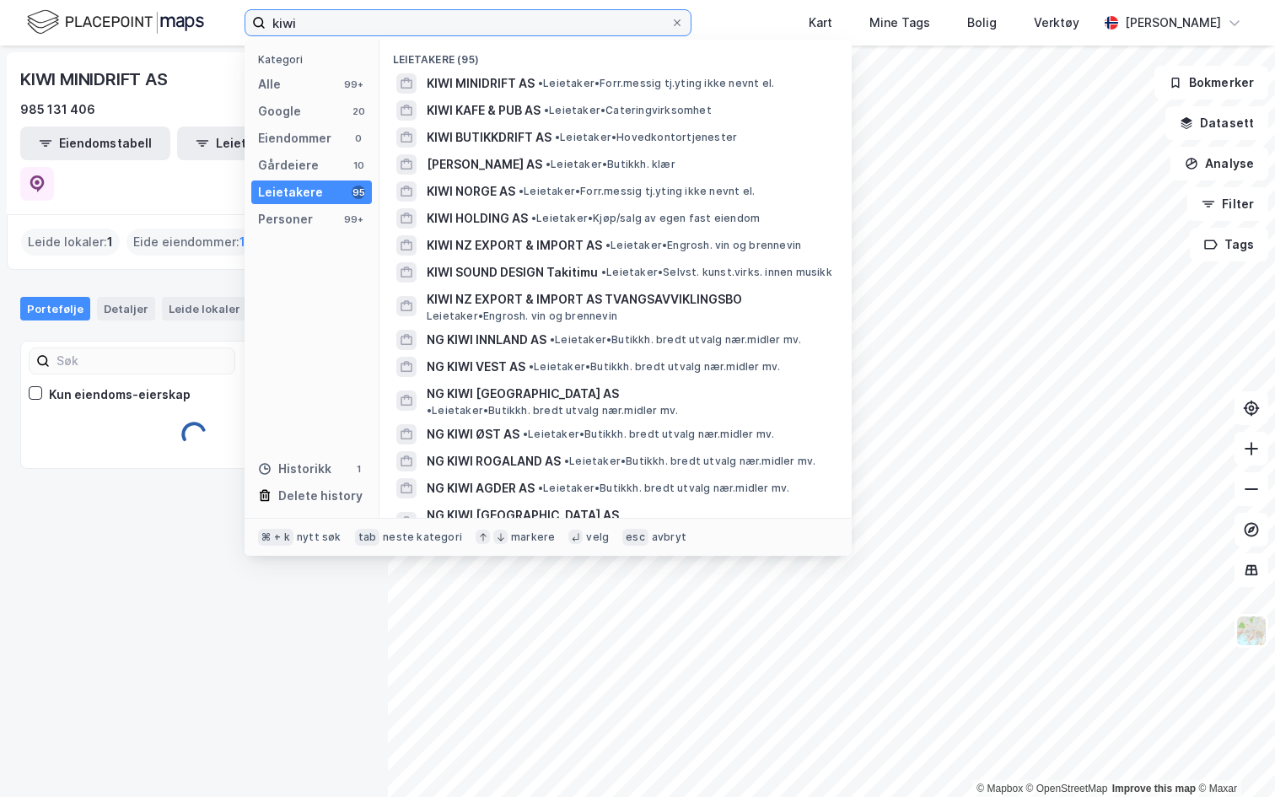
click at [346, 30] on input "kiwi" at bounding box center [468, 22] width 405 height 25
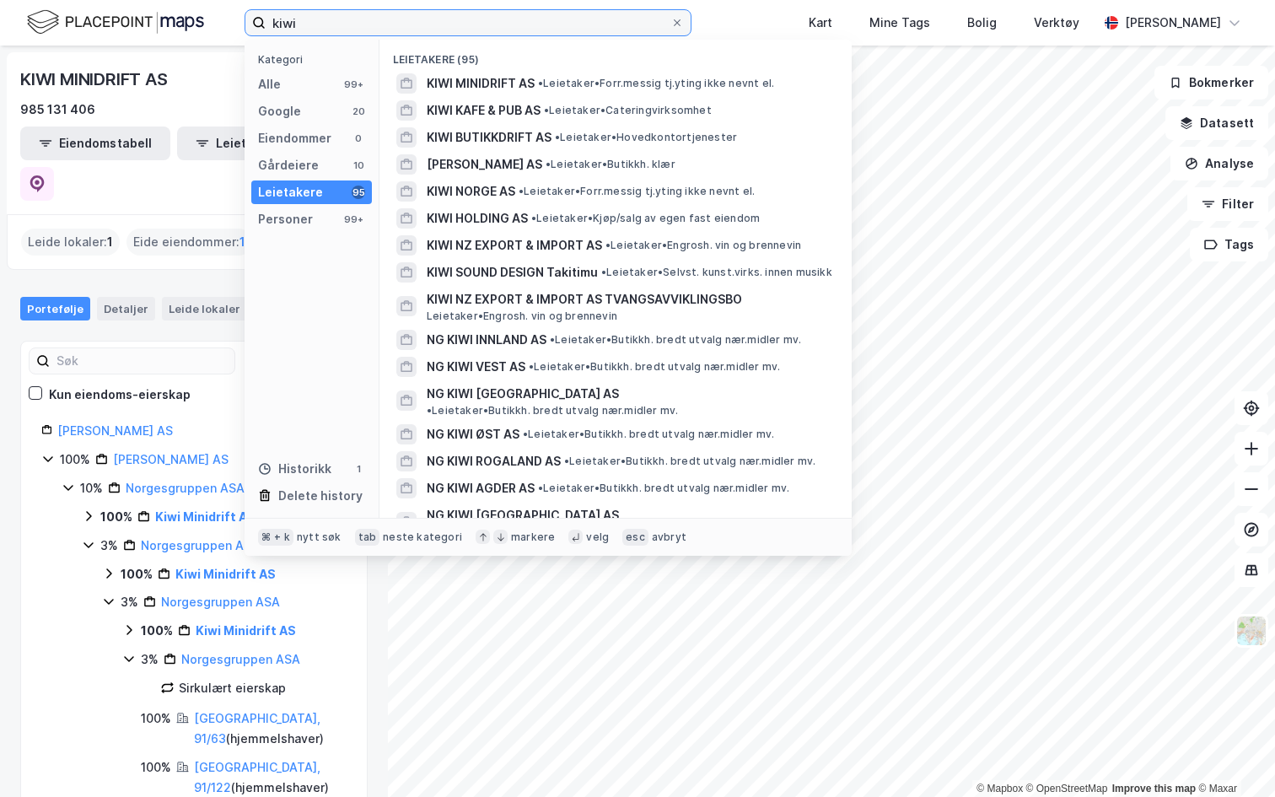
click at [417, 12] on input "kiwi" at bounding box center [468, 22] width 405 height 25
click at [407, 19] on input "kiwi" at bounding box center [468, 22] width 405 height 25
click at [235, 98] on div "KIWI MINIDRIFT AS 985 131 406" at bounding box center [193, 93] width 347 height 54
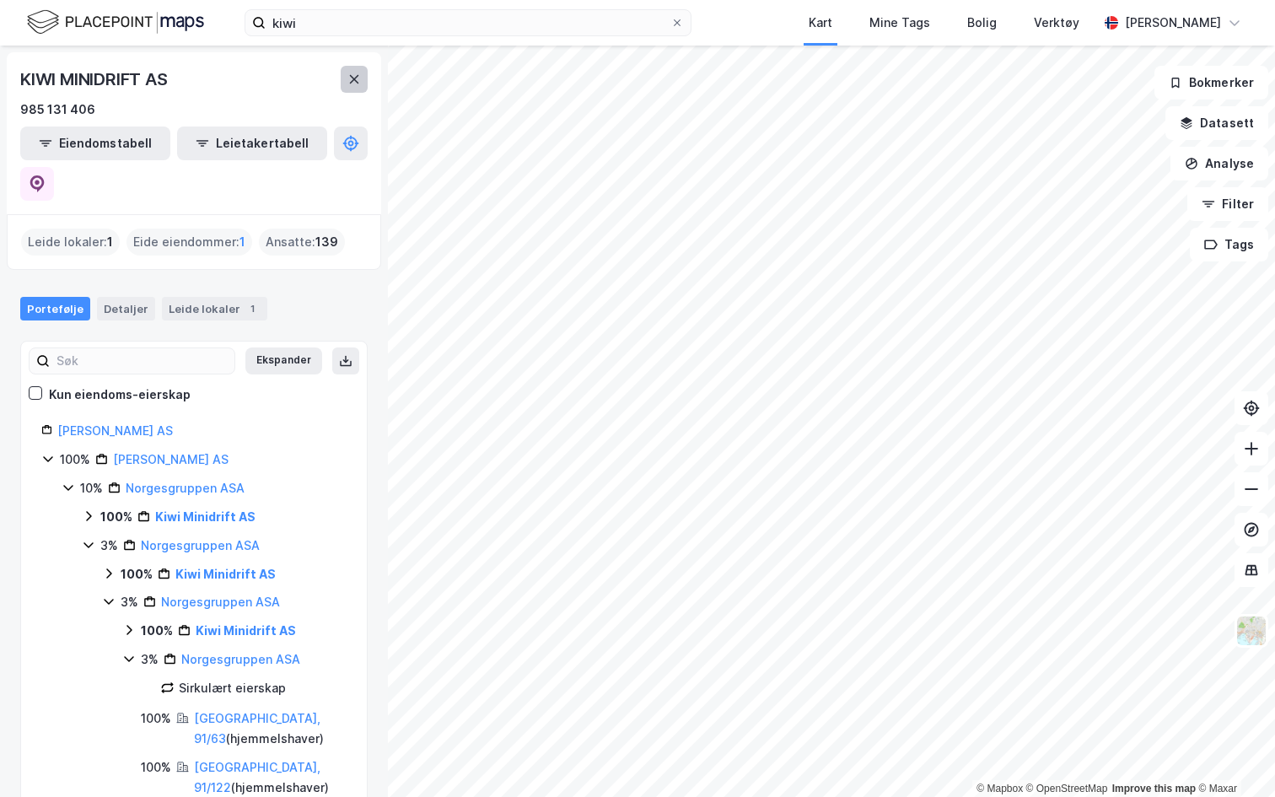
click at [338, 78] on div "KIWI MINIDRIFT AS" at bounding box center [193, 79] width 347 height 27
click at [350, 78] on icon at bounding box center [353, 79] width 13 height 13
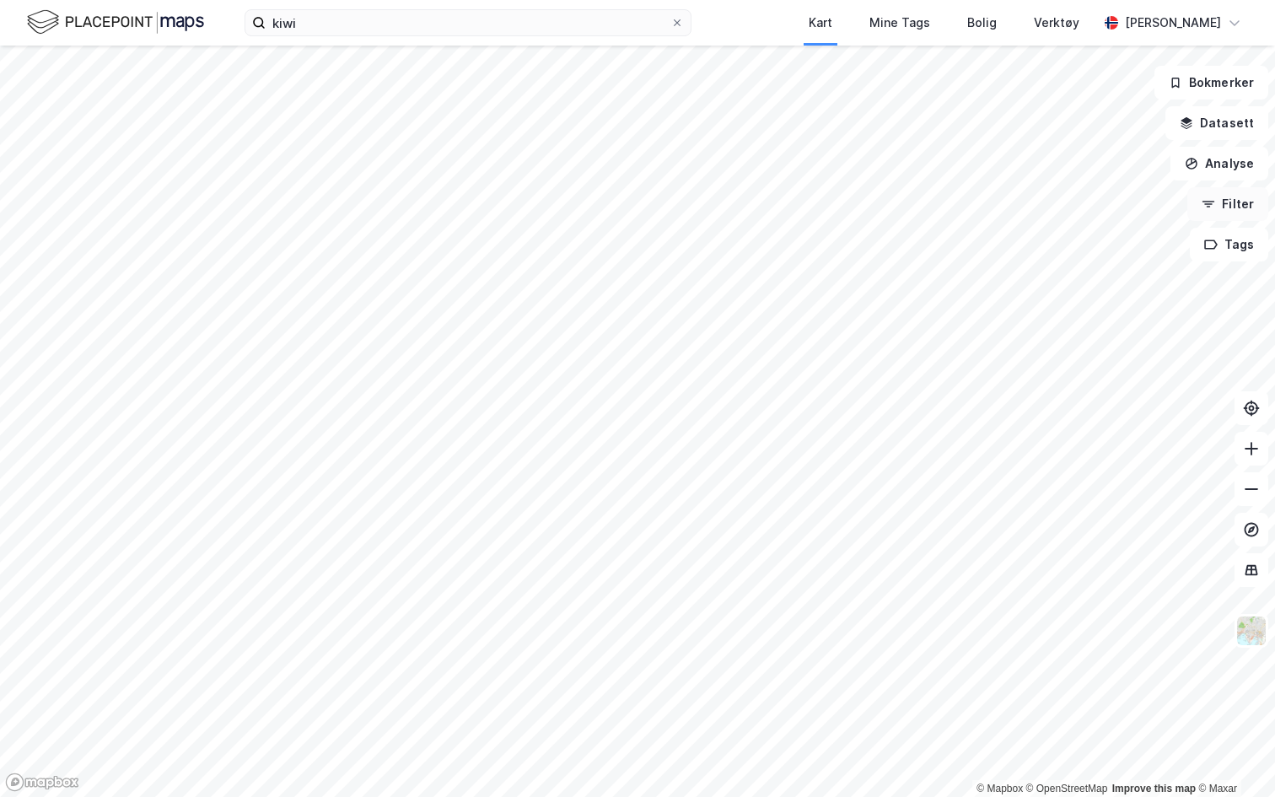
click at [1236, 203] on button "Filter" at bounding box center [1227, 204] width 81 height 34
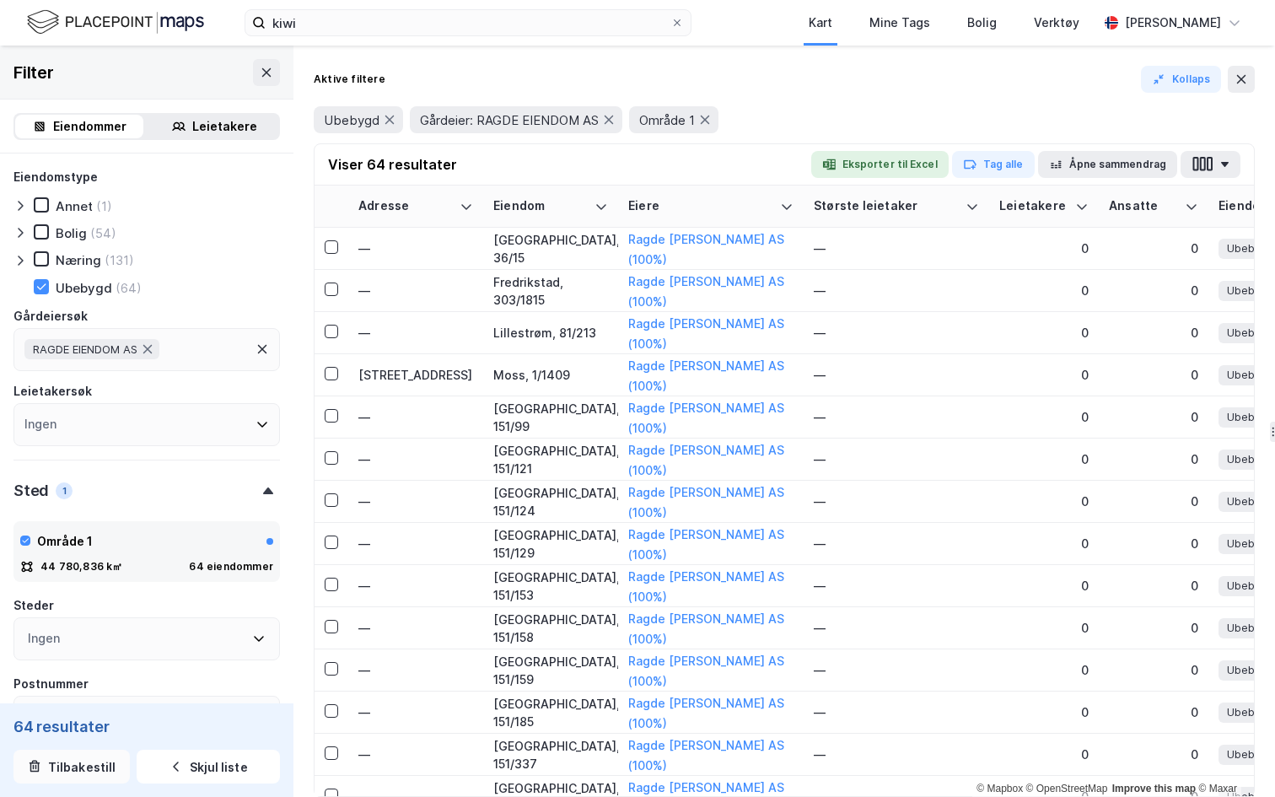
click at [67, 777] on button "Tilbakestill" at bounding box center [71, 767] width 116 height 34
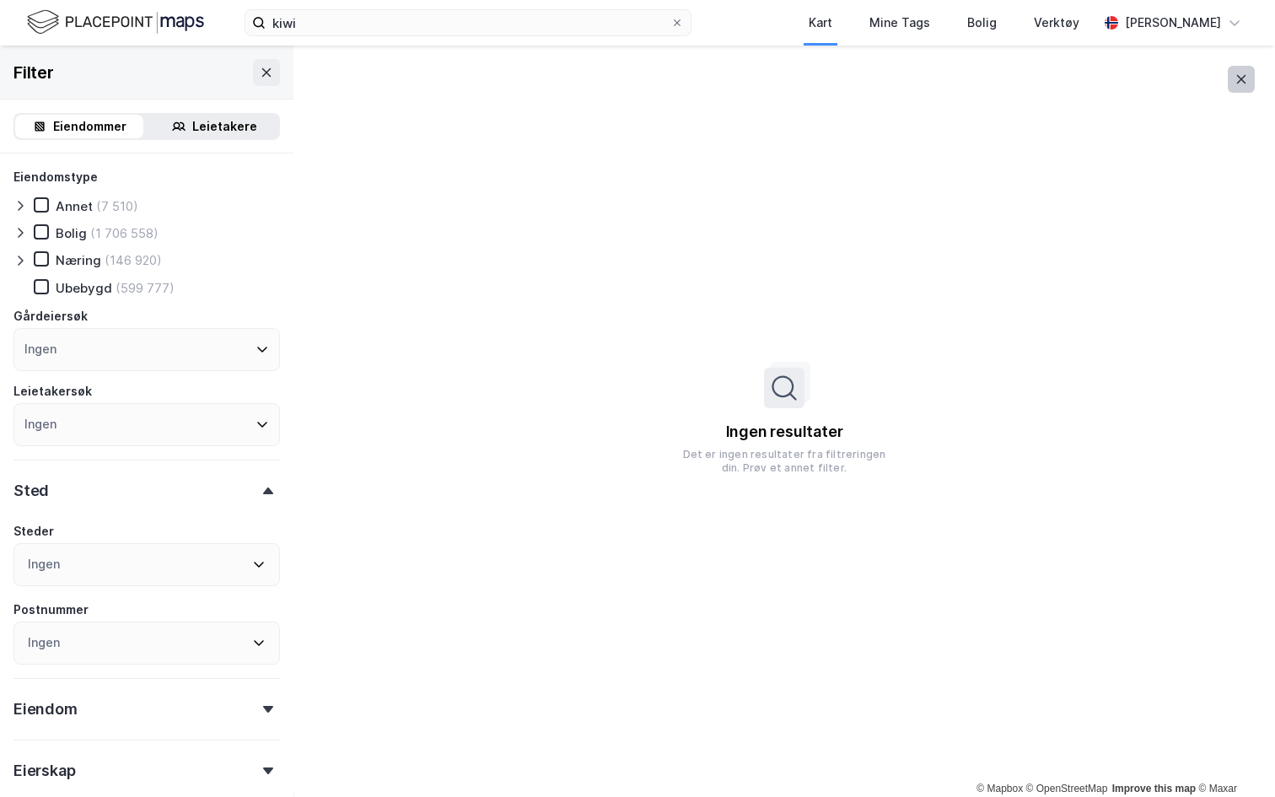
click at [1240, 78] on icon at bounding box center [1241, 79] width 9 height 8
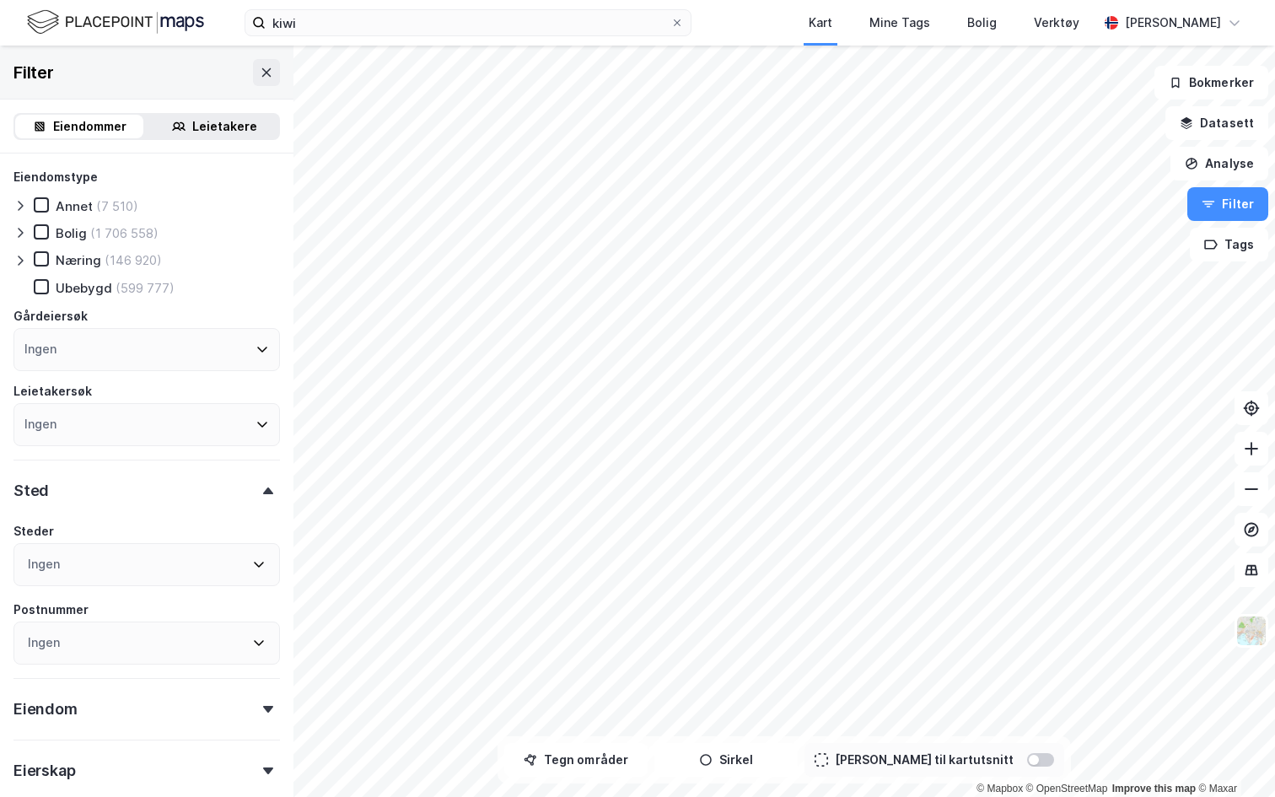
click at [25, 257] on icon at bounding box center [19, 260] width 13 height 13
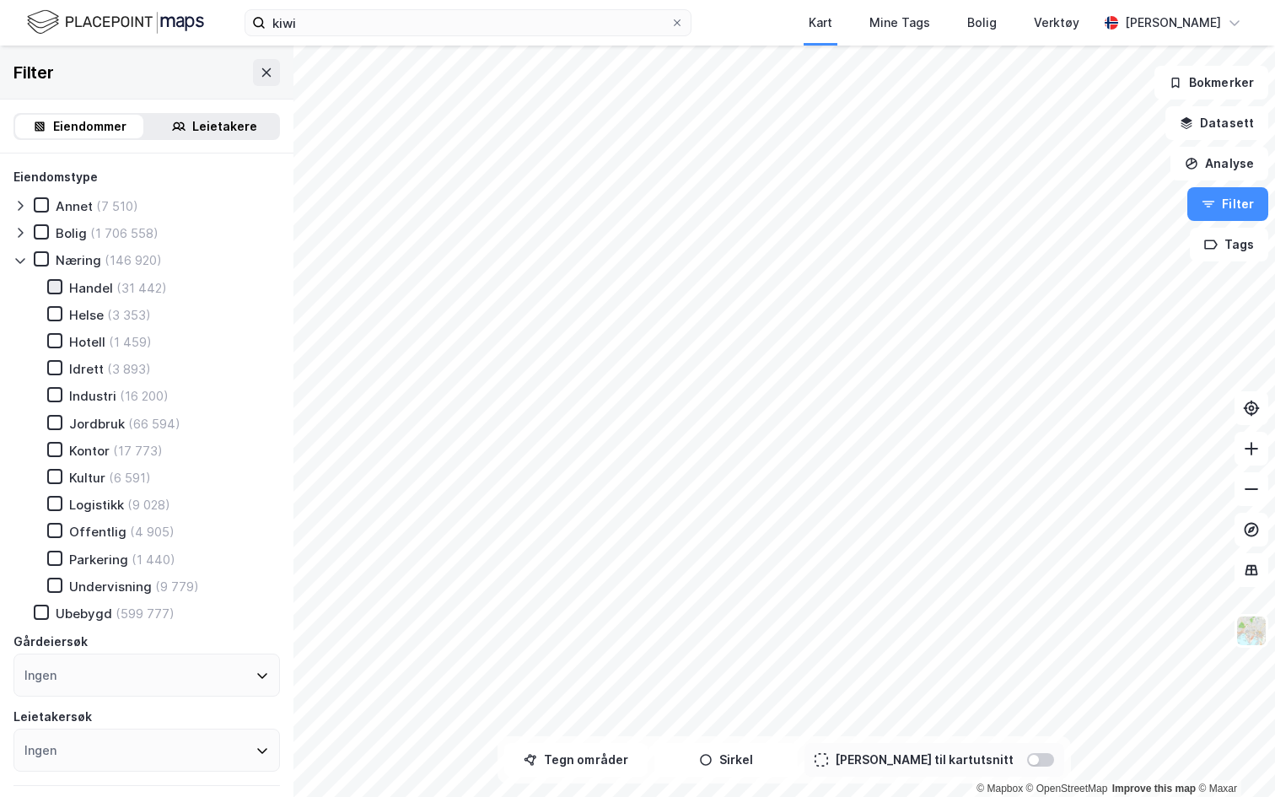
click at [56, 284] on icon at bounding box center [55, 287] width 12 height 12
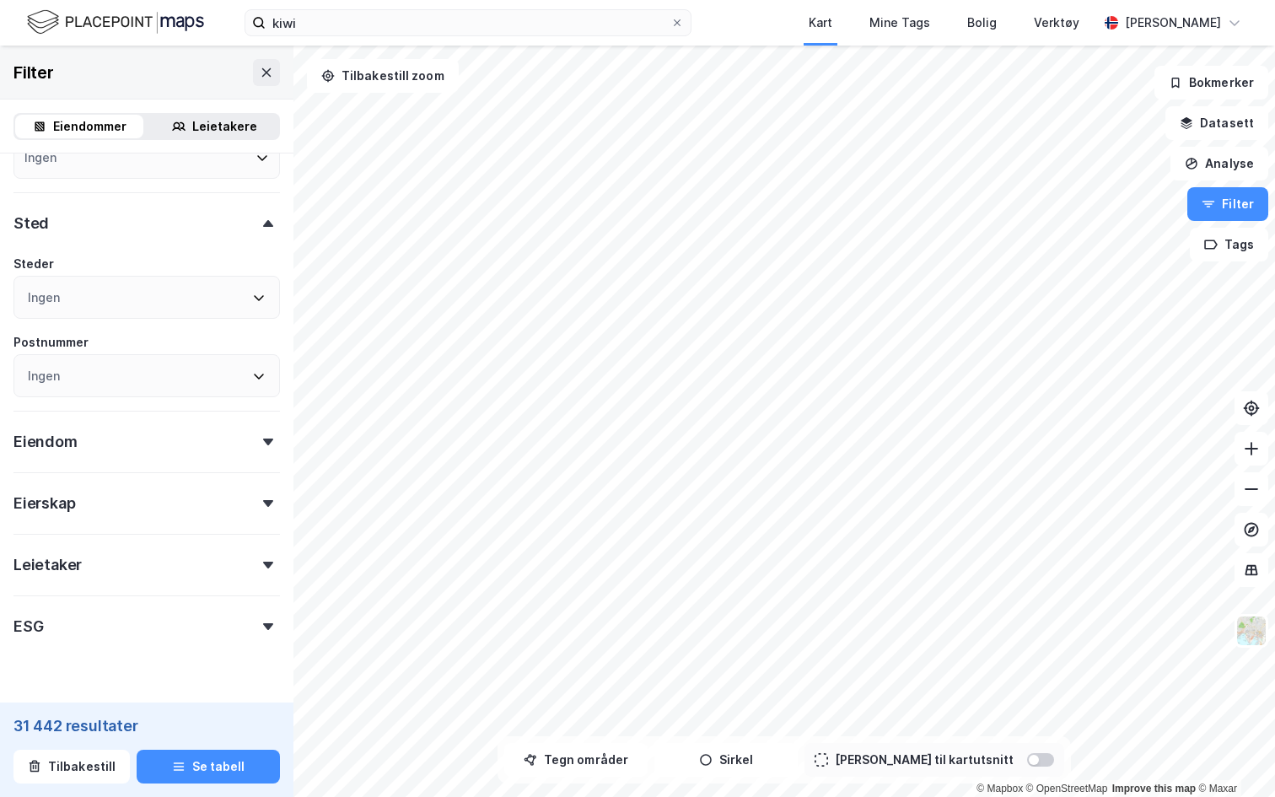
scroll to position [632, 0]
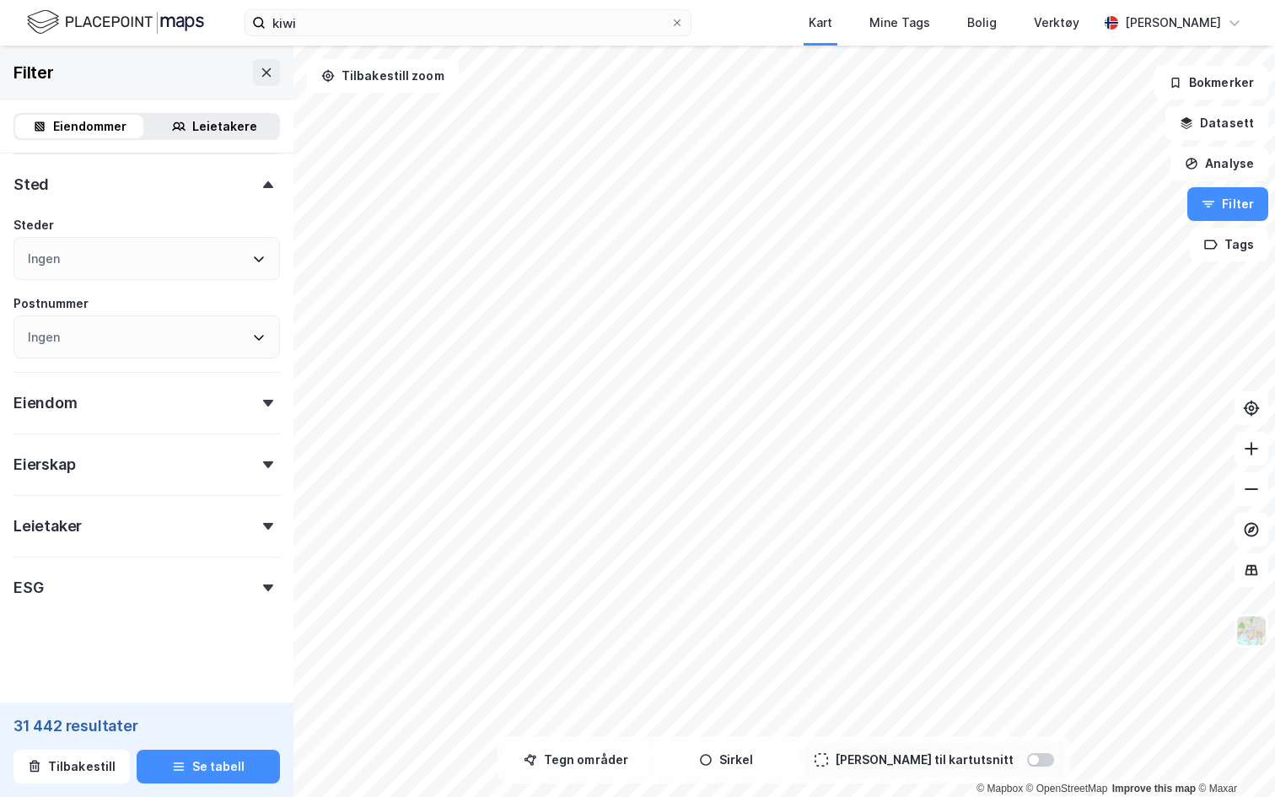
click at [164, 515] on div "Leietaker" at bounding box center [146, 519] width 266 height 48
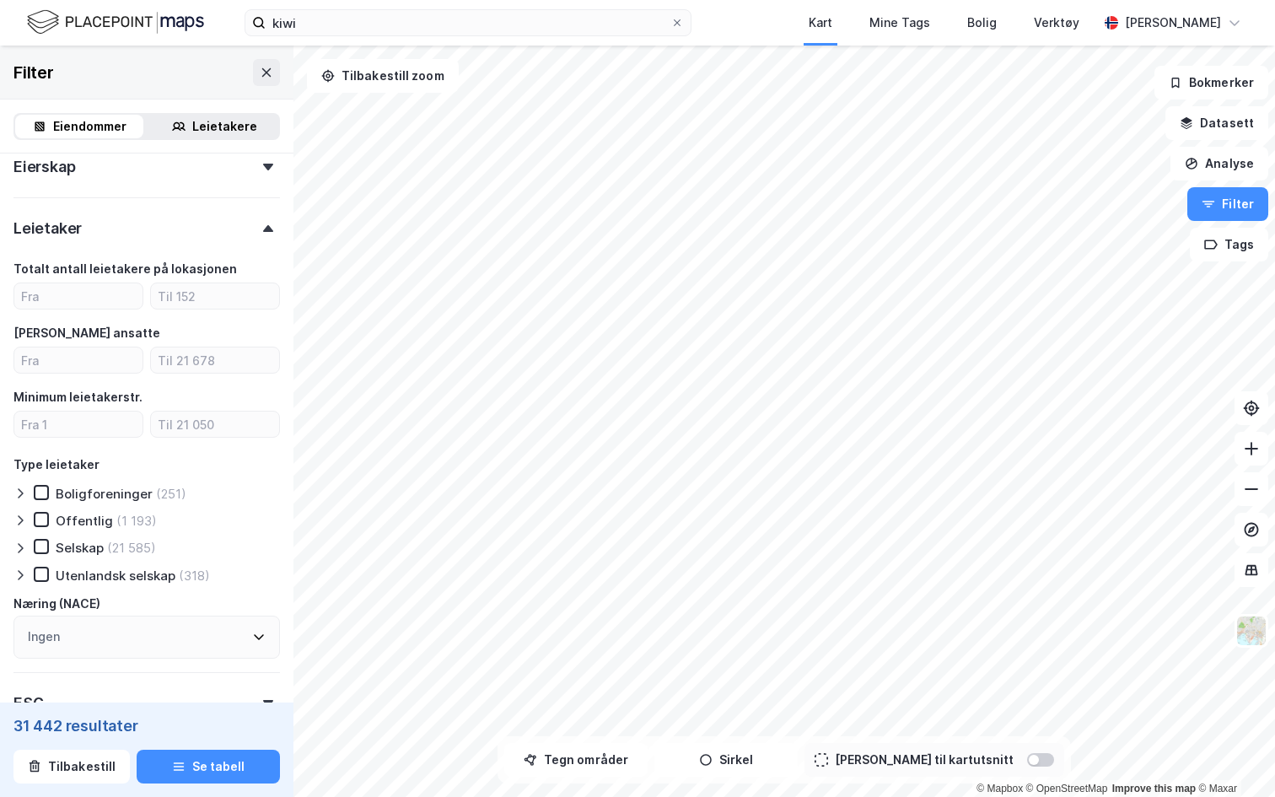
scroll to position [982, 0]
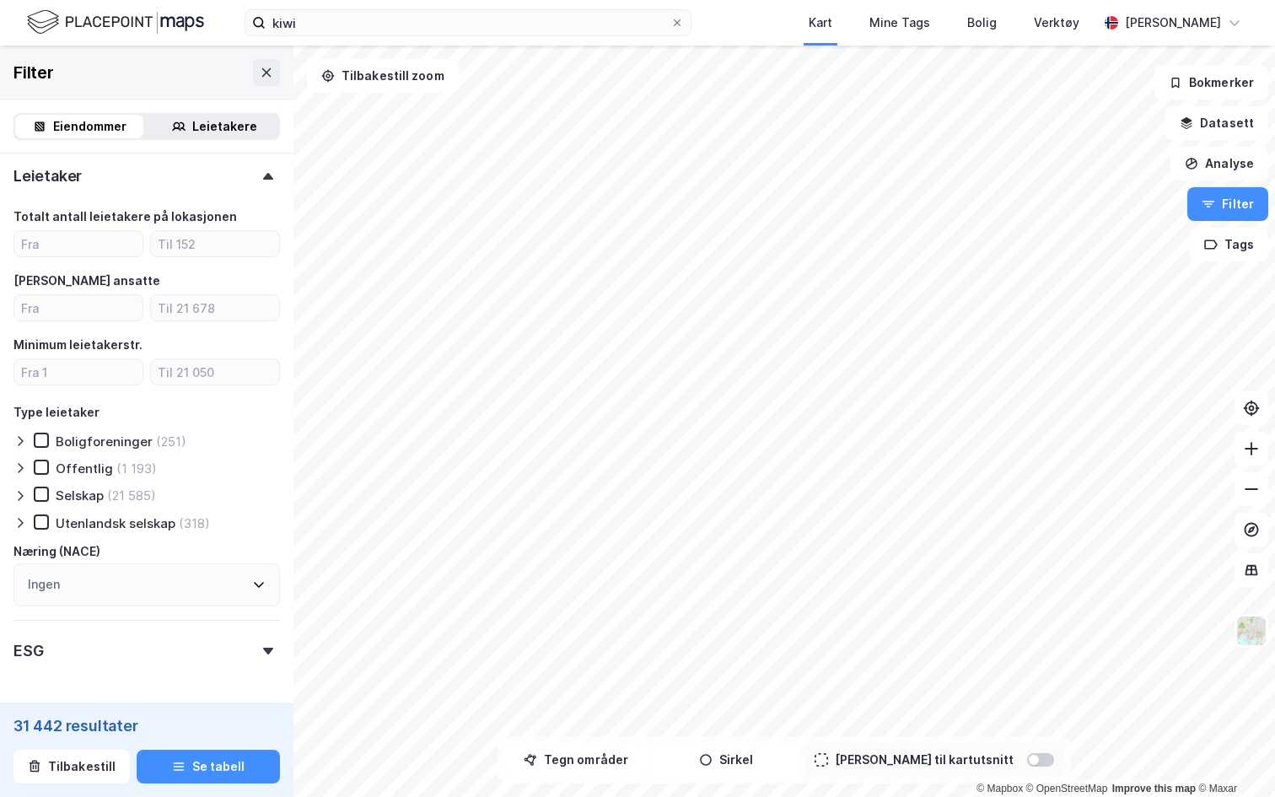
click at [128, 583] on div "Ingen" at bounding box center [146, 584] width 266 height 43
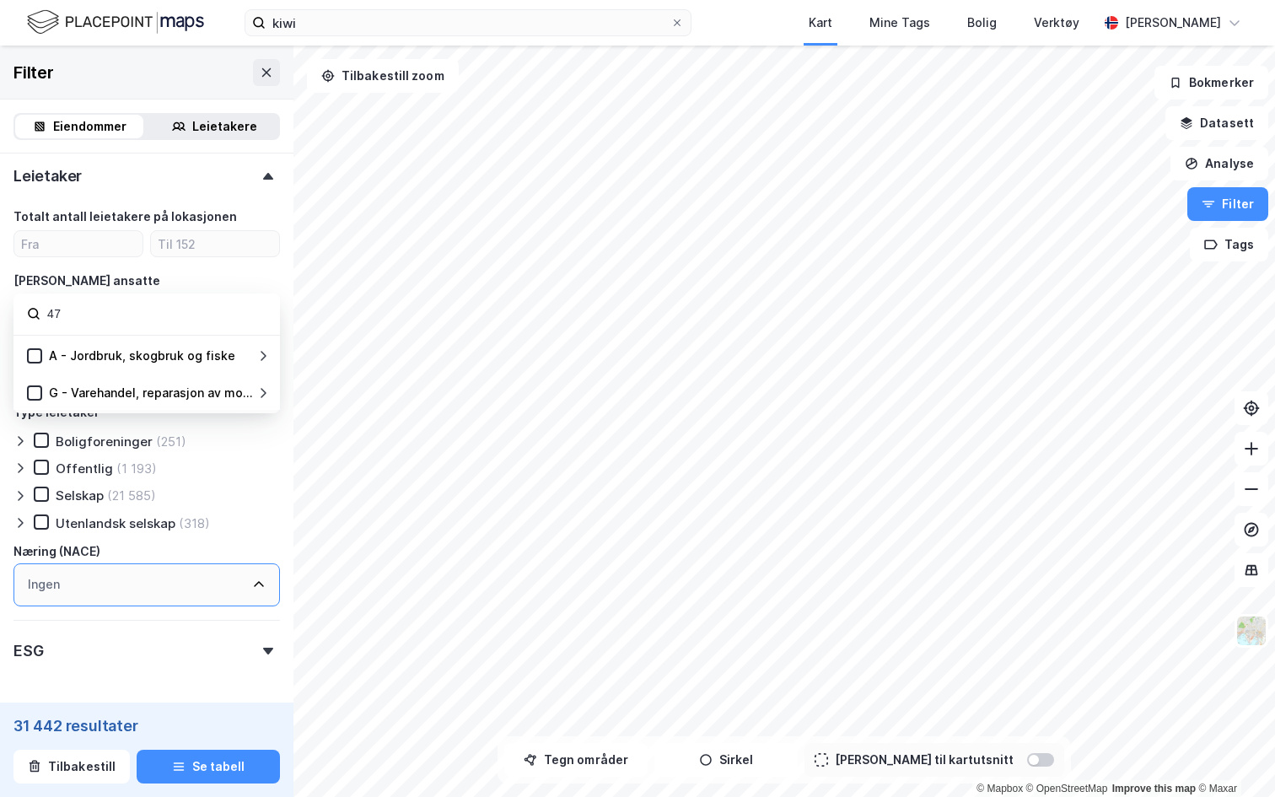
click at [259, 393] on icon at bounding box center [262, 392] width 13 height 13
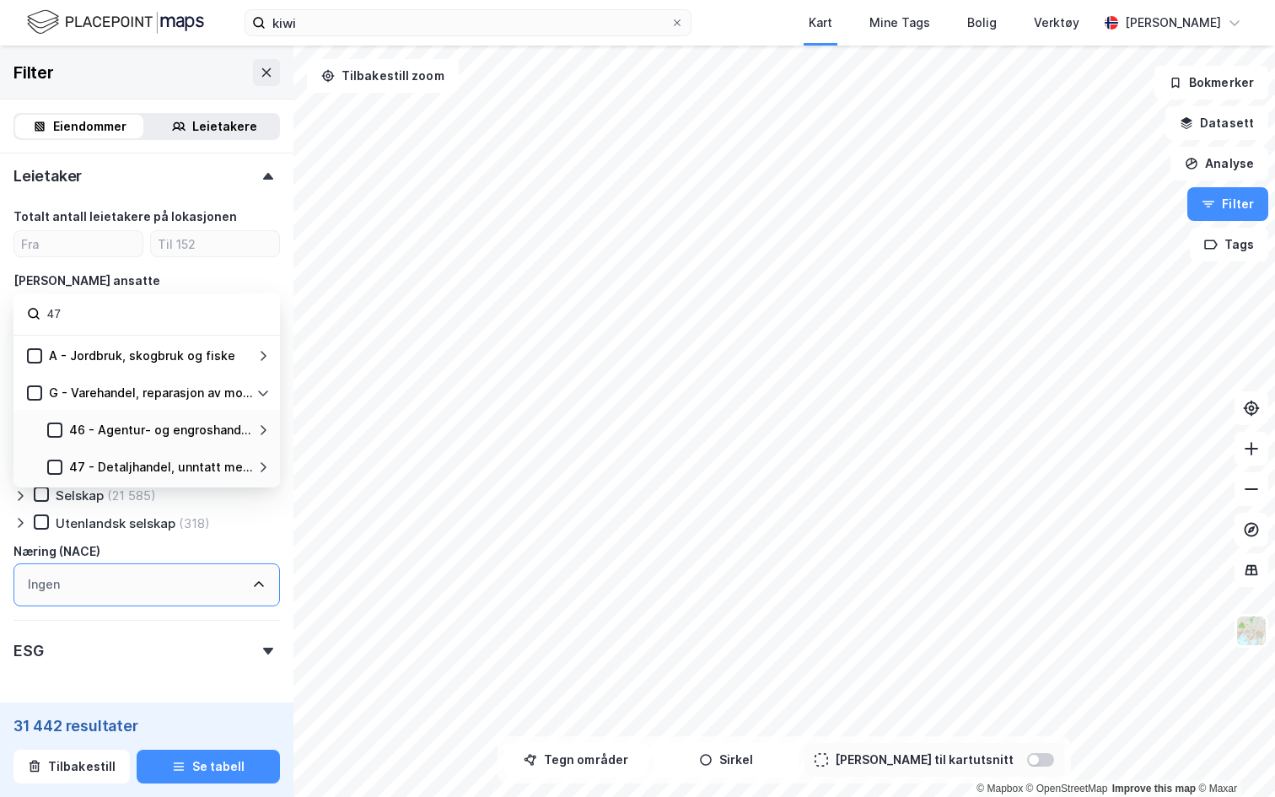
click at [244, 471] on div "47 - Detaljhandel, unntatt med motorvogner" at bounding box center [161, 467] width 184 height 20
click at [261, 463] on icon at bounding box center [264, 467] width 6 height 10
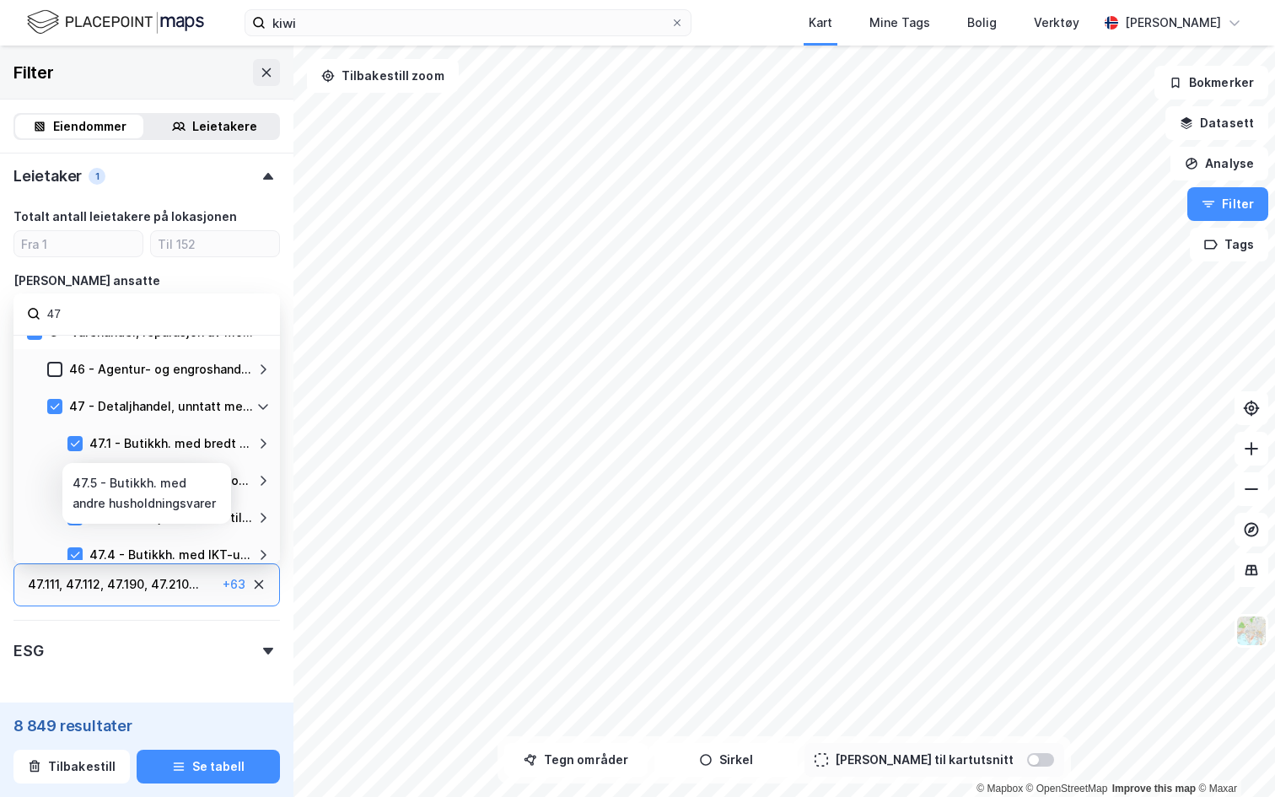
scroll to position [52, 0]
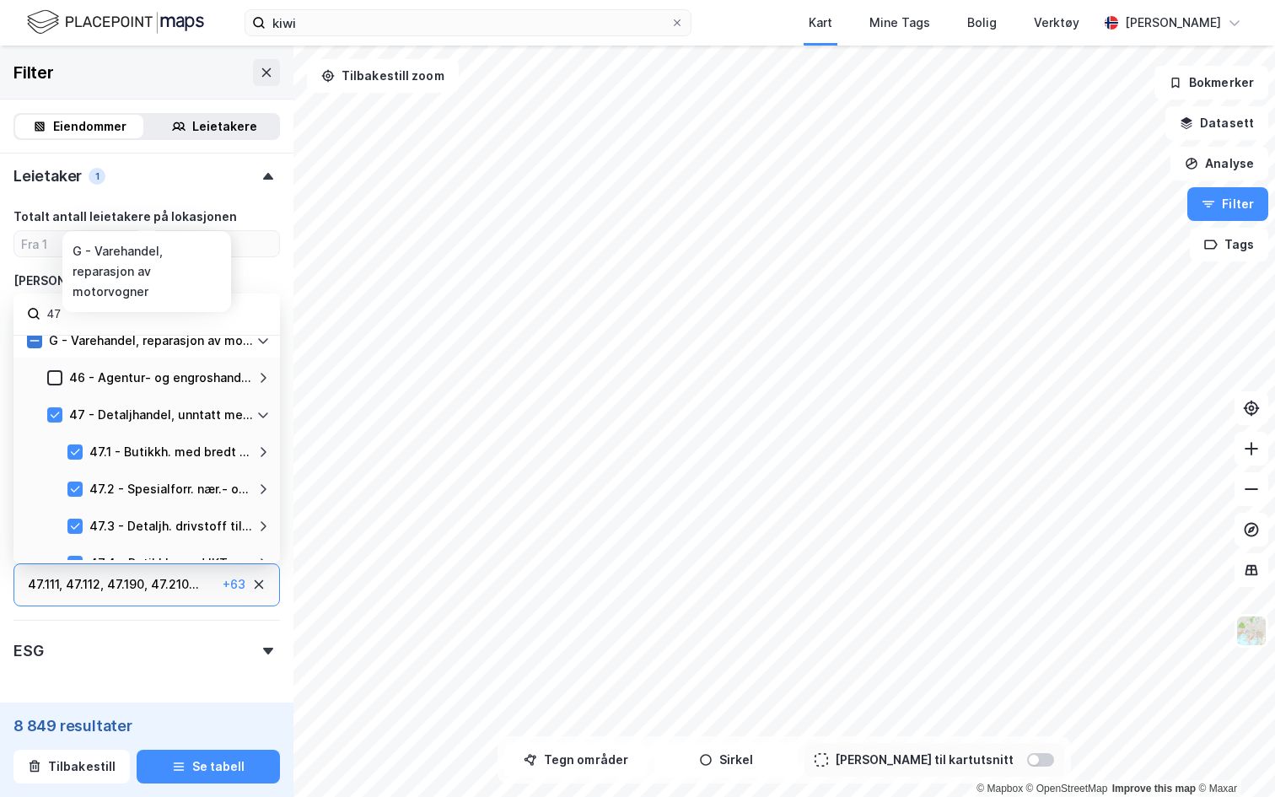
click at [38, 345] on icon at bounding box center [35, 341] width 12 height 12
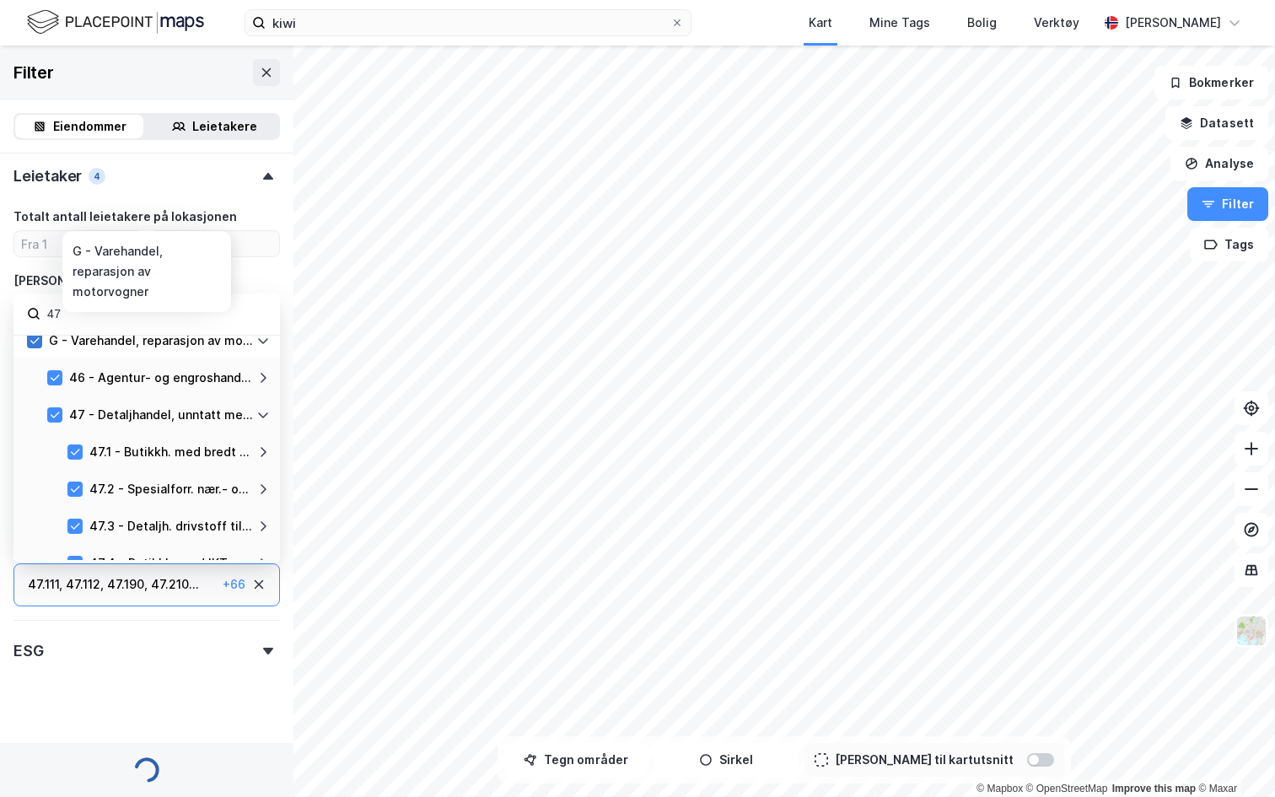
click at [38, 345] on icon at bounding box center [35, 341] width 12 height 12
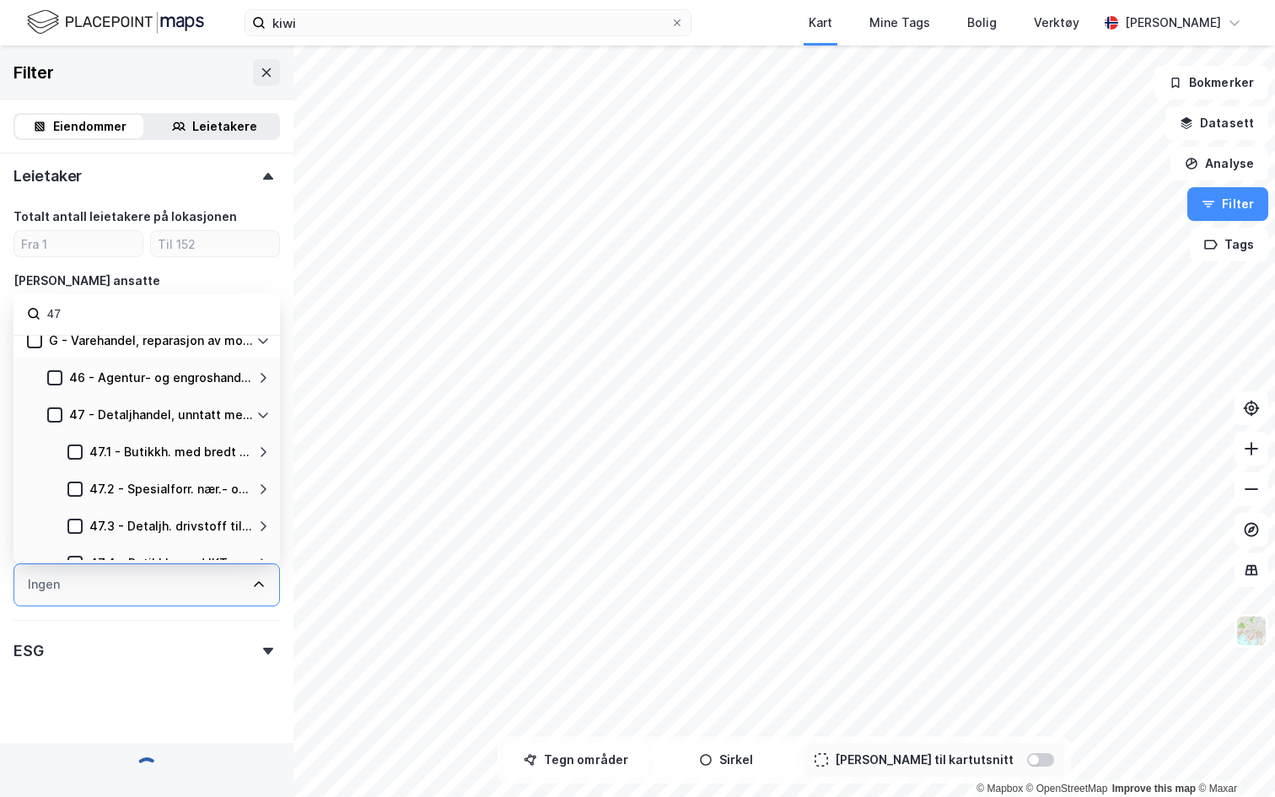
click at [85, 311] on input "47" at bounding box center [156, 314] width 221 height 23
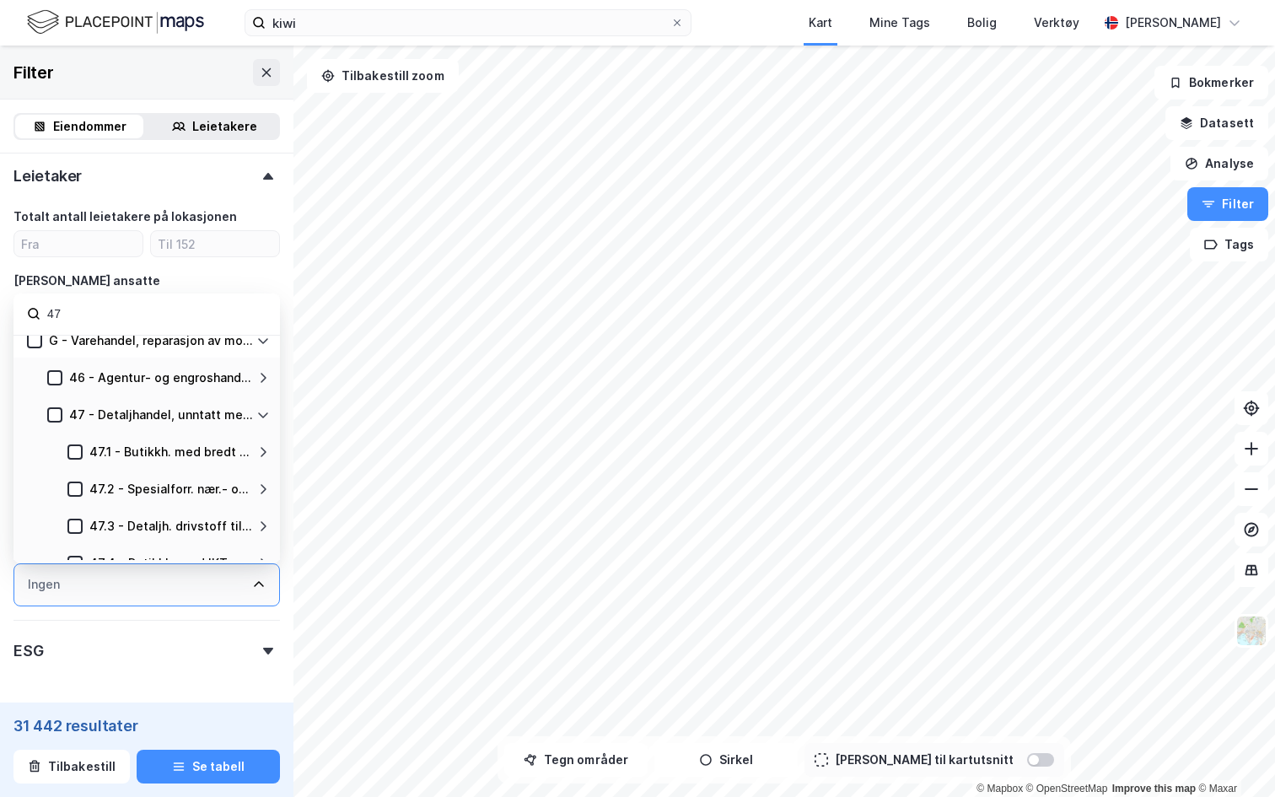
click at [85, 311] on input "47" at bounding box center [156, 314] width 221 height 23
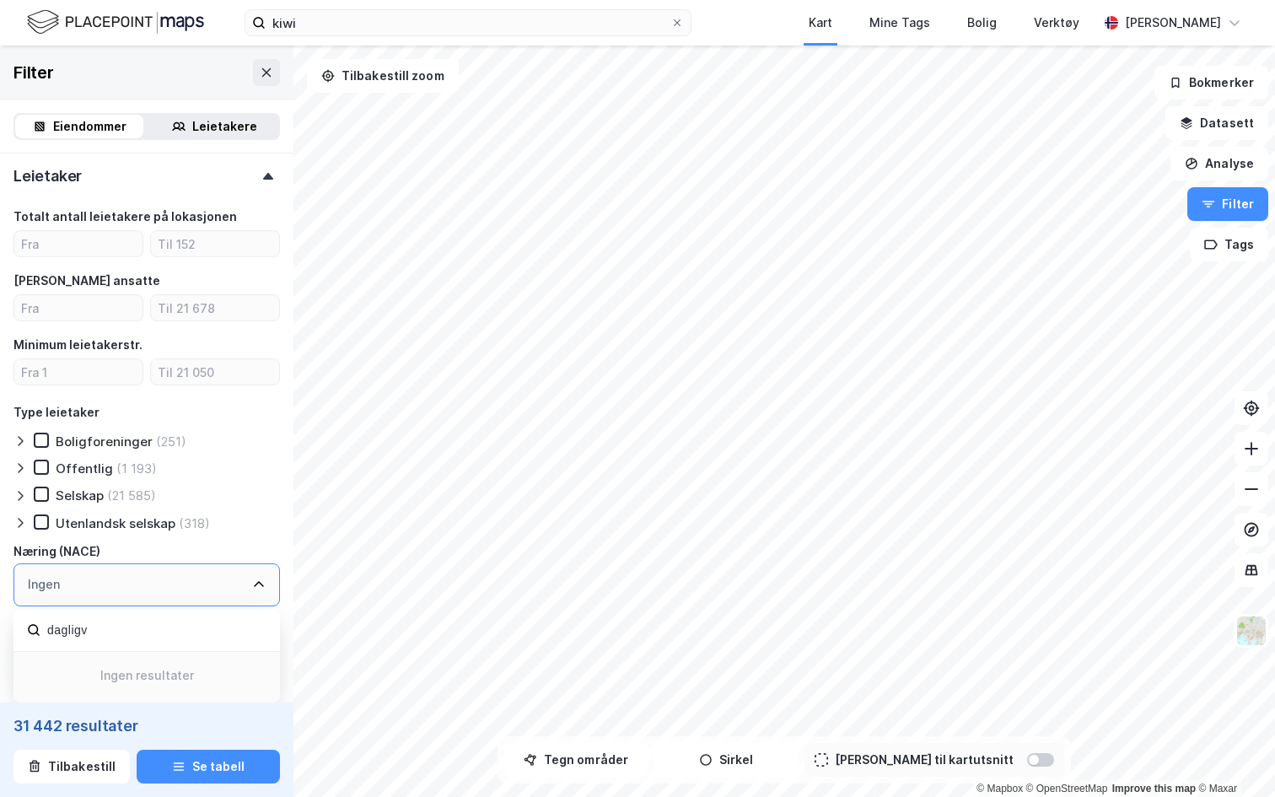
scroll to position [1044, 0]
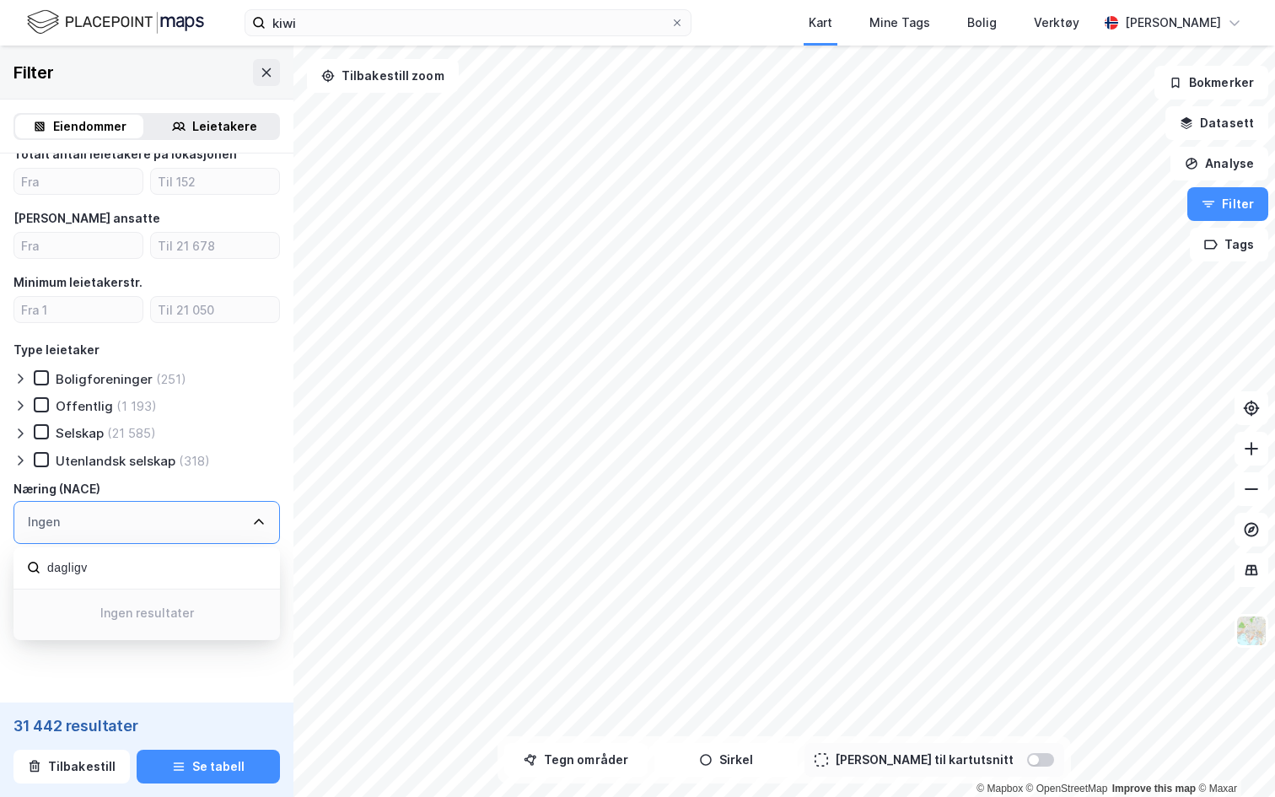
click at [138, 528] on div "Ingen" at bounding box center [146, 522] width 266 height 43
click at [128, 554] on div "dagligv" at bounding box center [146, 568] width 266 height 42
click at [127, 554] on div "dagligv" at bounding box center [146, 568] width 266 height 42
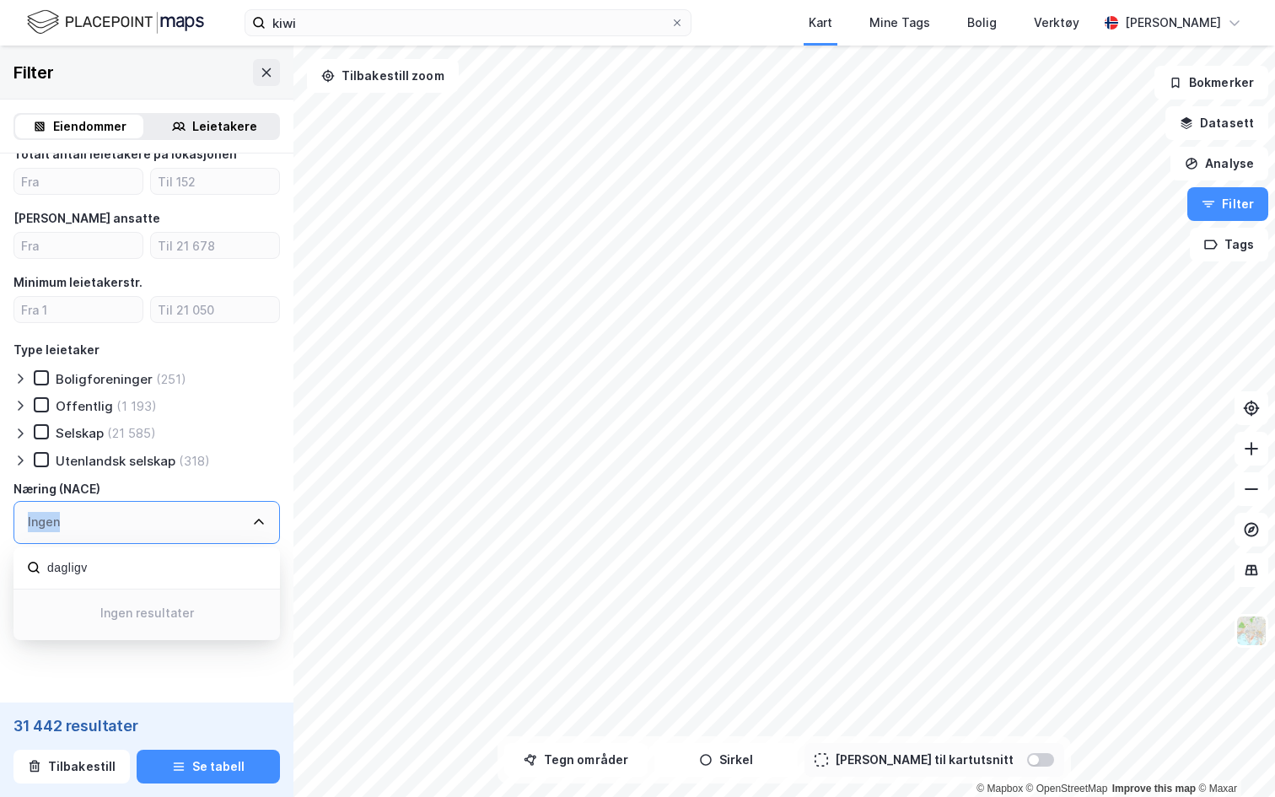
click at [127, 554] on div "dagligv" at bounding box center [146, 568] width 266 height 42
click at [98, 568] on input "dagligv" at bounding box center [156, 568] width 221 height 23
click at [105, 565] on input "galig" at bounding box center [156, 568] width 221 height 23
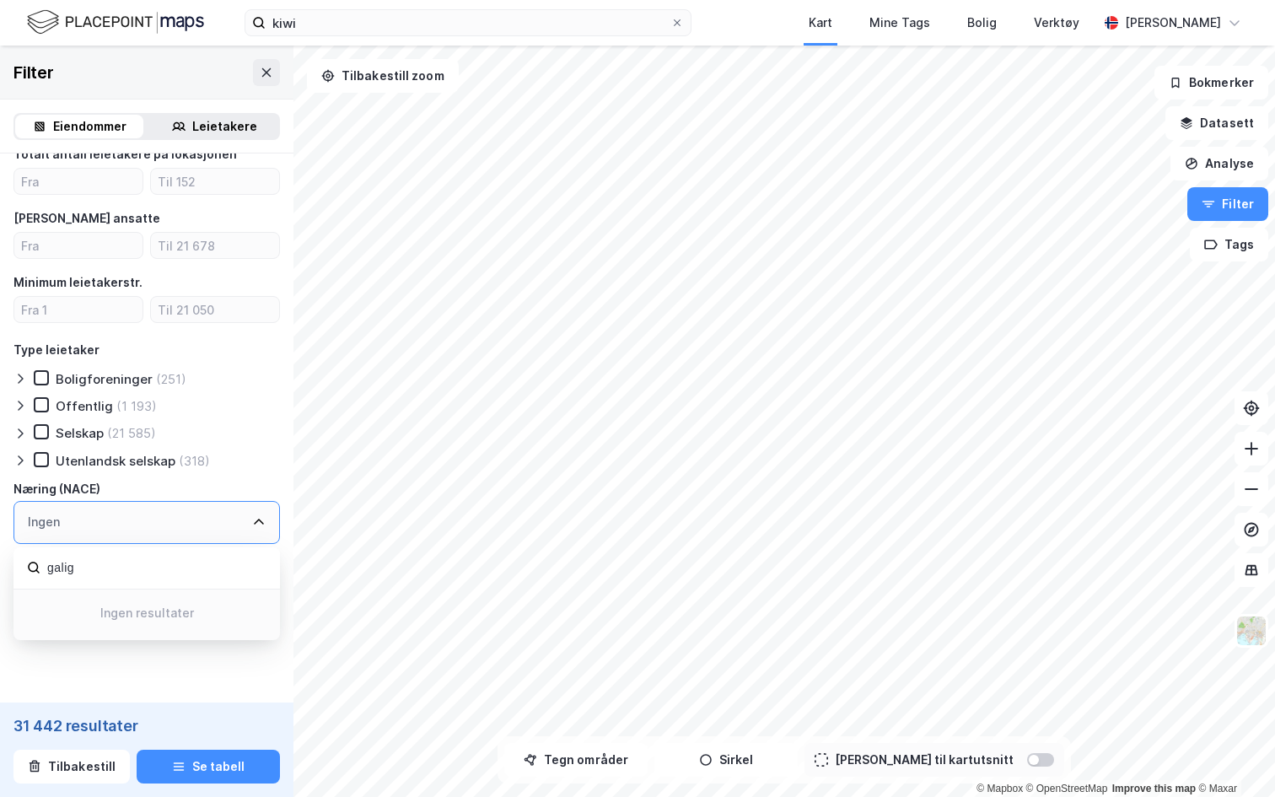
click at [105, 565] on input "galig" at bounding box center [156, 568] width 221 height 23
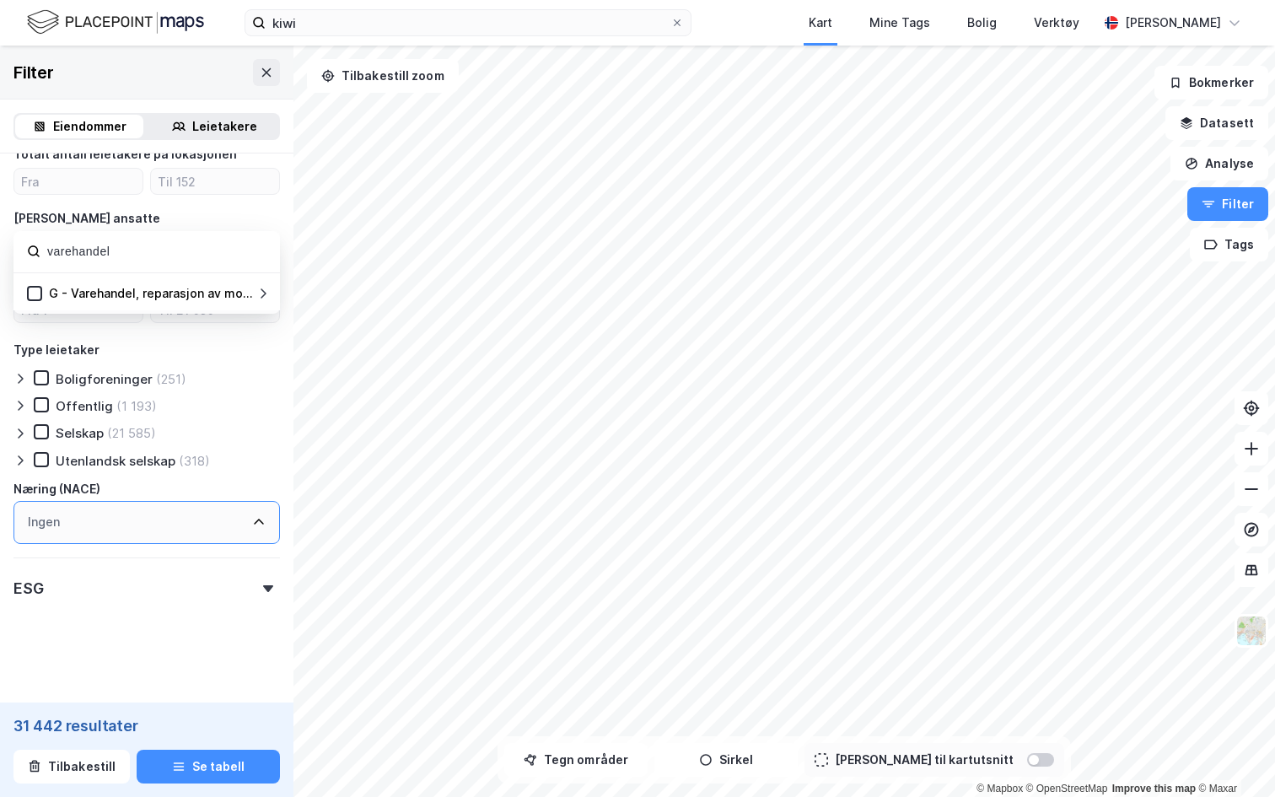
type input "varehandel"
click at [263, 293] on icon at bounding box center [264, 293] width 6 height 10
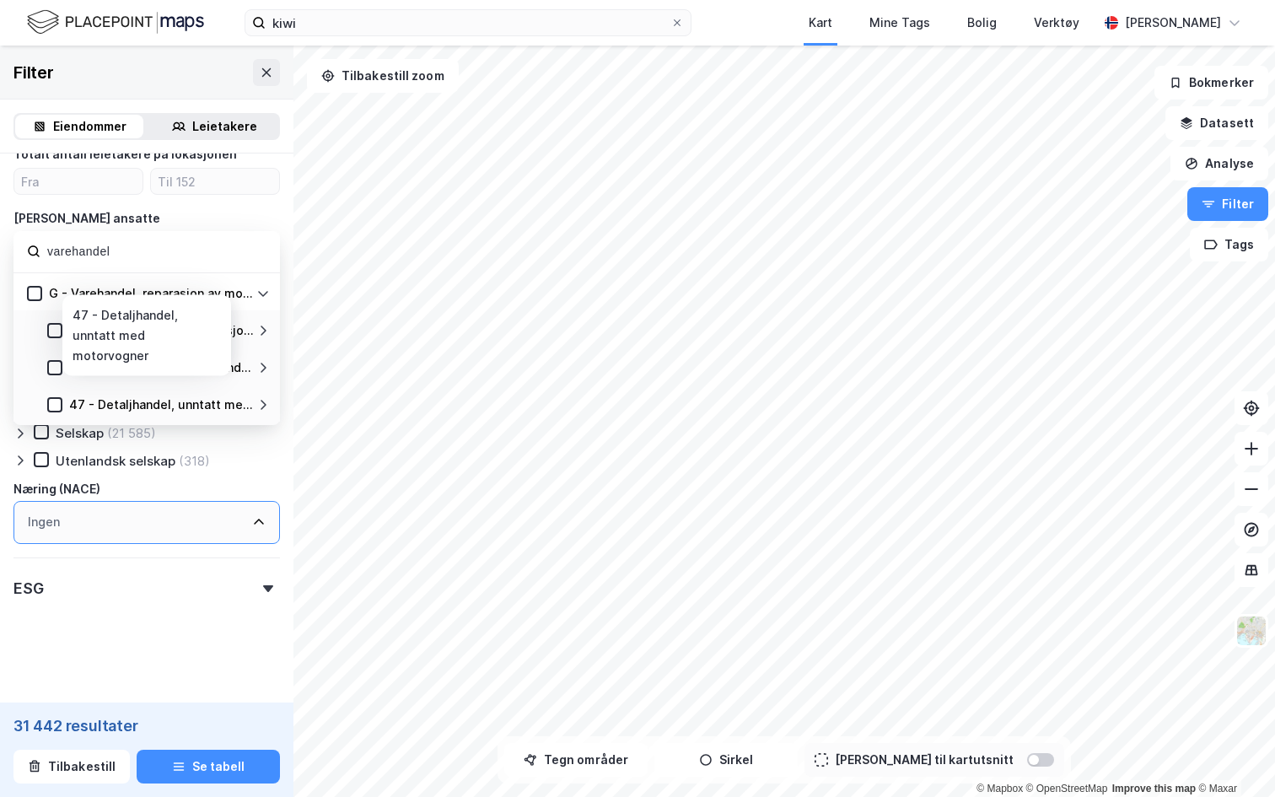
click at [256, 404] on icon at bounding box center [262, 404] width 13 height 13
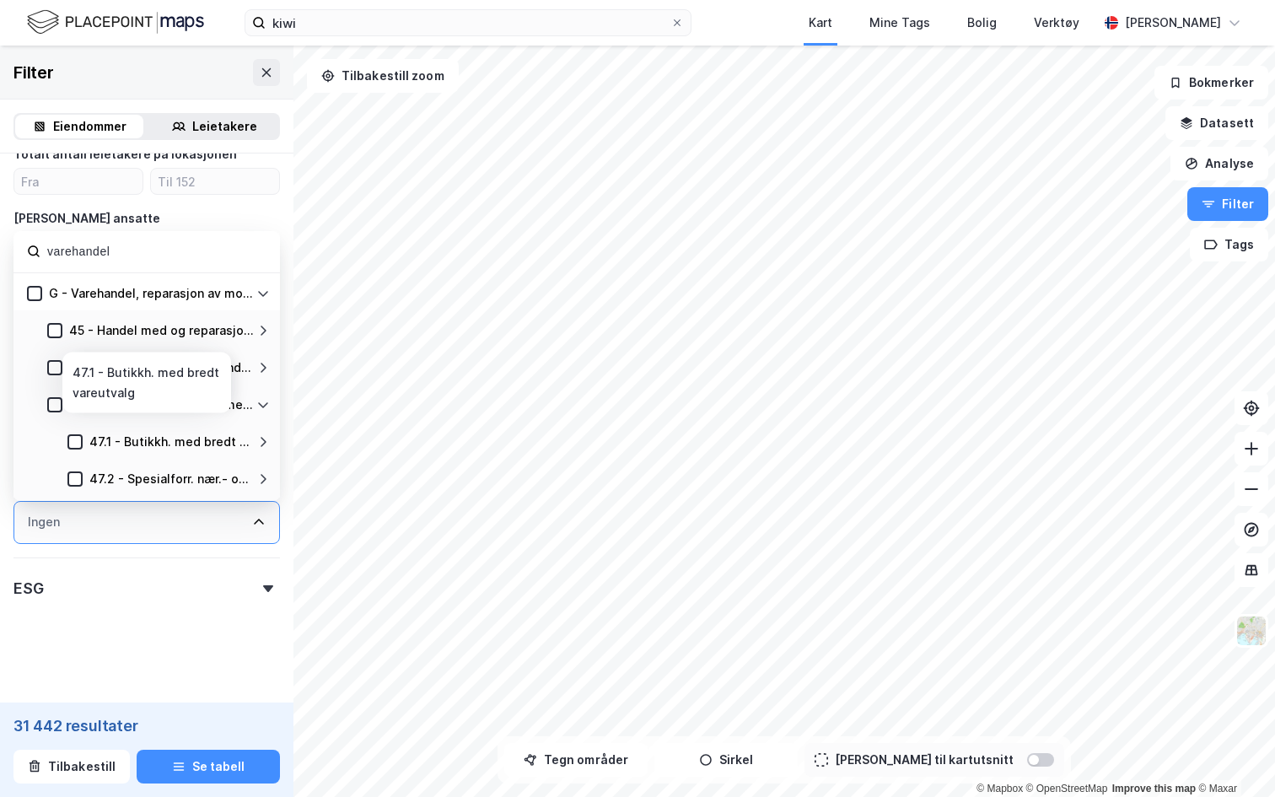
click at [266, 441] on icon at bounding box center [262, 441] width 13 height 13
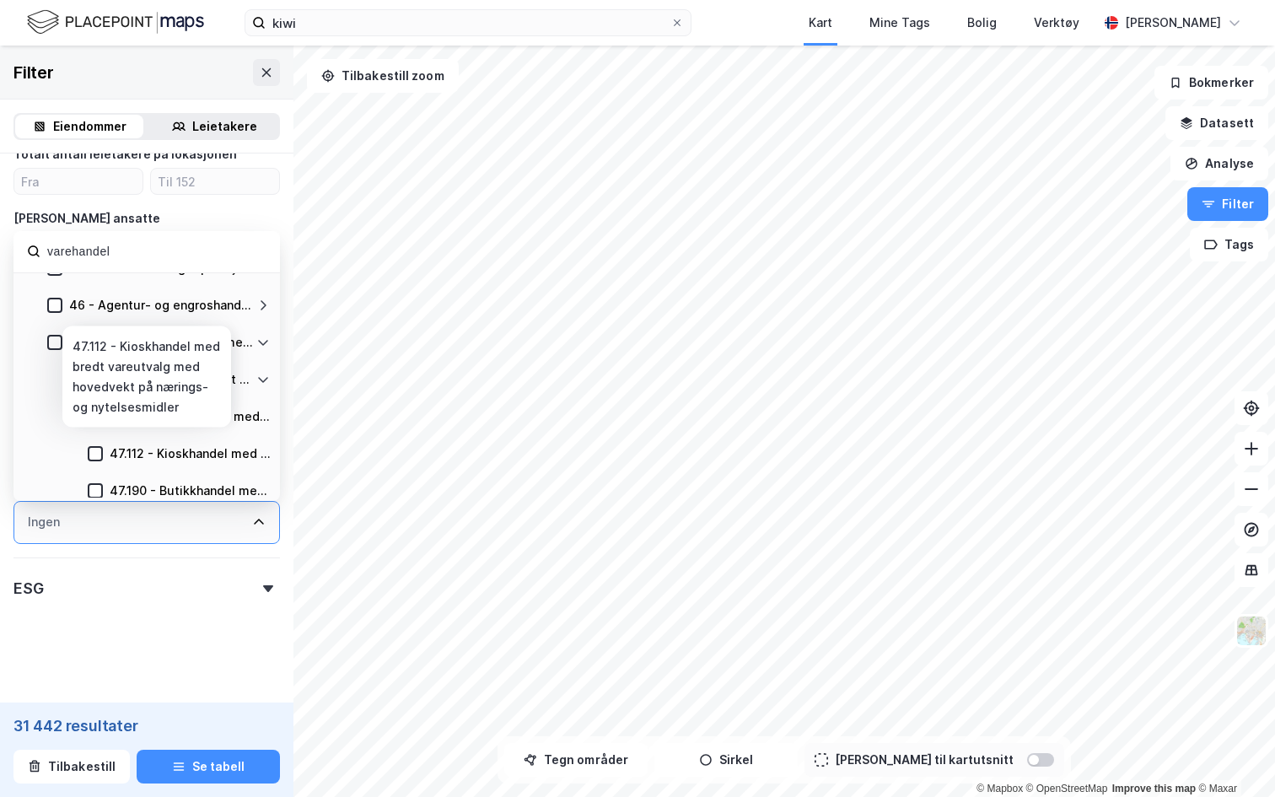
scroll to position [72, 0]
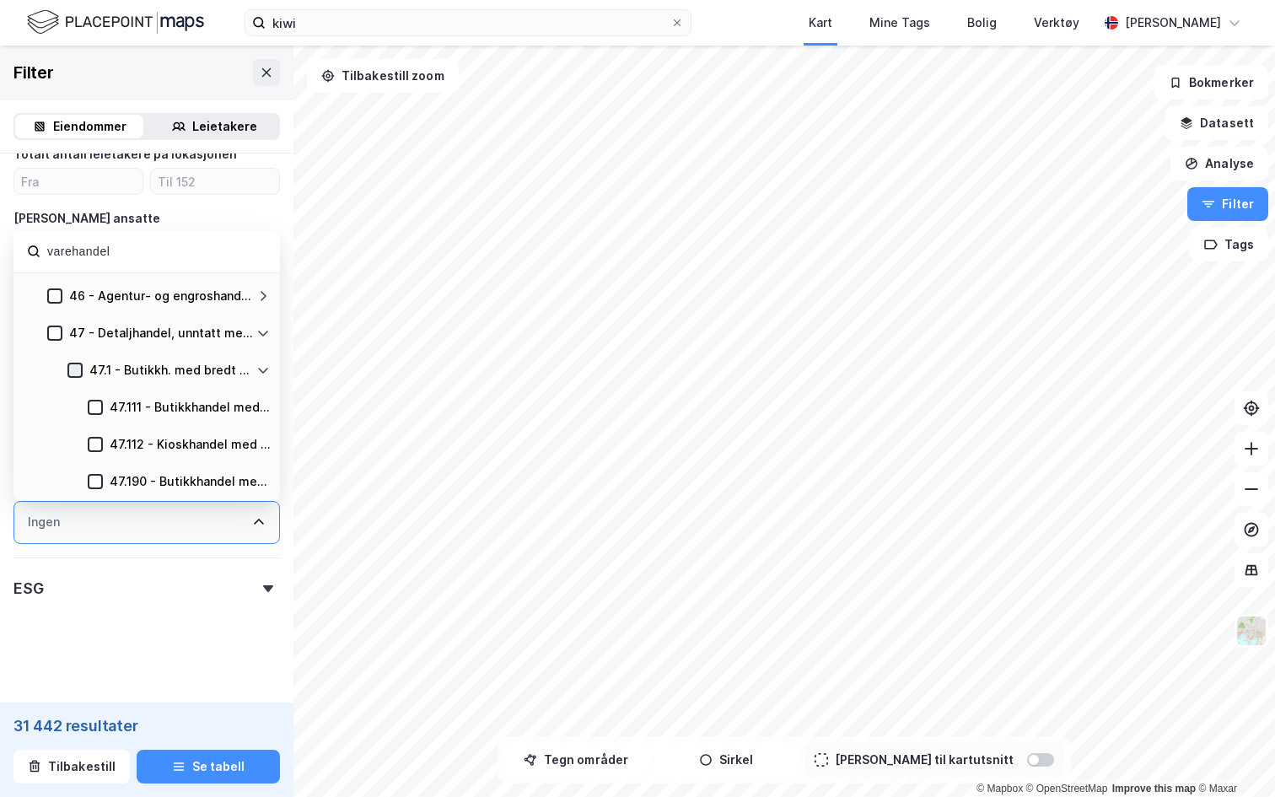
click at [77, 374] on icon at bounding box center [75, 370] width 12 height 12
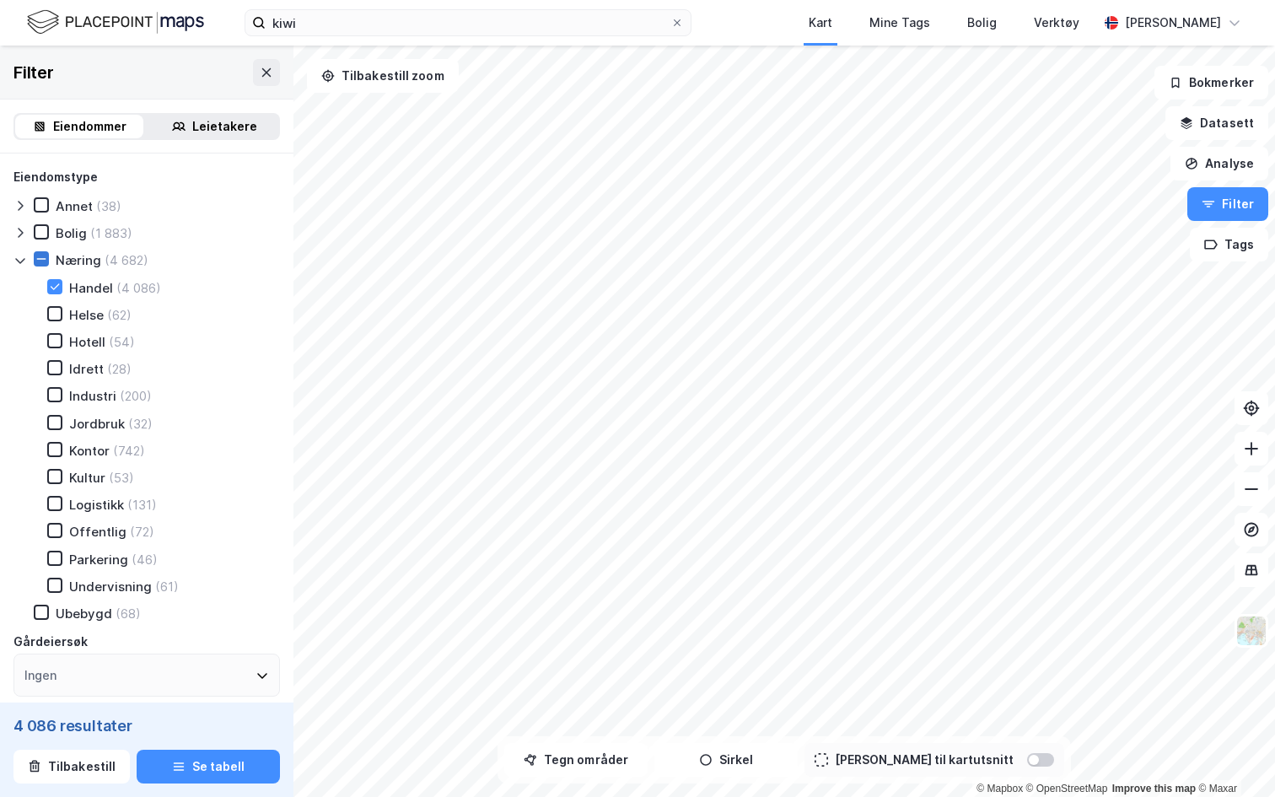
click at [39, 256] on icon at bounding box center [41, 259] width 12 height 12
click at [32, 266] on div at bounding box center [23, 259] width 20 height 17
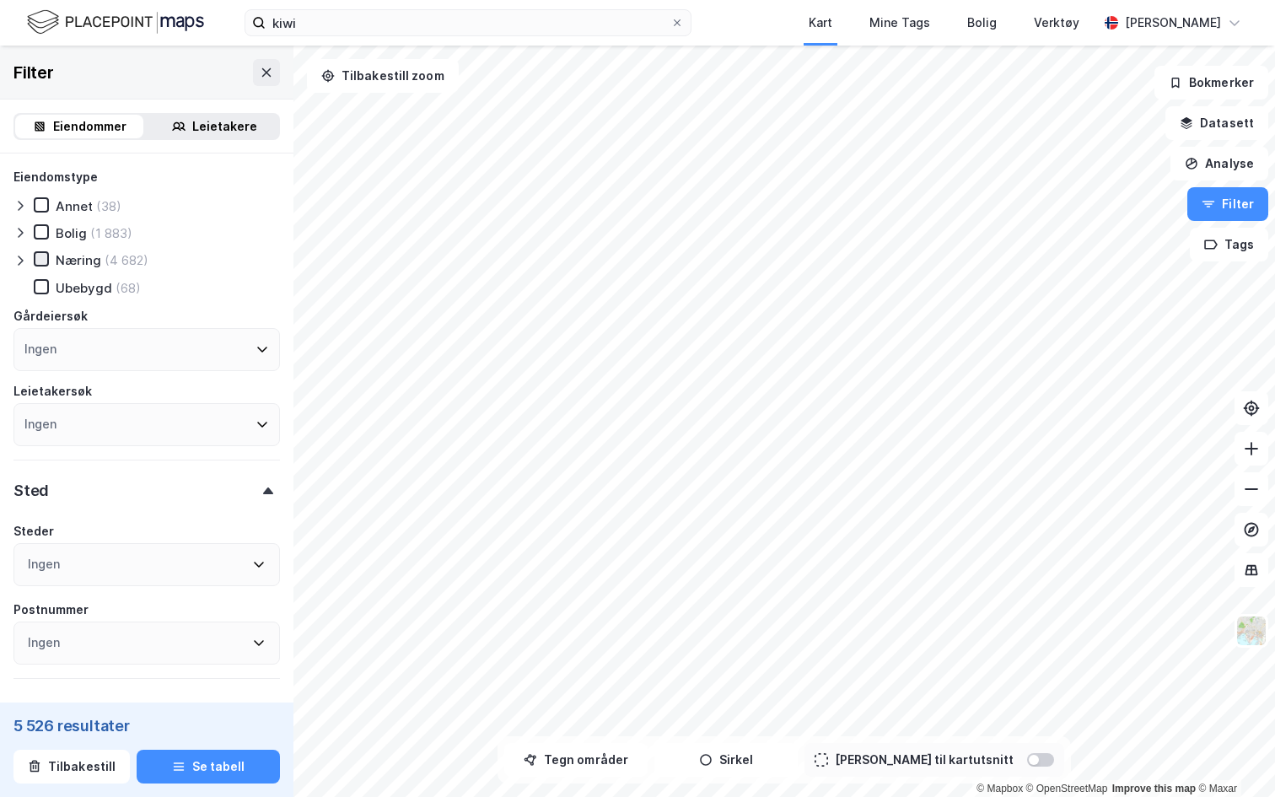
click at [225, 126] on div "Leietakere" at bounding box center [224, 126] width 65 height 20
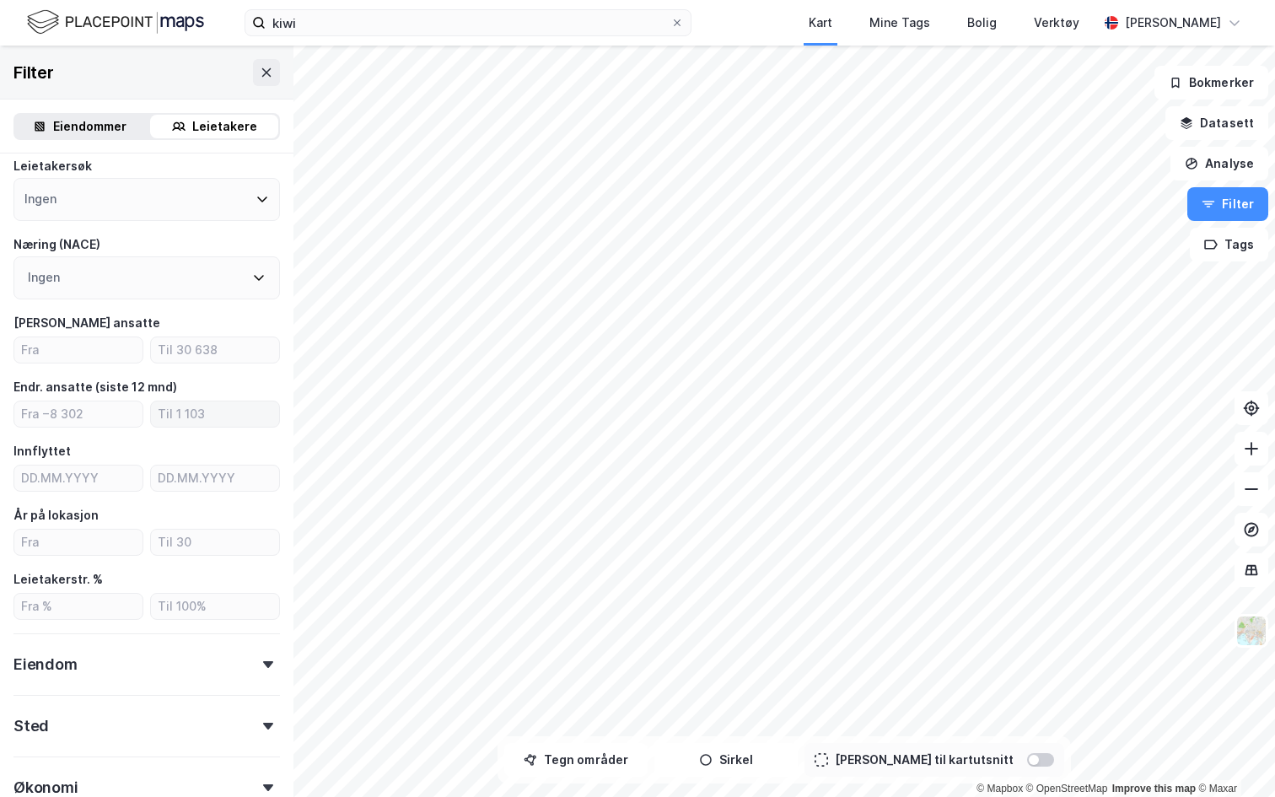
scroll to position [156, 0]
type input "DD.MM.YYYY"
click at [112, 476] on input "DD.MM.YYYY" at bounding box center [78, 475] width 128 height 25
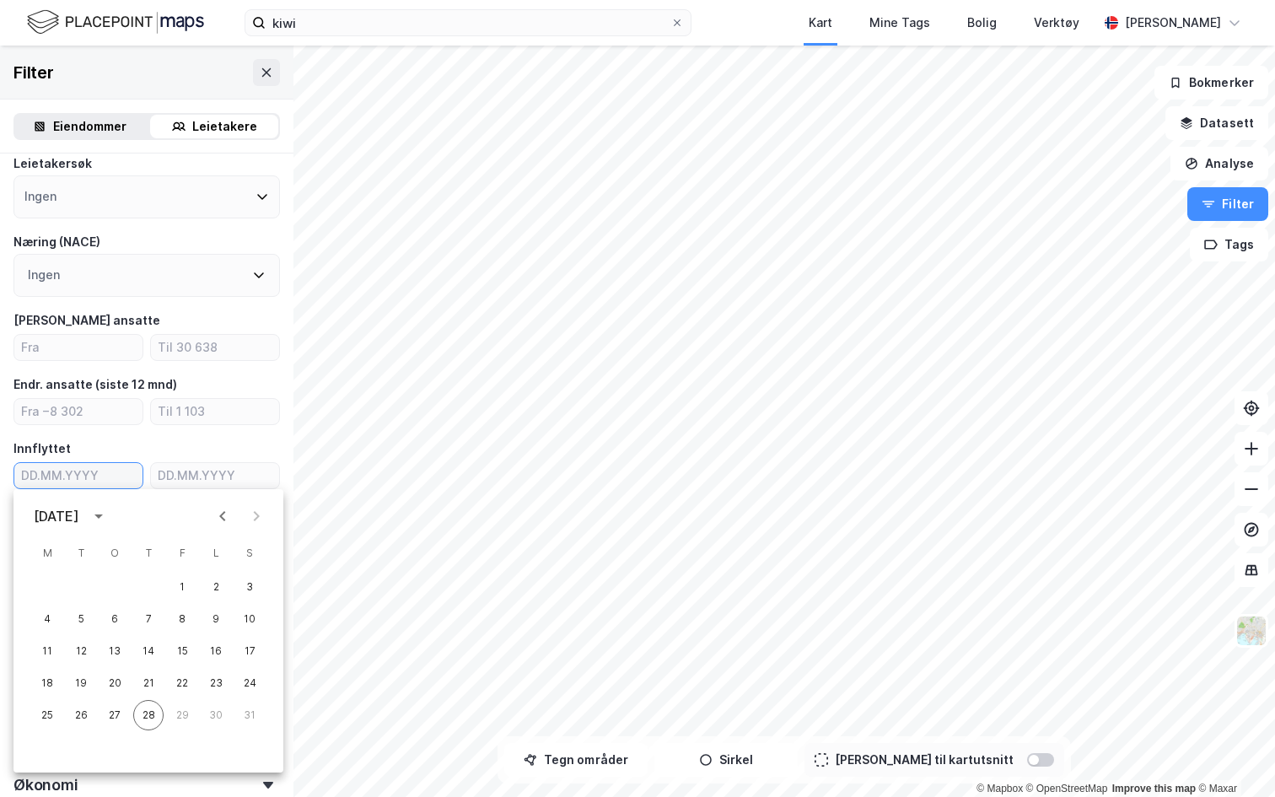
type input "DD.MM.YYYY"
click at [194, 365] on div "Type leietaker Boligforeninger (41 111) Offentlig (16 673) Selskap (908 710) Ut…" at bounding box center [146, 406] width 266 height 791
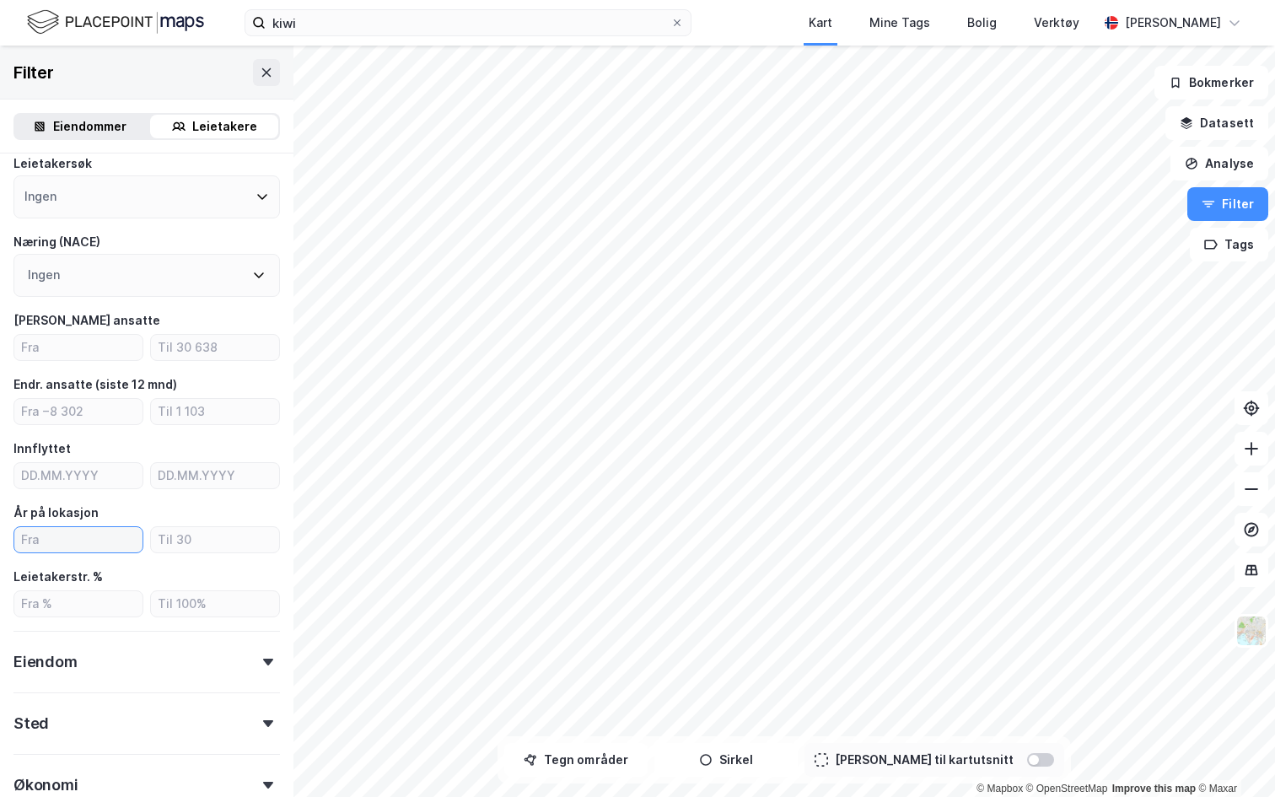
click at [78, 546] on input "number" at bounding box center [78, 539] width 128 height 25
click at [207, 542] on input "number" at bounding box center [215, 539] width 128 height 25
click at [96, 544] on input "number" at bounding box center [78, 539] width 128 height 25
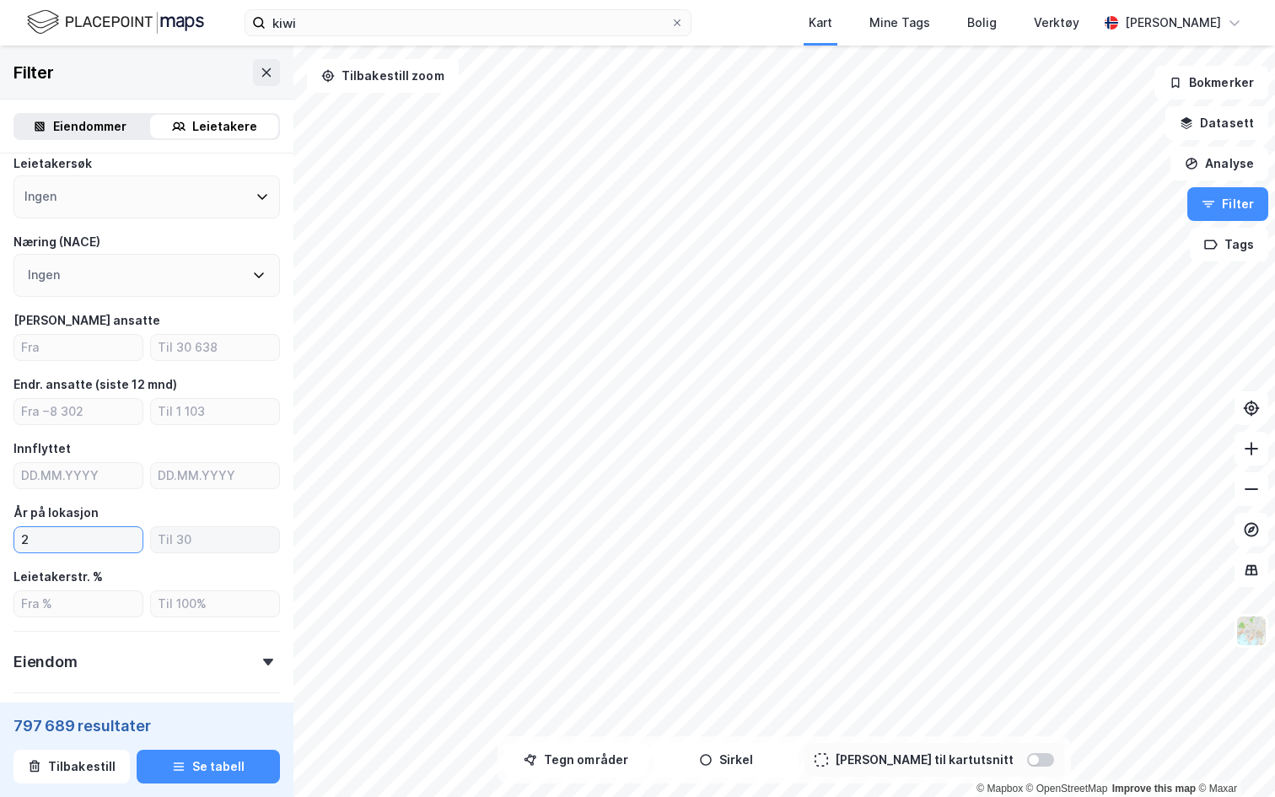
type input "2"
click at [201, 549] on input "number" at bounding box center [215, 539] width 128 height 25
type input "5"
click at [75, 338] on input "number" at bounding box center [78, 347] width 128 height 25
type input "50"
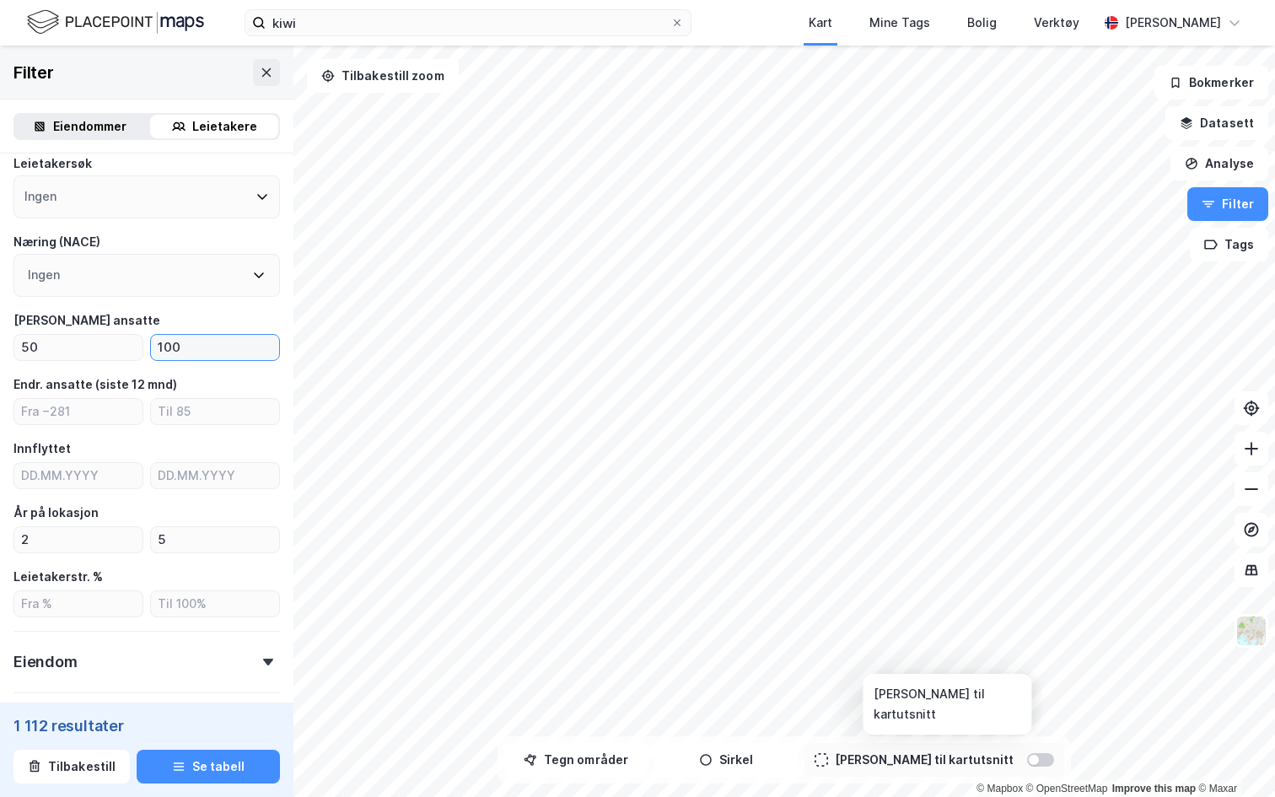
type input "100"
click at [1027, 766] on div at bounding box center [1040, 759] width 27 height 13
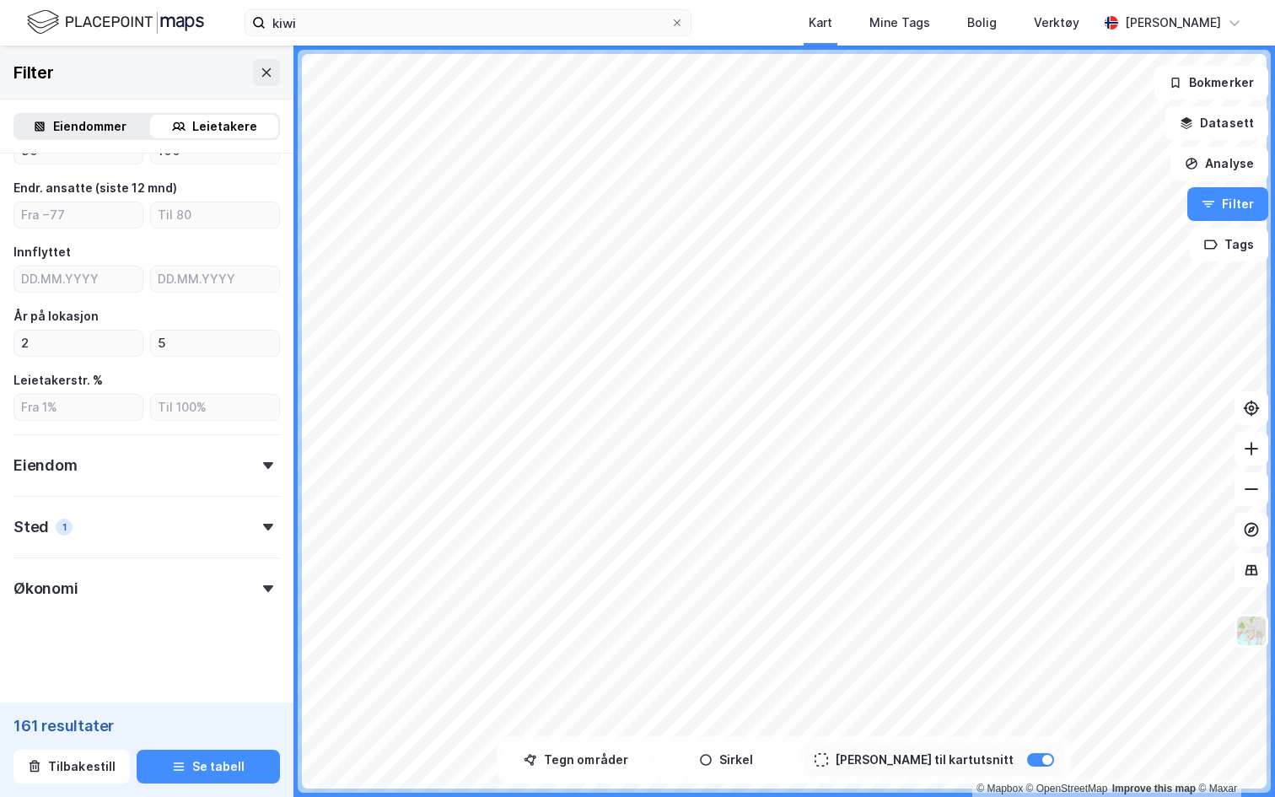
click at [92, 460] on div "Eiendom" at bounding box center [146, 458] width 266 height 48
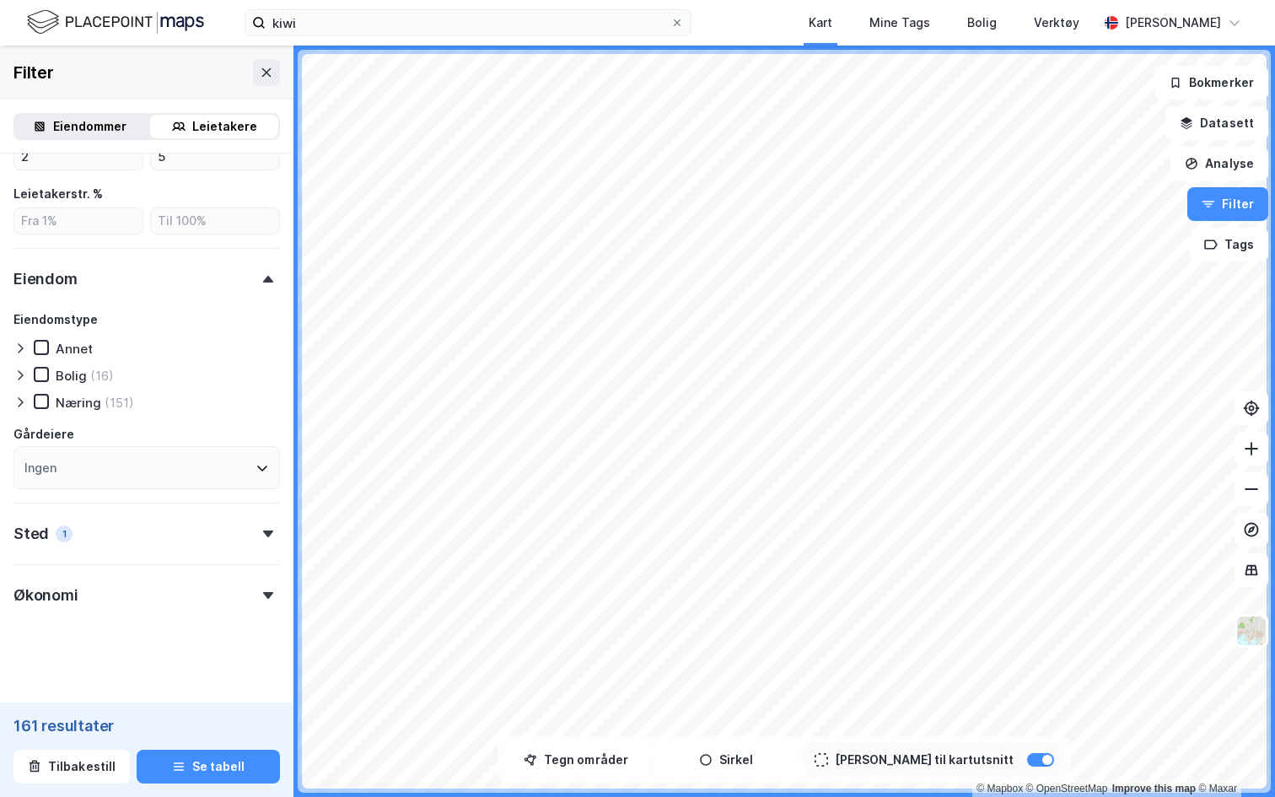
scroll to position [546, 0]
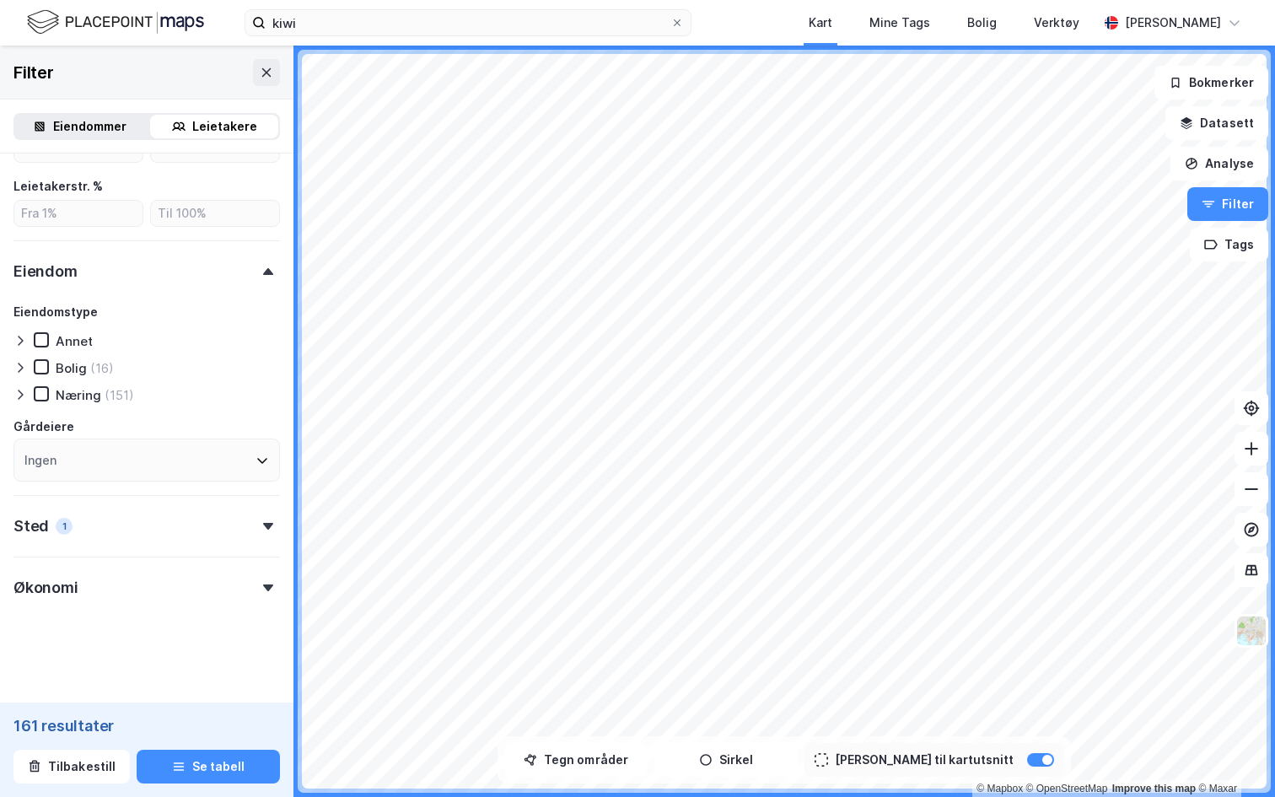
click at [103, 530] on div "Sted 1" at bounding box center [146, 519] width 266 height 48
click at [89, 539] on div "Sted 1" at bounding box center [146, 519] width 266 height 48
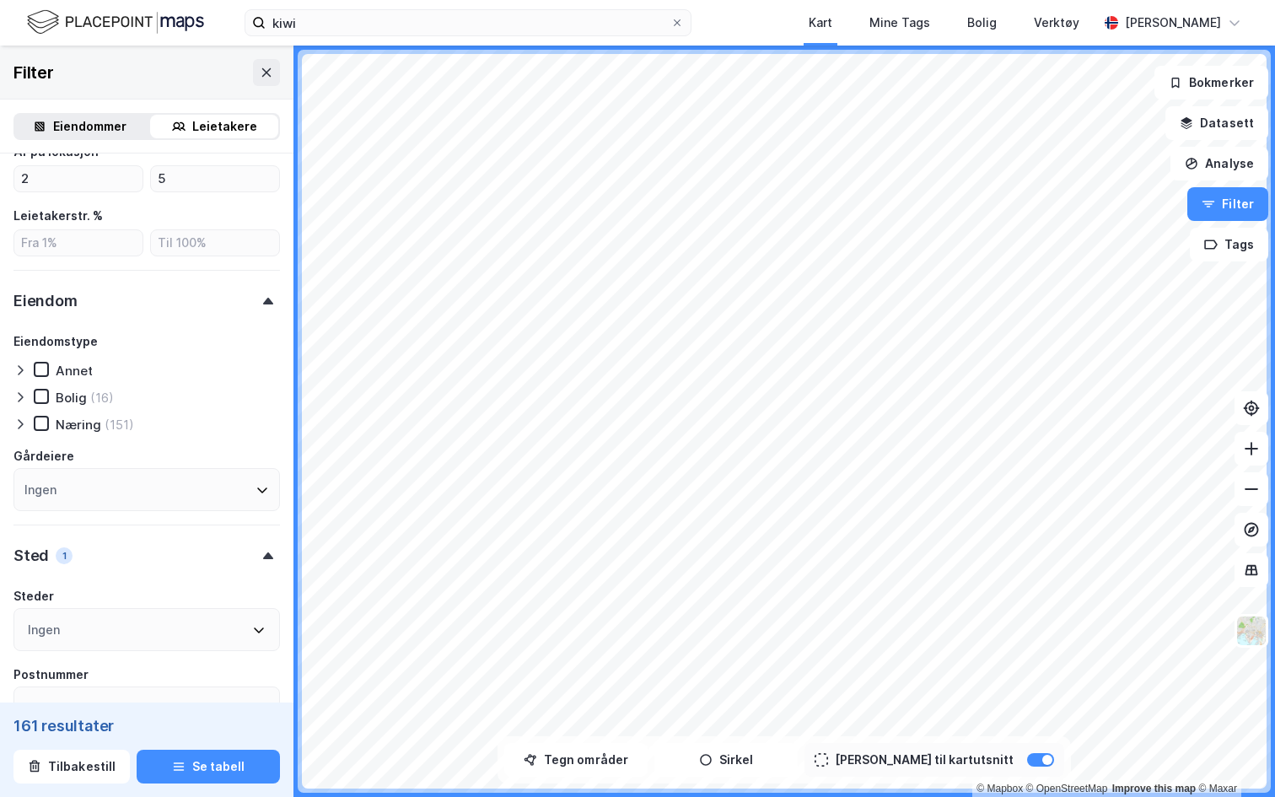
scroll to position [519, 0]
click at [131, 494] on div "Ingen" at bounding box center [146, 487] width 266 height 43
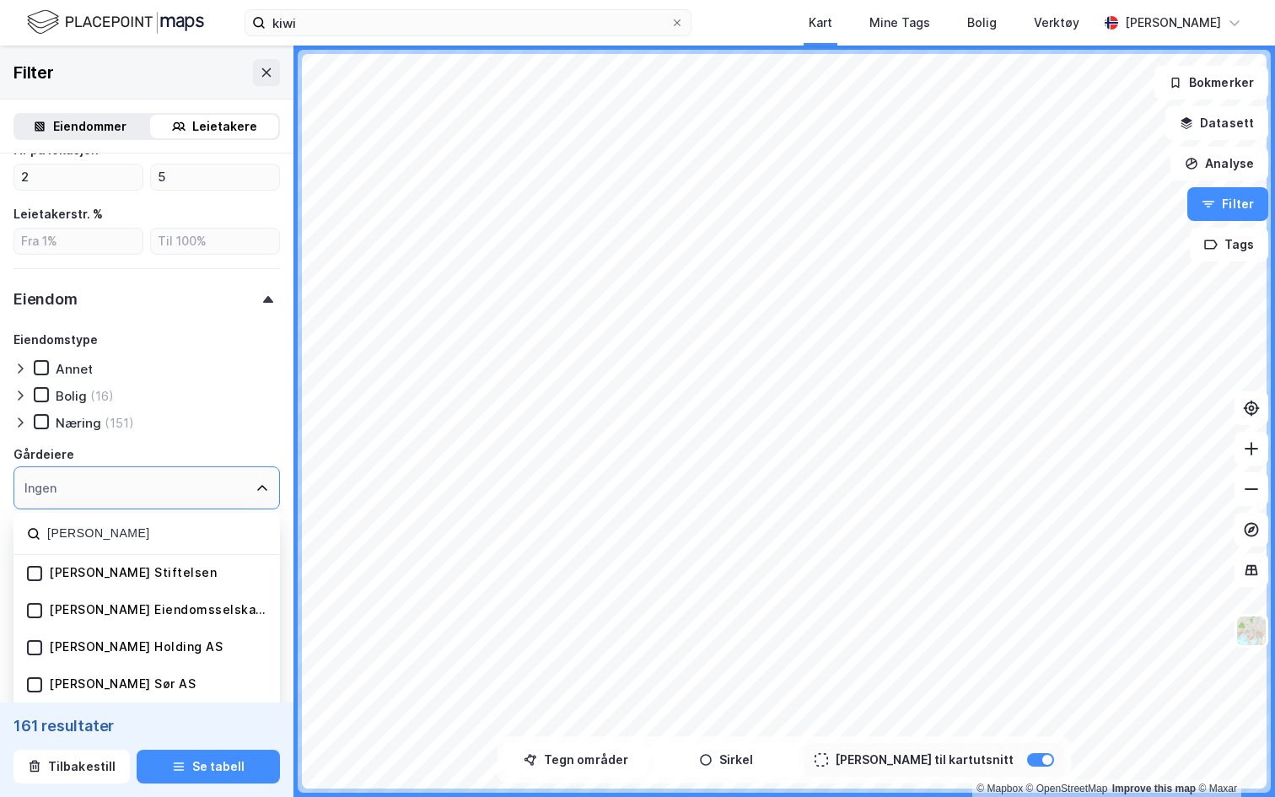
click at [41, 580] on div at bounding box center [34, 573] width 15 height 15
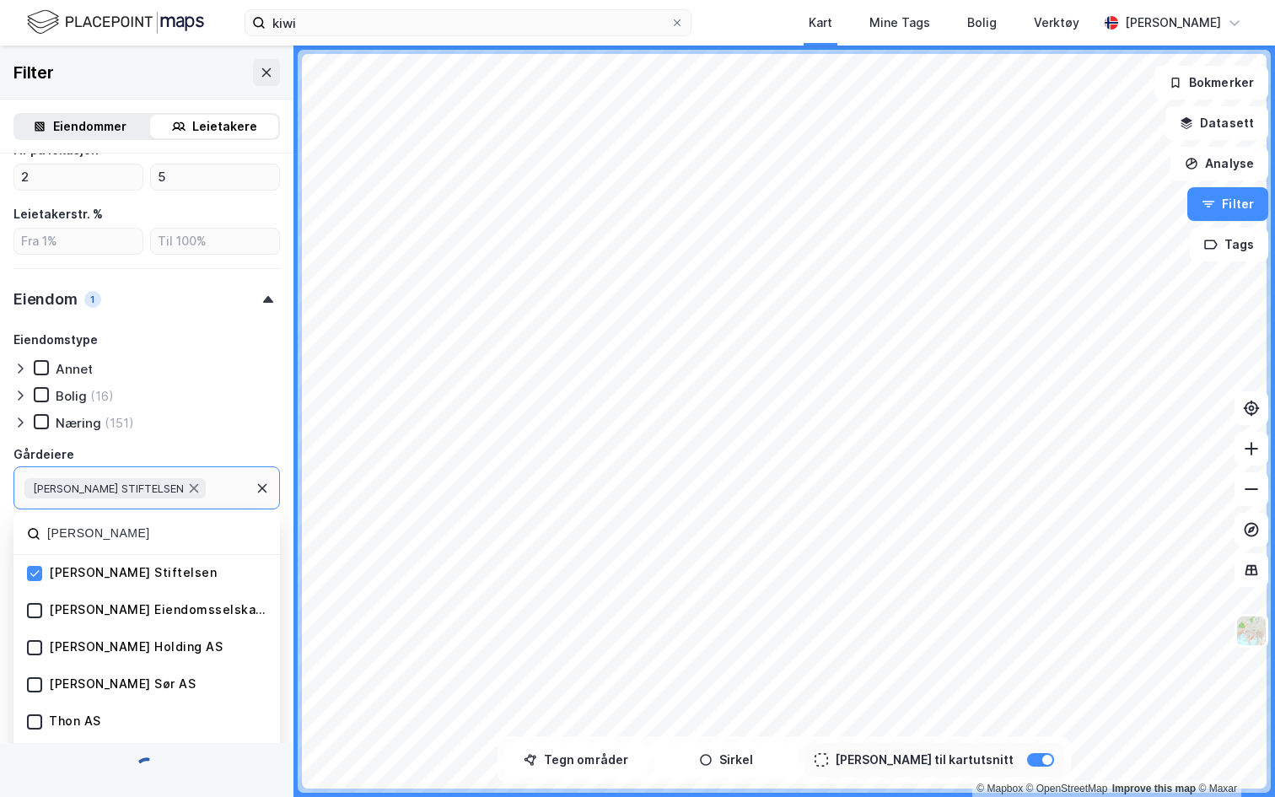
click at [164, 541] on input "[PERSON_NAME]" at bounding box center [156, 533] width 221 height 23
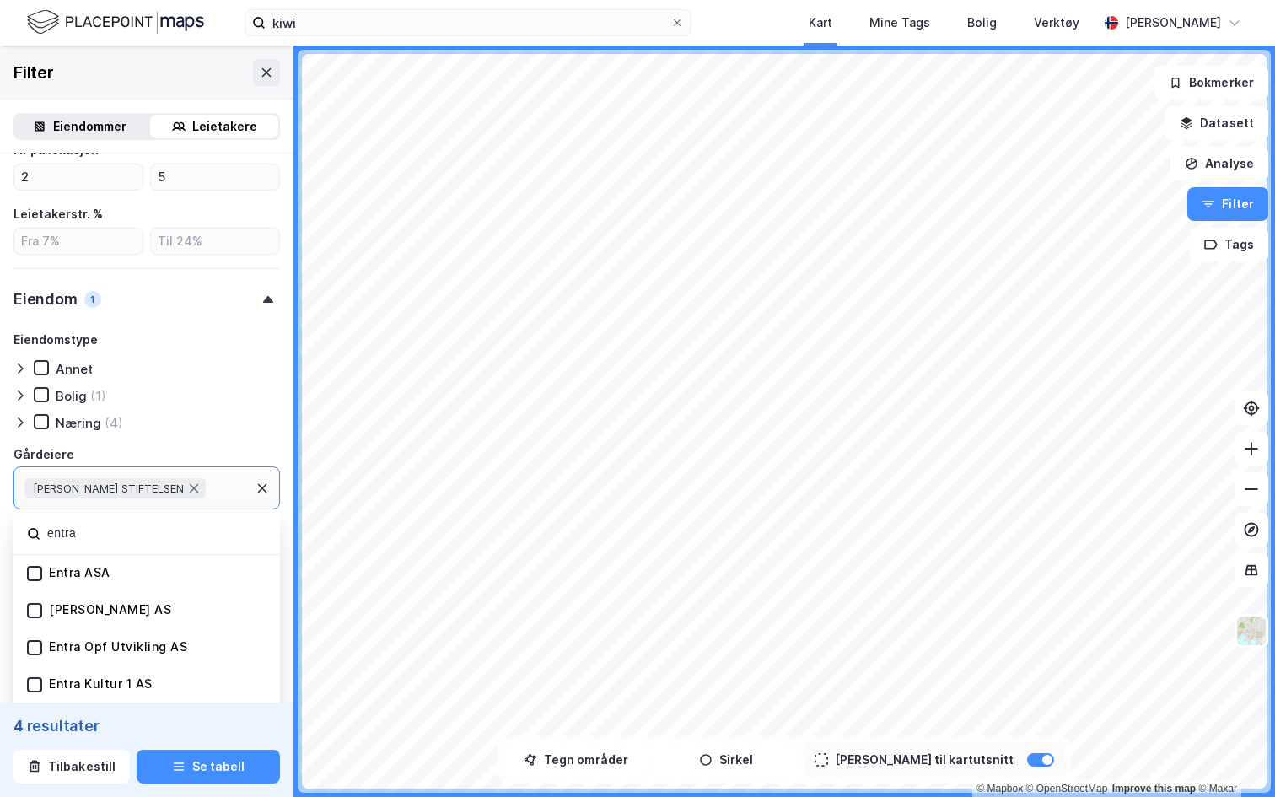
click at [80, 562] on div "Entra ASA" at bounding box center [146, 573] width 266 height 37
click at [100, 568] on div "Entra ASA" at bounding box center [80, 573] width 62 height 16
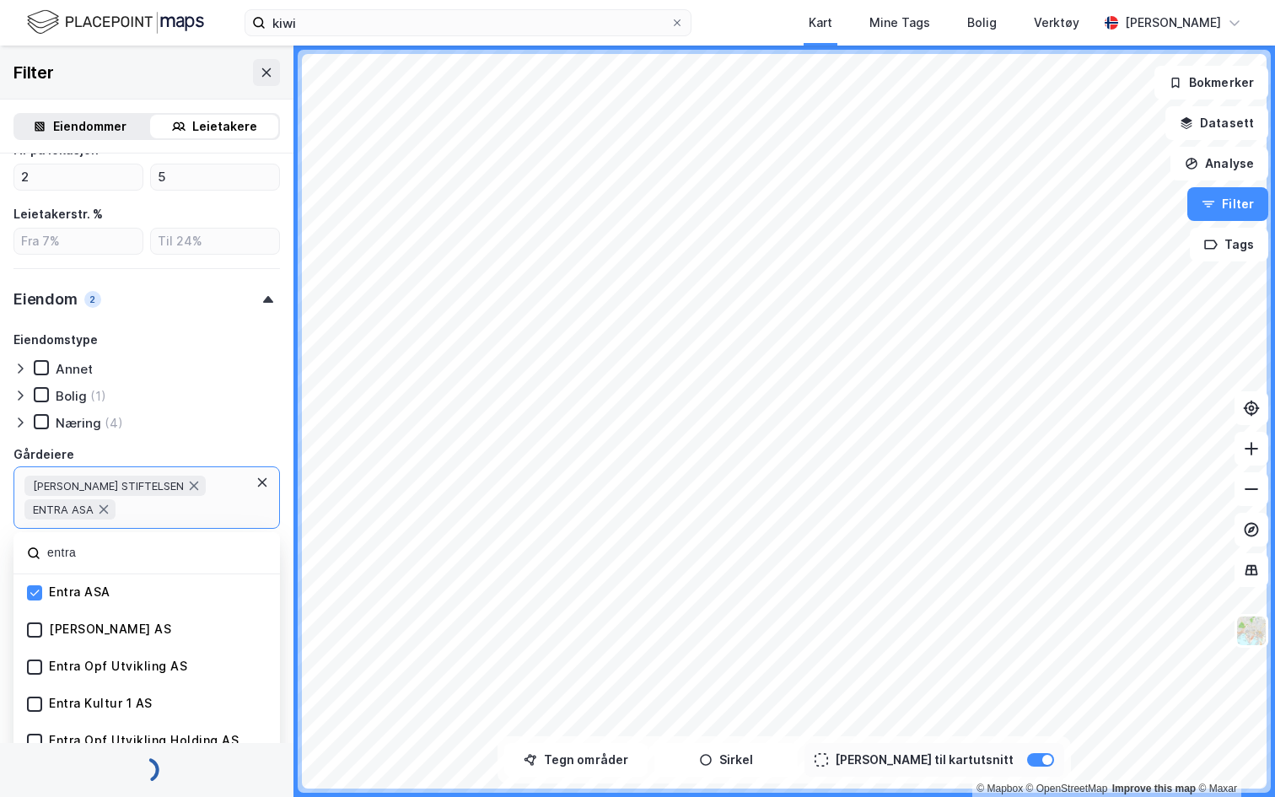
click at [107, 550] on input "entra" at bounding box center [156, 552] width 221 height 23
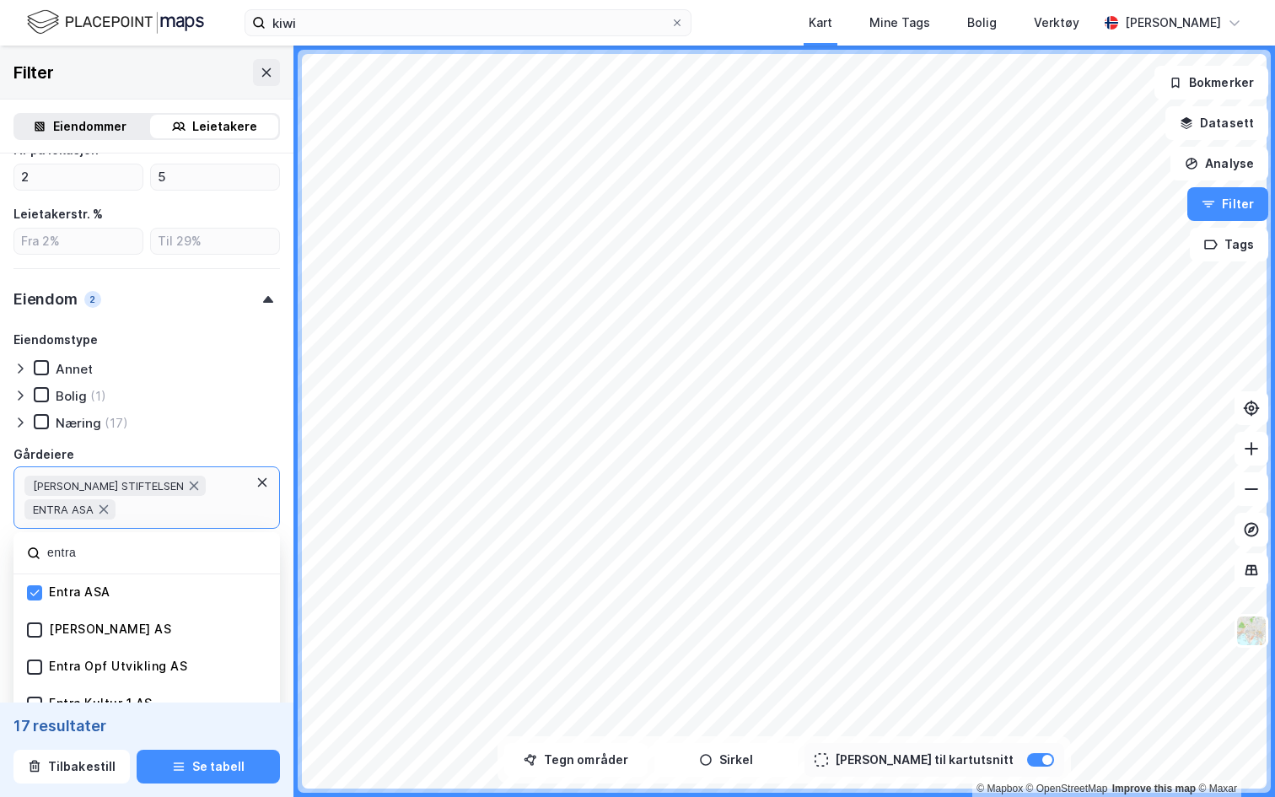
click at [107, 550] on input "entra" at bounding box center [156, 552] width 221 height 23
type input "ragde"
click at [44, 624] on div "Ragde Eiendom AS" at bounding box center [96, 629] width 139 height 16
click at [35, 630] on icon at bounding box center [34, 630] width 9 height 6
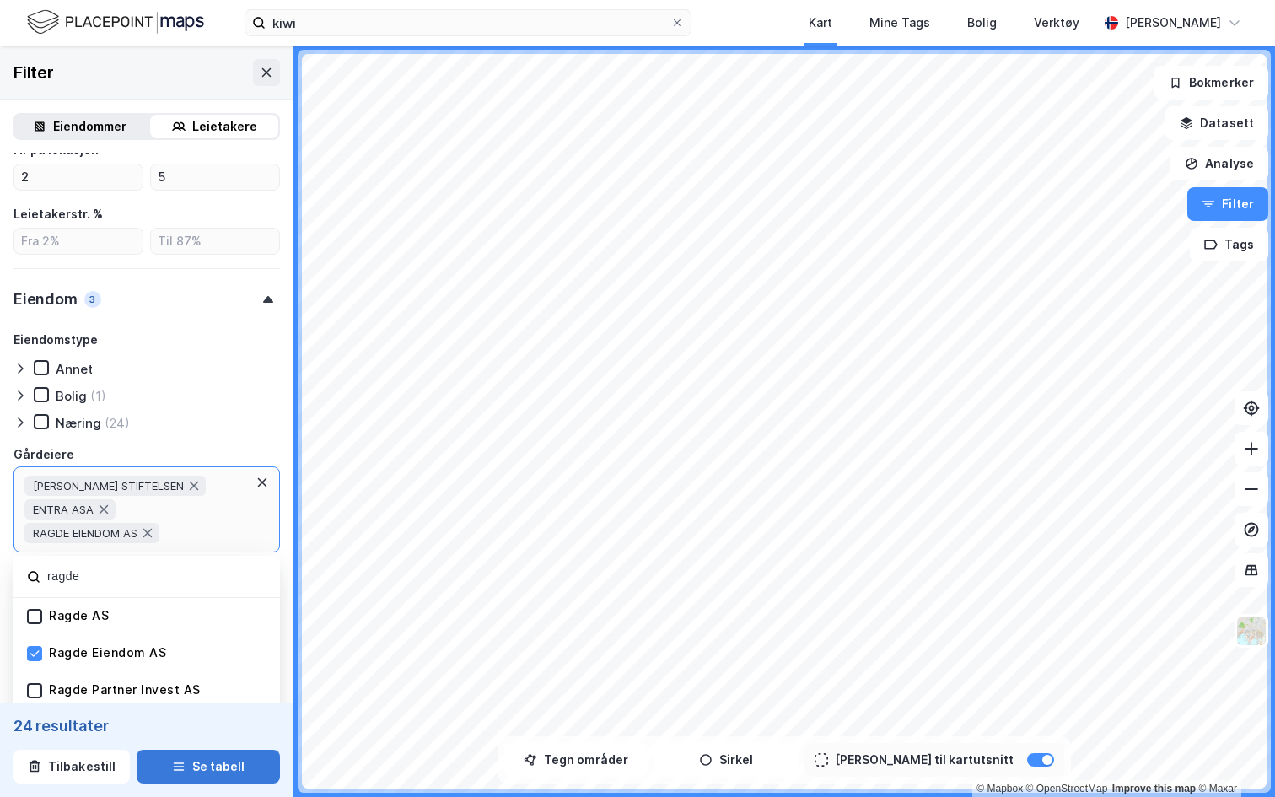
click at [198, 762] on button "Se tabell" at bounding box center [208, 767] width 143 height 34
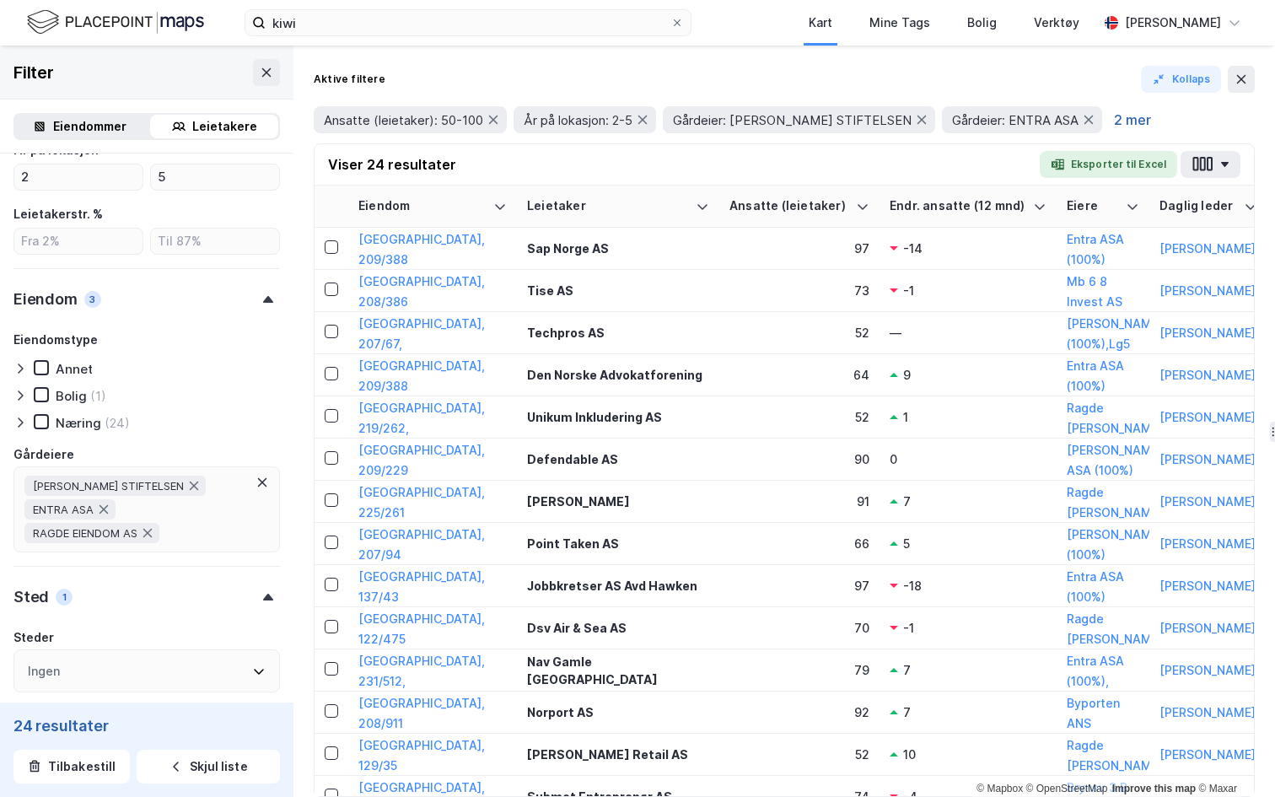
click at [1126, 126] on button "2 mer" at bounding box center [1132, 120] width 47 height 22
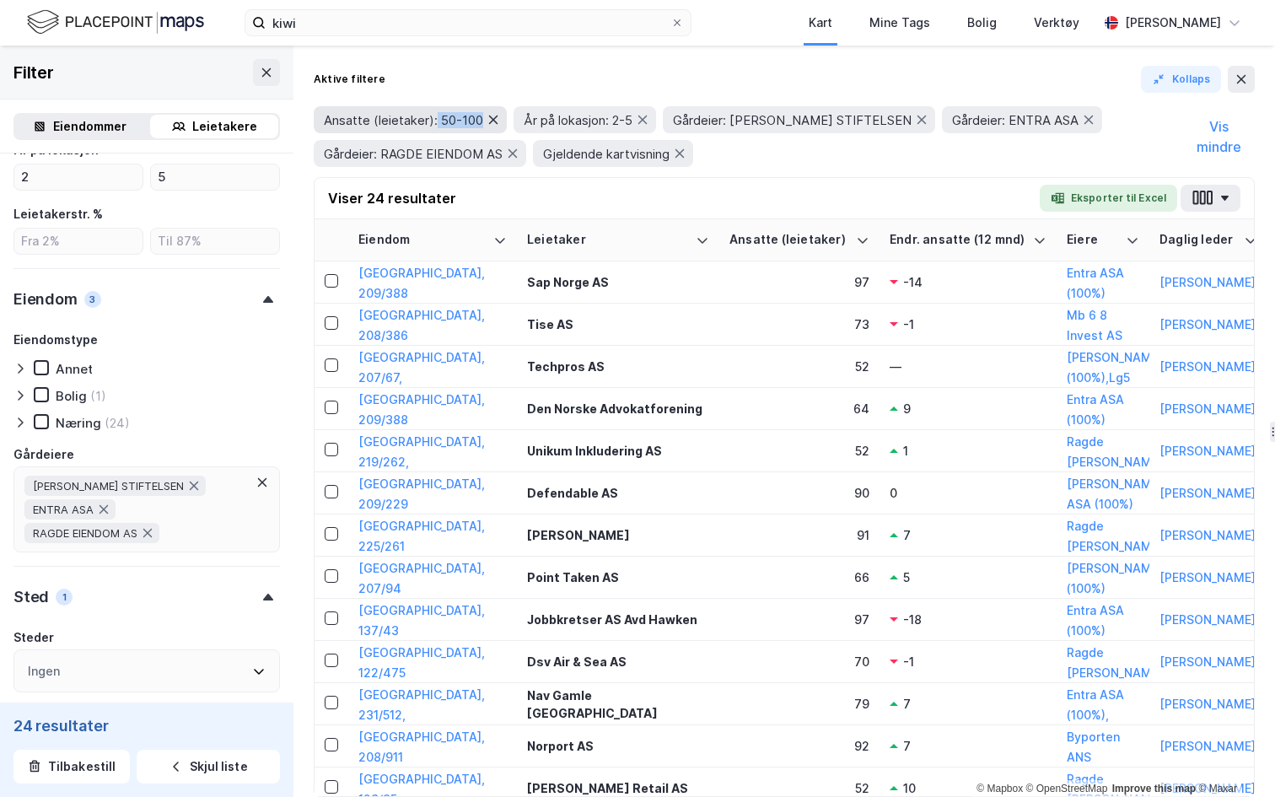
drag, startPoint x: 438, startPoint y: 117, endPoint x: 498, endPoint y: 115, distance: 59.9
click at [498, 116] on div "Ansatte (leietaker): 50-100" at bounding box center [410, 119] width 193 height 27
click at [1118, 201] on button "Eksporter til Excel" at bounding box center [1108, 198] width 137 height 27
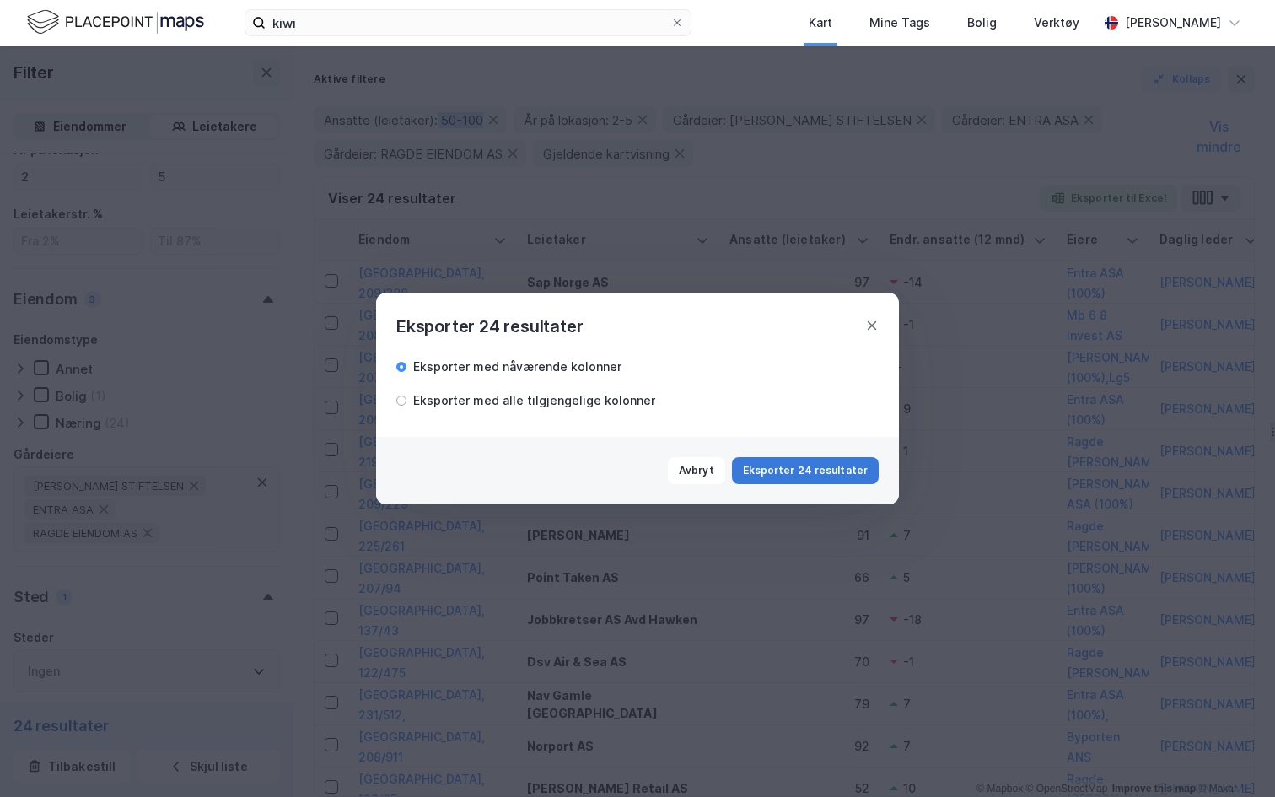
click at [853, 469] on button "Eksporter 24 resultater" at bounding box center [805, 470] width 147 height 27
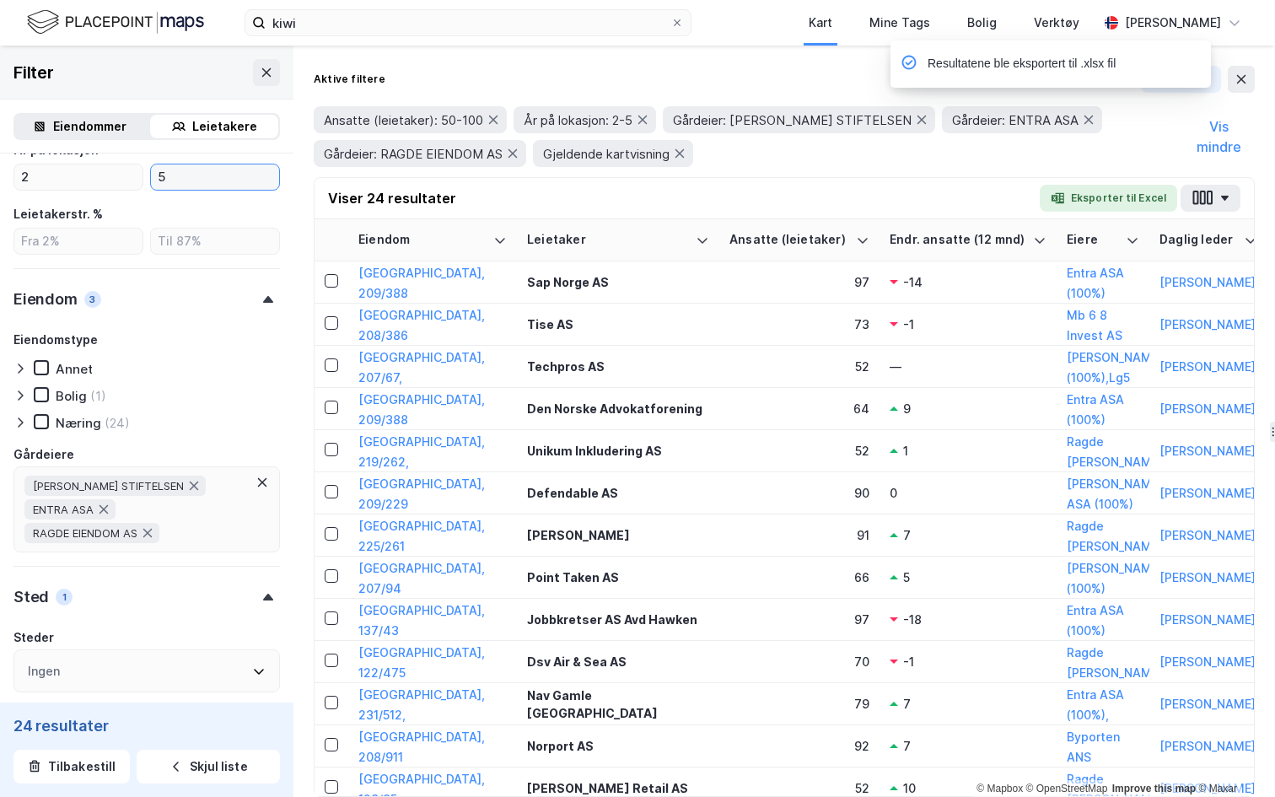
click at [218, 196] on div "Type leietaker Boligforeninger Offentlig (2) Selskap (20) Utenlandsk selskap Le…" at bounding box center [146, 240] width 266 height 1184
click at [94, 126] on div "Eiendommer" at bounding box center [89, 126] width 73 height 20
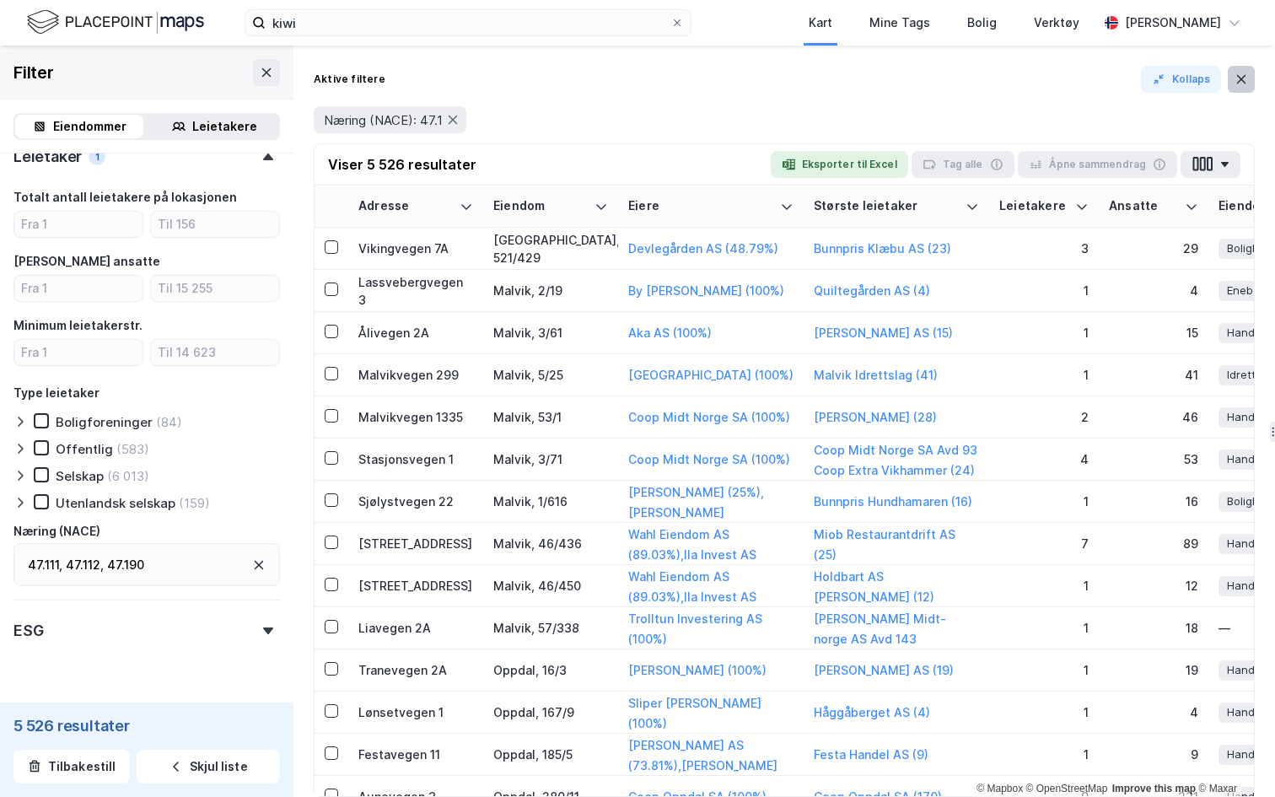
click at [1246, 74] on icon at bounding box center [1241, 79] width 13 height 13
